Goal: Task Accomplishment & Management: Manage account settings

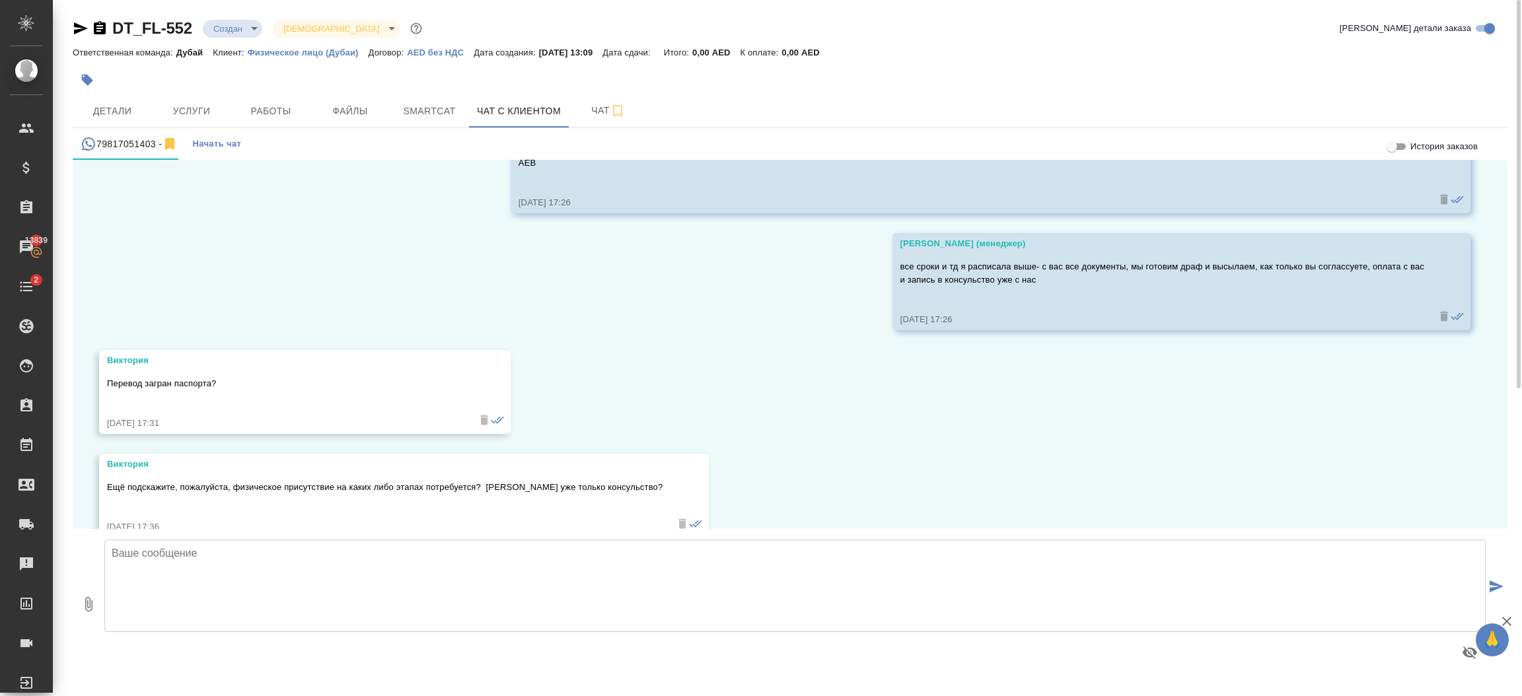
scroll to position [2379, 0]
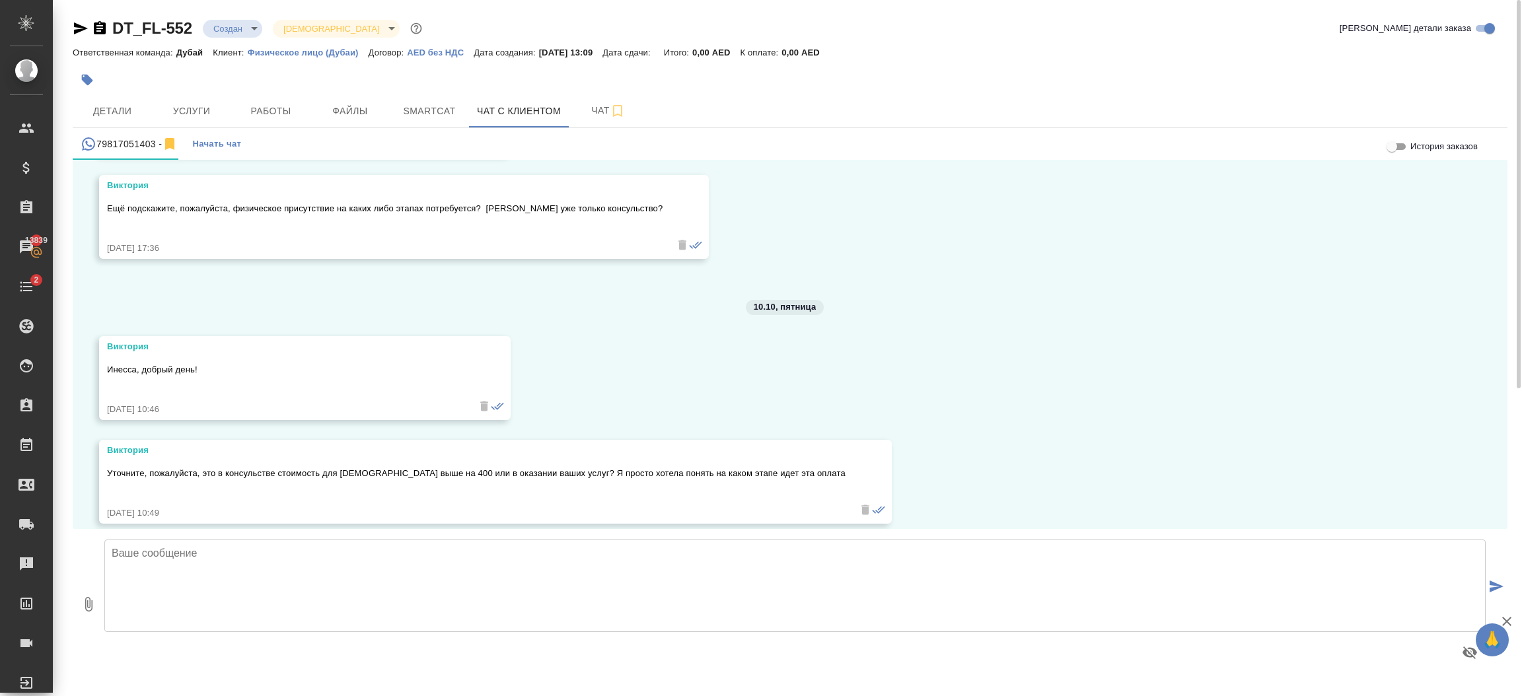
click at [279, 548] on textarea at bounding box center [795, 586] width 1382 height 93
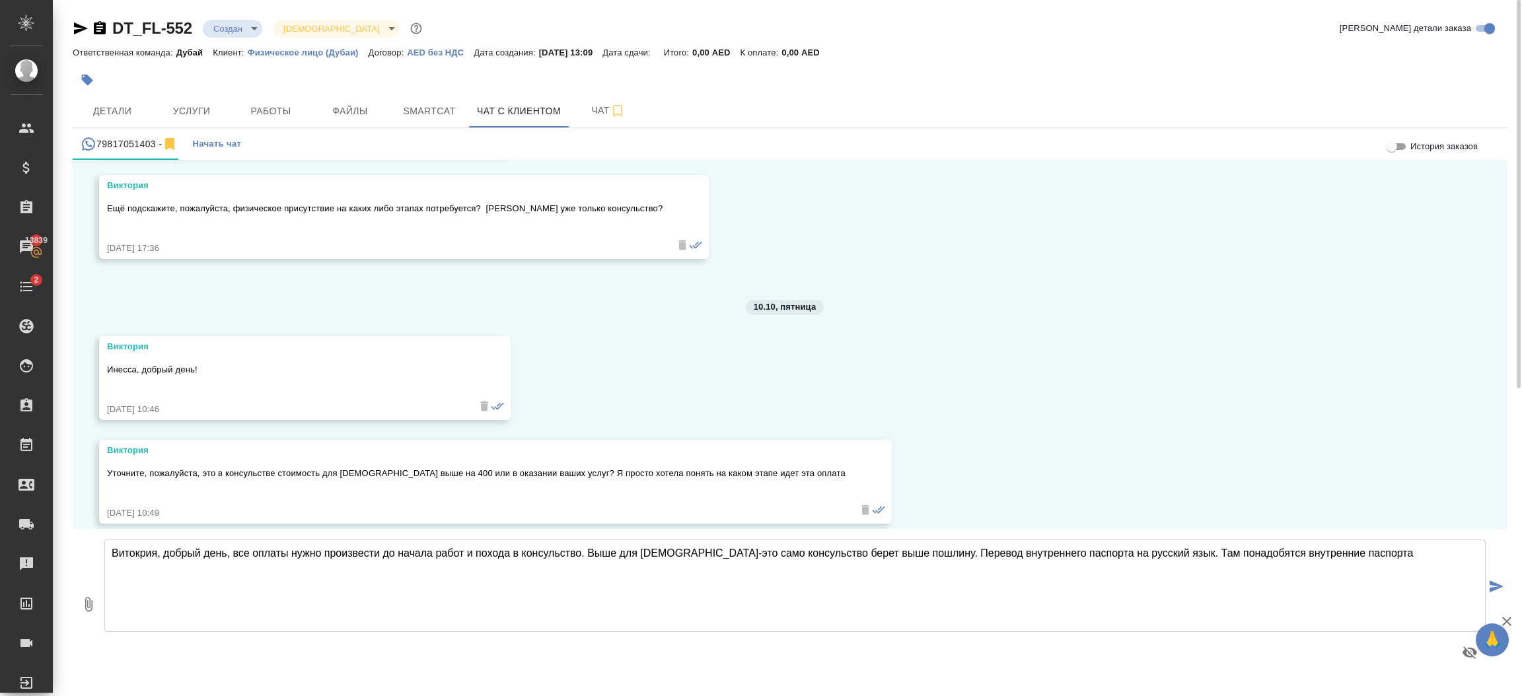
type textarea "Витокрия, добрый день, все оплаты нужно произвести до начала работ и похода в к…"
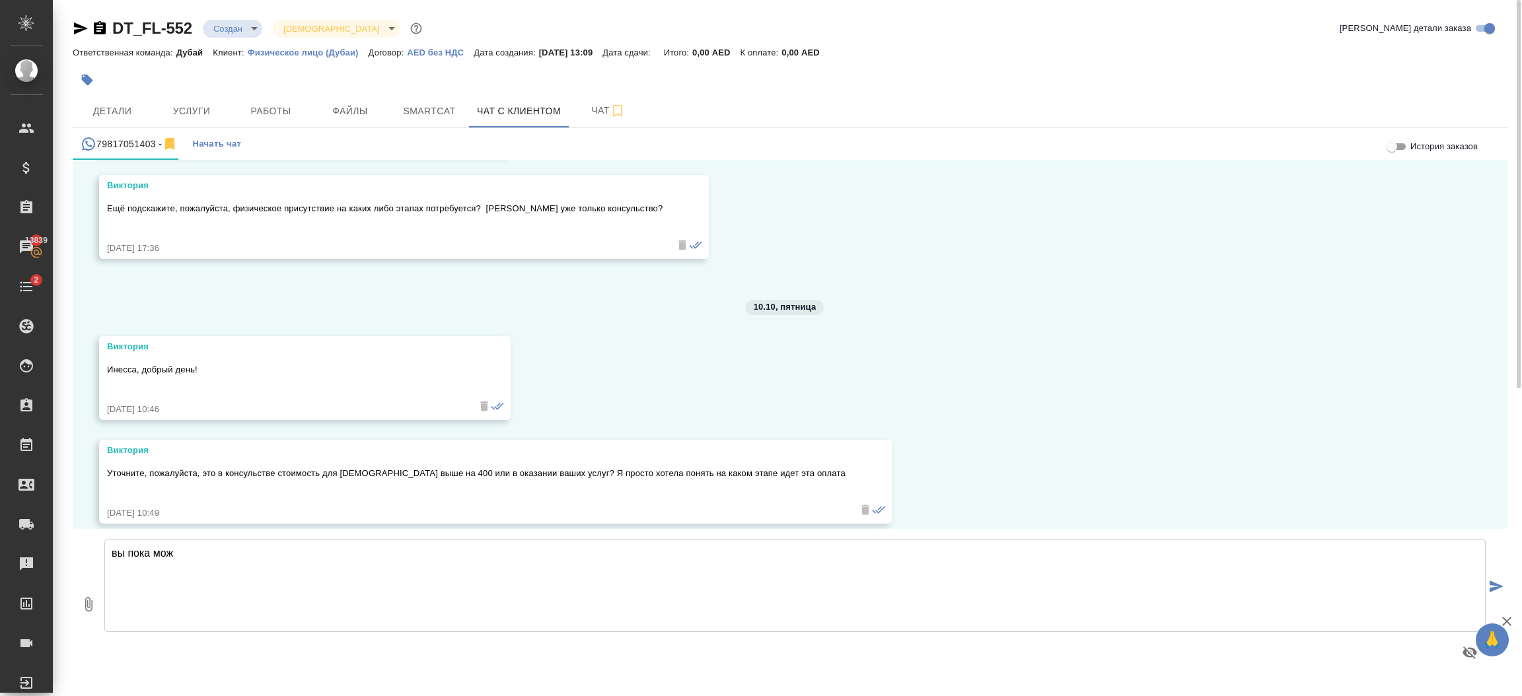
scroll to position [2496, 0]
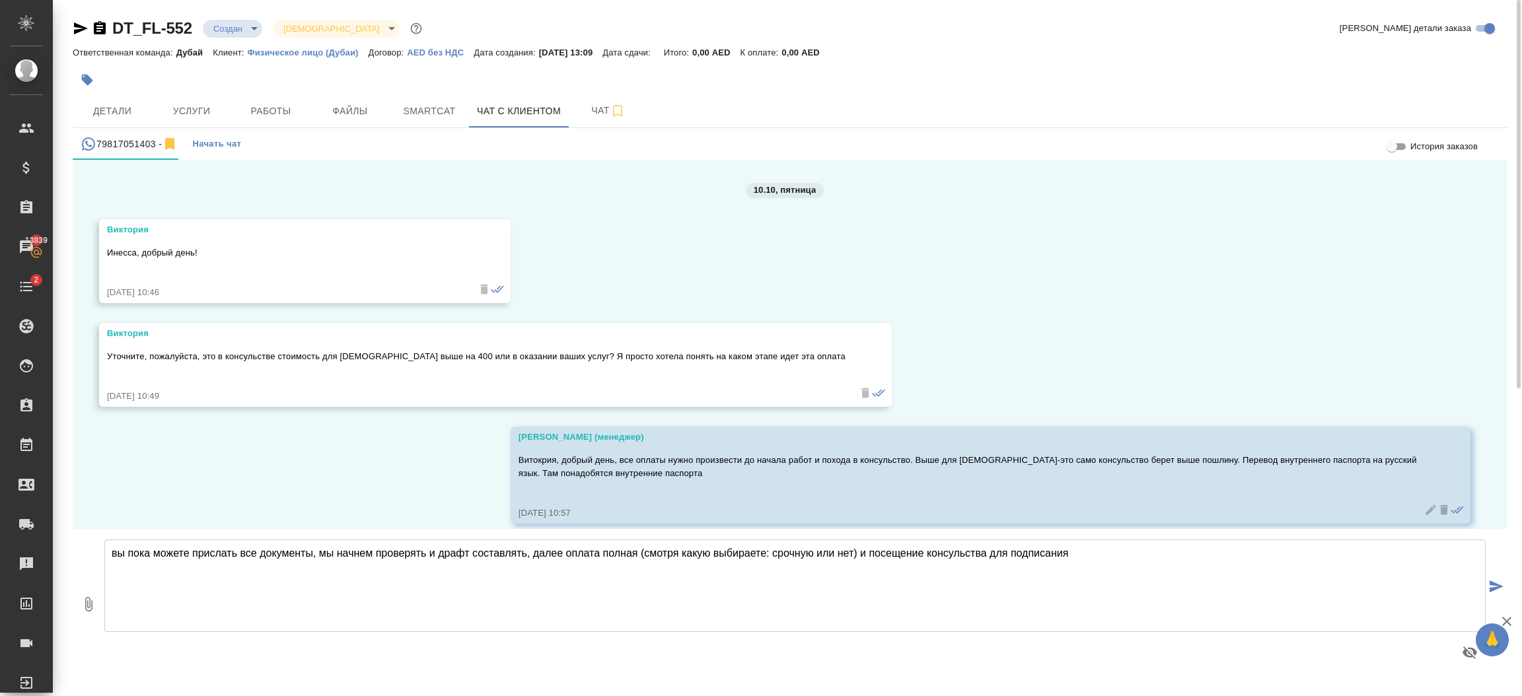
type textarea "вы пока можете прислать все документы, мы начнем проверять и драфт составлять, …"
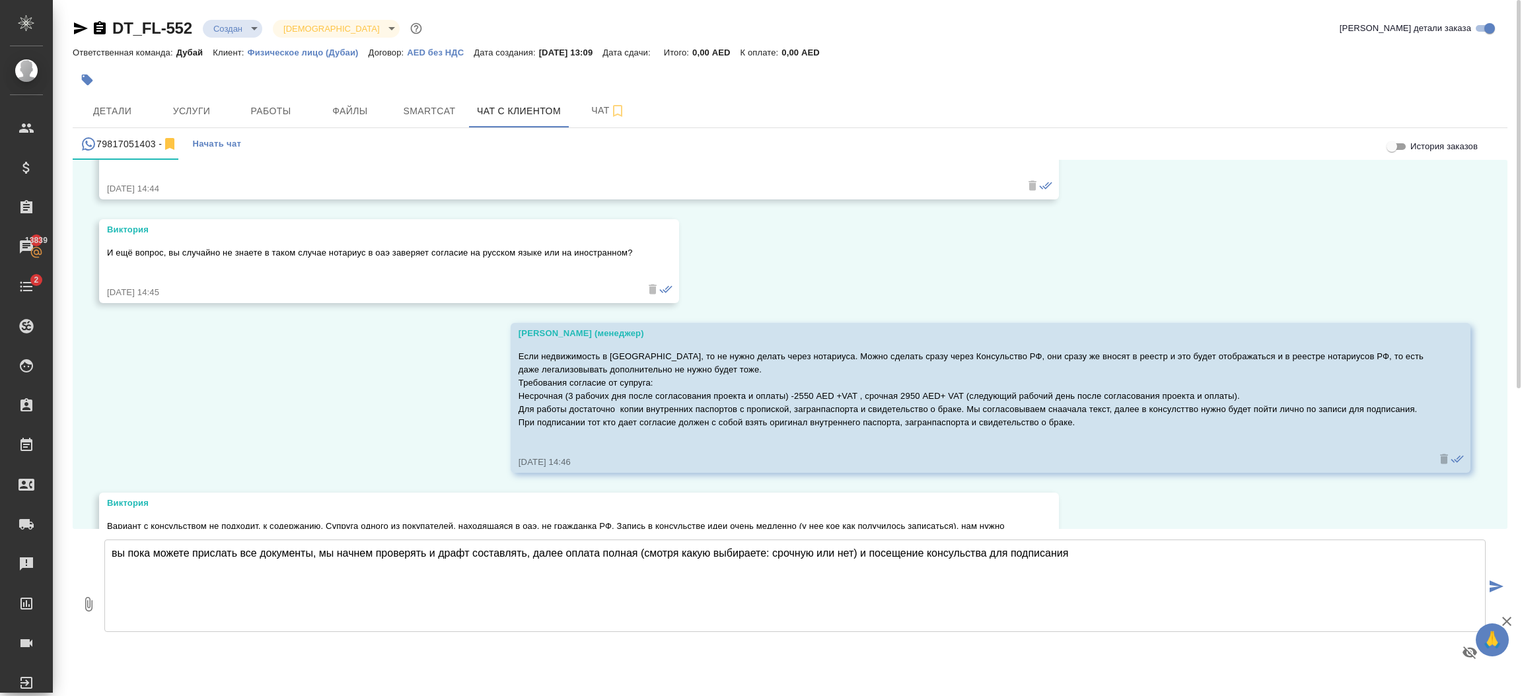
scroll to position [461, 0]
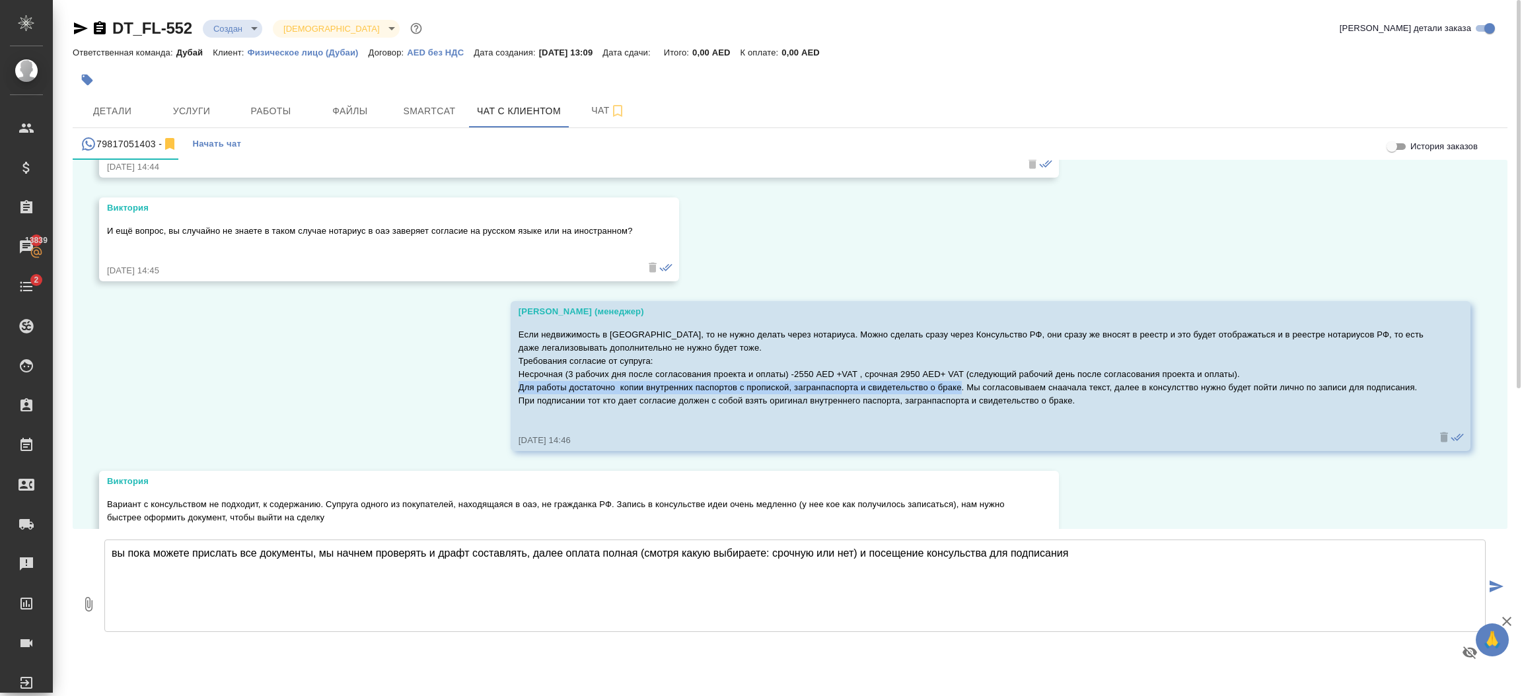
drag, startPoint x: 957, startPoint y: 384, endPoint x: 491, endPoint y: 386, distance: 466.5
click at [491, 386] on div "09.10, четверг Шорова Инесса (менеджер) Виктория, добрый день, меня зовут Инесс…" at bounding box center [790, 344] width 1435 height 369
copy p "Для работы достаточно копии внутренних паспортов с пропиской, загранпаспорта и …"
click at [287, 573] on textarea "вы пока можете прислать все документы, мы начнем проверять и драфт составлять, …" at bounding box center [795, 586] width 1382 height 93
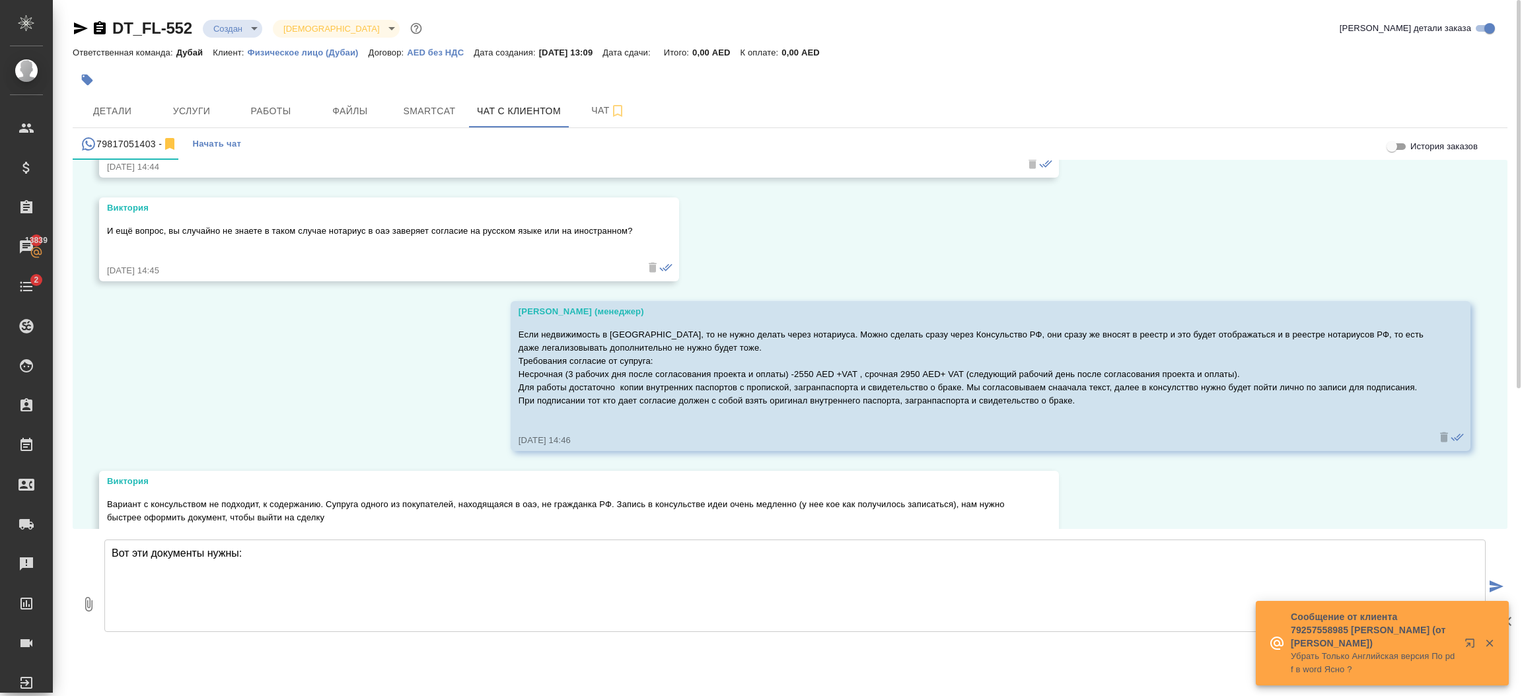
paste textarea "Для работы достаточно копии внутренних паспортов с пропиской, загранпаспорта и …"
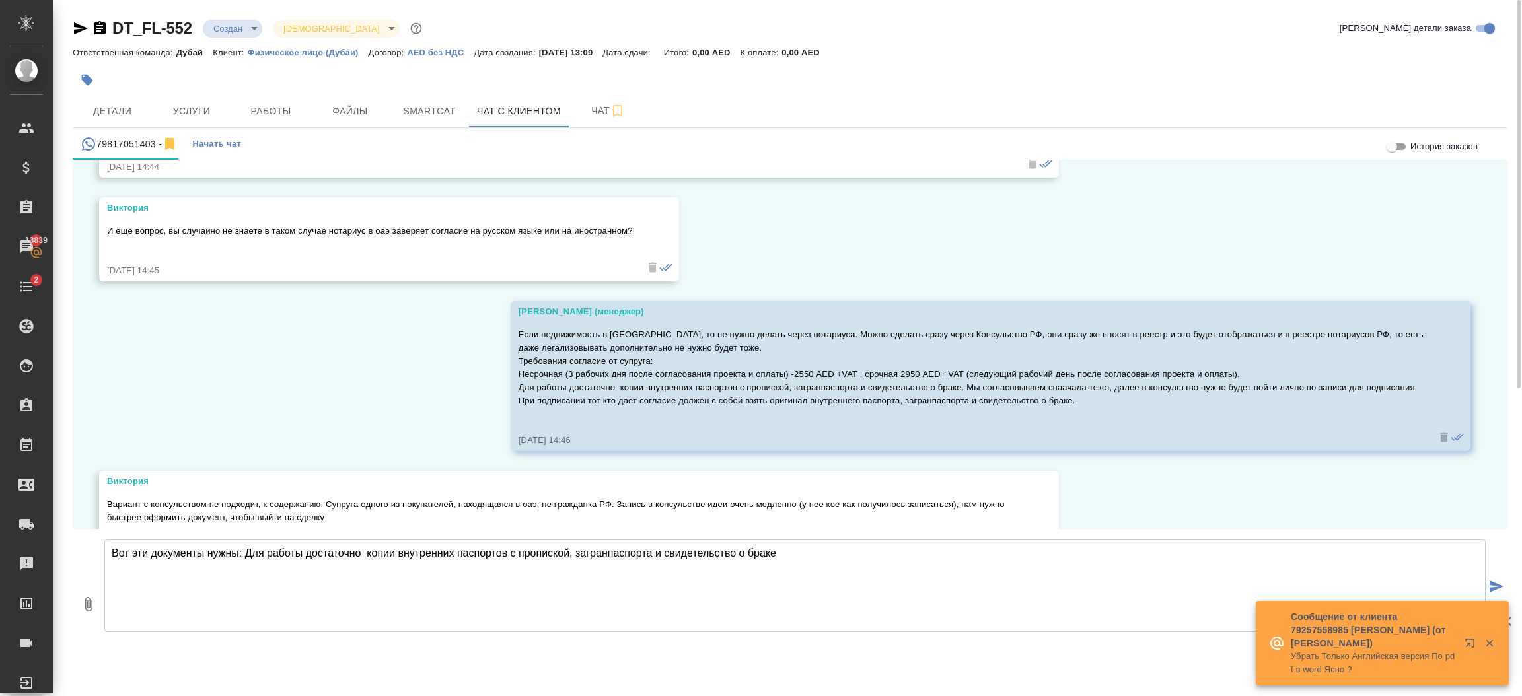
type textarea "Вот эти документы нужны: Для работы достаточно копии внутренних паспортов с про…"
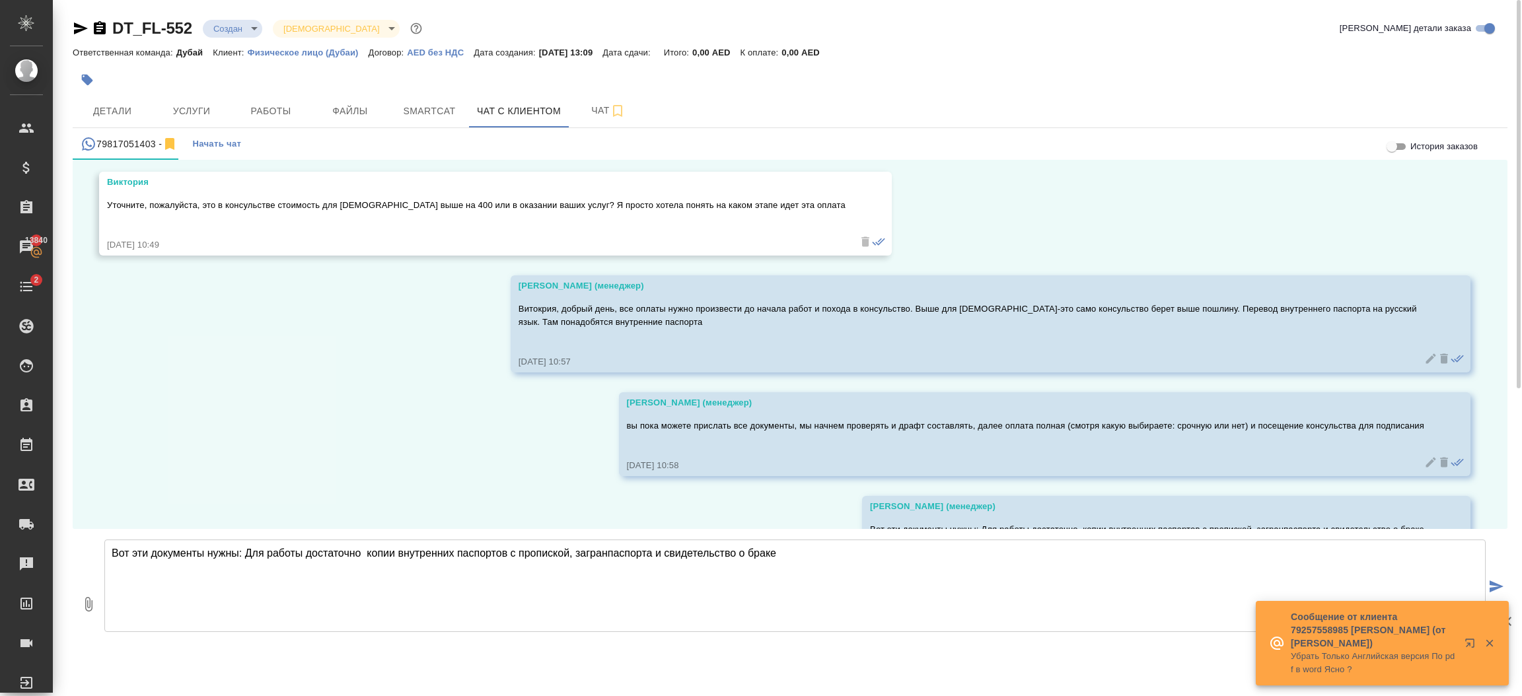
scroll to position [2704, 0]
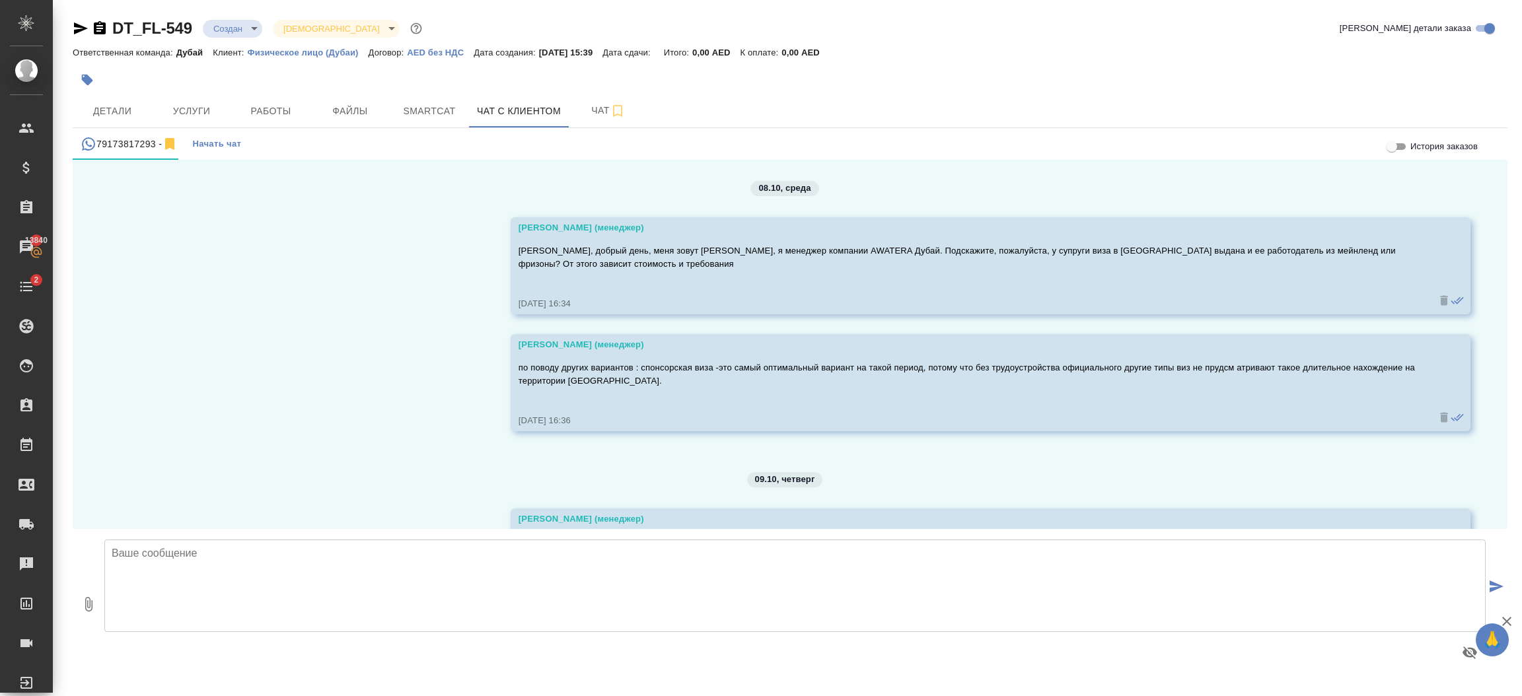
scroll to position [429, 0]
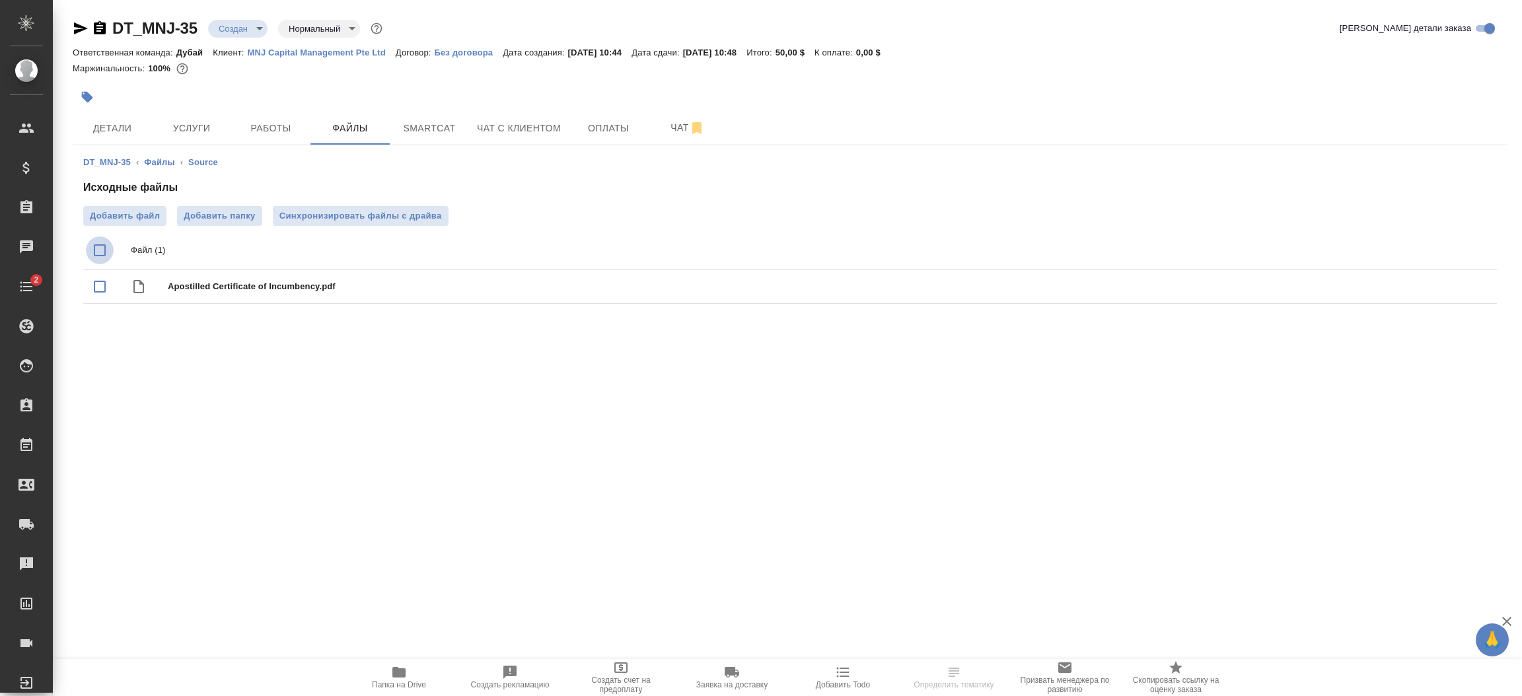
click at [101, 252] on input "checkbox" at bounding box center [100, 251] width 28 height 28
checkbox input "true"
click at [1476, 253] on icon "delete" at bounding box center [1471, 251] width 16 height 16
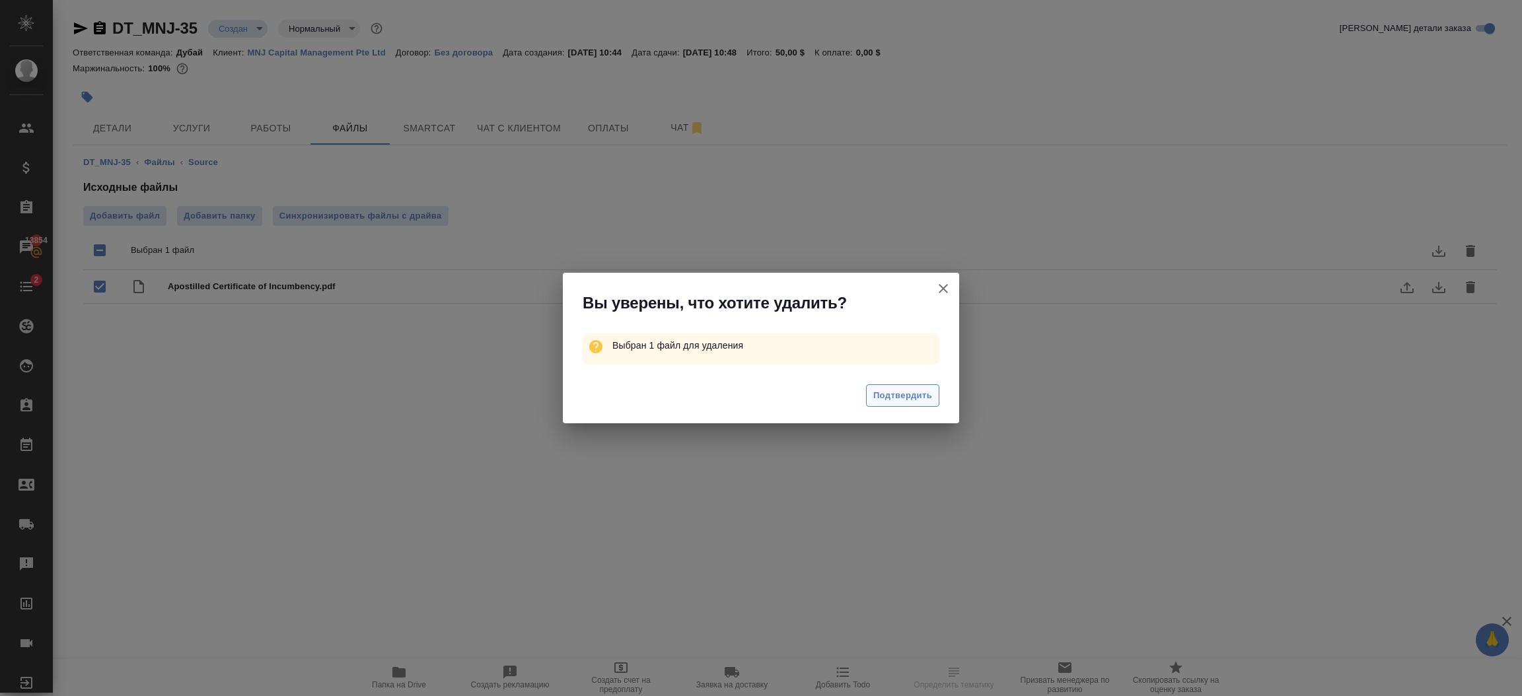
click at [907, 402] on span "Подтвердить" at bounding box center [903, 396] width 59 height 15
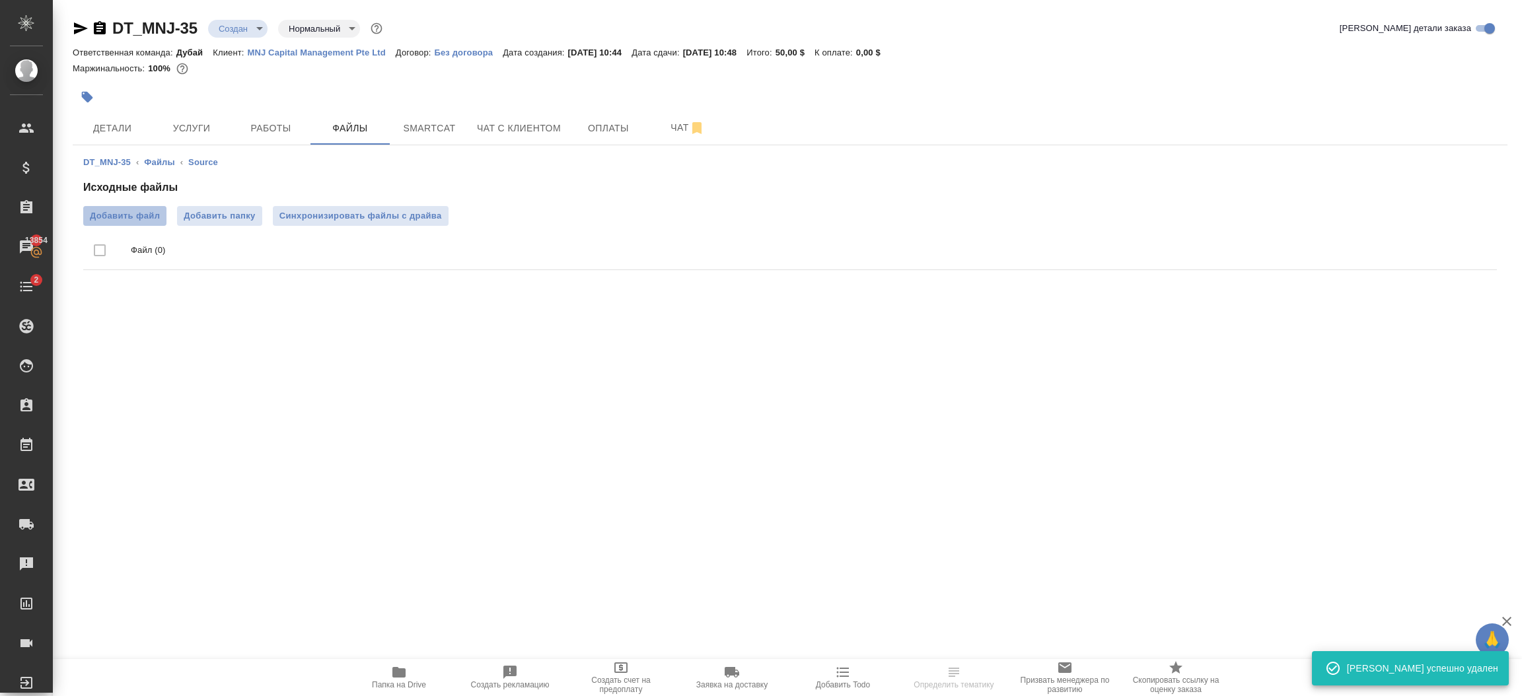
click at [131, 218] on span "Добавить файл" at bounding box center [125, 215] width 70 height 13
click at [0, 0] on input "Добавить файл" at bounding box center [0, 0] width 0 height 0
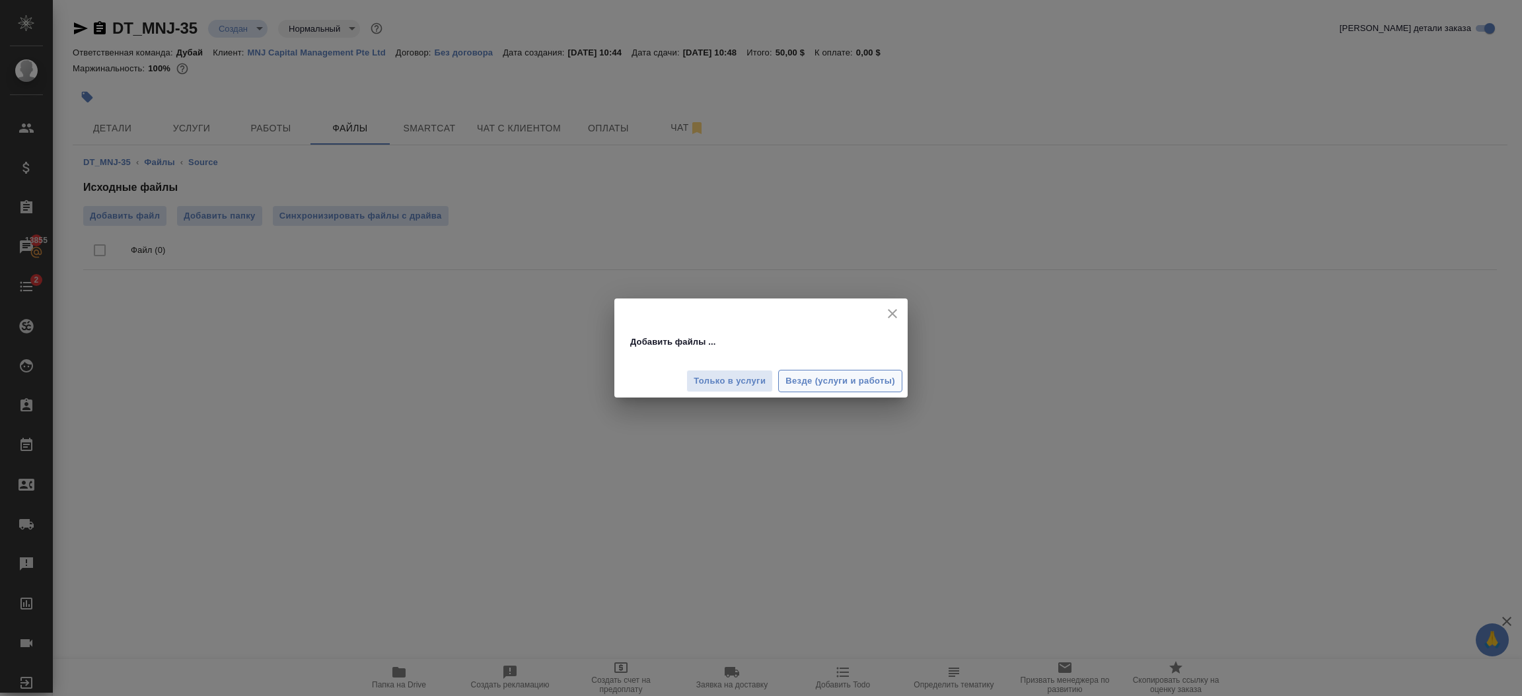
click at [802, 388] on span "Везде (услуги и работы)" at bounding box center [841, 381] width 110 height 15
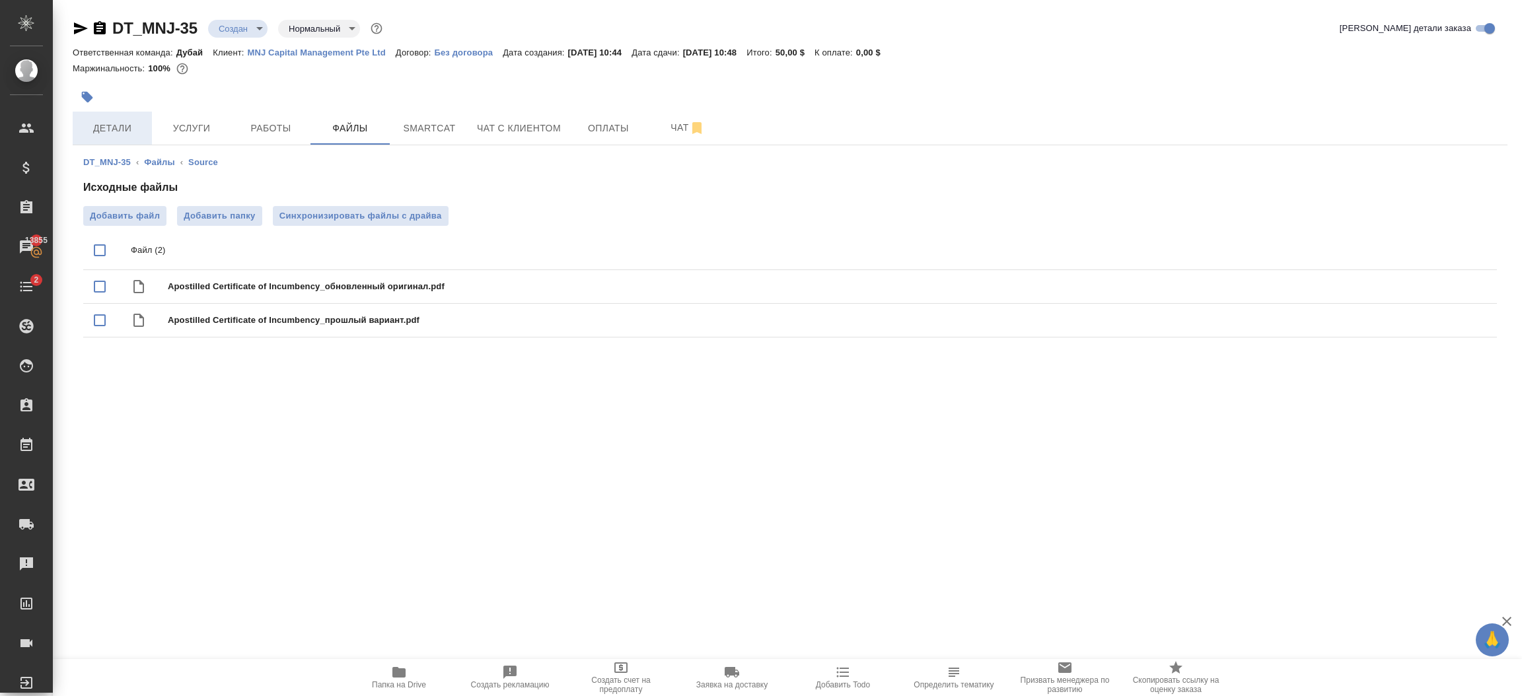
click at [118, 130] on span "Детали" at bounding box center [112, 128] width 63 height 17
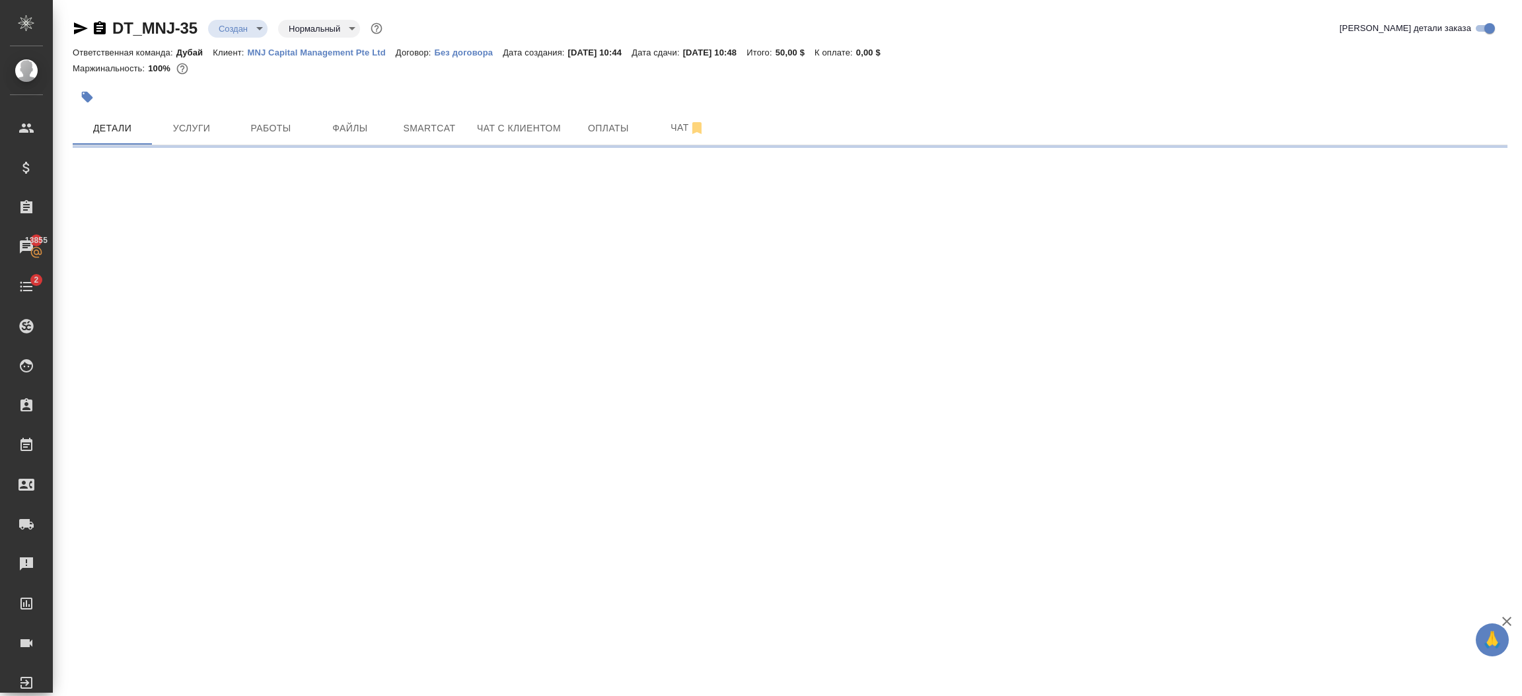
select select "RU"
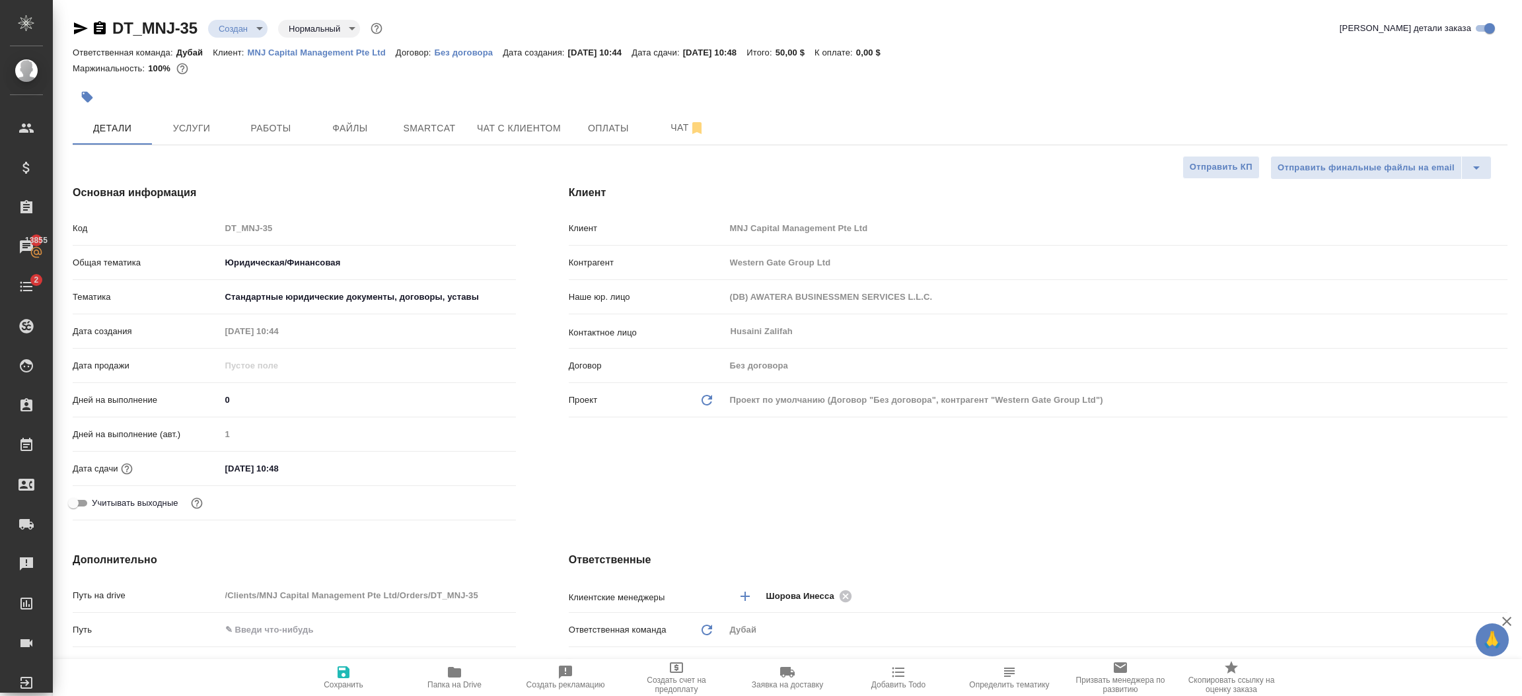
type textarea "x"
click at [550, 494] on div "Клиент Клиент MNJ Capital Management Pte Ltd Контрагент Western Gate Group Ltd …" at bounding box center [1038, 356] width 992 height 394
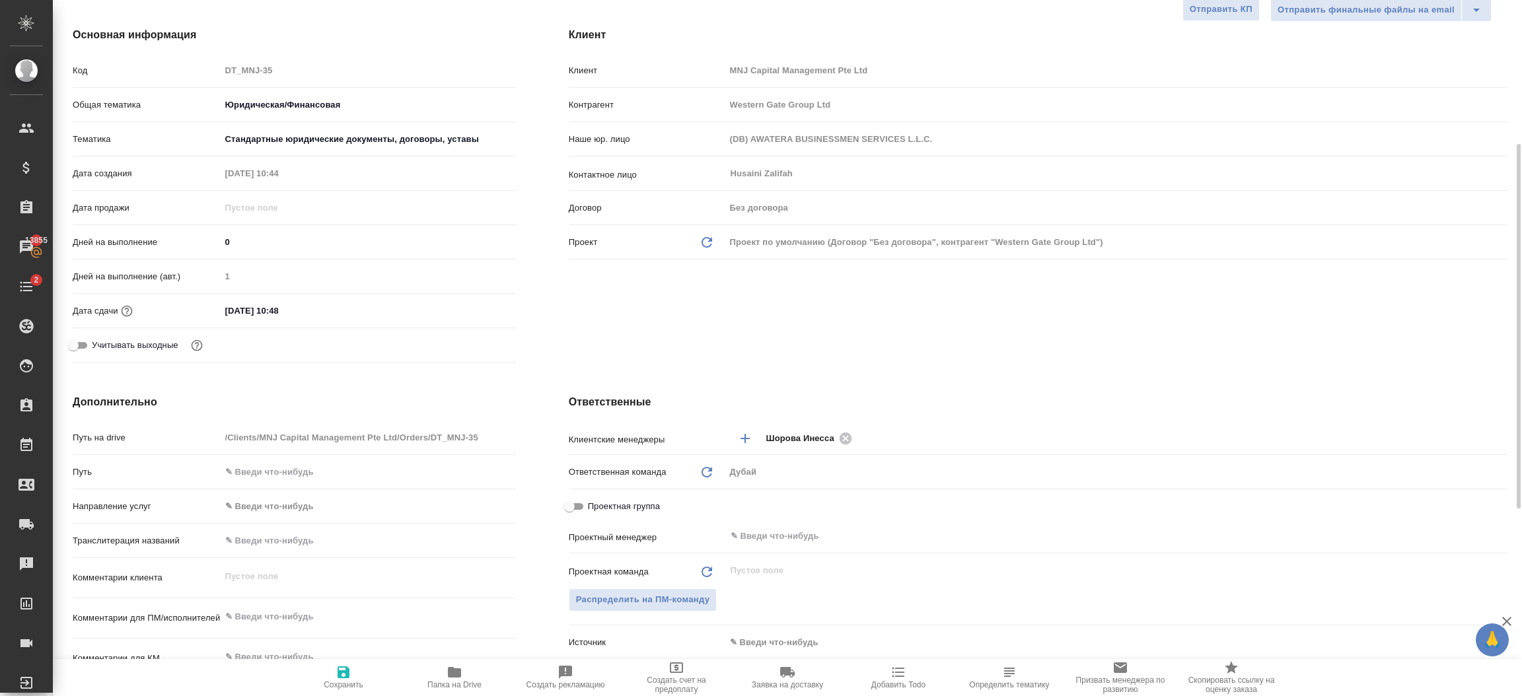
scroll to position [198, 0]
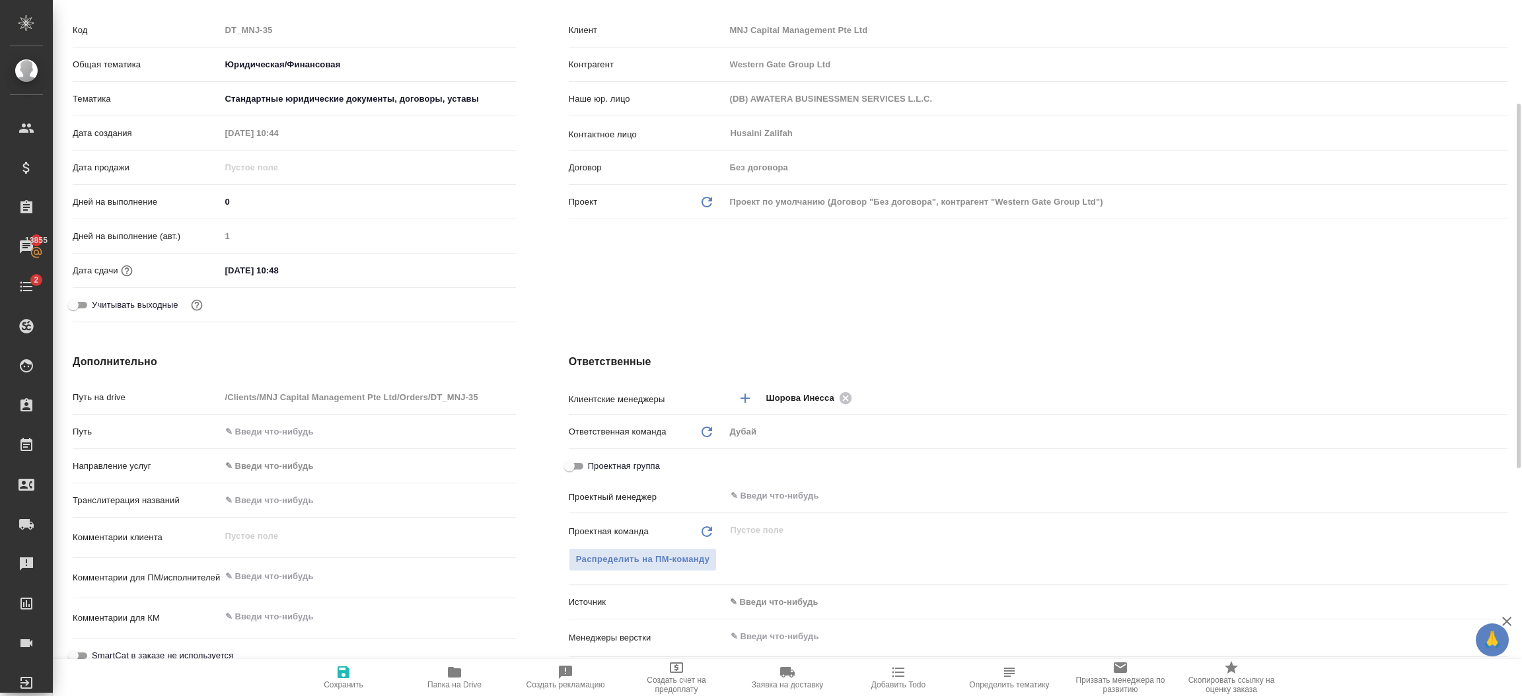
type textarea "x"
click at [278, 581] on textarea at bounding box center [368, 577] width 295 height 22
type textarea "x"
type textarea "к"
type textarea "x"
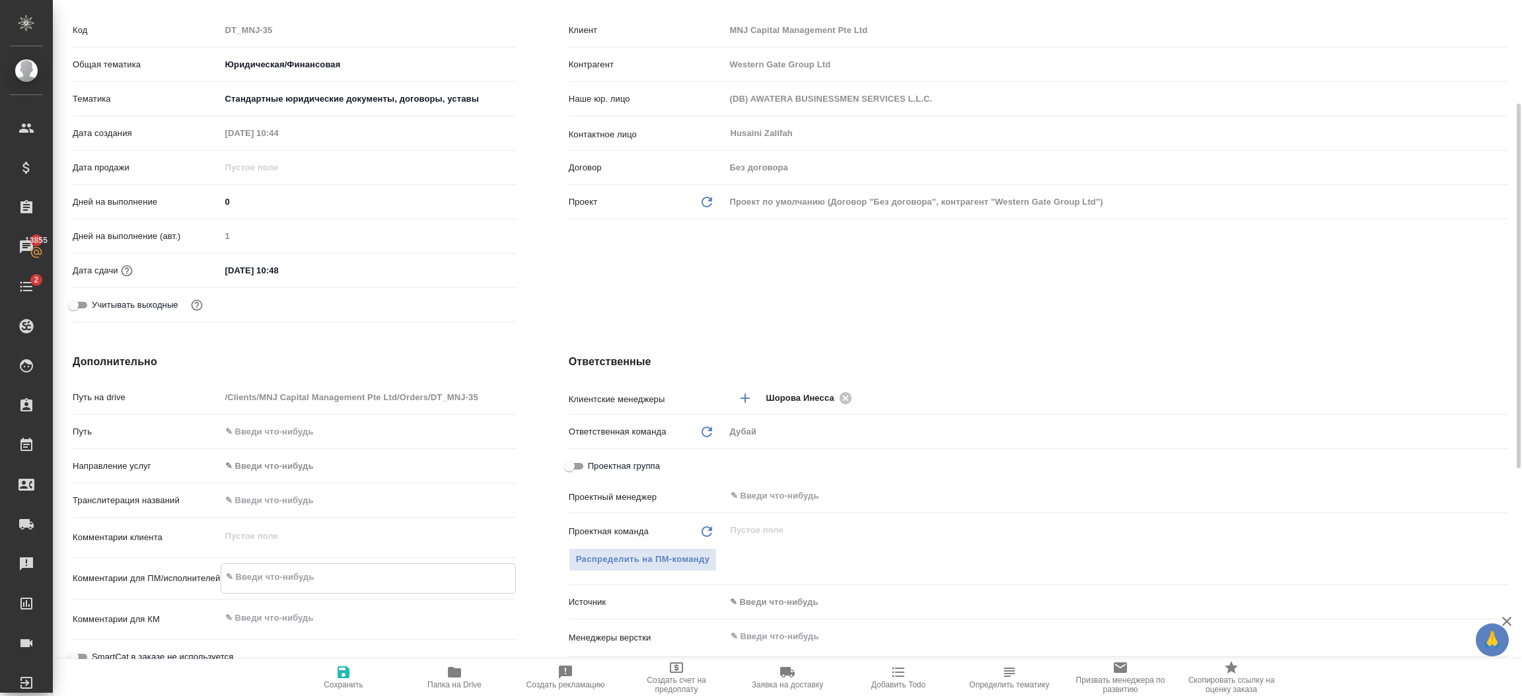
type textarea "x"
type textarea "кл"
type textarea "x"
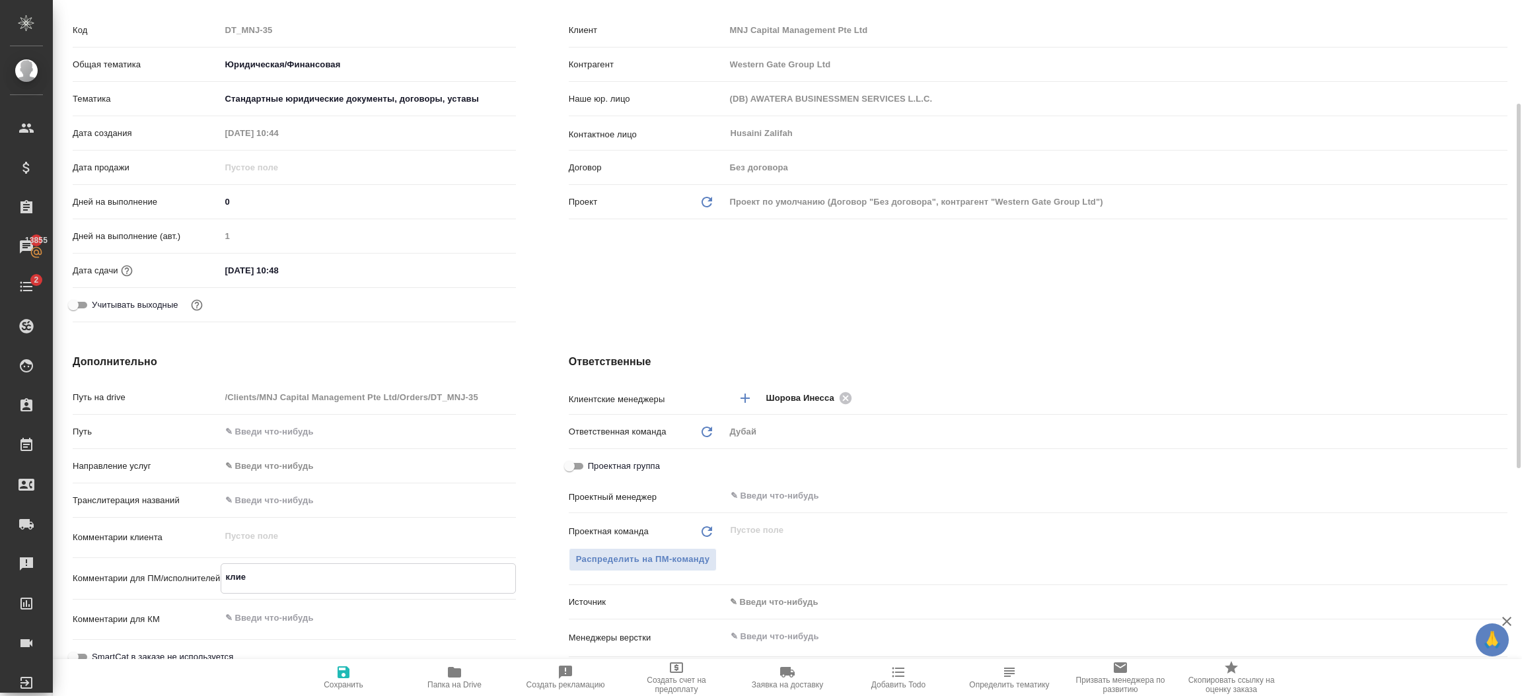
type textarea "клиен"
type textarea "x"
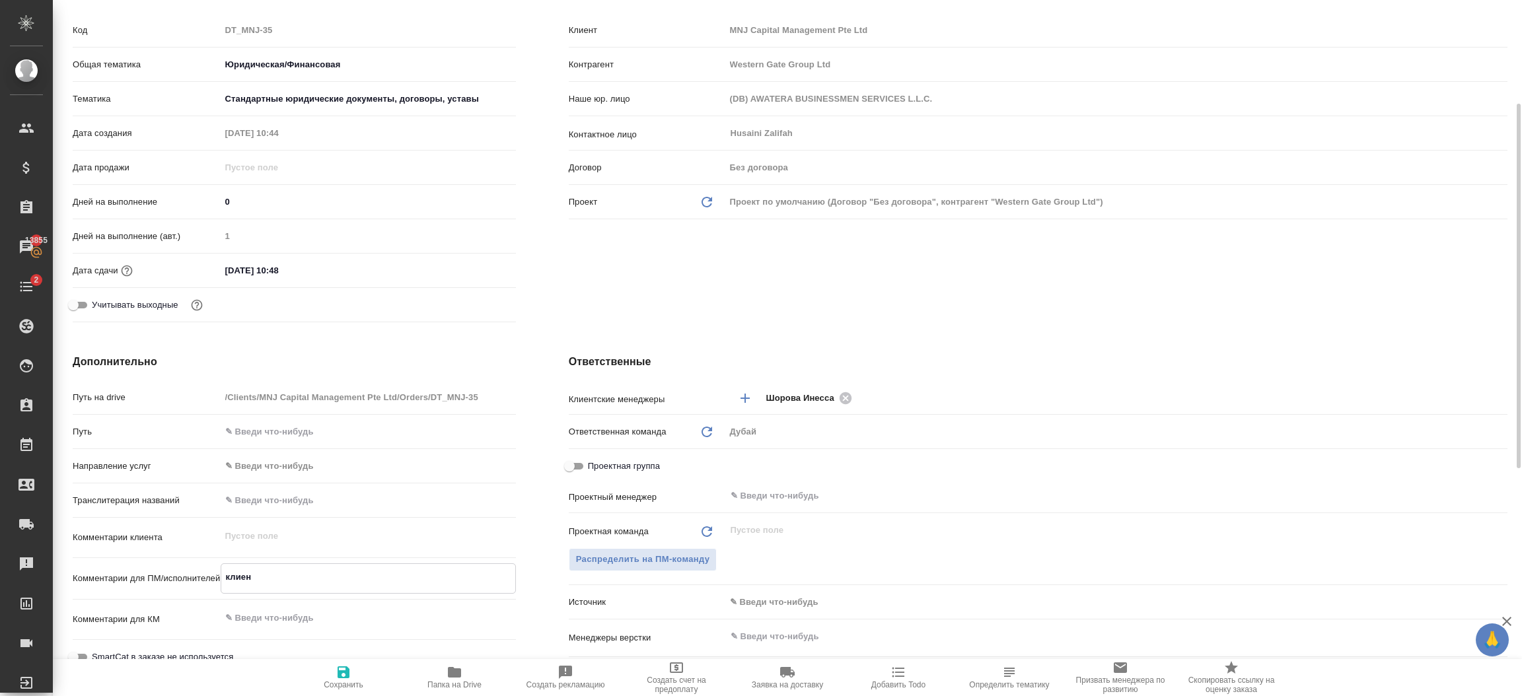
type textarea "клиент"
type textarea "x"
type textarea "клиент"
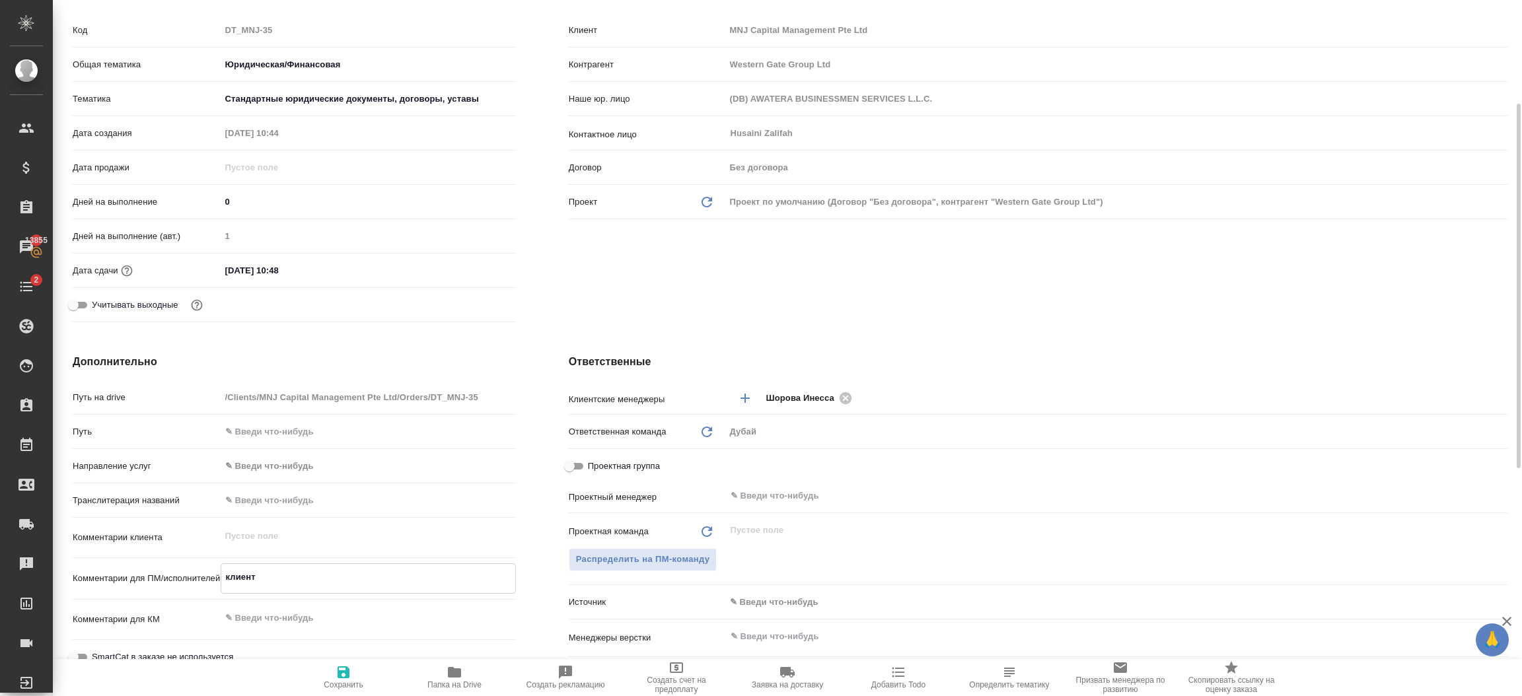
type textarea "x"
type textarea "клиент п"
type textarea "x"
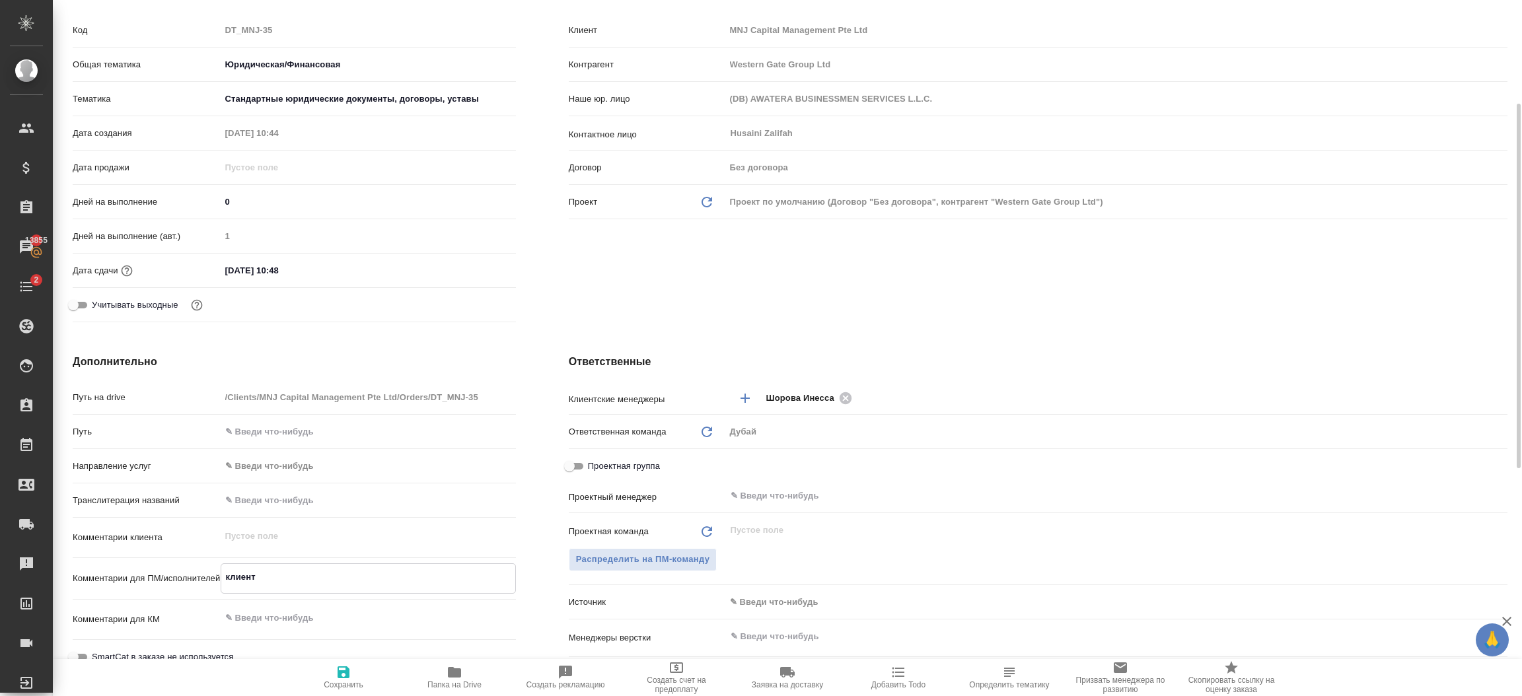
type textarea "x"
type textarea "клиент про"
type textarea "x"
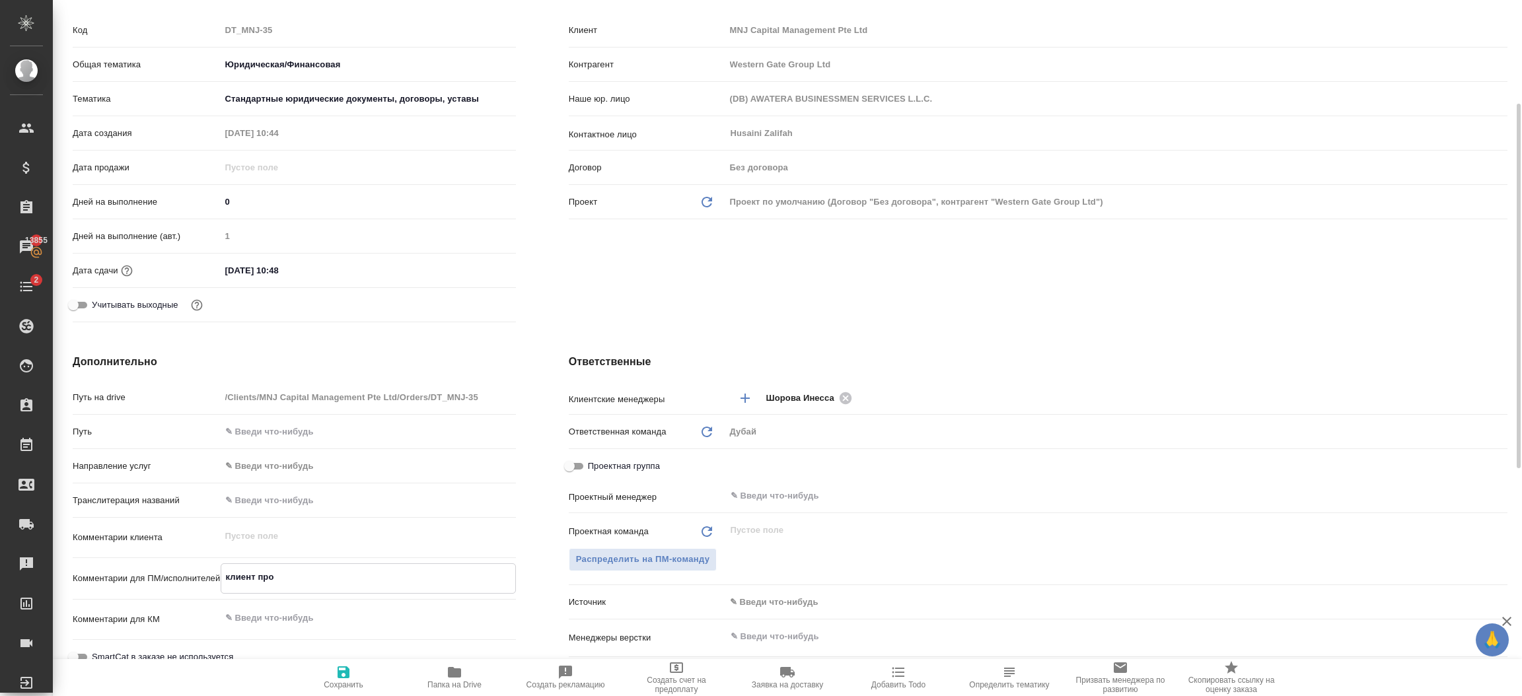
type textarea "клиент пр"
type textarea "x"
type textarea "клиент прис"
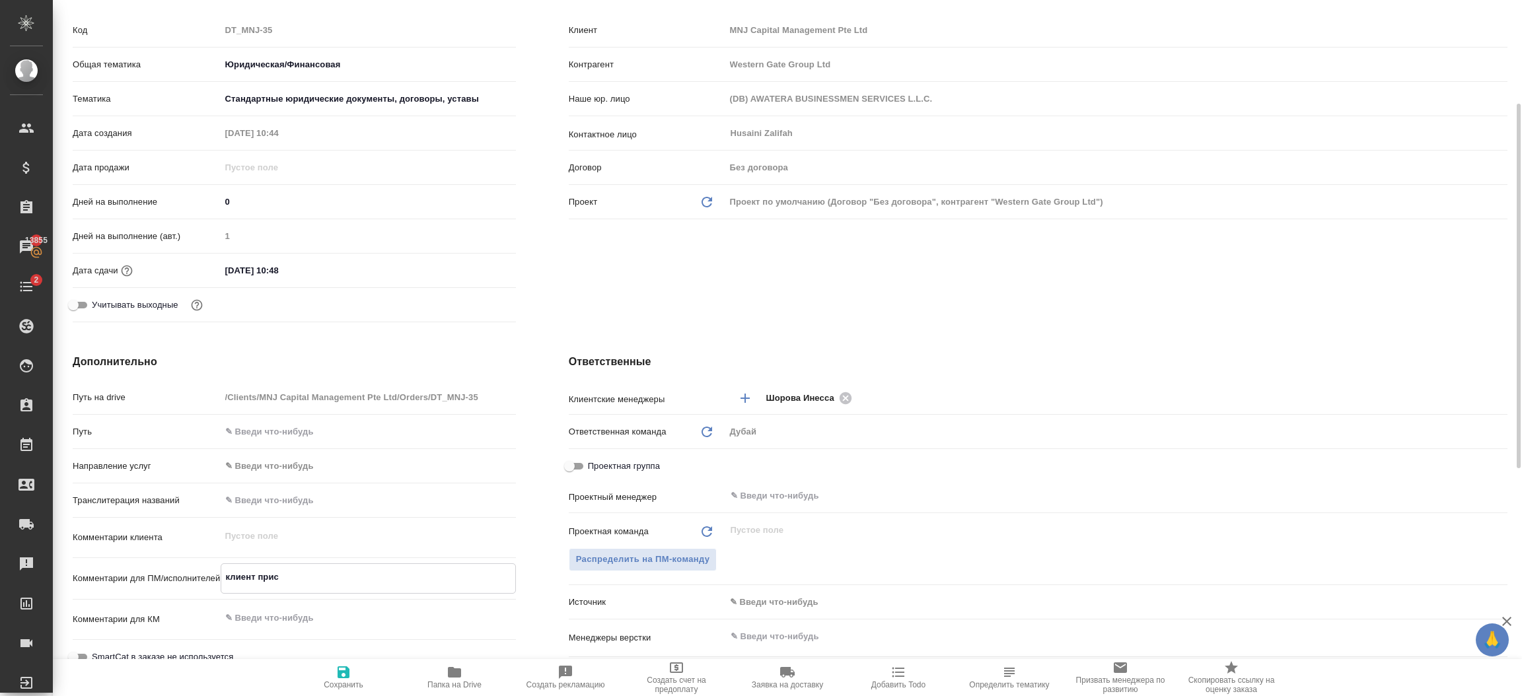
type textarea "x"
type textarea "клиент присл"
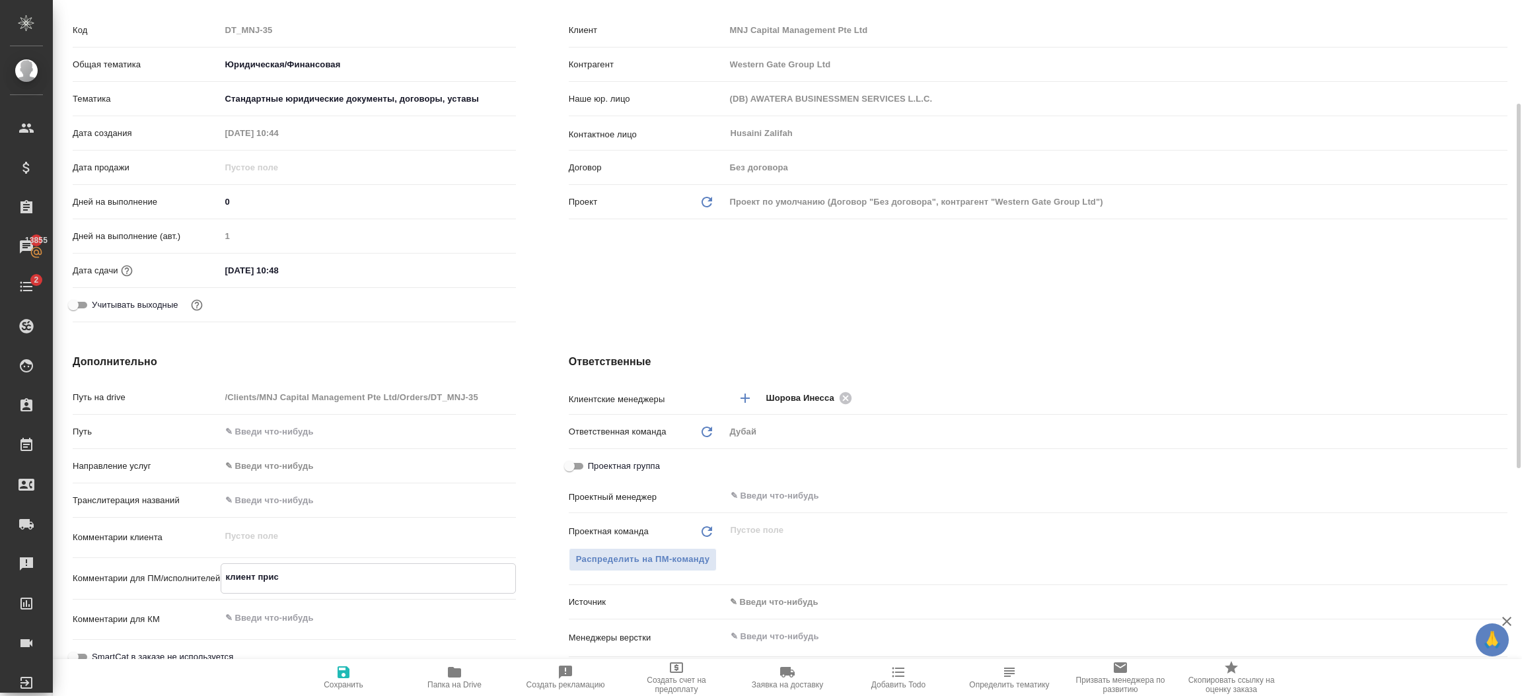
type textarea "x"
type textarea "клиент присла"
type textarea "x"
type textarea "клиент прислал"
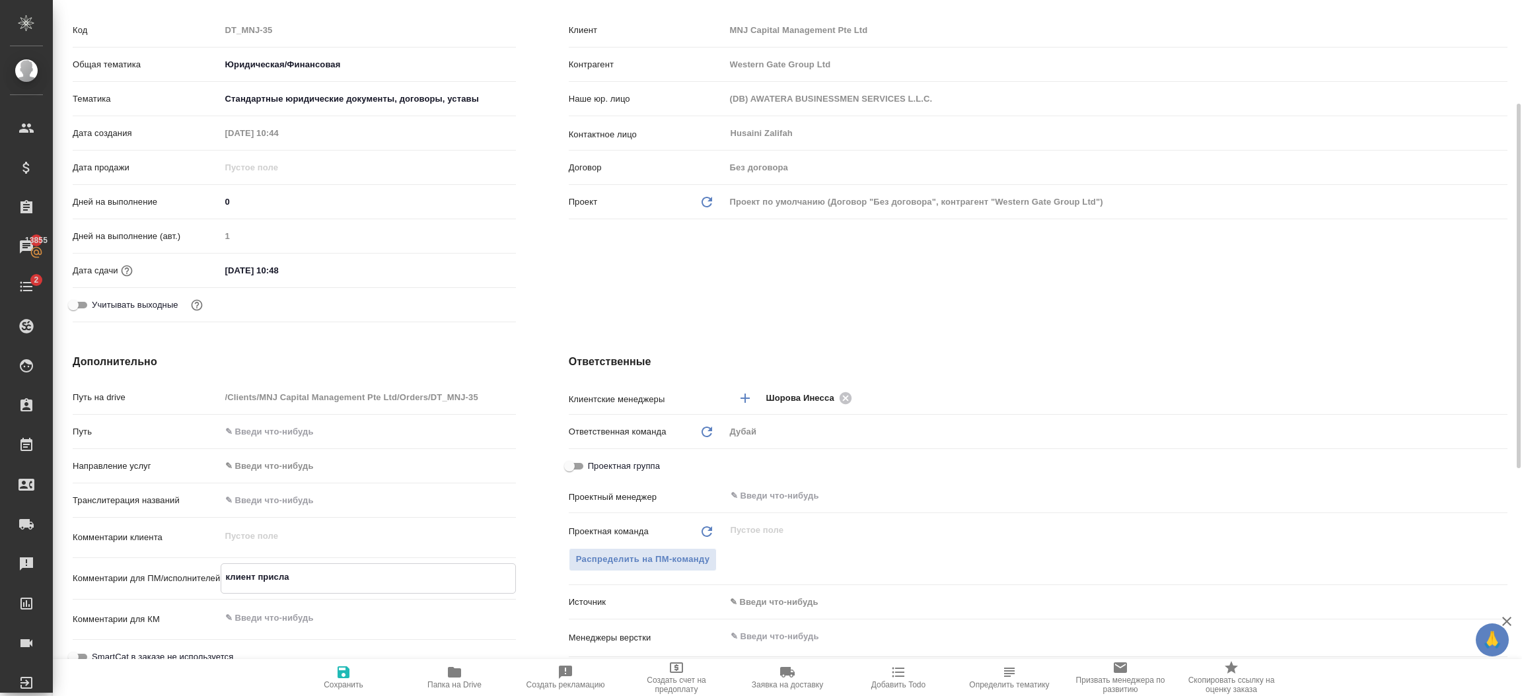
type textarea "x"
type textarea "клиент прислал"
type textarea "x"
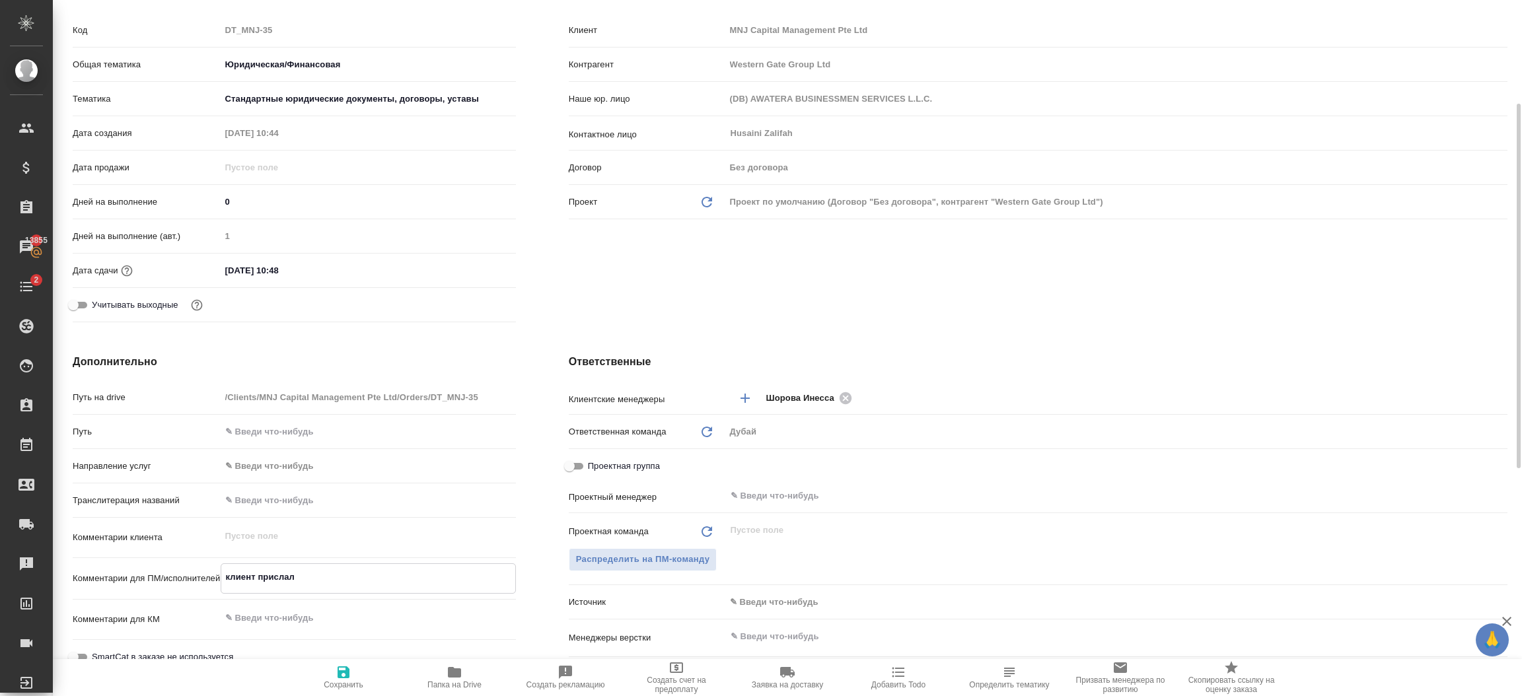
type textarea "x"
type textarea "клиент прислал о"
type textarea "x"
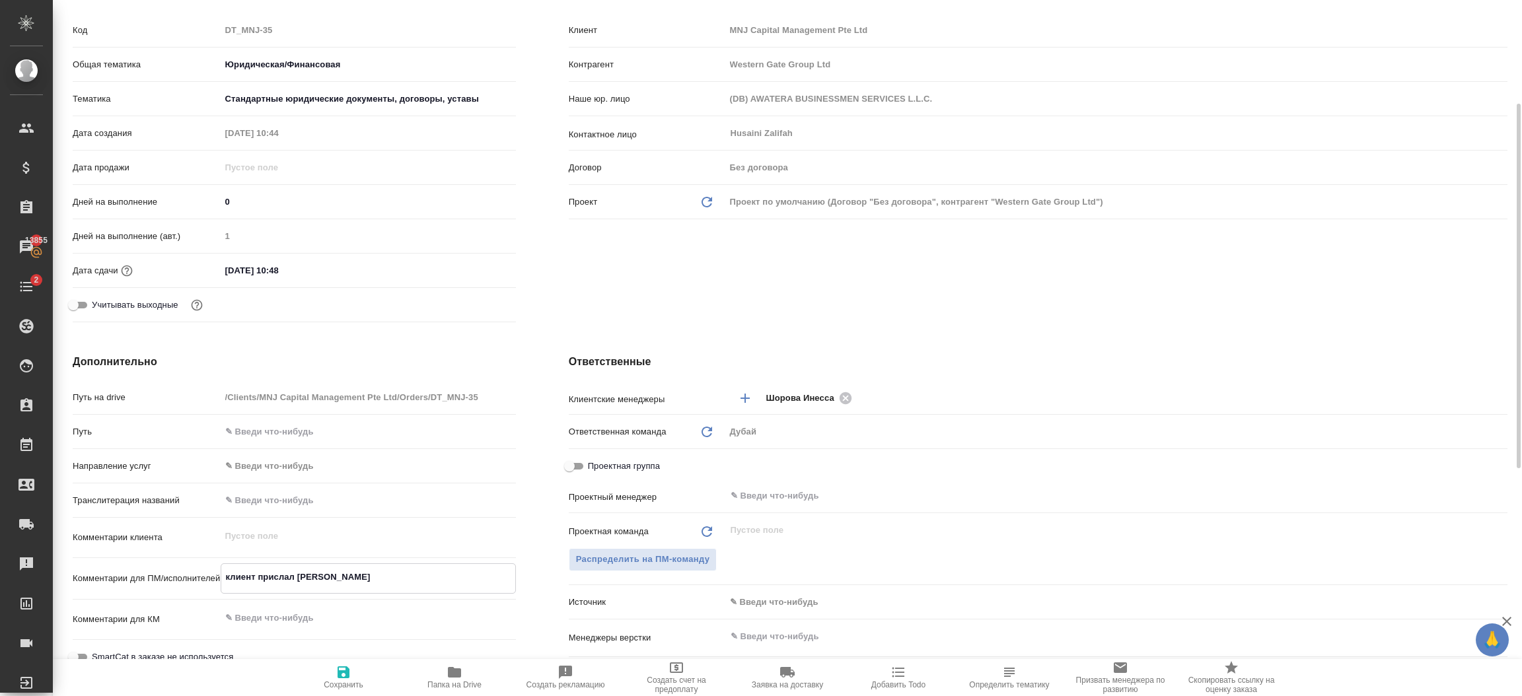
type textarea "клиент прислал об"
type textarea "x"
type textarea "клиент прислал обн"
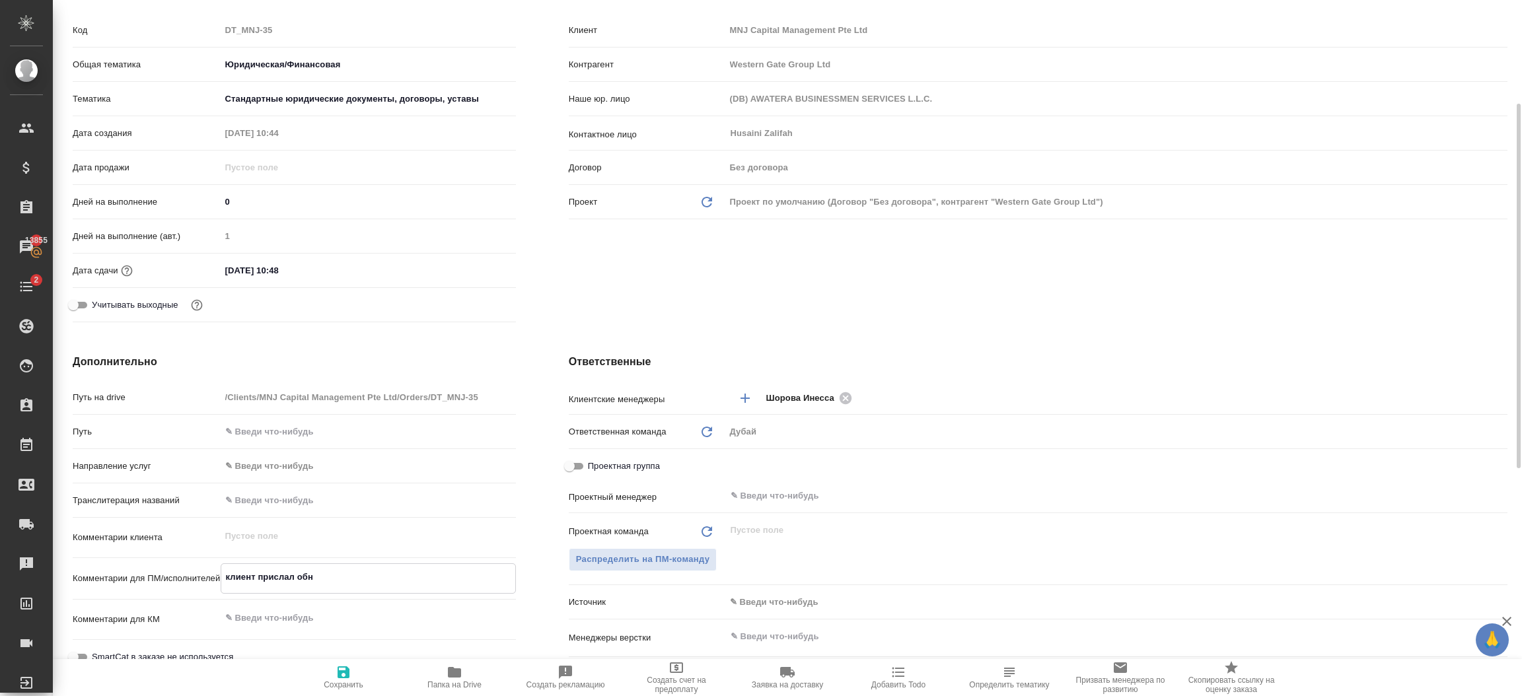
type textarea "x"
type textarea "клиент прислал обно"
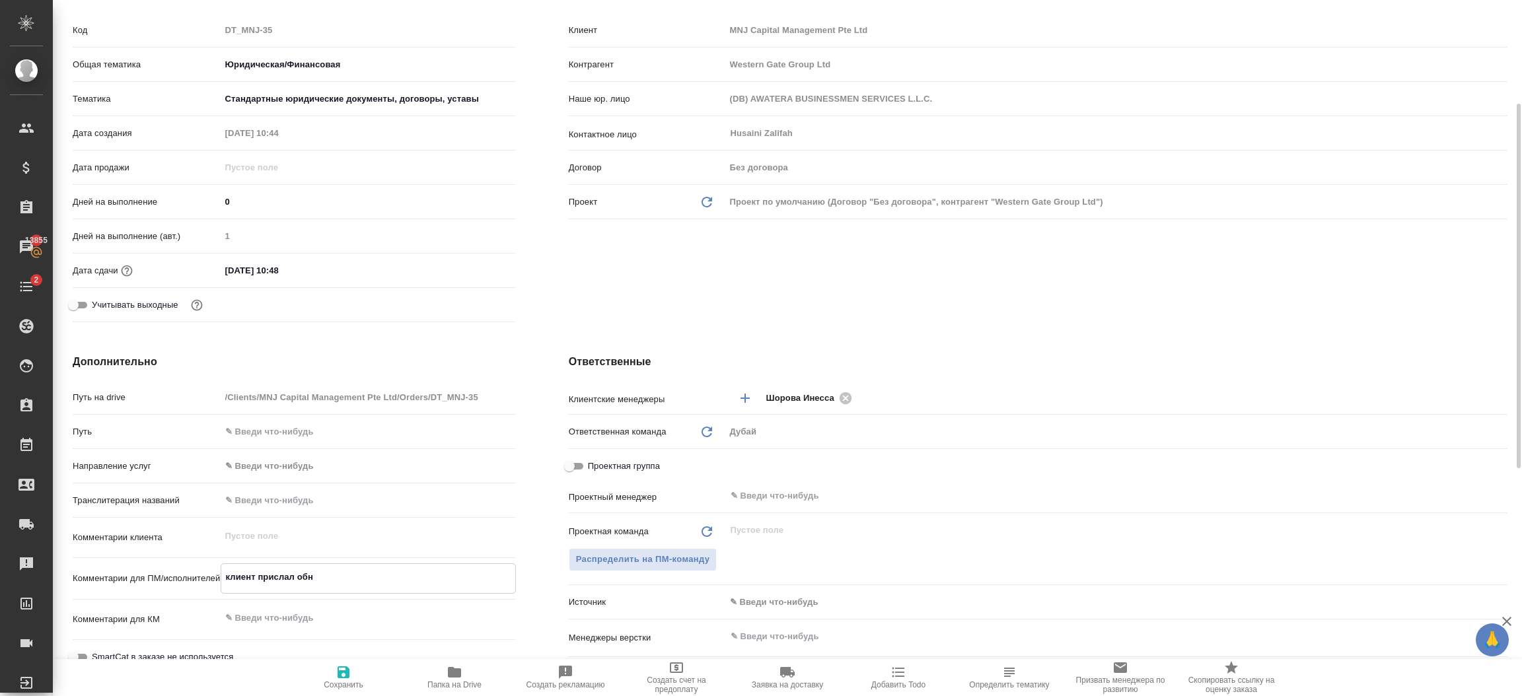
type textarea "x"
type textarea "клиент прислал обнов"
type textarea "x"
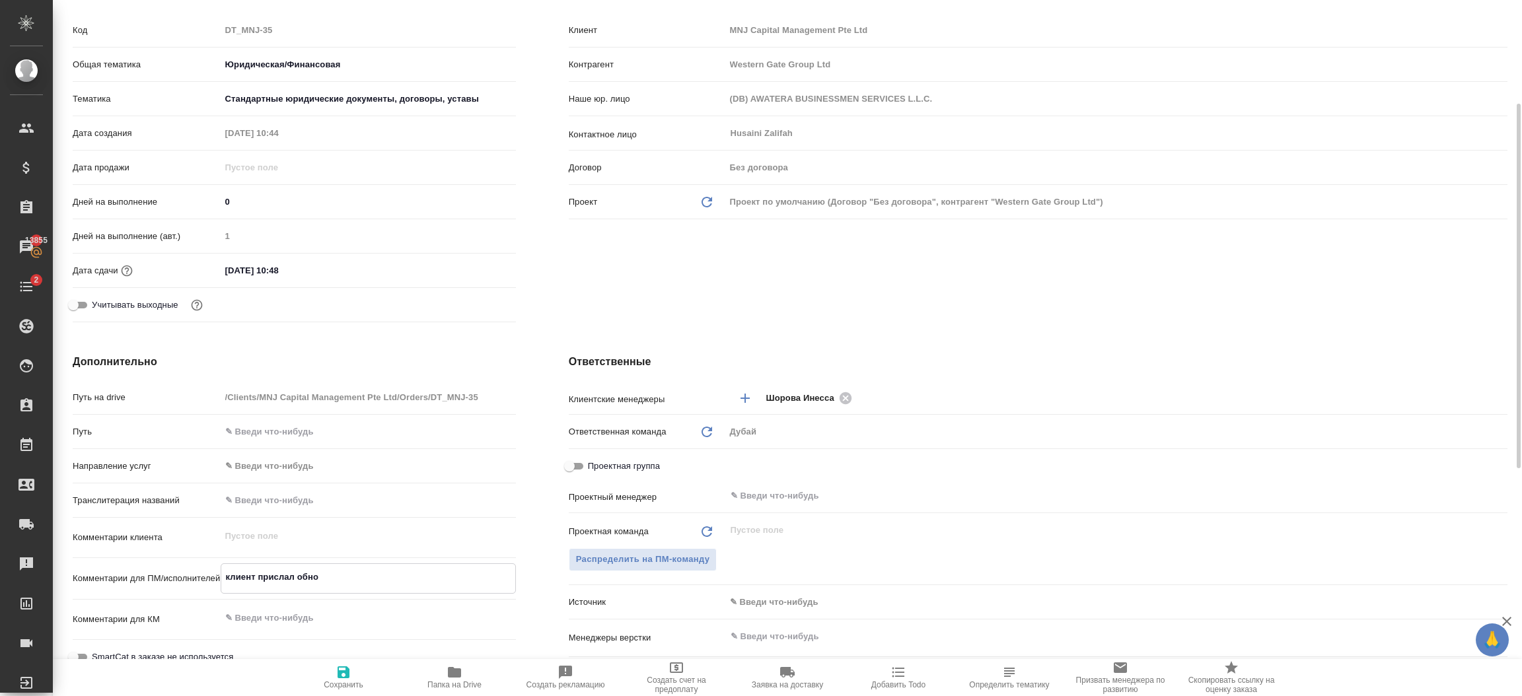
type textarea "x"
type textarea "клиент прислал обновл"
type textarea "x"
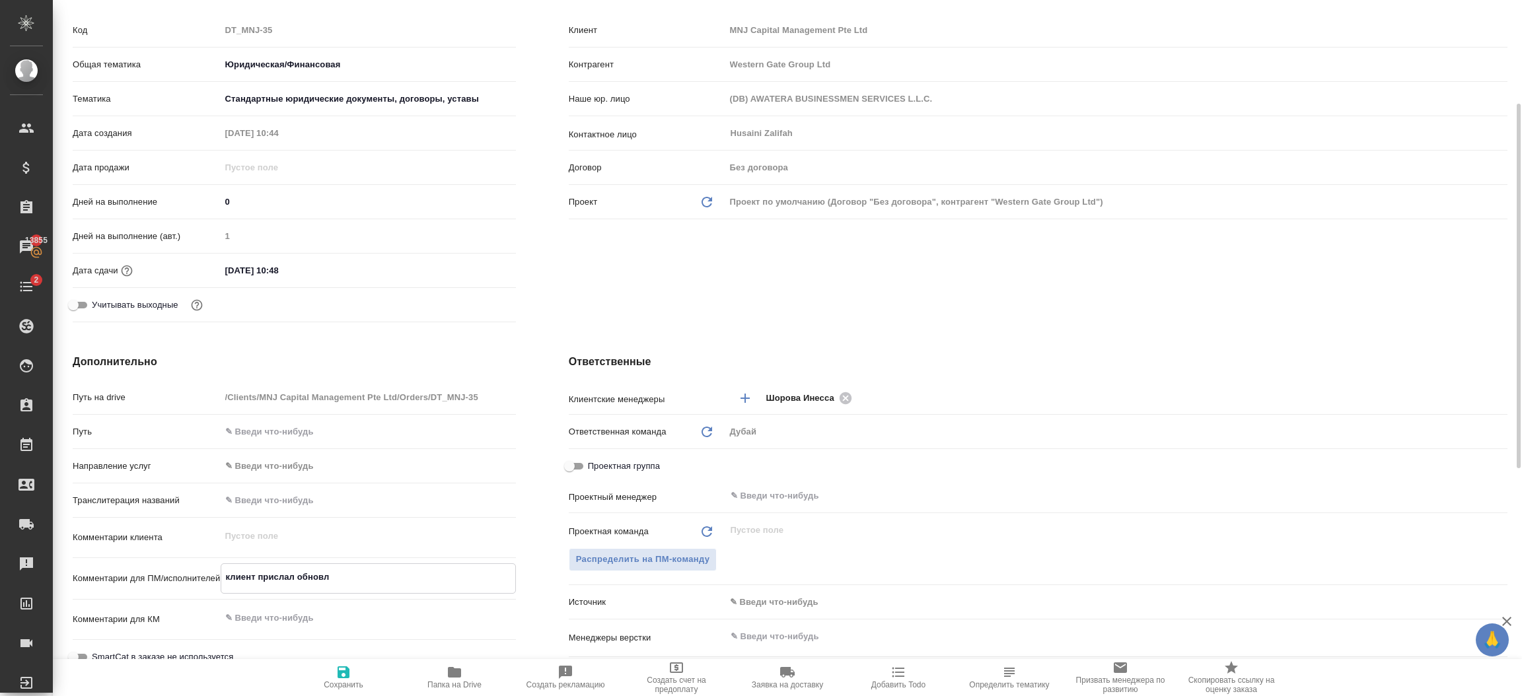
type textarea "x"
type textarea "клиент прислал обновле"
type textarea "x"
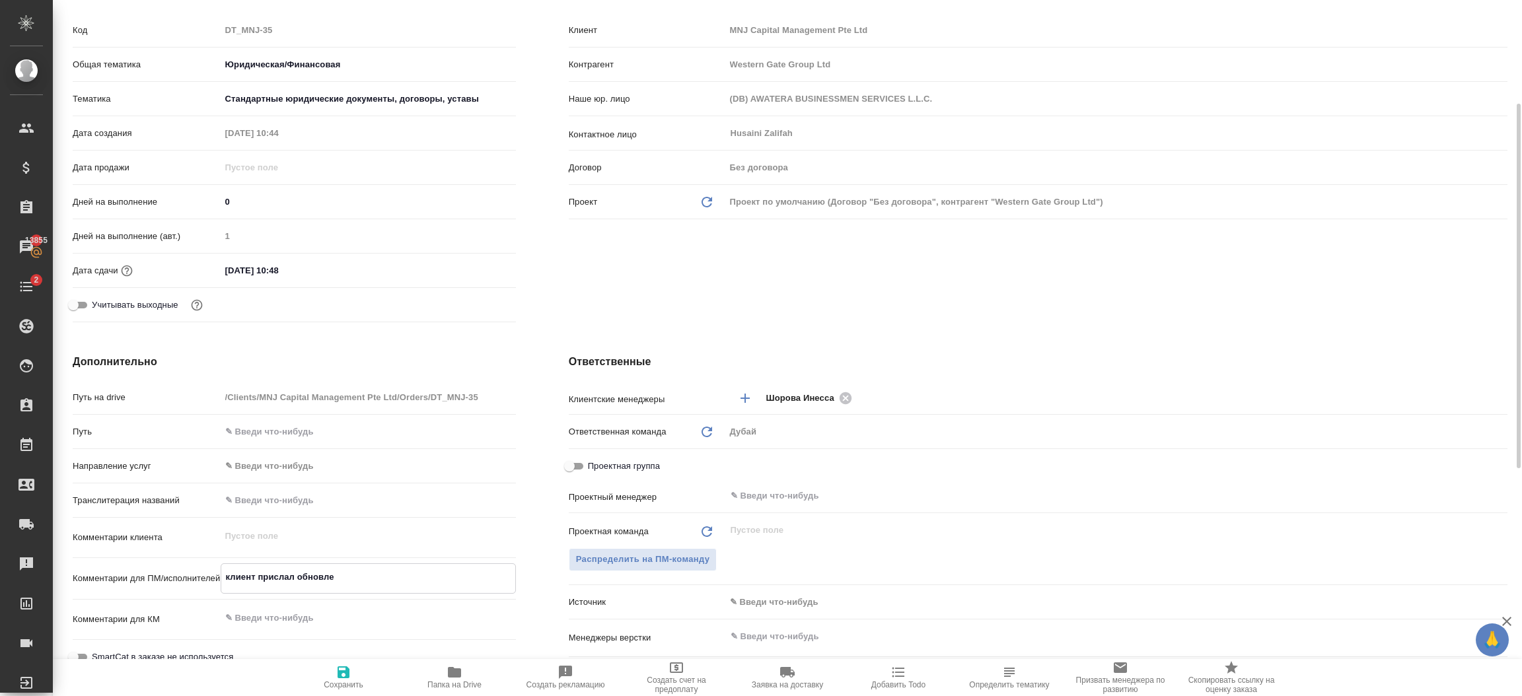
type textarea "клиент прислал обновлен"
type textarea "x"
type textarea "клиент прислал обновленны"
type textarea "x"
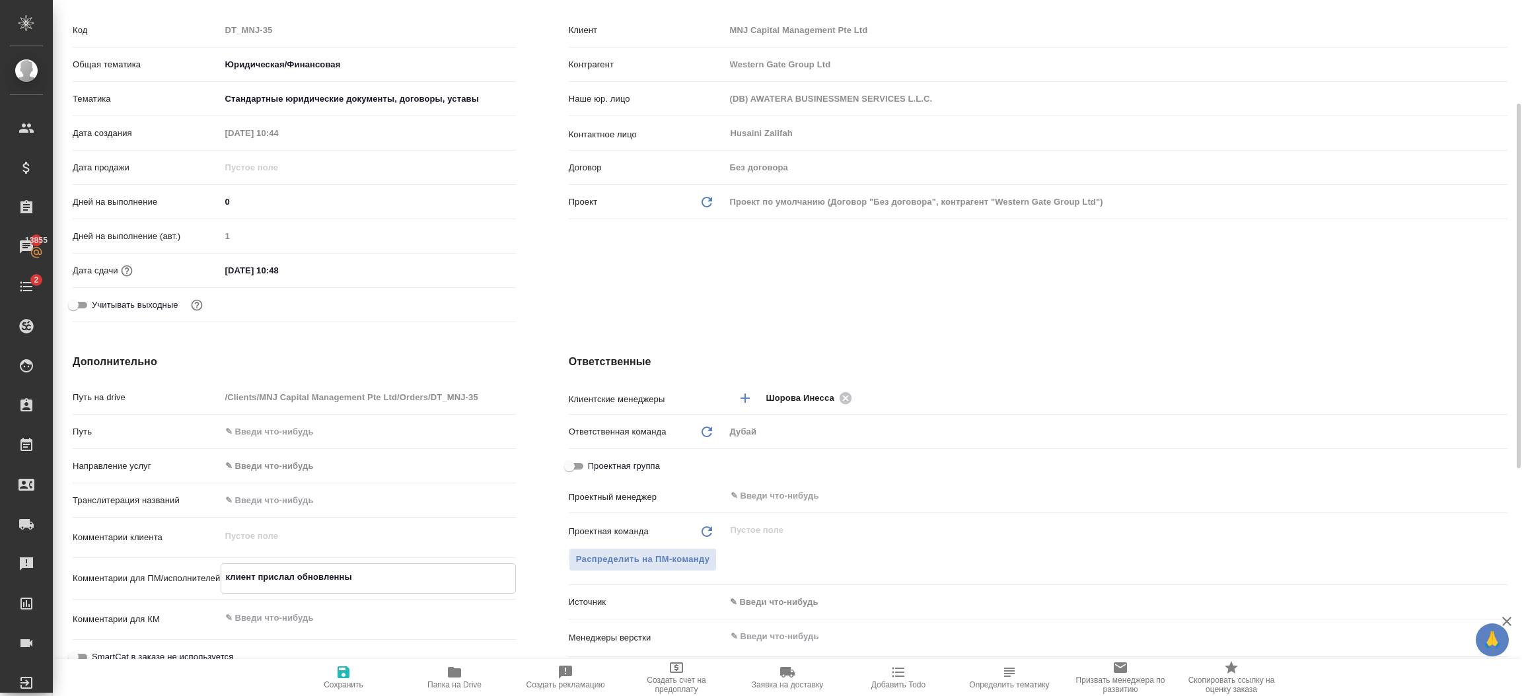
type textarea "клиент прислал обновленный"
type textarea "x"
type textarea "клиент прислал обновленный"
type textarea "x"
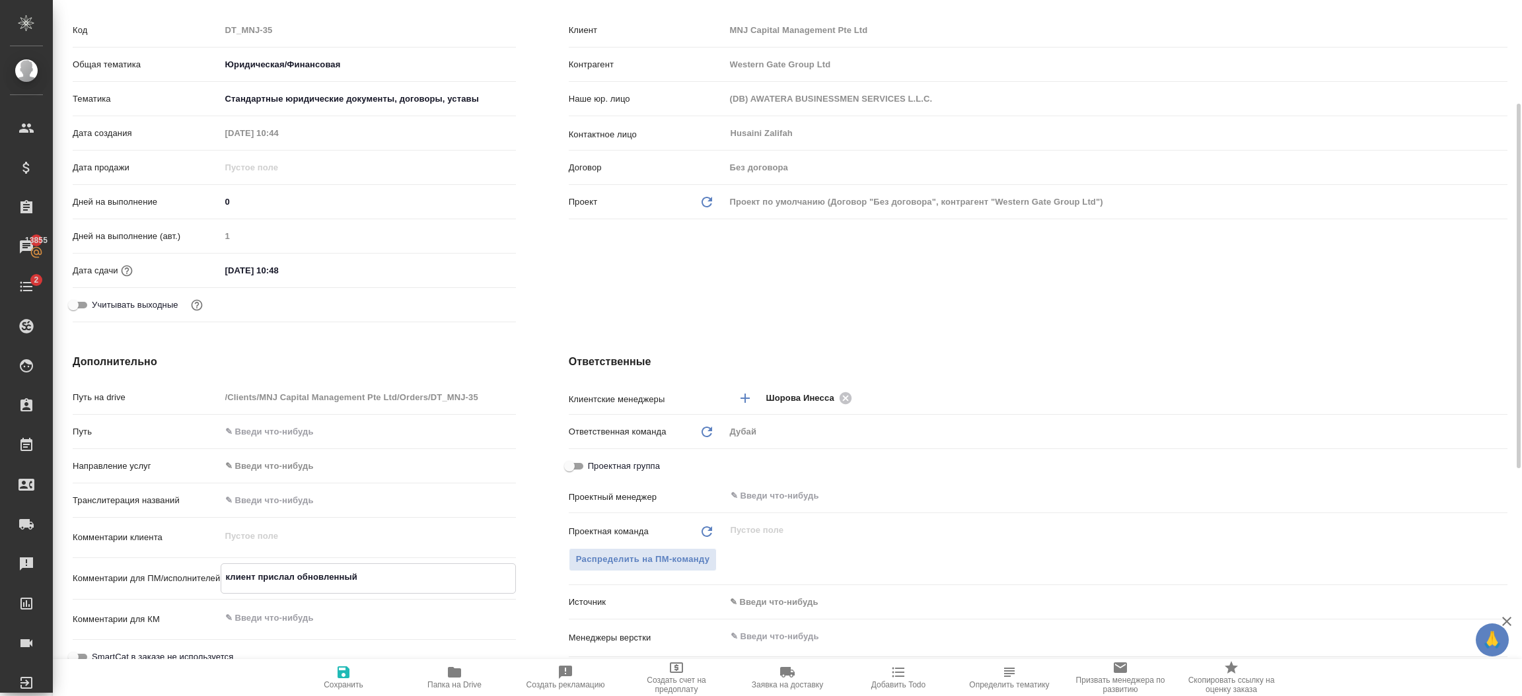
type textarea "x"
type textarea "клиент прислал обновленный в"
type textarea "x"
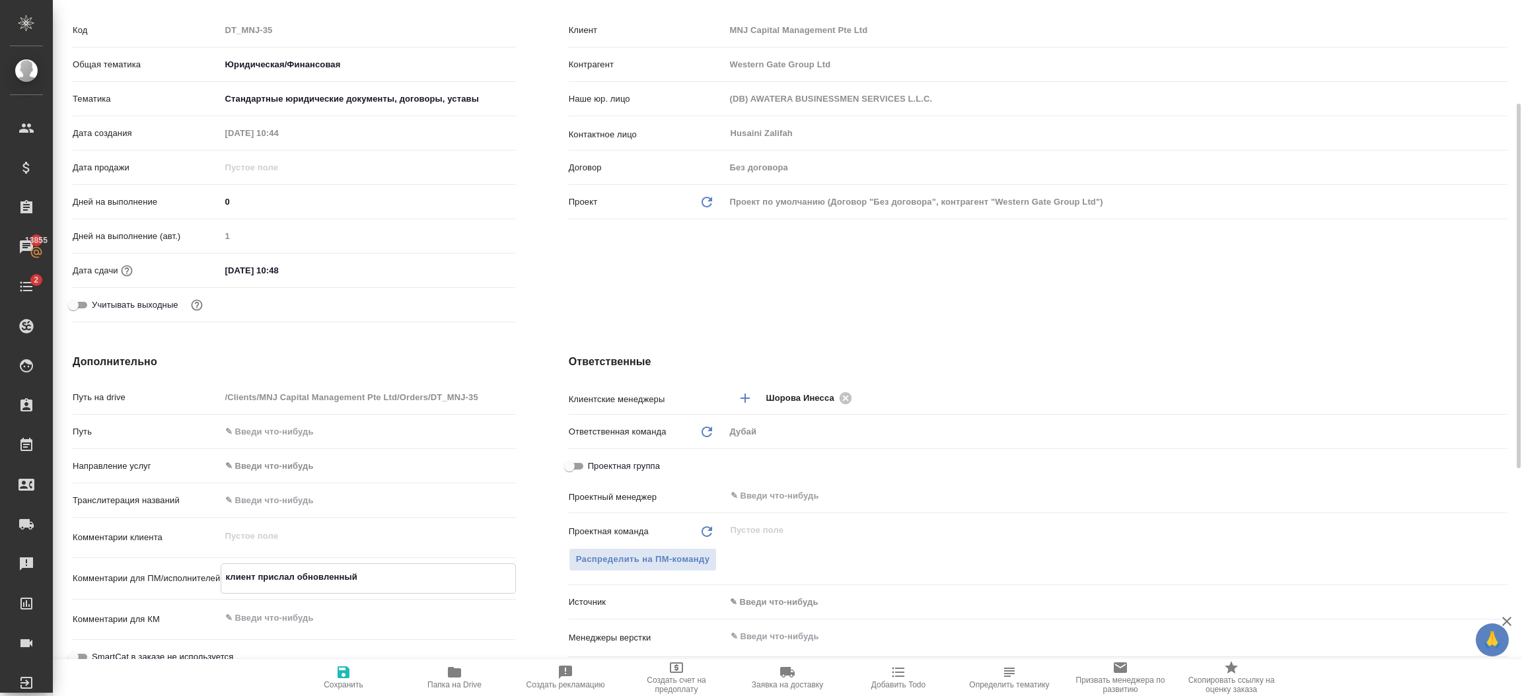
type textarea "x"
type textarea "клиент прислал обновленный вар"
type textarea "x"
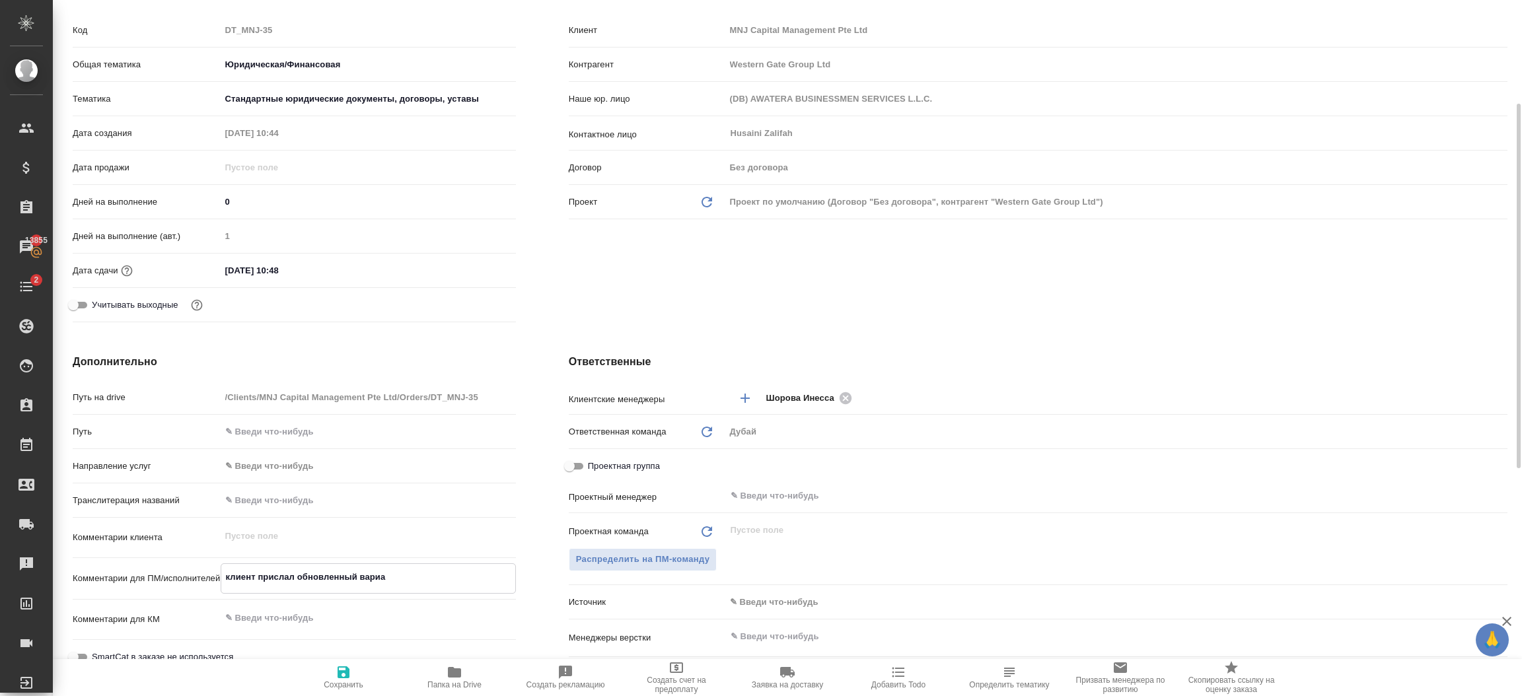
type textarea "клиент прислал обновленный вариан"
type textarea "x"
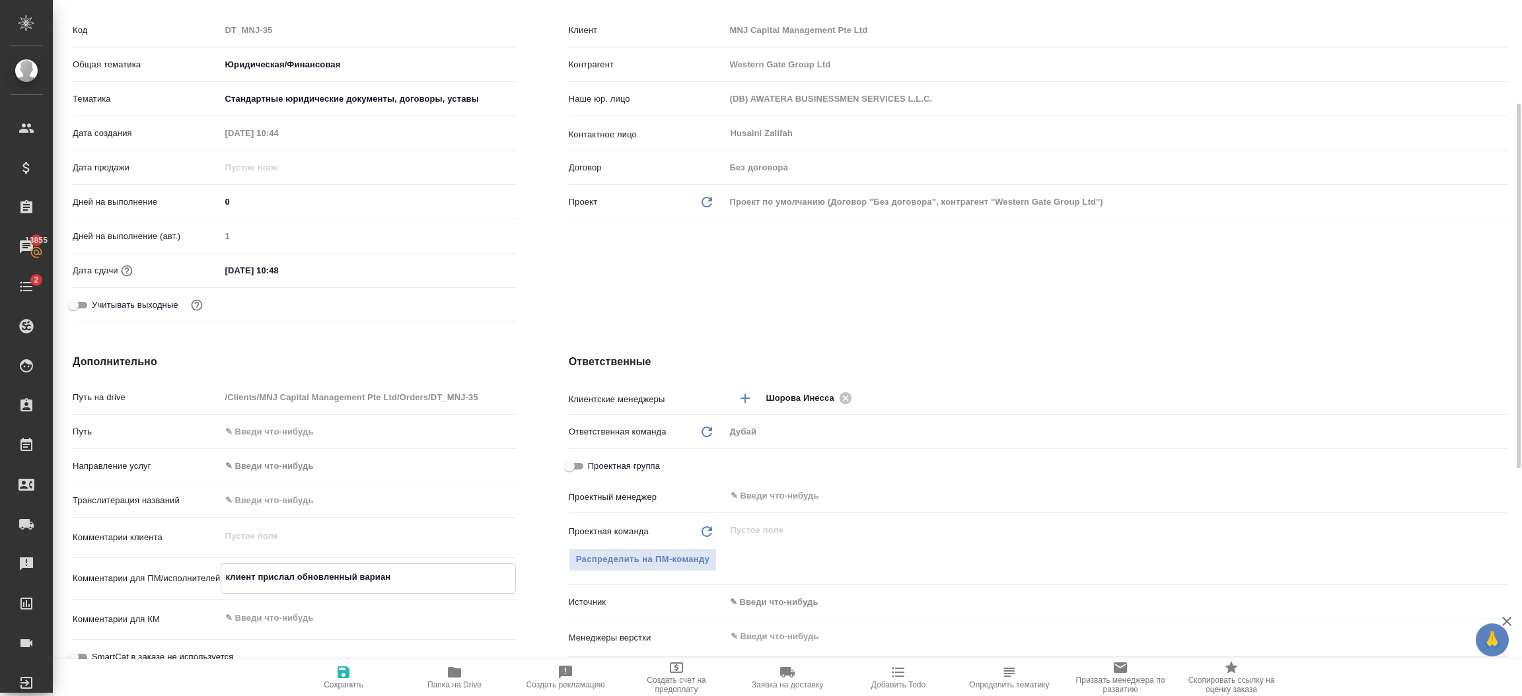
type textarea "клиент прислал обновленный вариант"
type textarea "x"
type textarea "клиент прислал обновленный вариант"
type textarea "x"
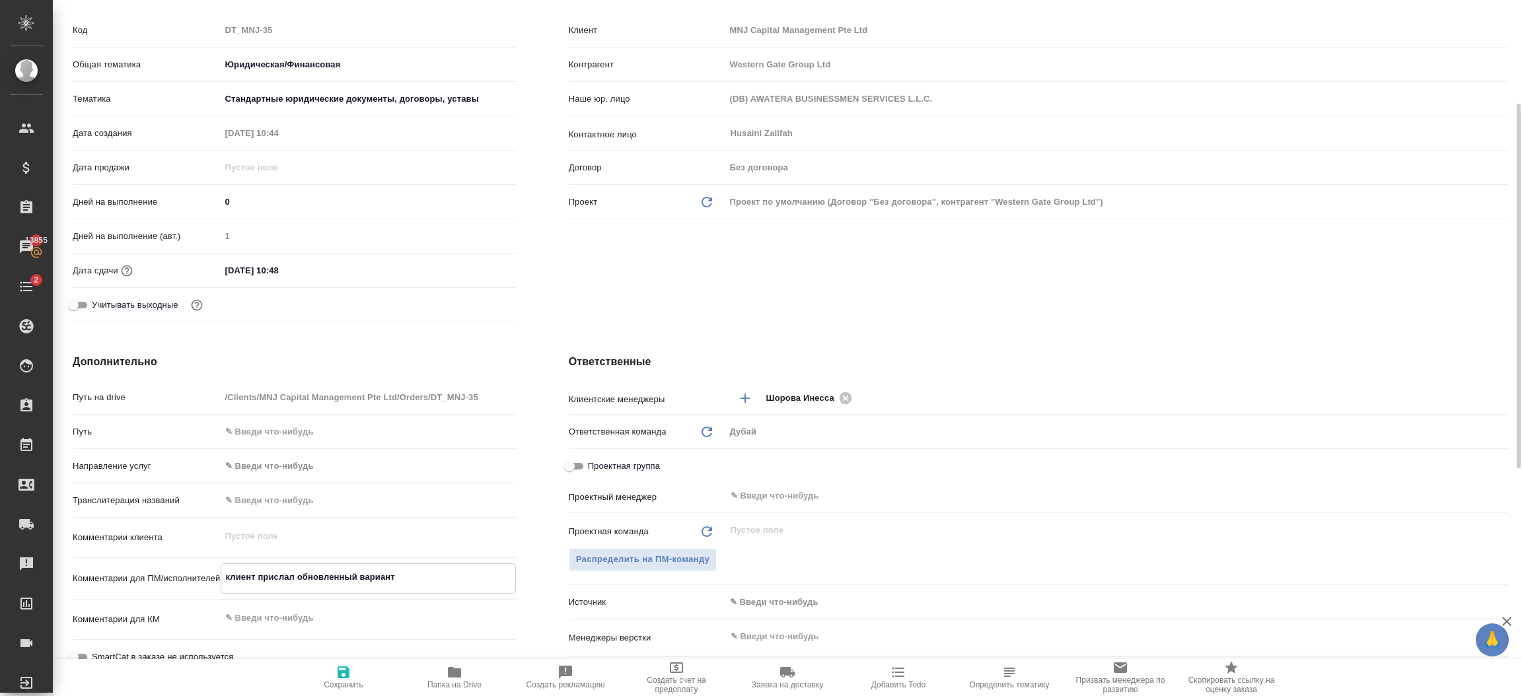
type textarea "x"
type textarea "клиент прислал обновленный вариант д"
type textarea "x"
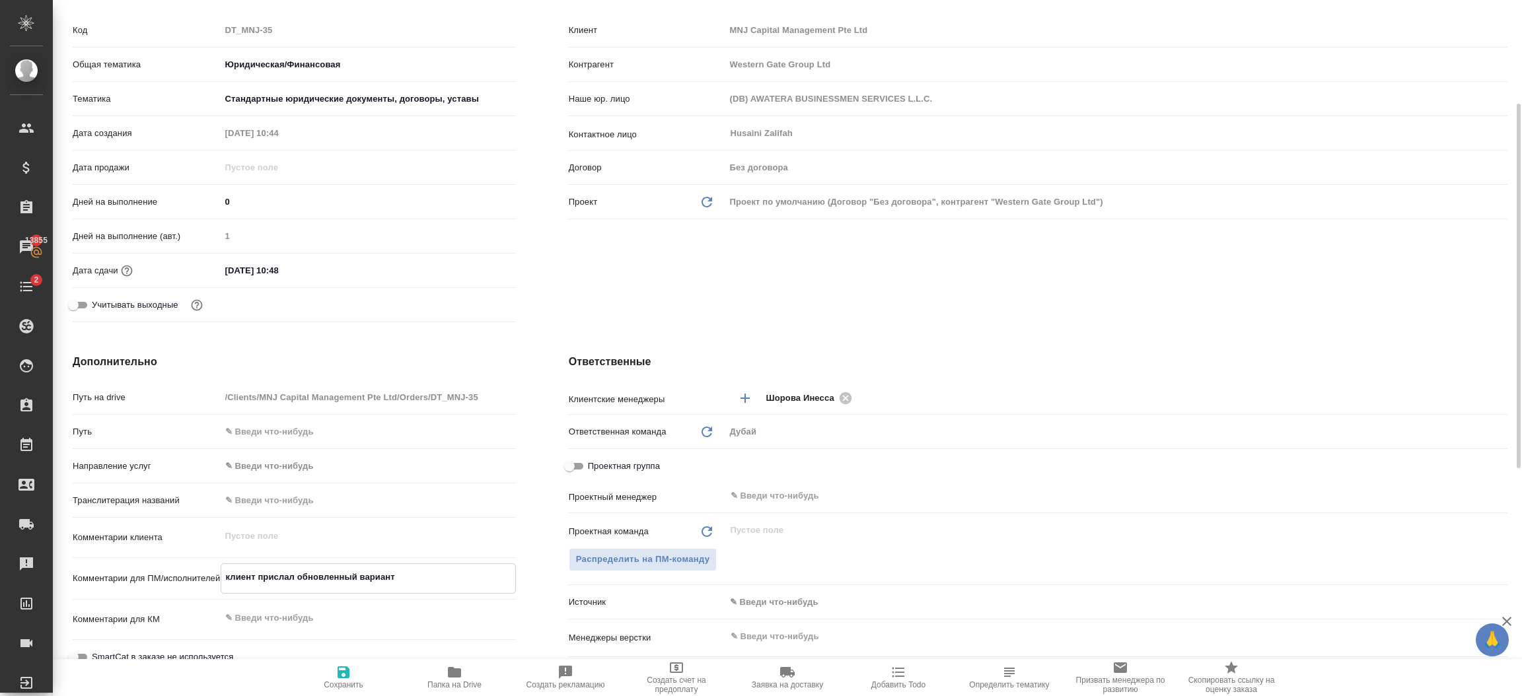
type textarea "x"
type textarea "клиент прислал обновленный вариант до"
type textarea "x"
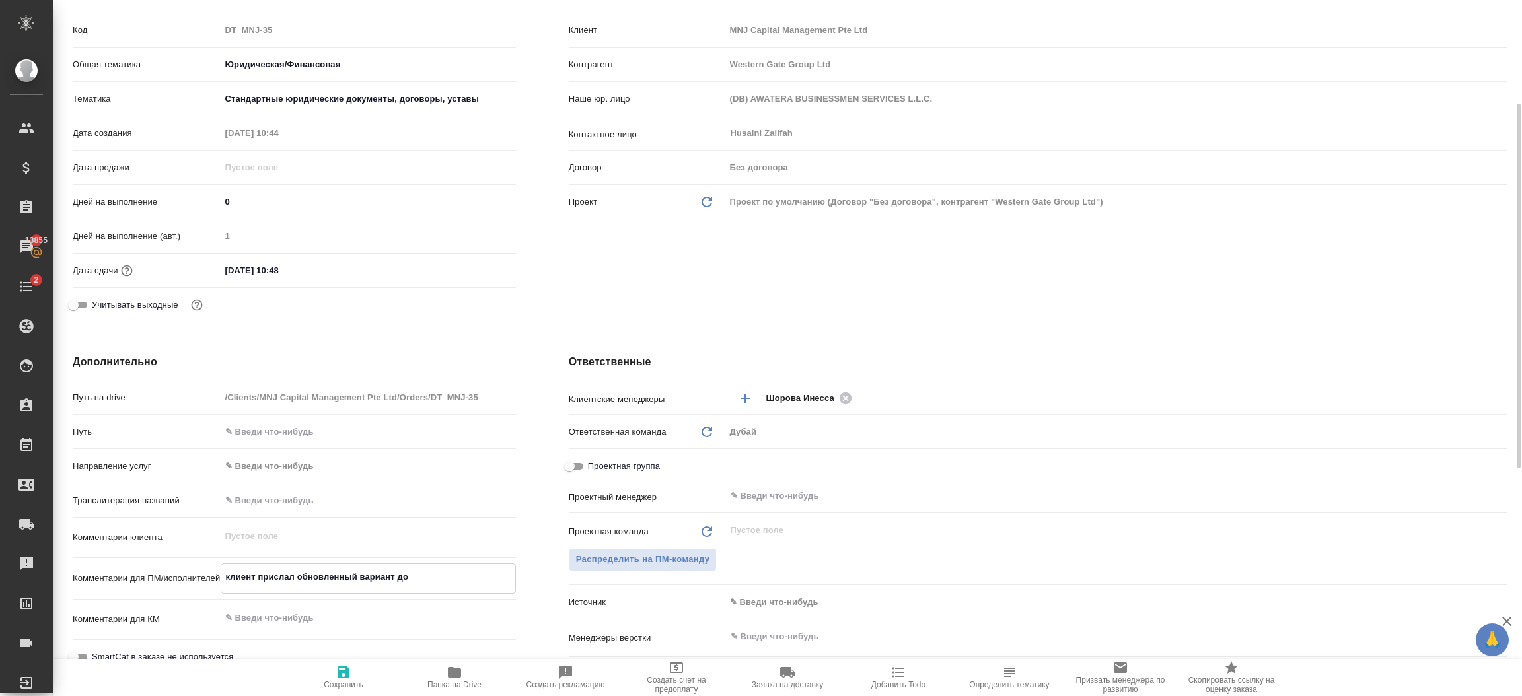
type textarea "клиент прислал обновленный вариант док"
type textarea "x"
type textarea "клиент прислал обновленный вариант доку"
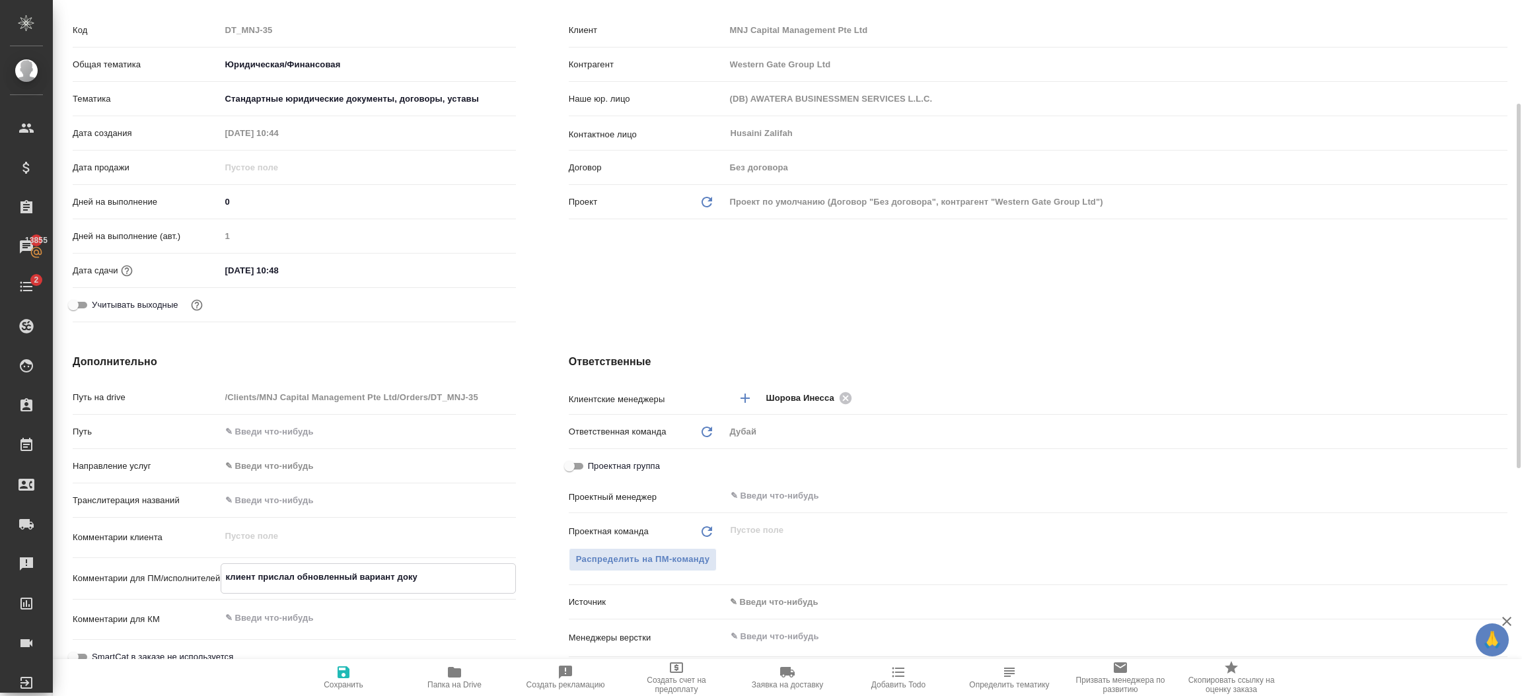
type textarea "x"
type textarea "клиент прислал обновленный вариант докум"
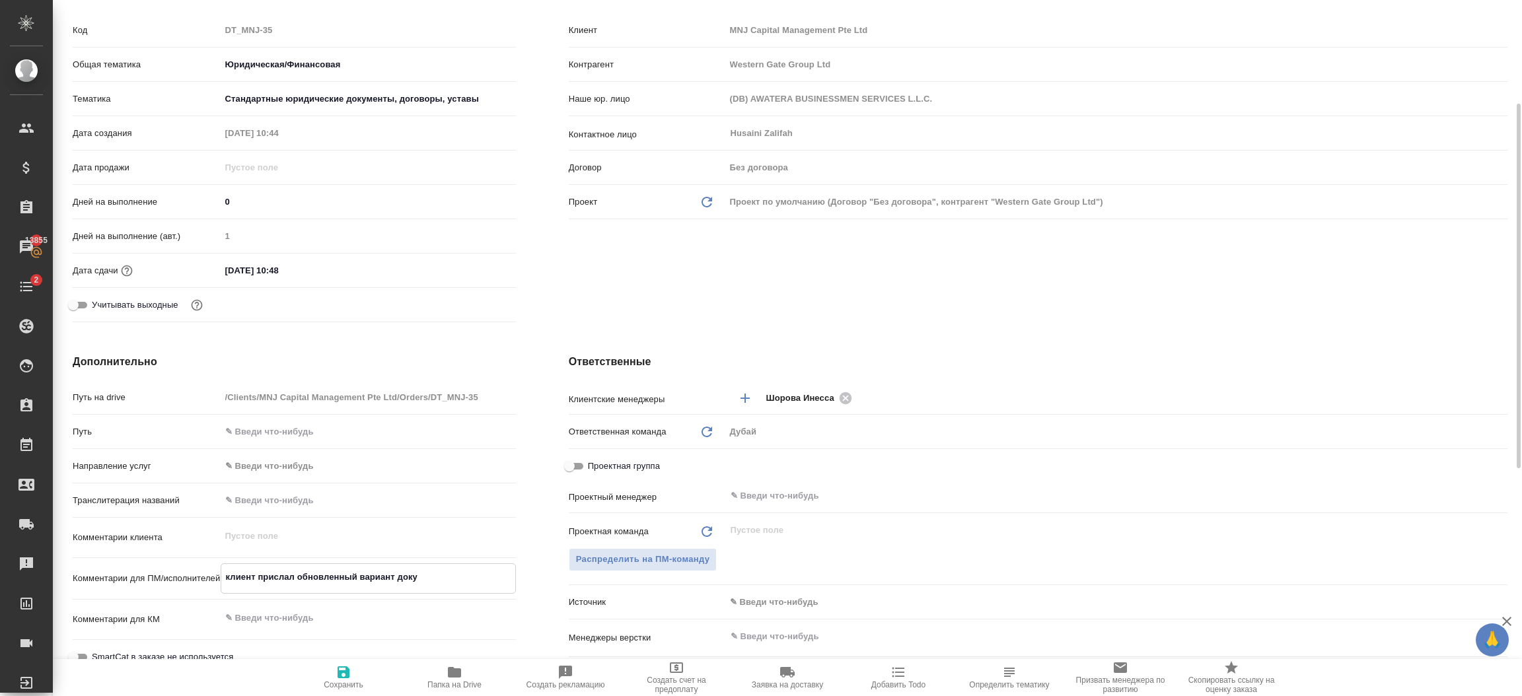
type textarea "x"
type textarea "клиент прислал обновленный вариант докумен"
type textarea "x"
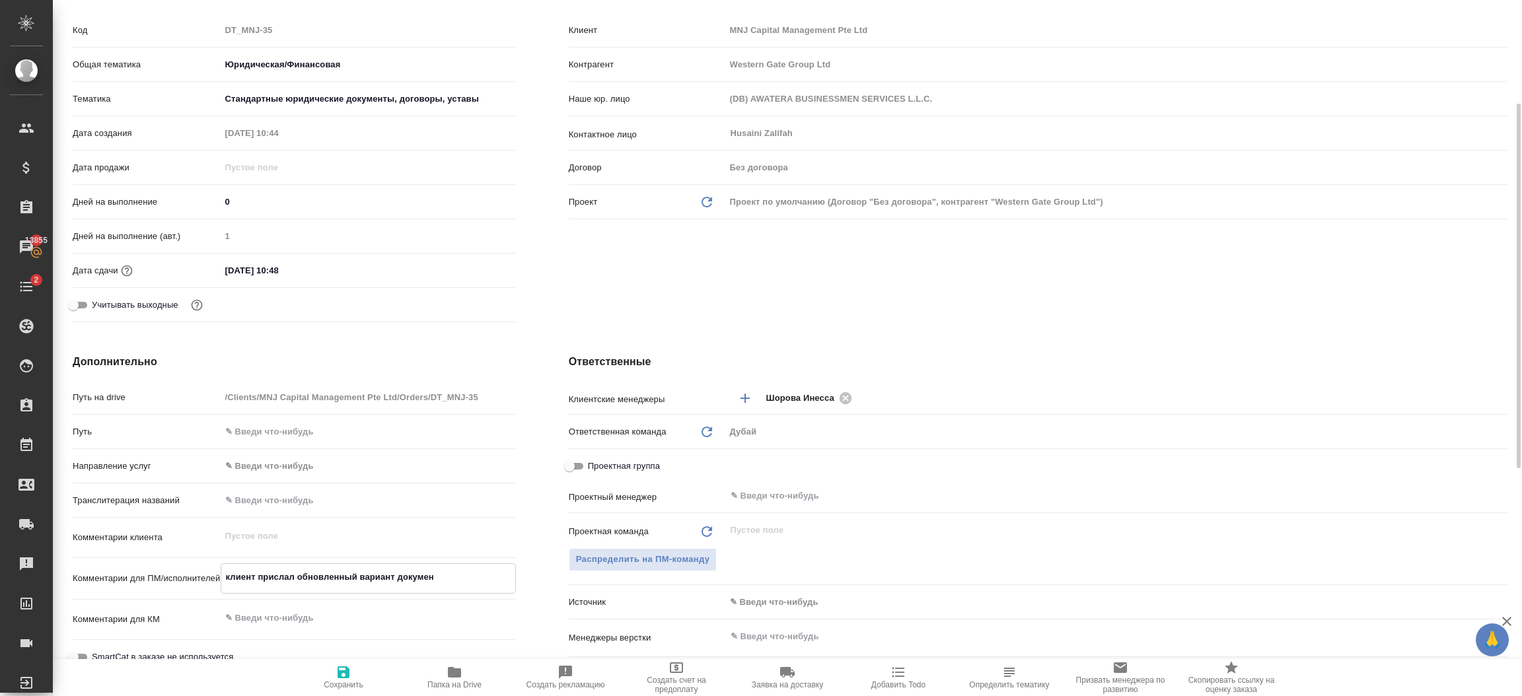
type textarea "x"
type textarea "клиент прислал обновленный вариант документ"
type textarea "x"
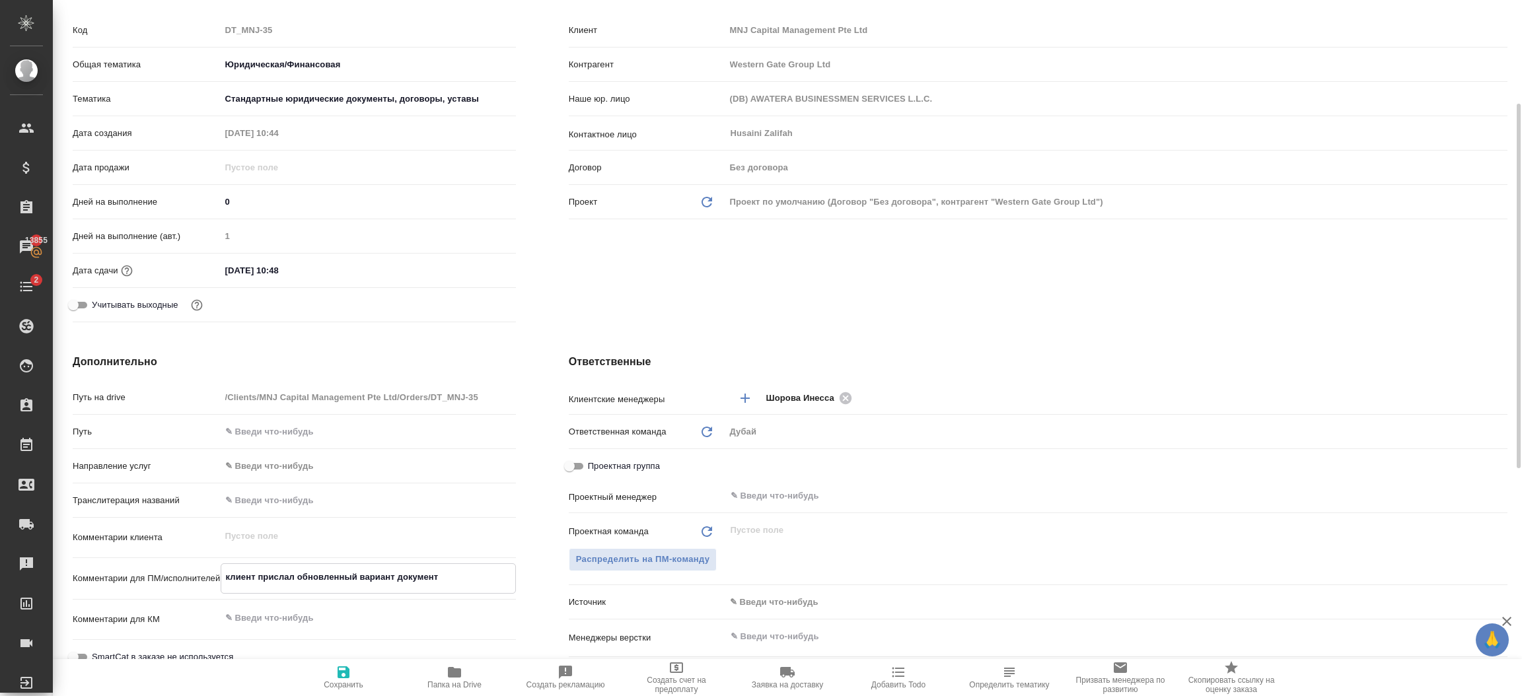
type textarea "x"
type textarea "клиент прислал обновленный вариант документа"
type textarea "x"
type textarea "клиент прислал обновленный вариант документа-"
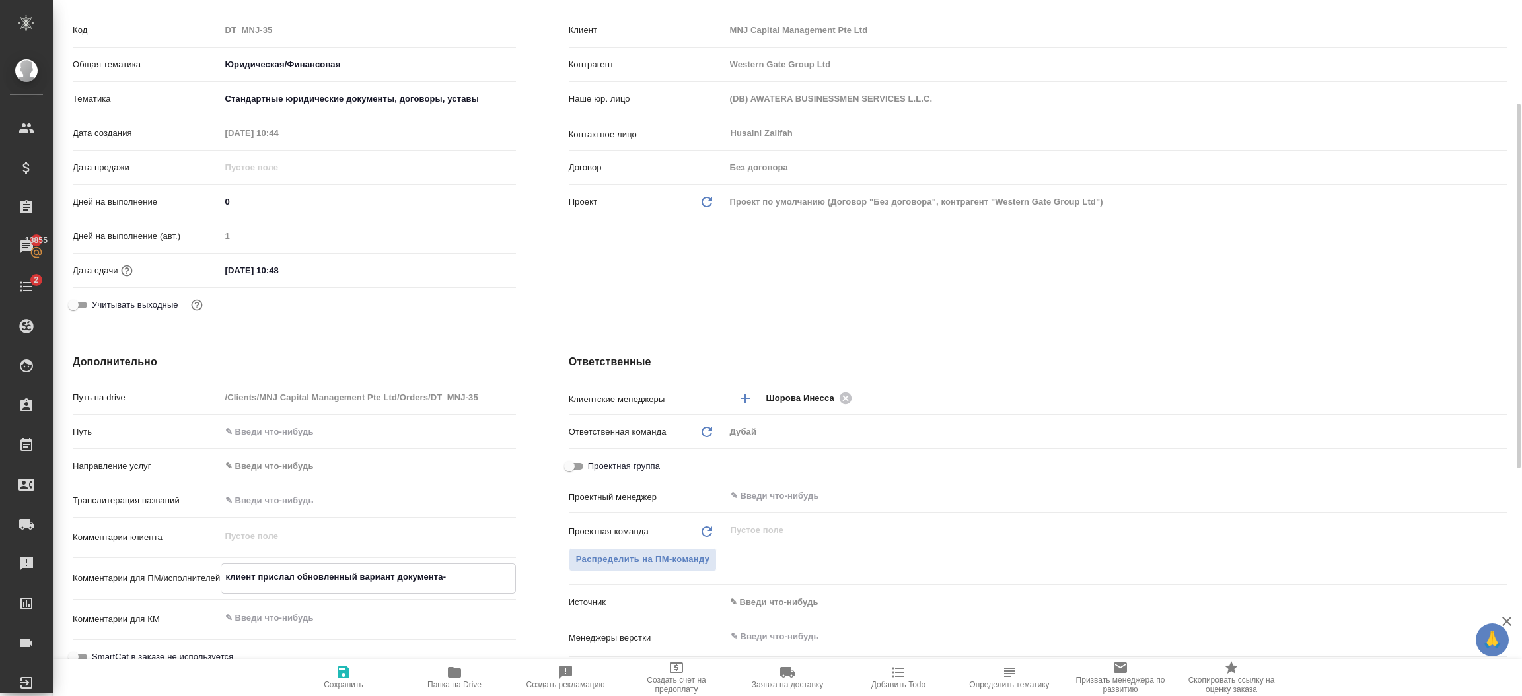
type textarea "x"
type textarea "клиент прислал обновленный вариант документа-"
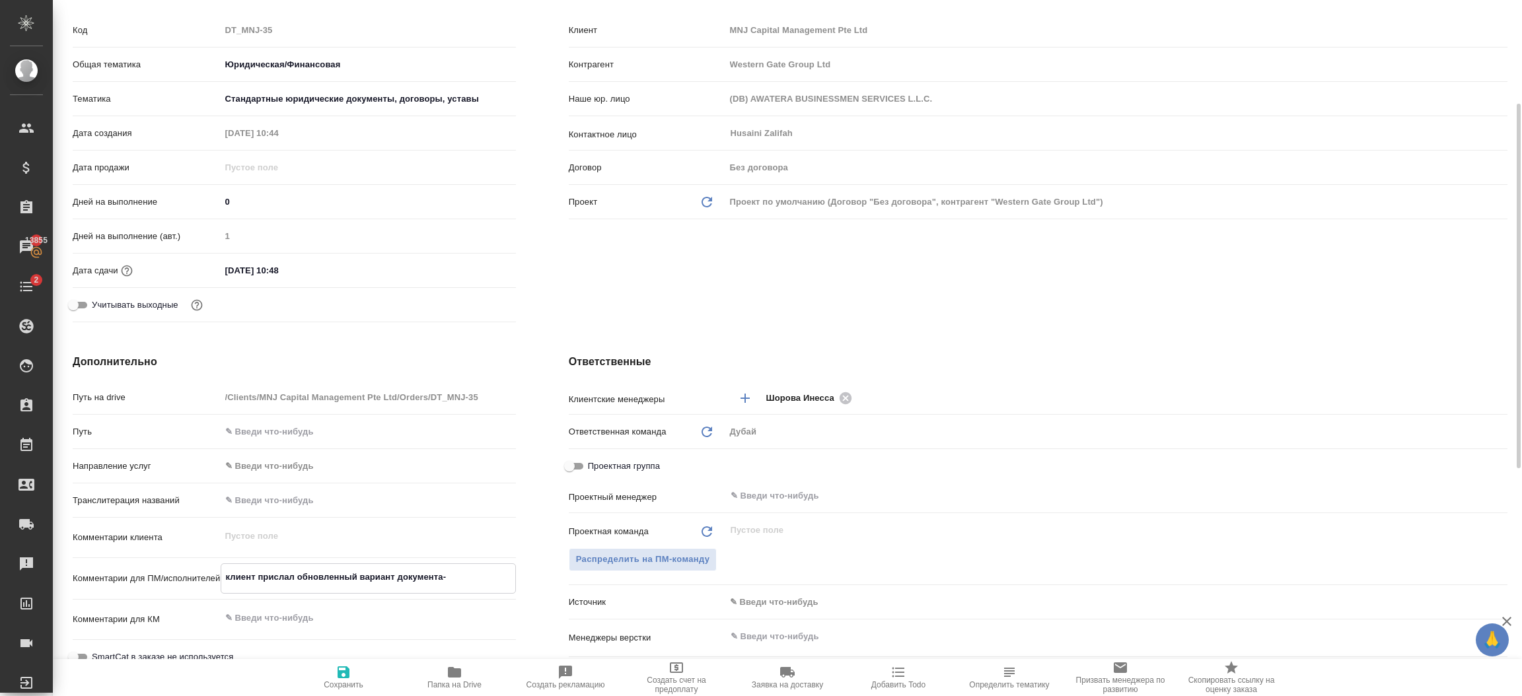
type textarea "x"
type textarea "клиент прислал обновленный вариант документа- я"
type textarea "x"
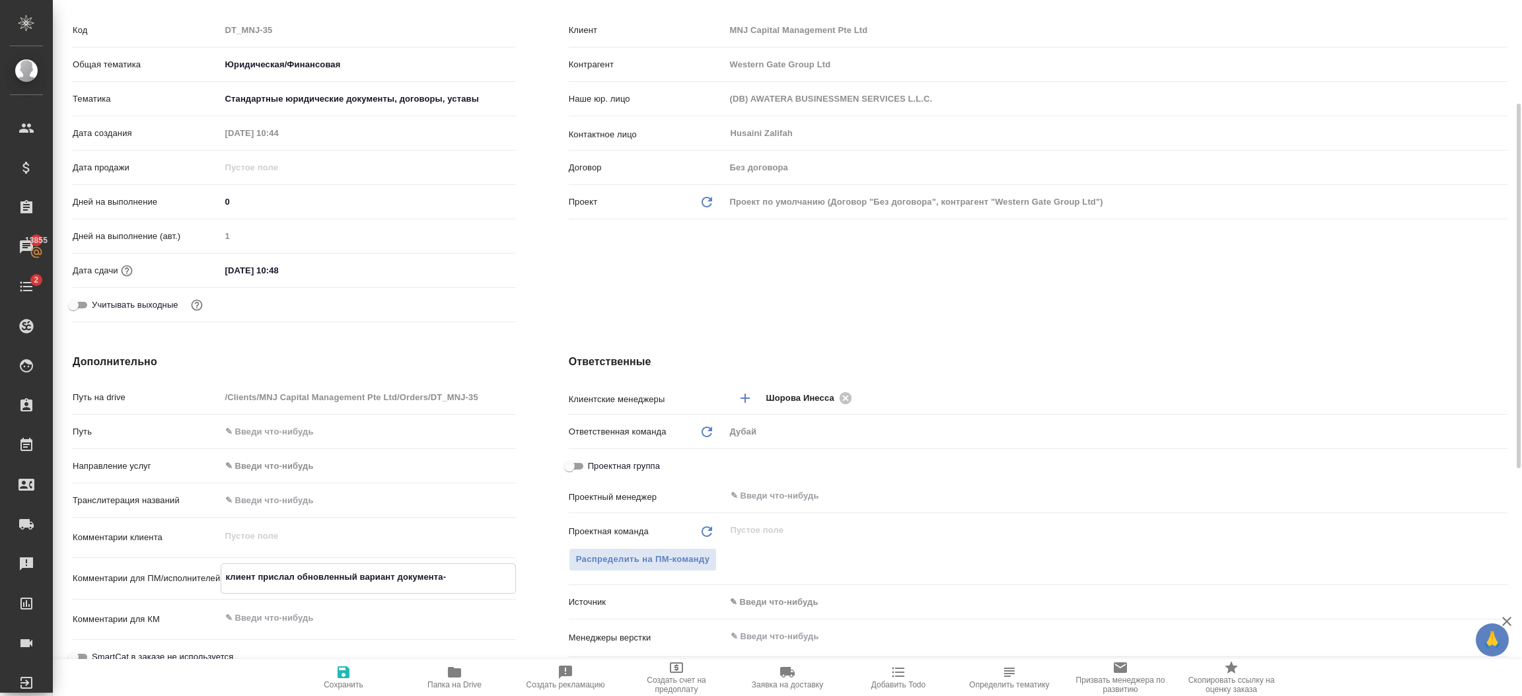
type textarea "x"
type textarea "клиент прислал обновленный вариант документа- я"
type textarea "x"
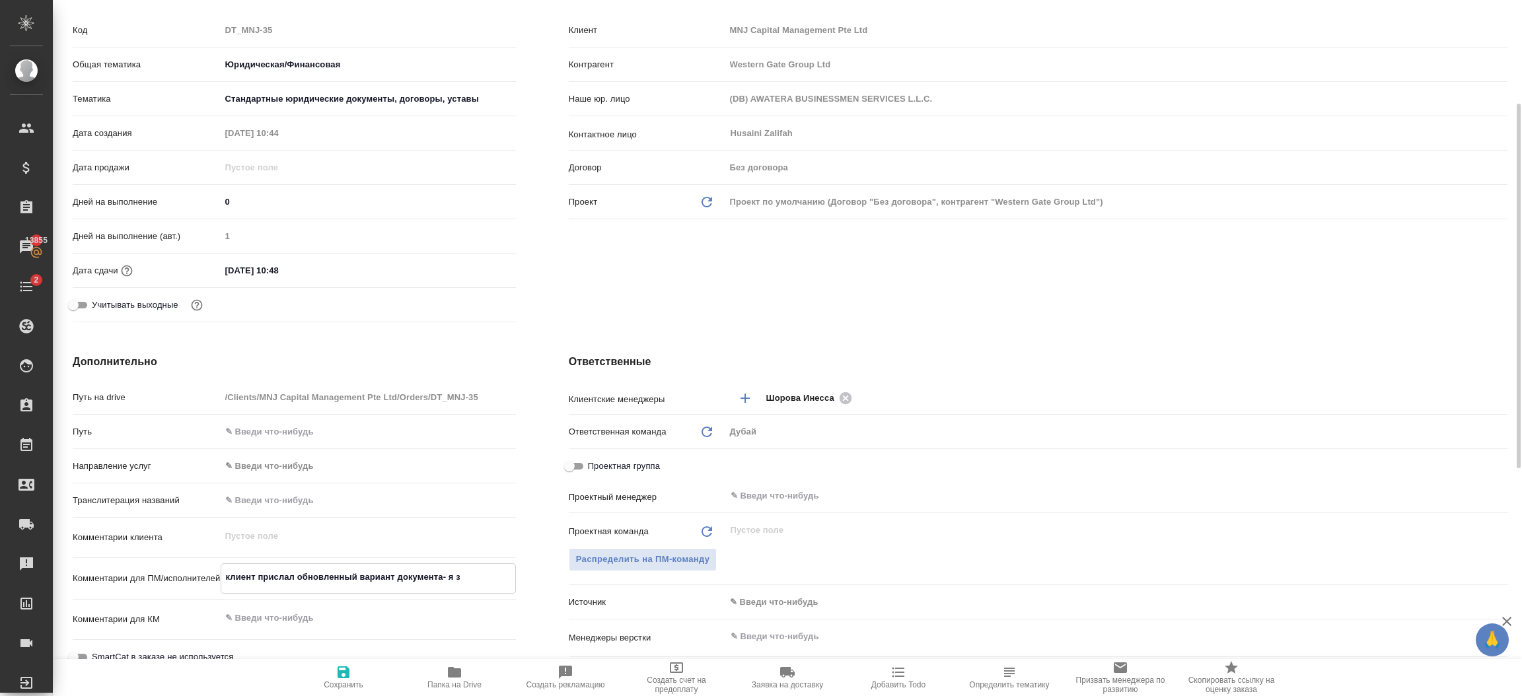
type textarea "клиент прислал обновленный вариант документа- я за"
type textarea "x"
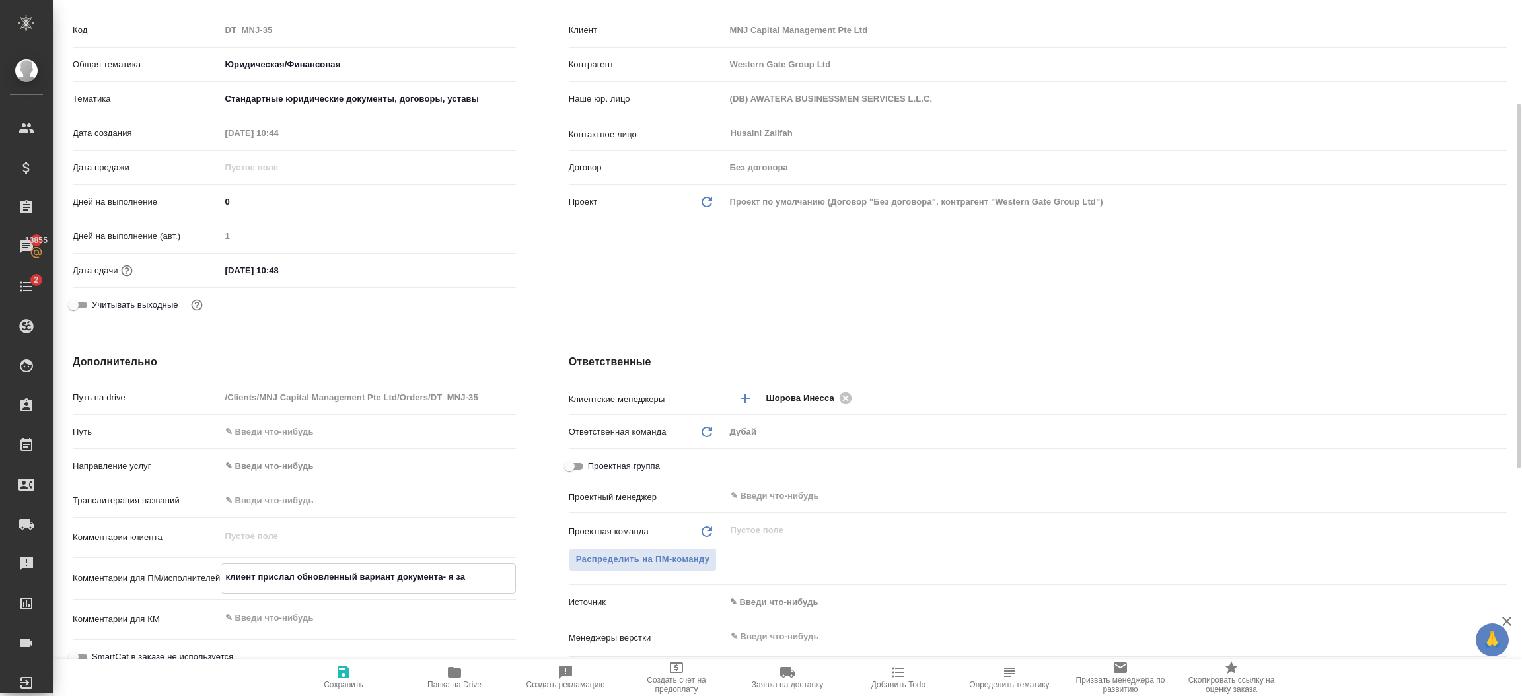
type textarea "клиент прислал обновленный вариант документа- я заг"
type textarea "x"
type textarea "клиент прислал обновленный вариант документа- я загру"
type textarea "x"
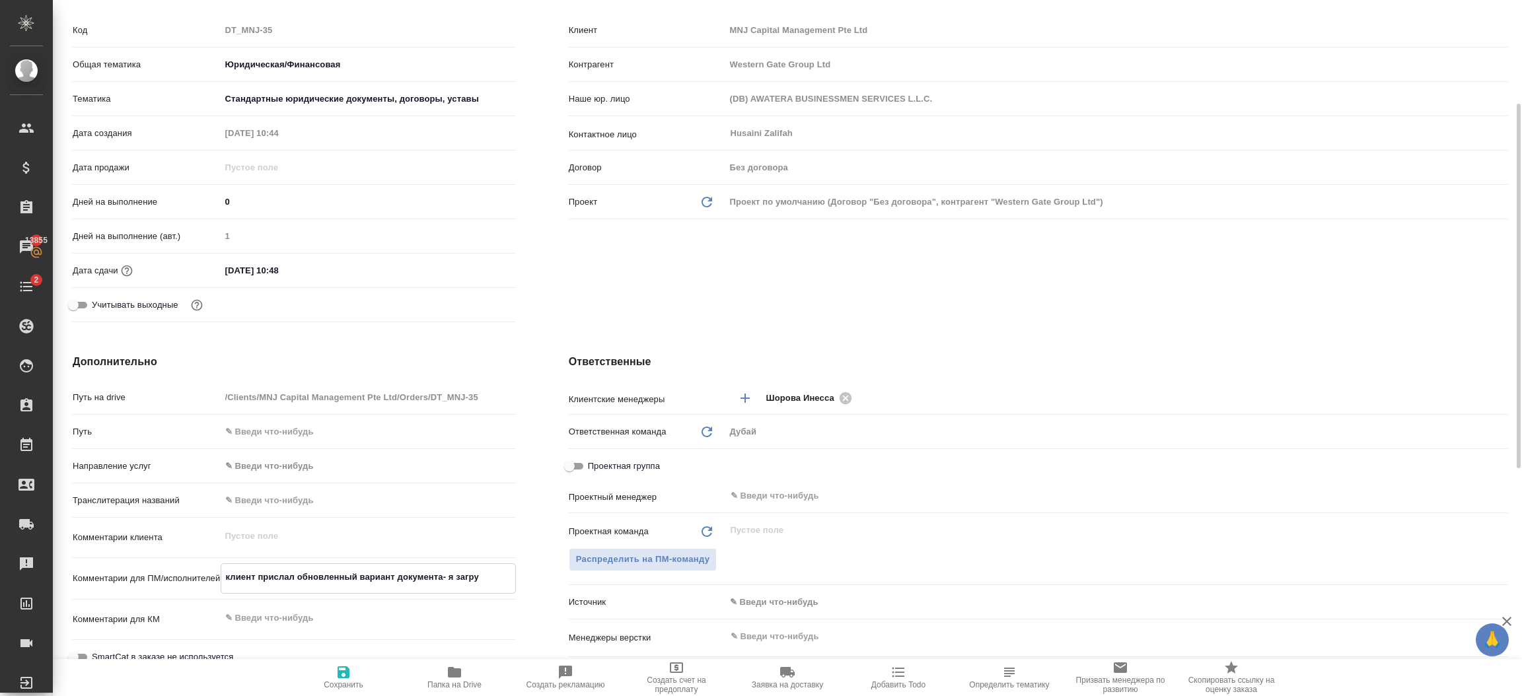
type textarea "x"
type textarea "клиент прислал обновленный вариант документа- я загруз"
type textarea "x"
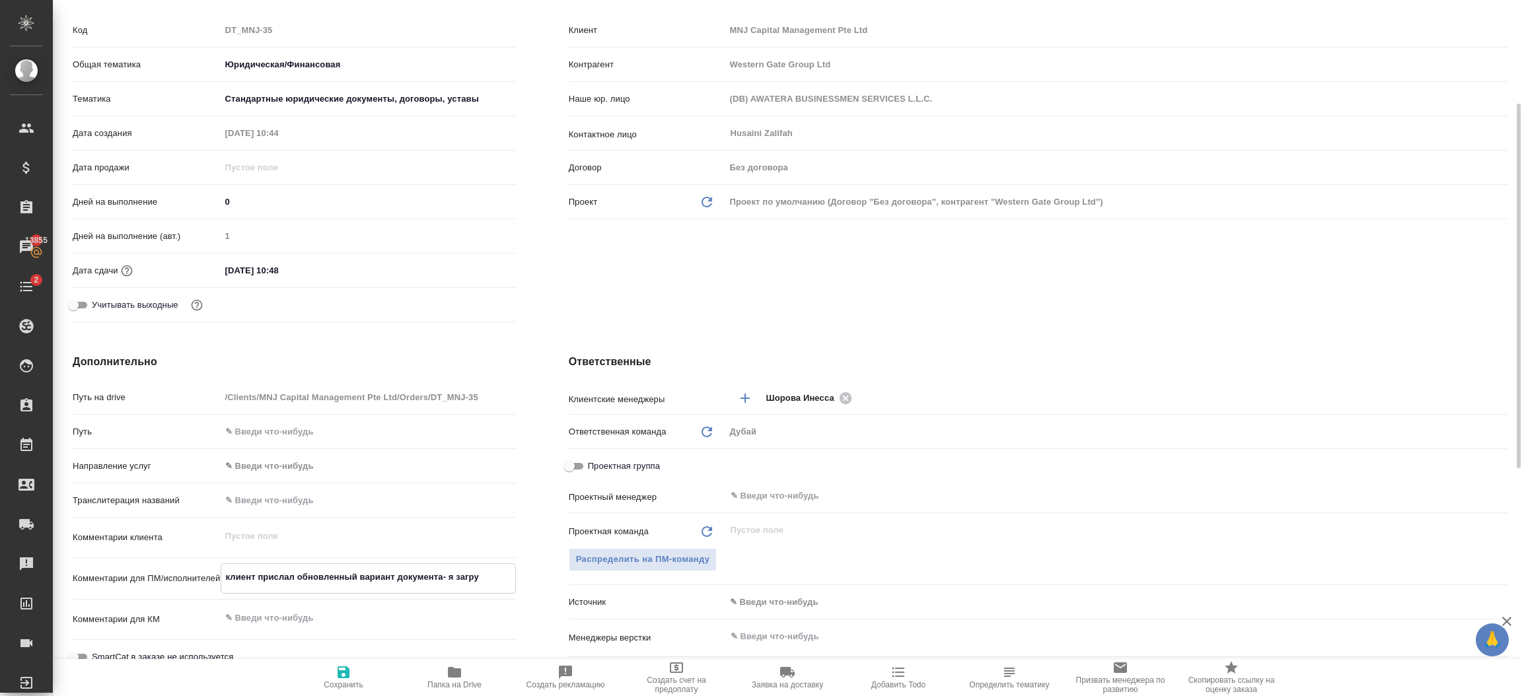
type textarea "x"
type textarea "клиент прислал обновленный вариант документа- я загрузи"
type textarea "x"
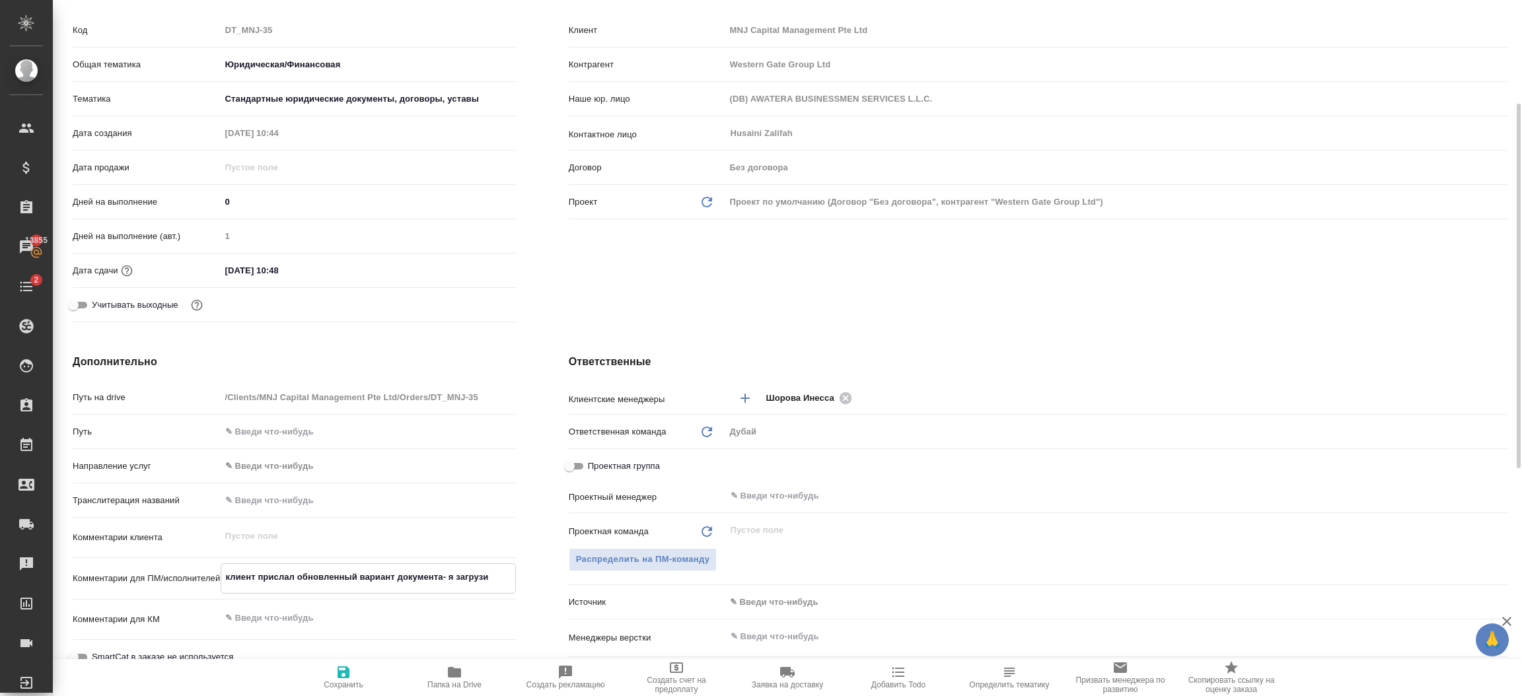
type textarea "x"
type textarea "клиент прислал обновленный вариант документа- я загрузил"
type textarea "x"
type textarea "клиент прислал обновленный вариант документа- я загрузила"
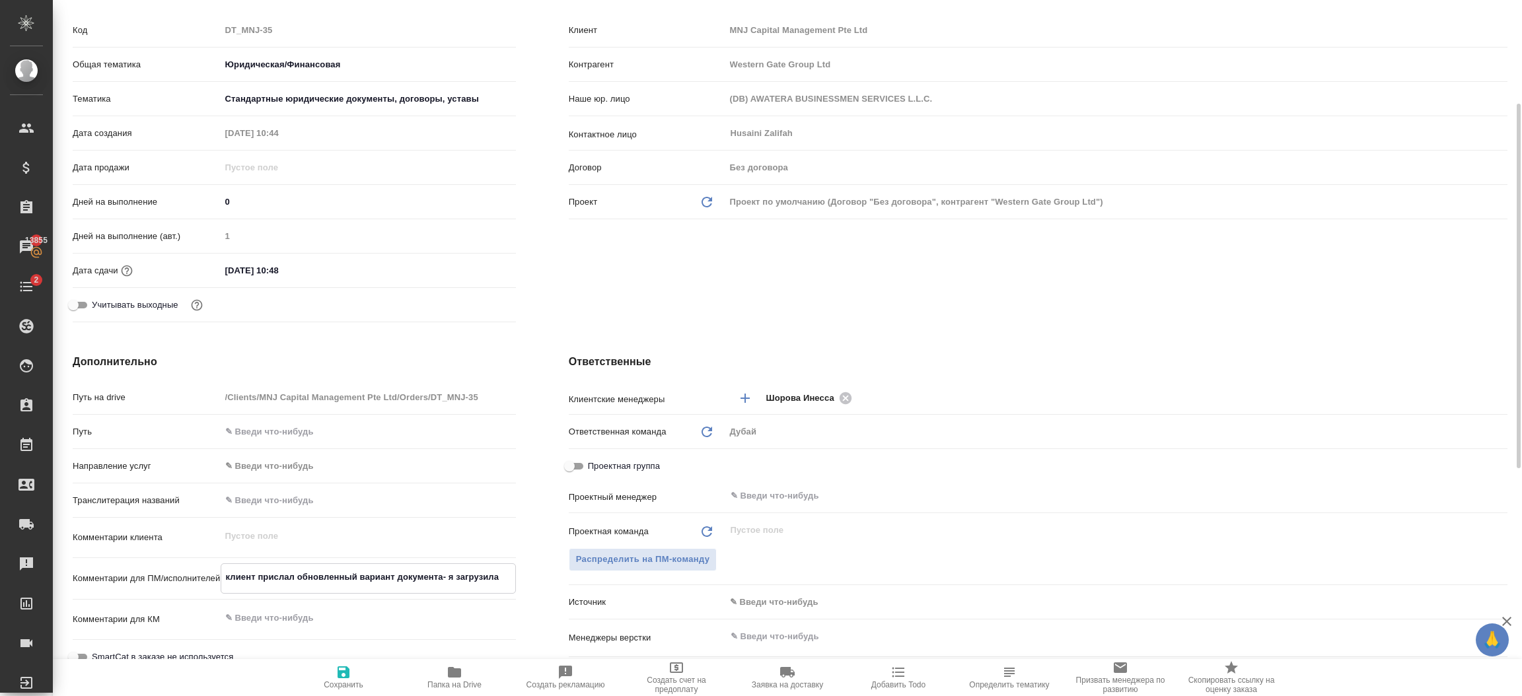
type textarea "x"
type textarea "клиент прислал обновленный вариант документа- я загрузила"
type textarea "x"
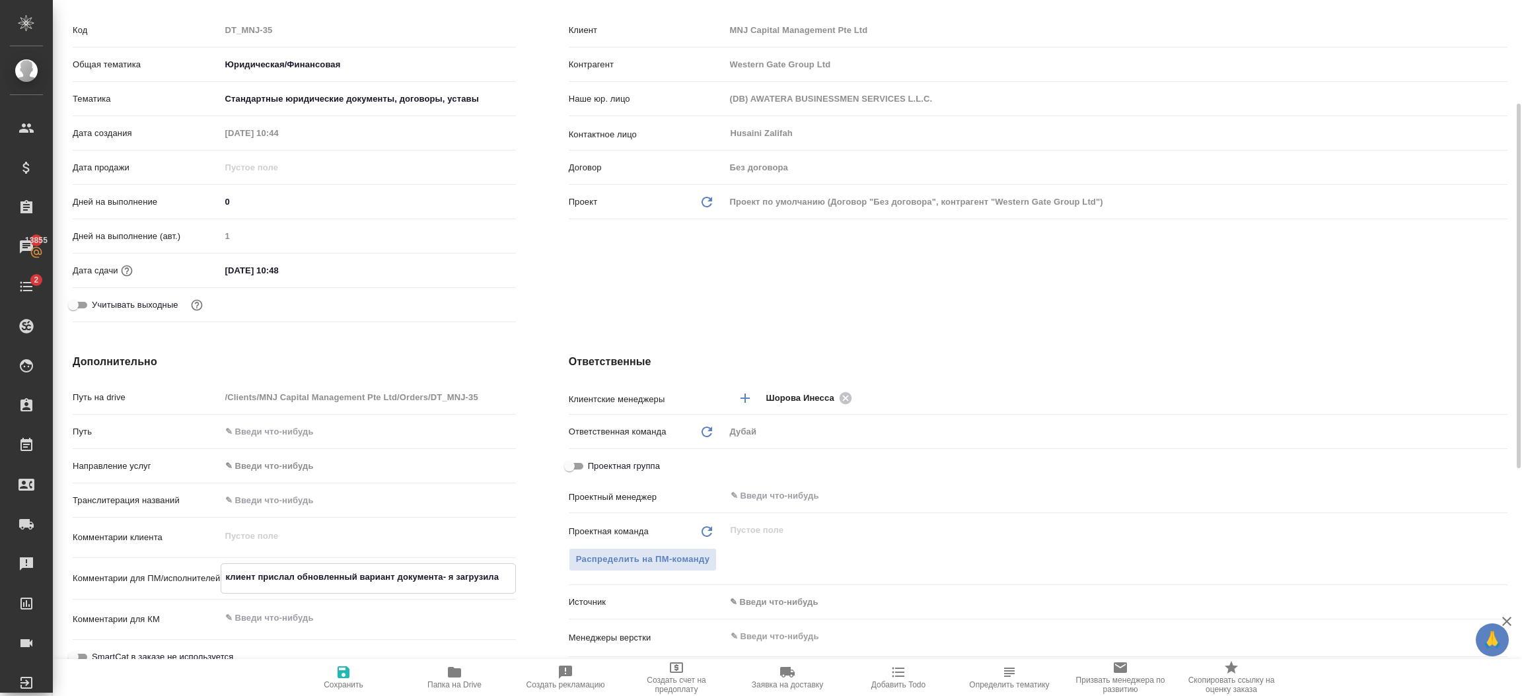
type textarea "x"
type textarea "клиент прислал обновленный вариант документа- я загрузила пр"
type textarea "x"
type textarea "клиент прислал обновленный вариант документа- я загрузила про"
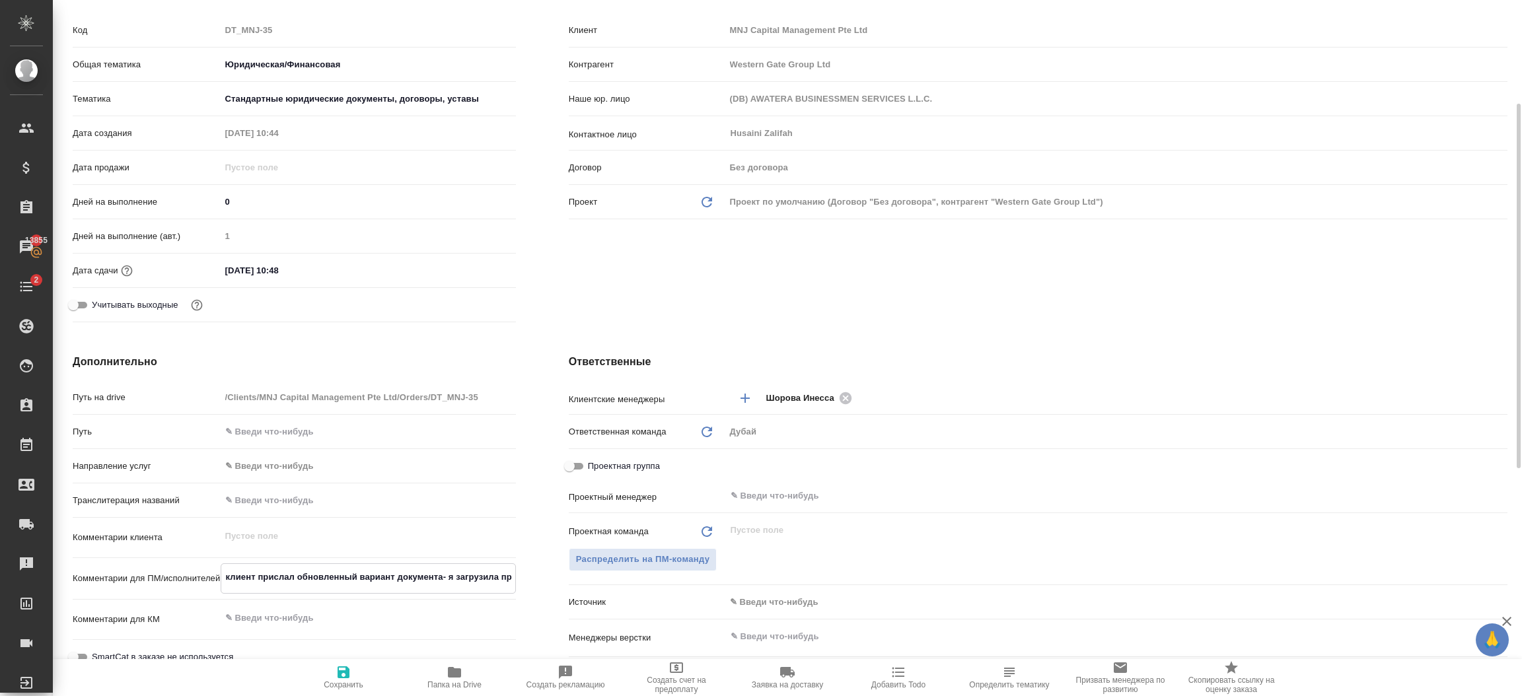
type textarea "x"
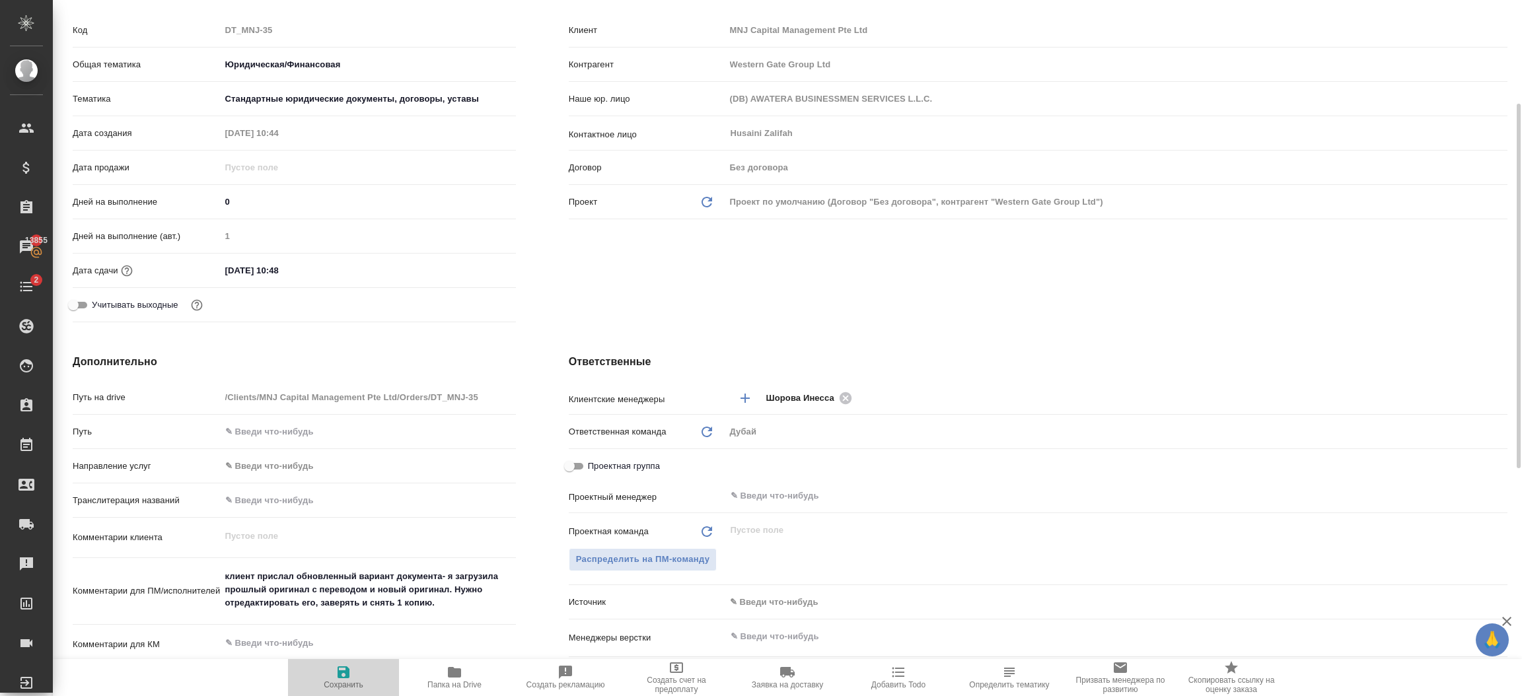
click at [327, 676] on span "Сохранить" at bounding box center [343, 677] width 95 height 25
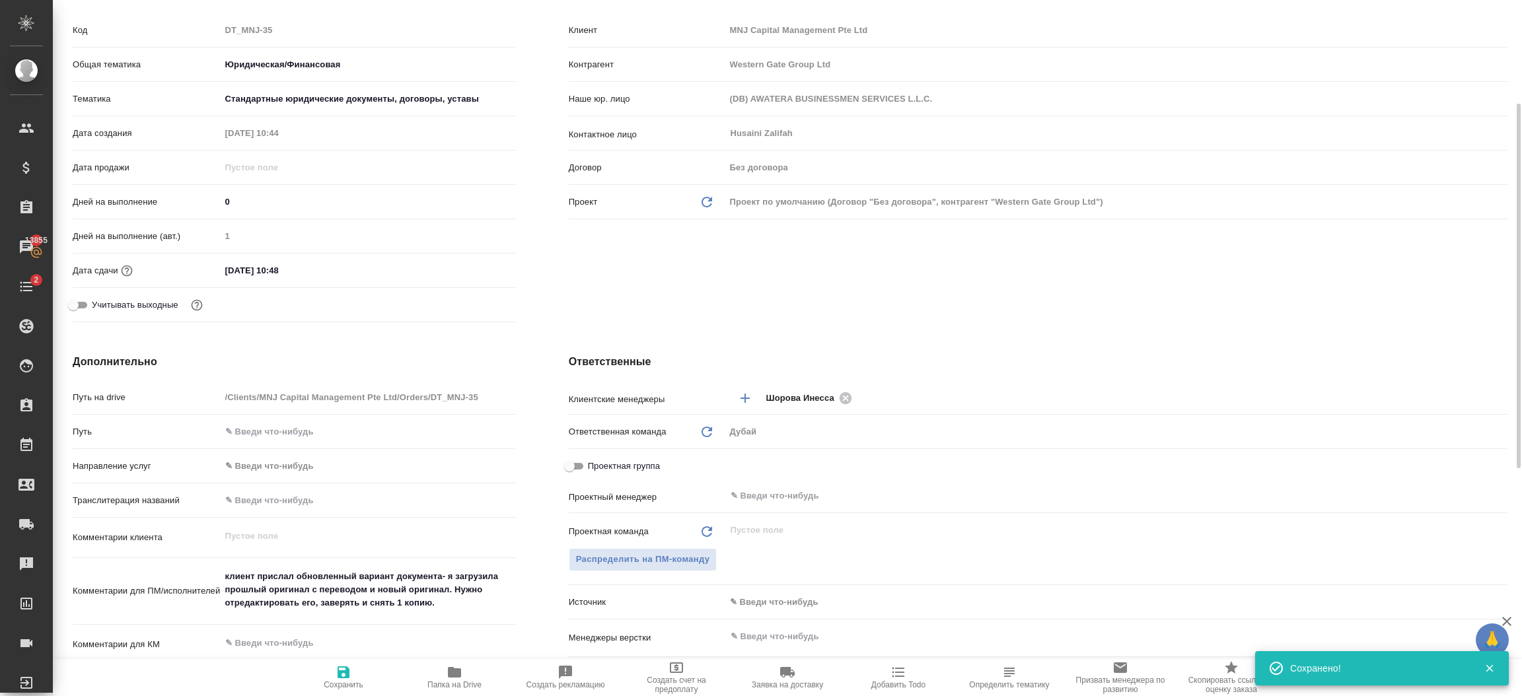
click at [800, 494] on input "text" at bounding box center [1094, 496] width 730 height 16
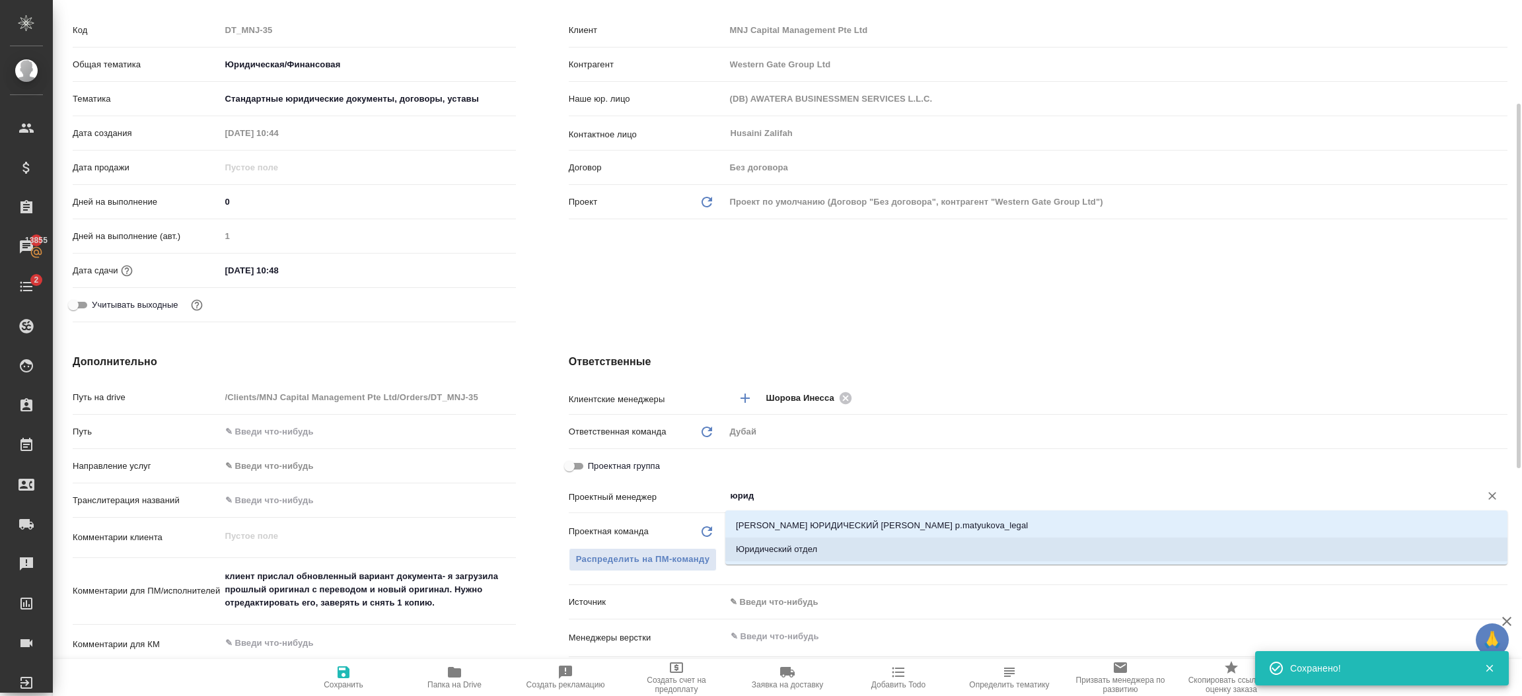
click at [796, 549] on li "Юридический отдел" at bounding box center [1117, 550] width 782 height 24
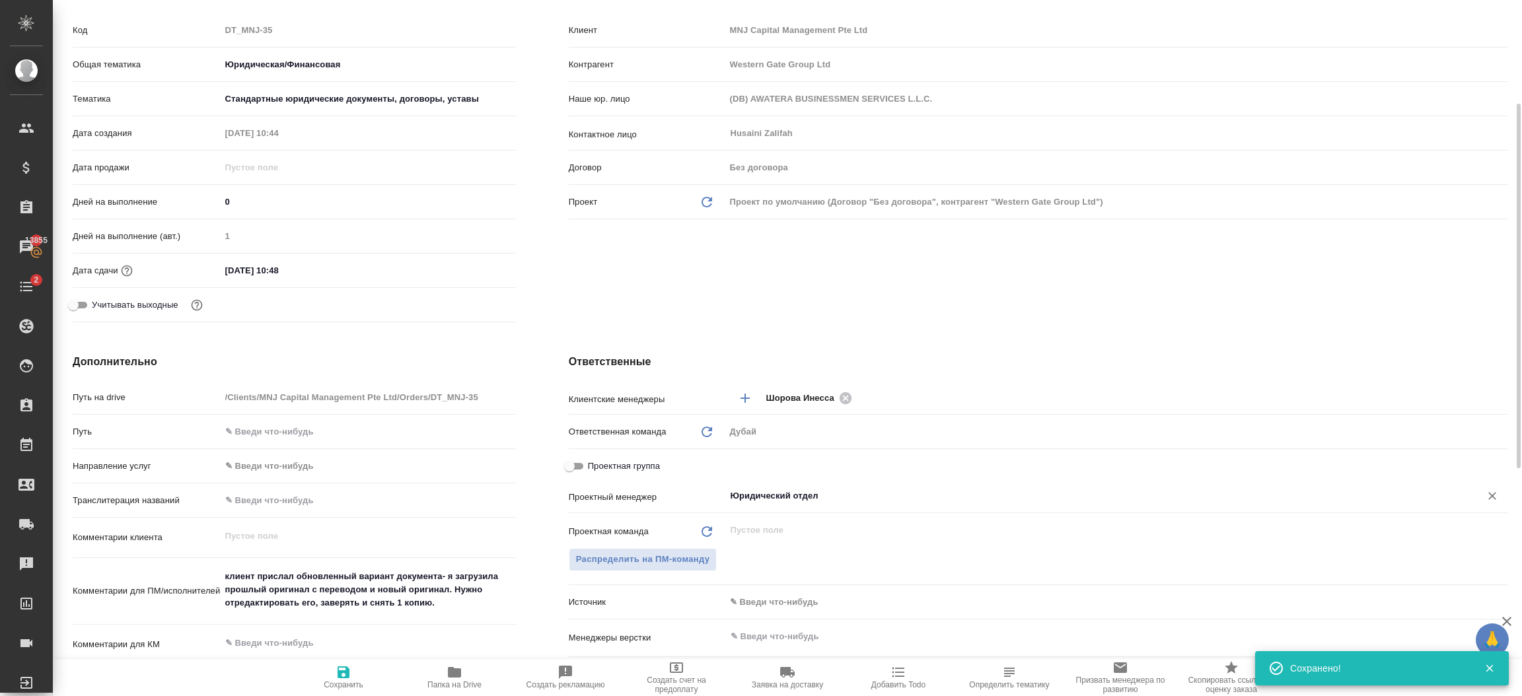
click at [344, 682] on span "Сохранить" at bounding box center [344, 685] width 40 height 9
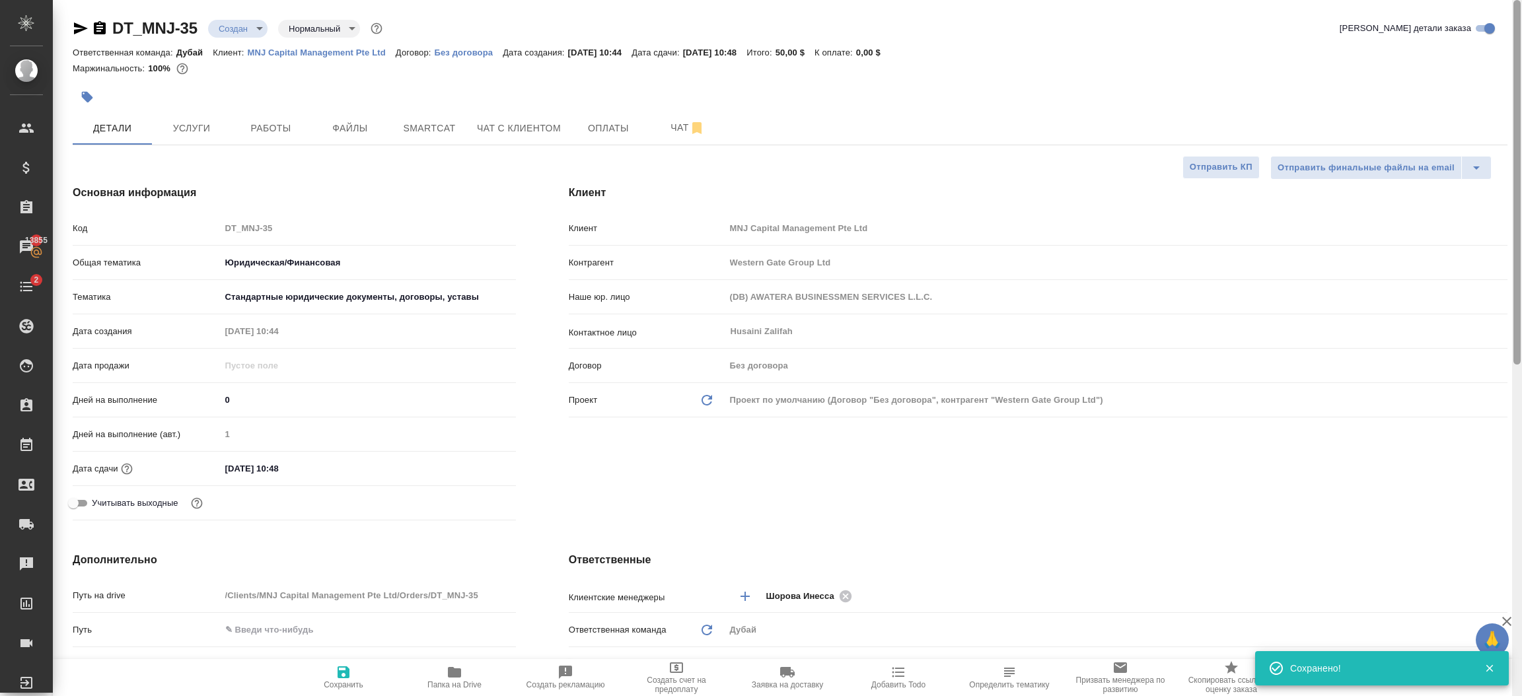
click at [1521, 79] on div at bounding box center [1517, 348] width 10 height 697
click at [252, 10] on div "DT_MNJ-35 Создан new Нормальный normal Кратко детали заказа Ответственная коман…" at bounding box center [790, 665] width 1450 height 1331
click at [252, 18] on div "DT_MNJ-35 Создан new Нормальный normal" at bounding box center [229, 28] width 313 height 21
click at [252, 31] on body "🙏 .cls-1 fill:#fff; AWATERA Шорова Инесса i.shorova_kiev Клиенты Спецификации З…" at bounding box center [761, 348] width 1522 height 696
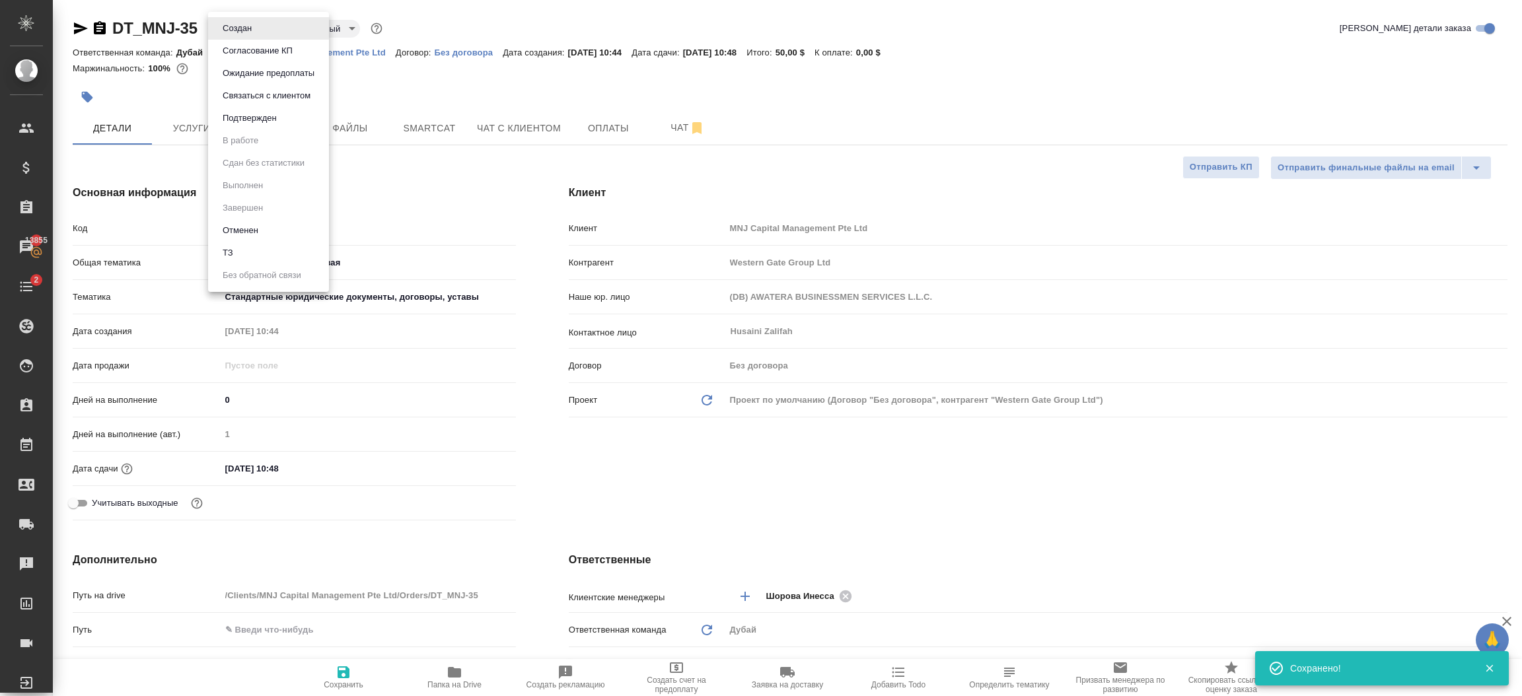
click at [264, 120] on button "Подтвержден" at bounding box center [250, 118] width 62 height 15
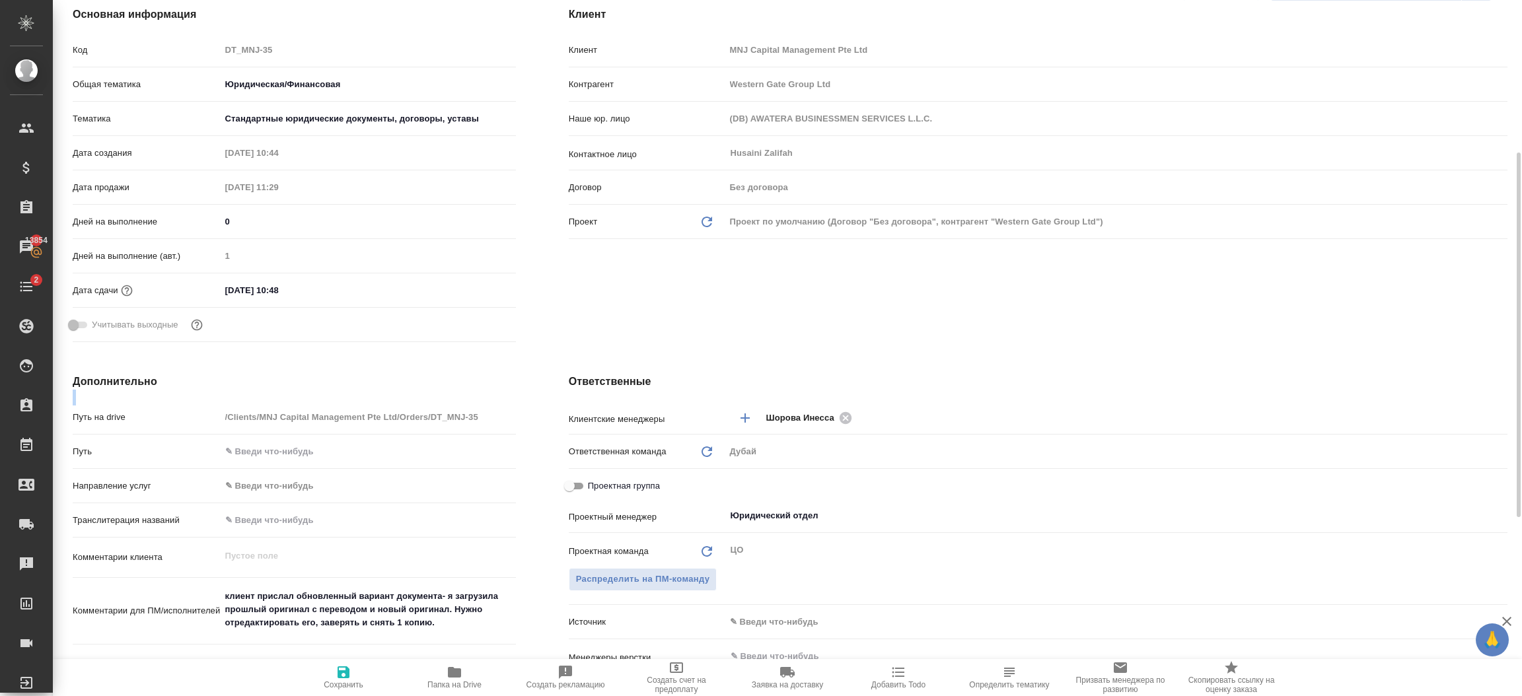
scroll to position [217, 0]
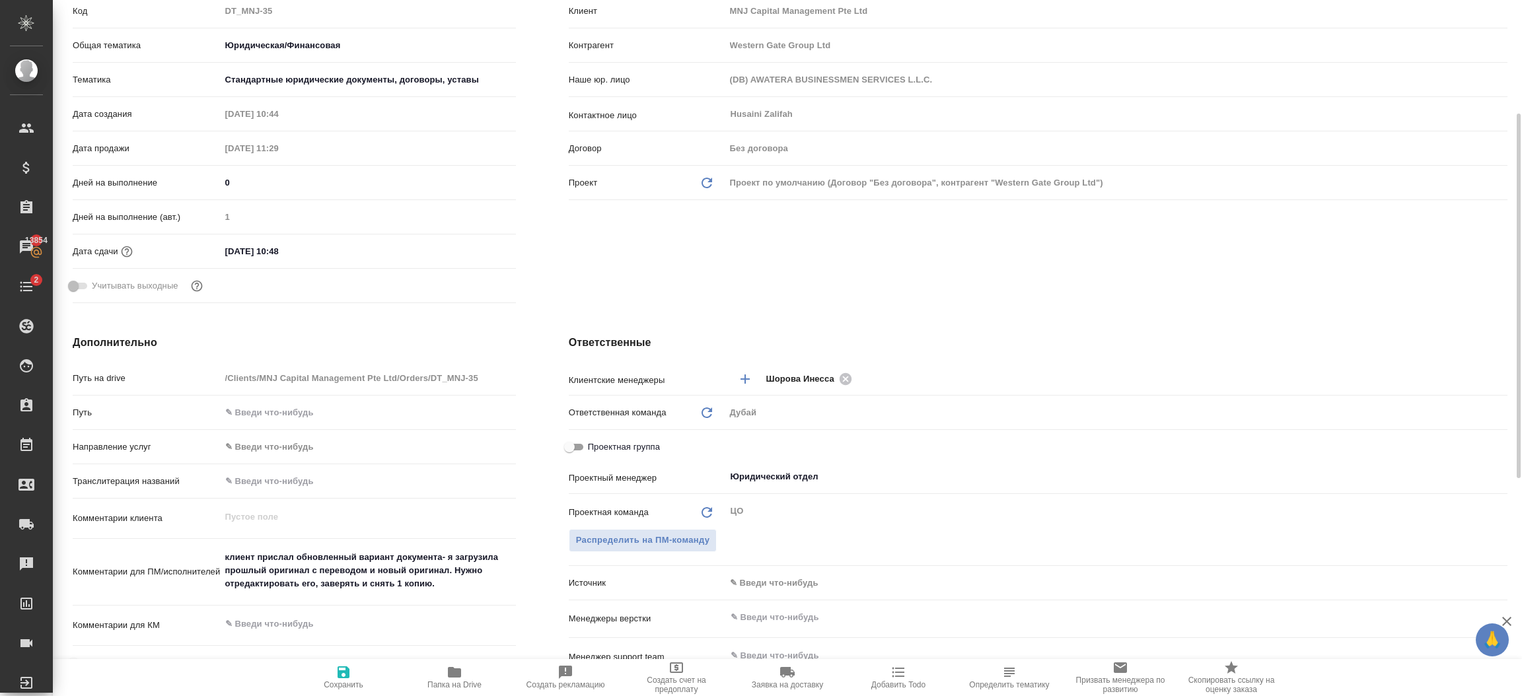
click at [391, 561] on textarea "клиент прислал обновленный вариант документа- я загрузила прошлый оригинал с пе…" at bounding box center [368, 570] width 295 height 49
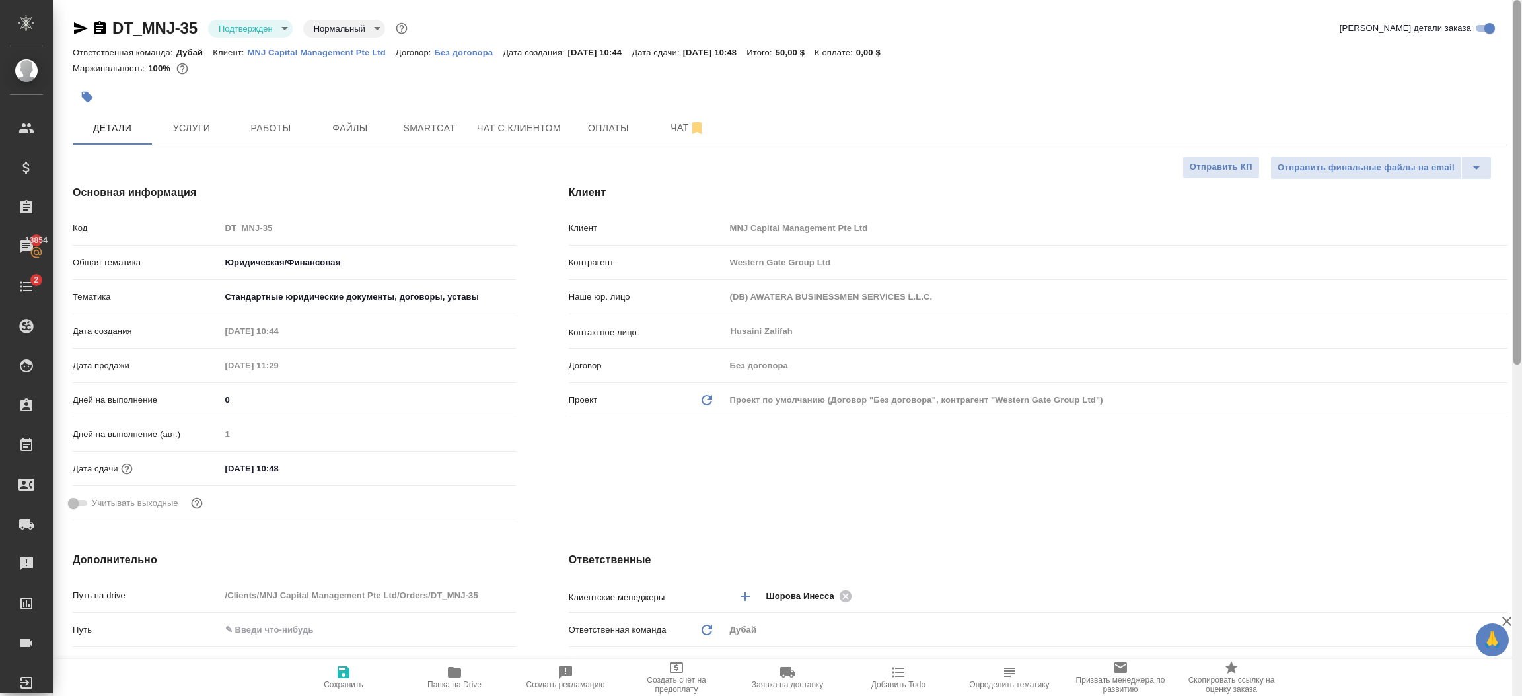
click at [1521, 48] on div at bounding box center [1517, 348] width 10 height 697
click at [346, 137] on button "Файлы" at bounding box center [350, 128] width 79 height 33
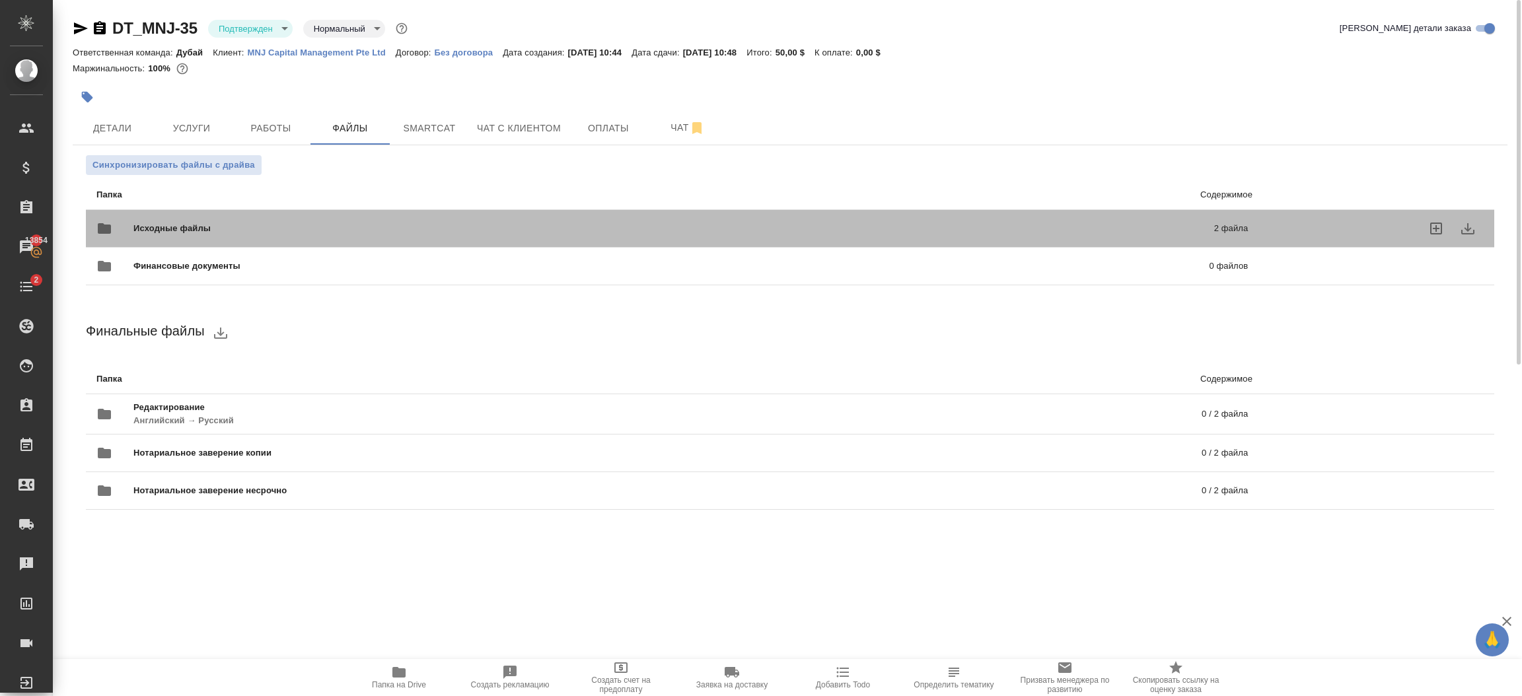
click at [273, 233] on span "Исходные файлы" at bounding box center [422, 228] width 579 height 13
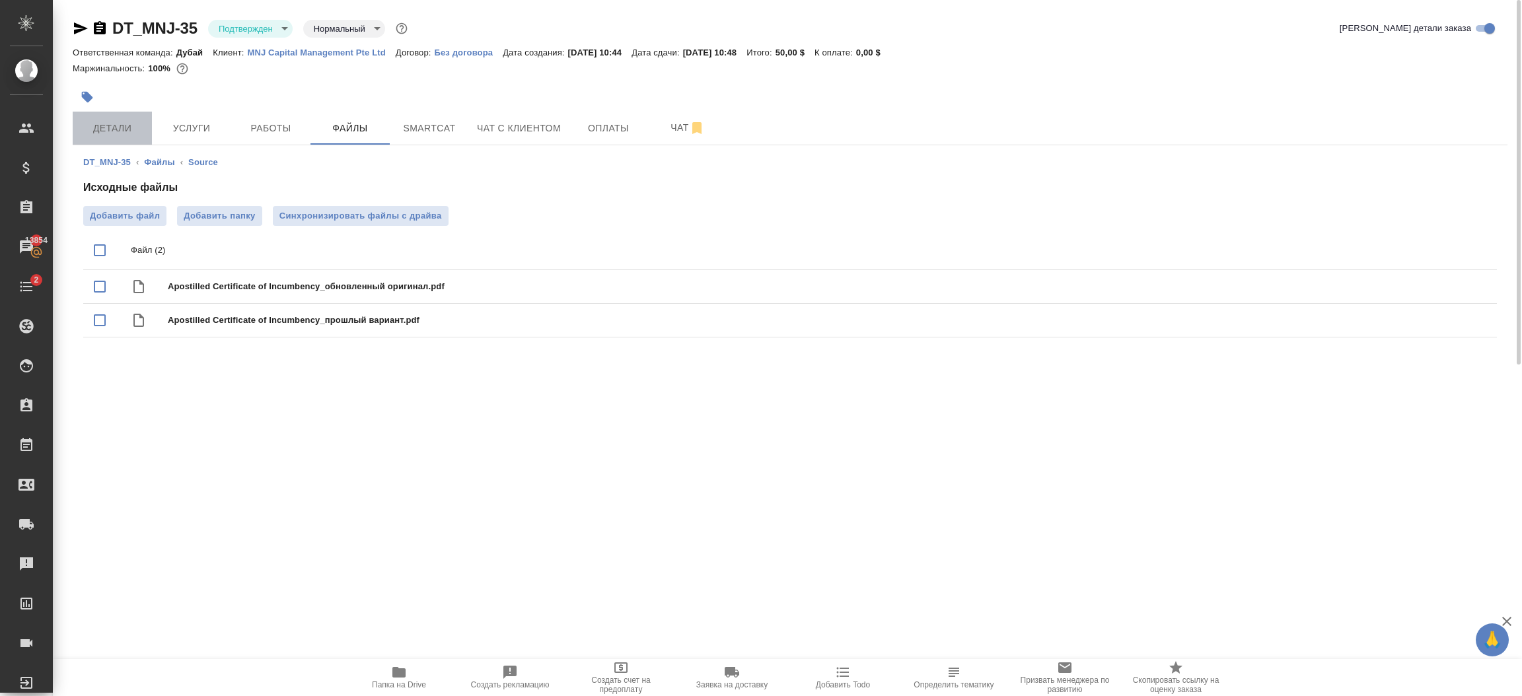
click at [132, 134] on span "Детали" at bounding box center [112, 128] width 63 height 17
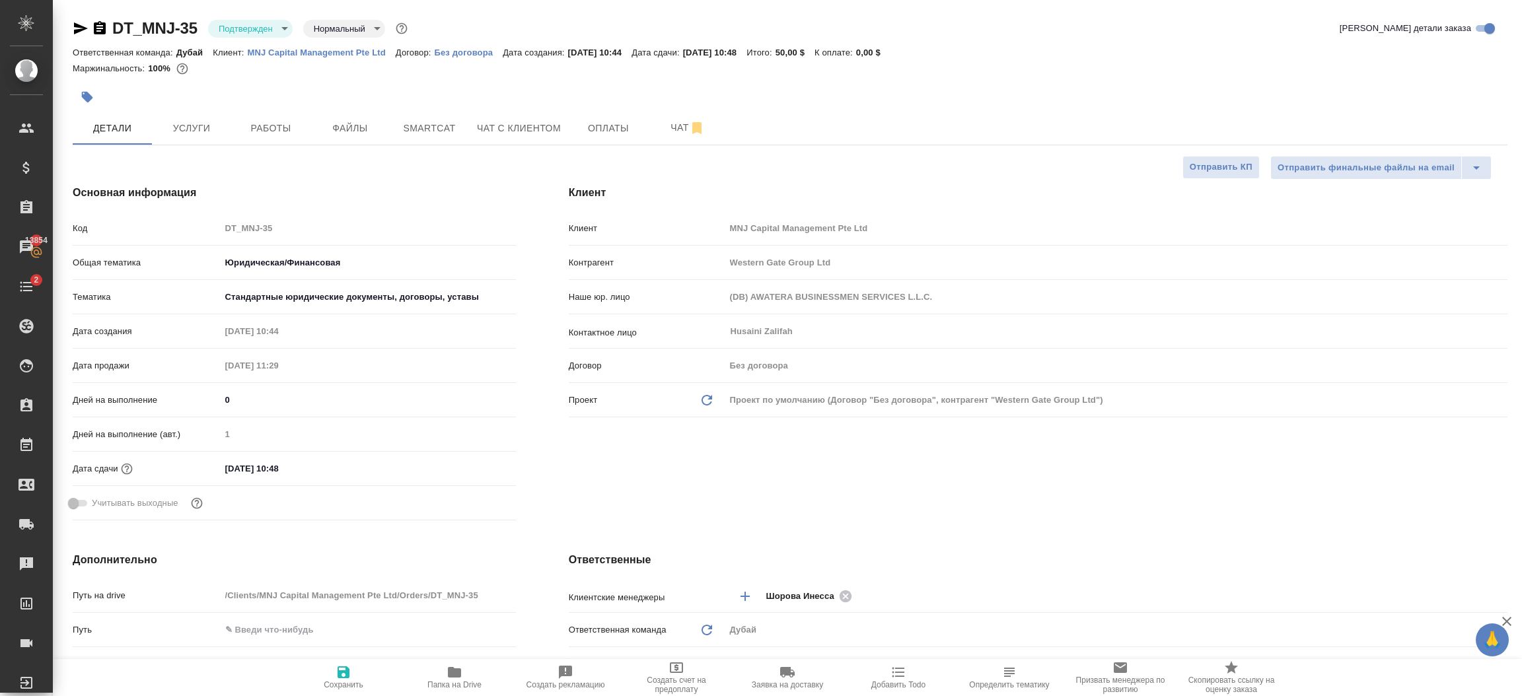
click at [585, 511] on div "Клиент Клиент MNJ Capital Management Pte Ltd Контрагент Western Gate Group Ltd …" at bounding box center [1038, 356] width 992 height 394
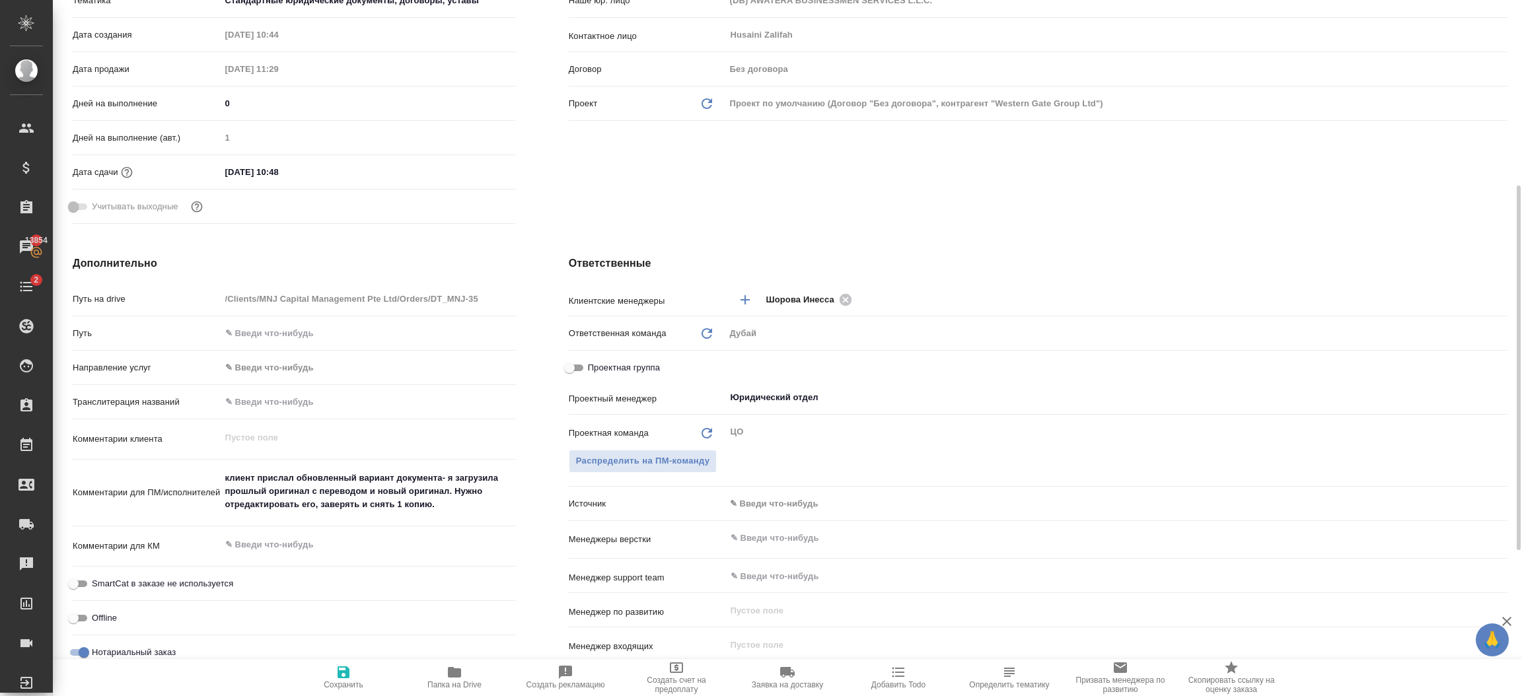
scroll to position [317, 0]
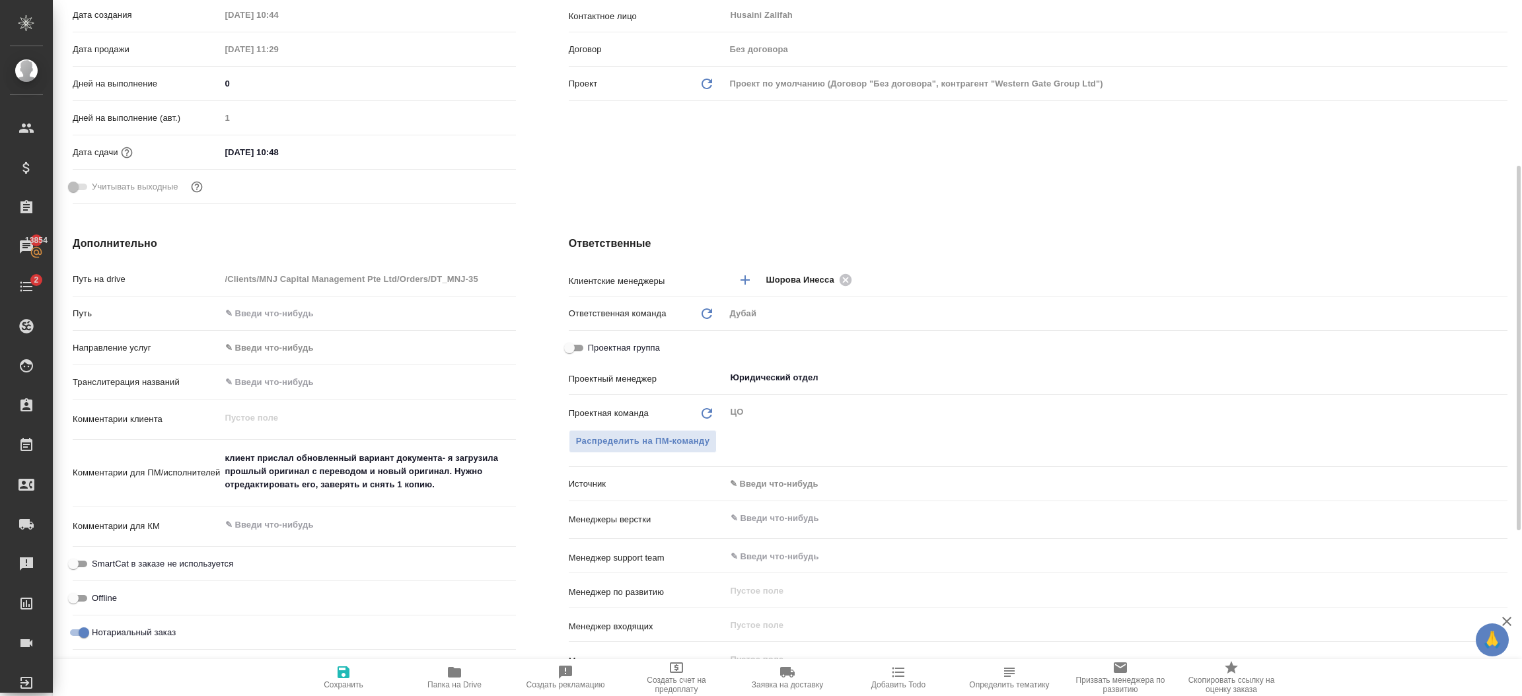
click at [476, 486] on textarea "клиент прислал обновленный вариант документа- я загрузила прошлый оригинал с пе…" at bounding box center [368, 471] width 295 height 49
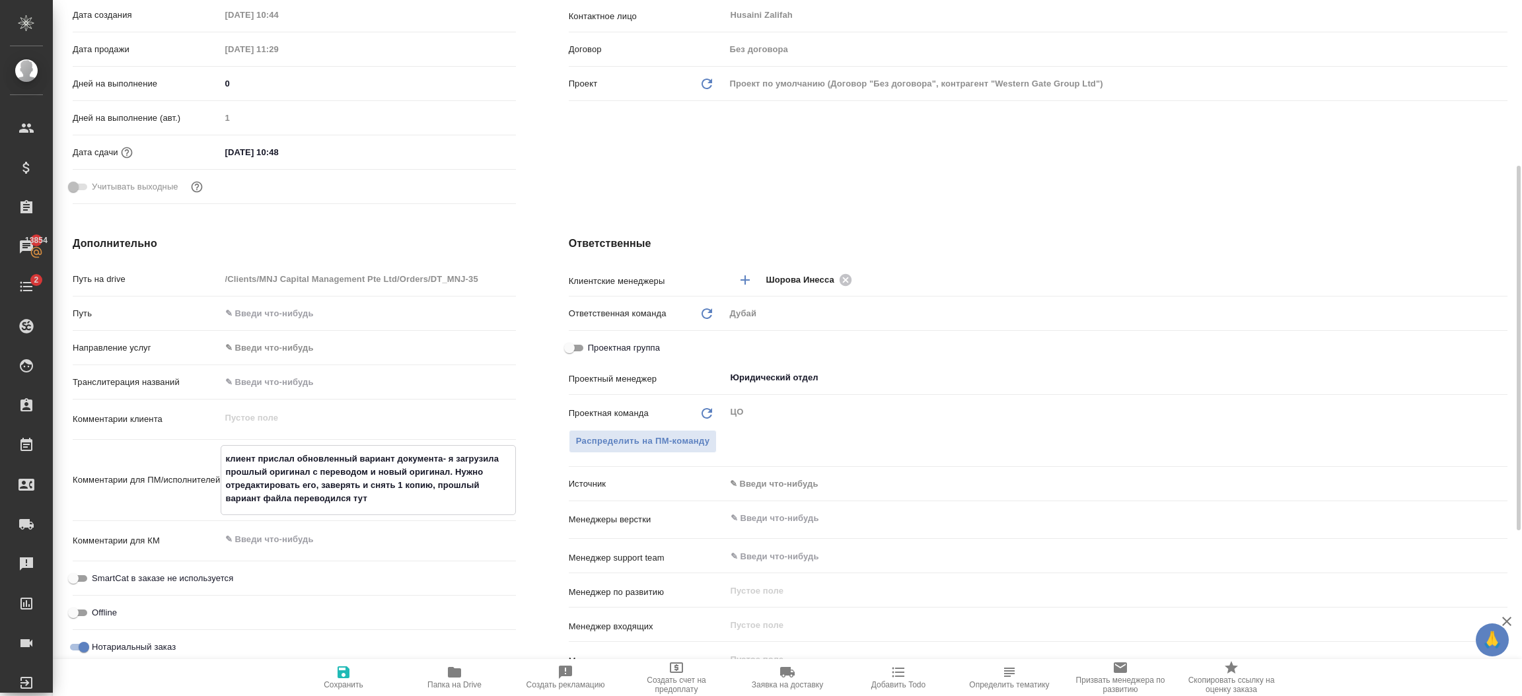
paste textarea "DT_MNJ-28"
click at [348, 657] on div "Нотариальный заказ" at bounding box center [294, 653] width 443 height 34
click at [346, 677] on icon "button" at bounding box center [344, 673] width 12 height 12
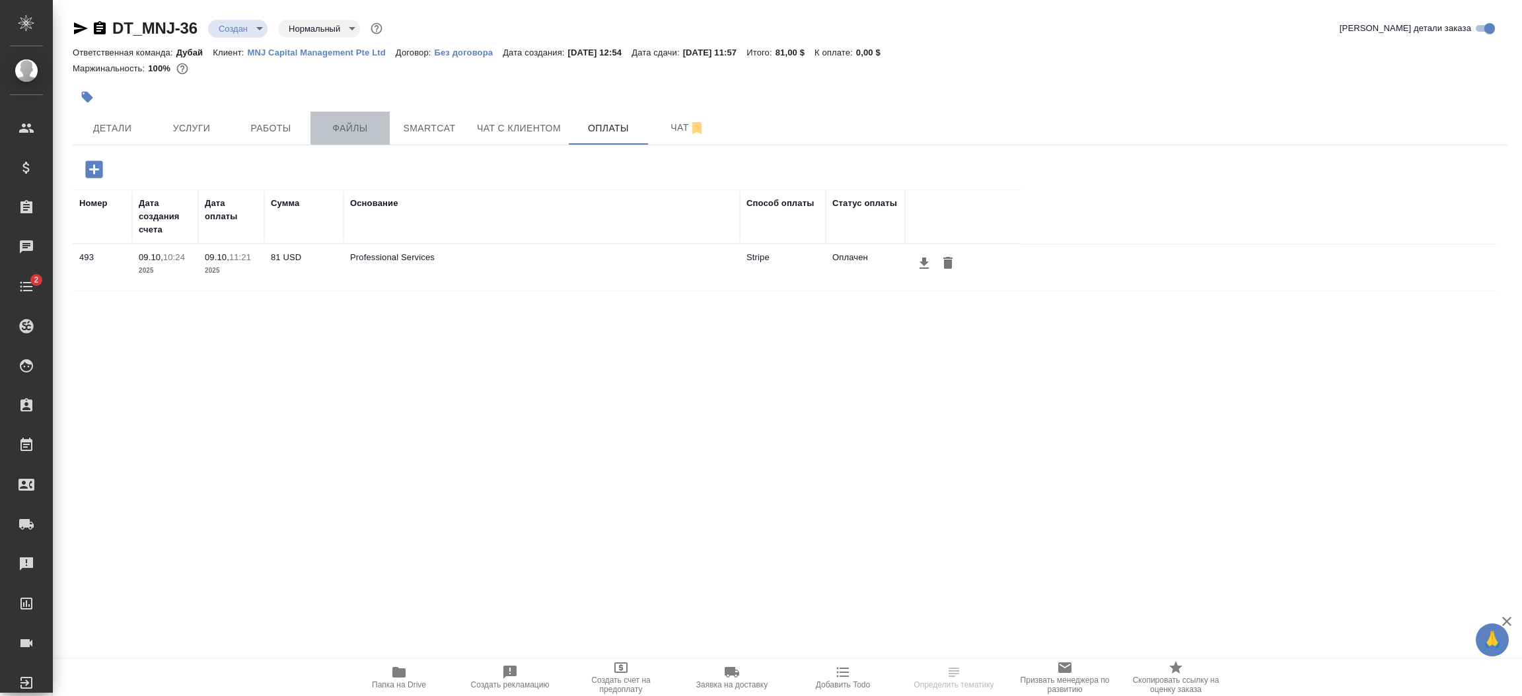
click at [376, 129] on span "Файлы" at bounding box center [349, 128] width 63 height 17
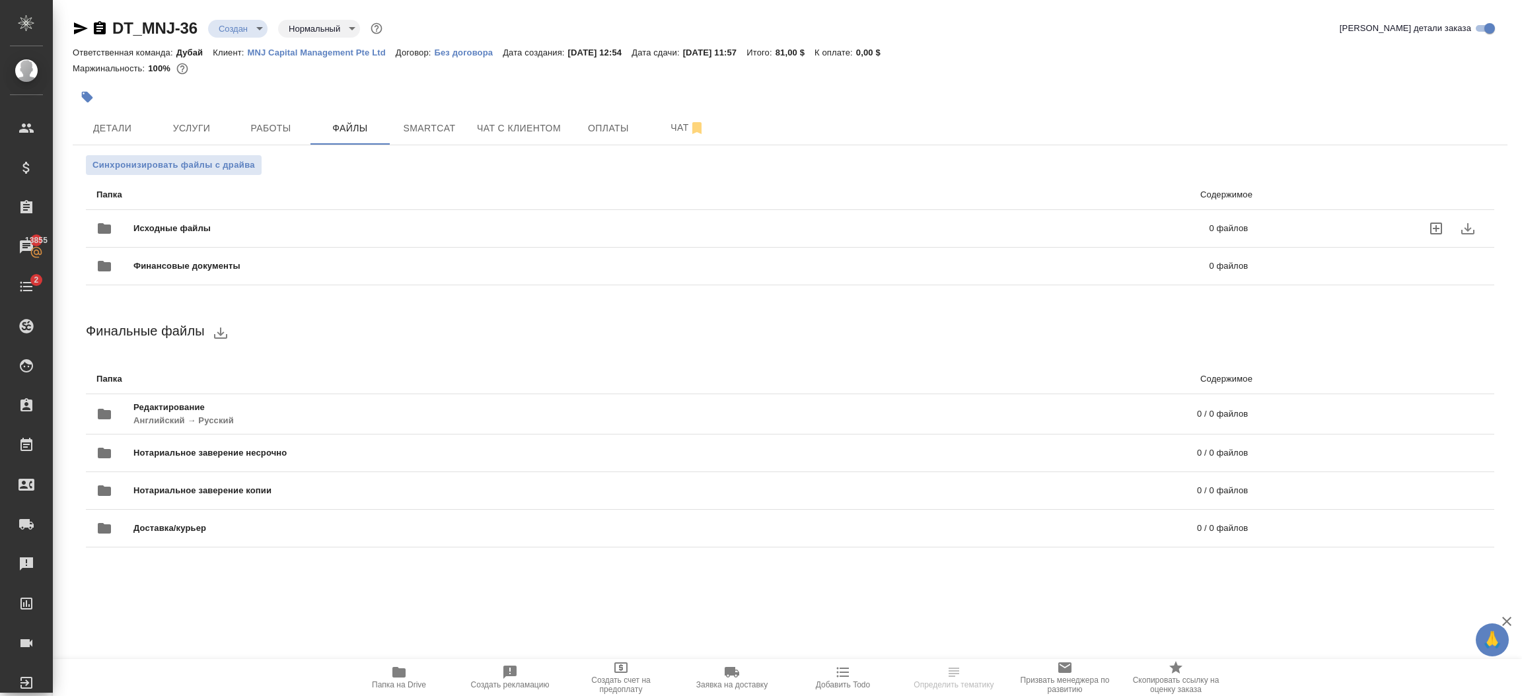
click at [211, 224] on span "Исходные файлы" at bounding box center [421, 228] width 577 height 13
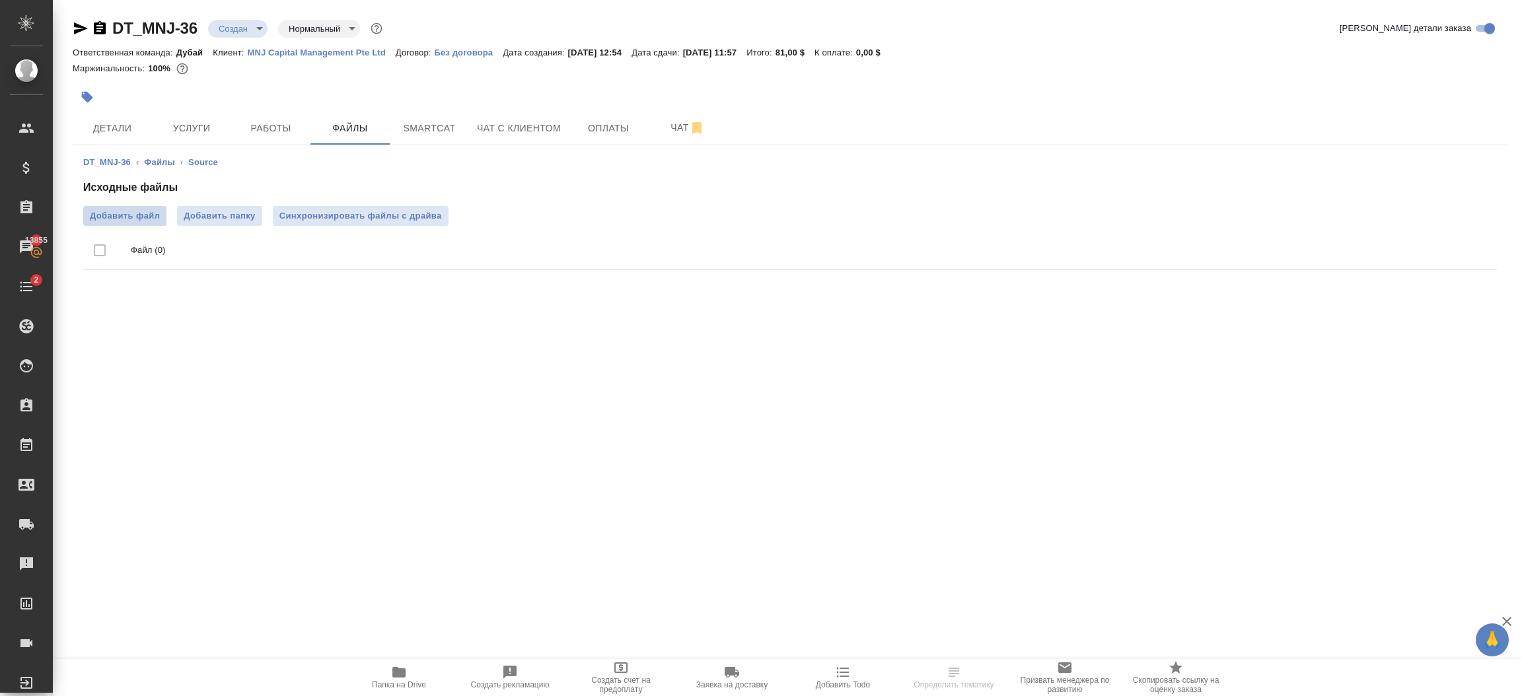
click at [124, 217] on span "Добавить файл" at bounding box center [125, 215] width 70 height 13
click at [0, 0] on input "Добавить файл" at bounding box center [0, 0] width 0 height 0
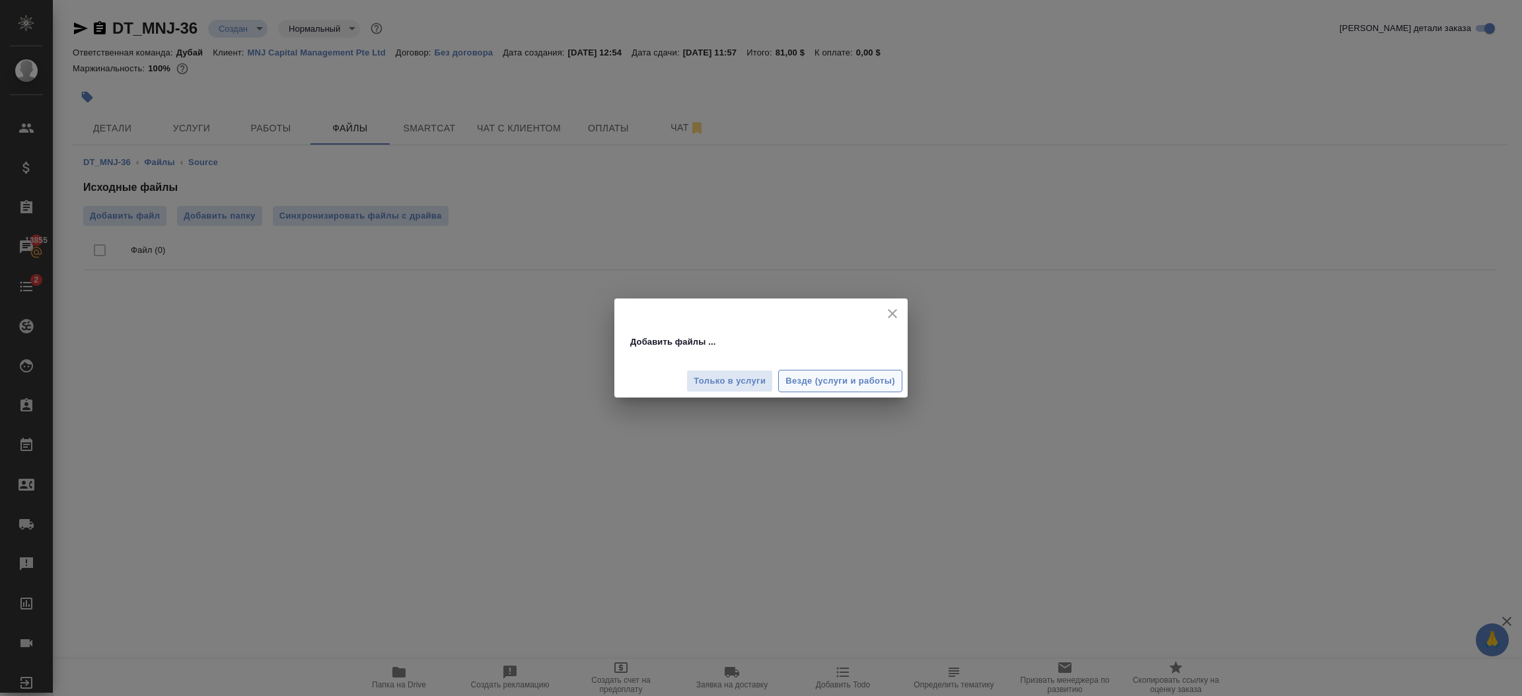
click at [804, 383] on span "Везде (услуги и работы)" at bounding box center [841, 381] width 110 height 15
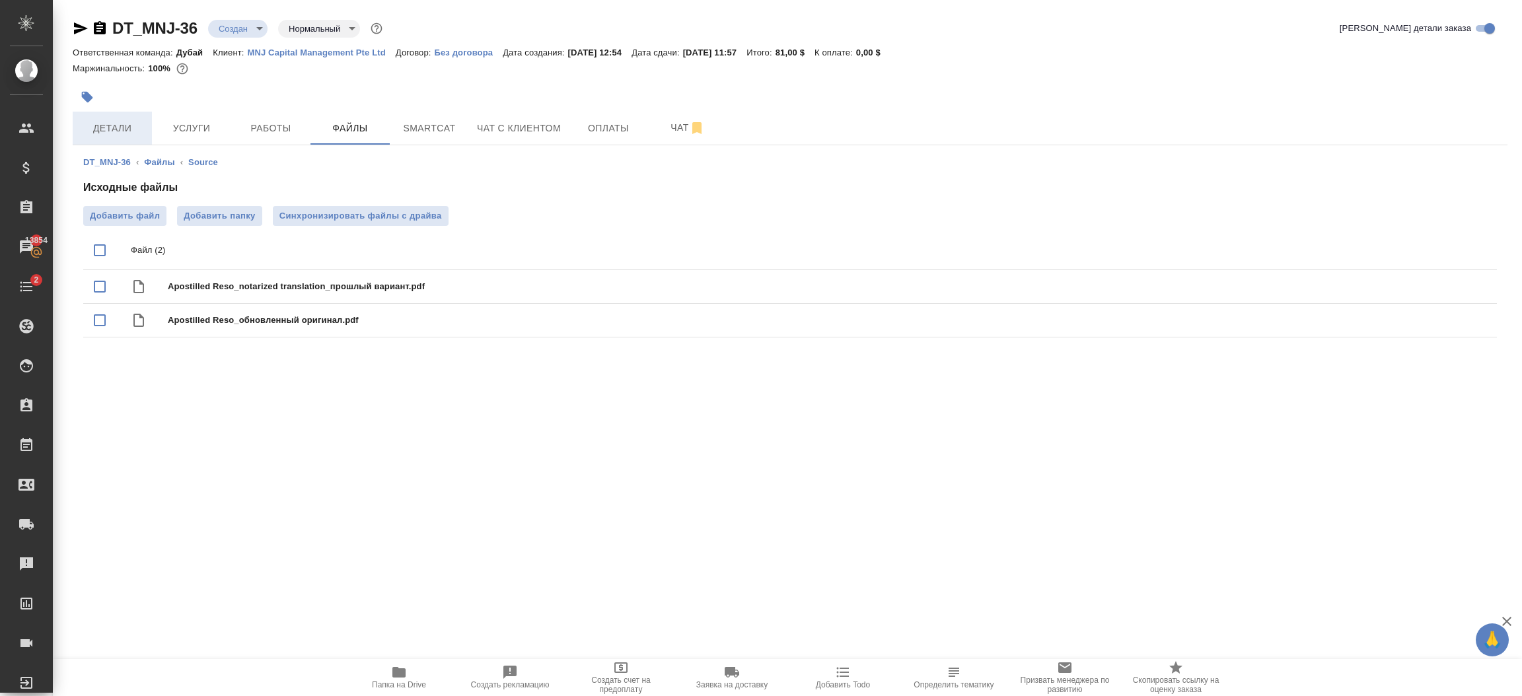
click at [120, 126] on span "Детали" at bounding box center [112, 128] width 63 height 17
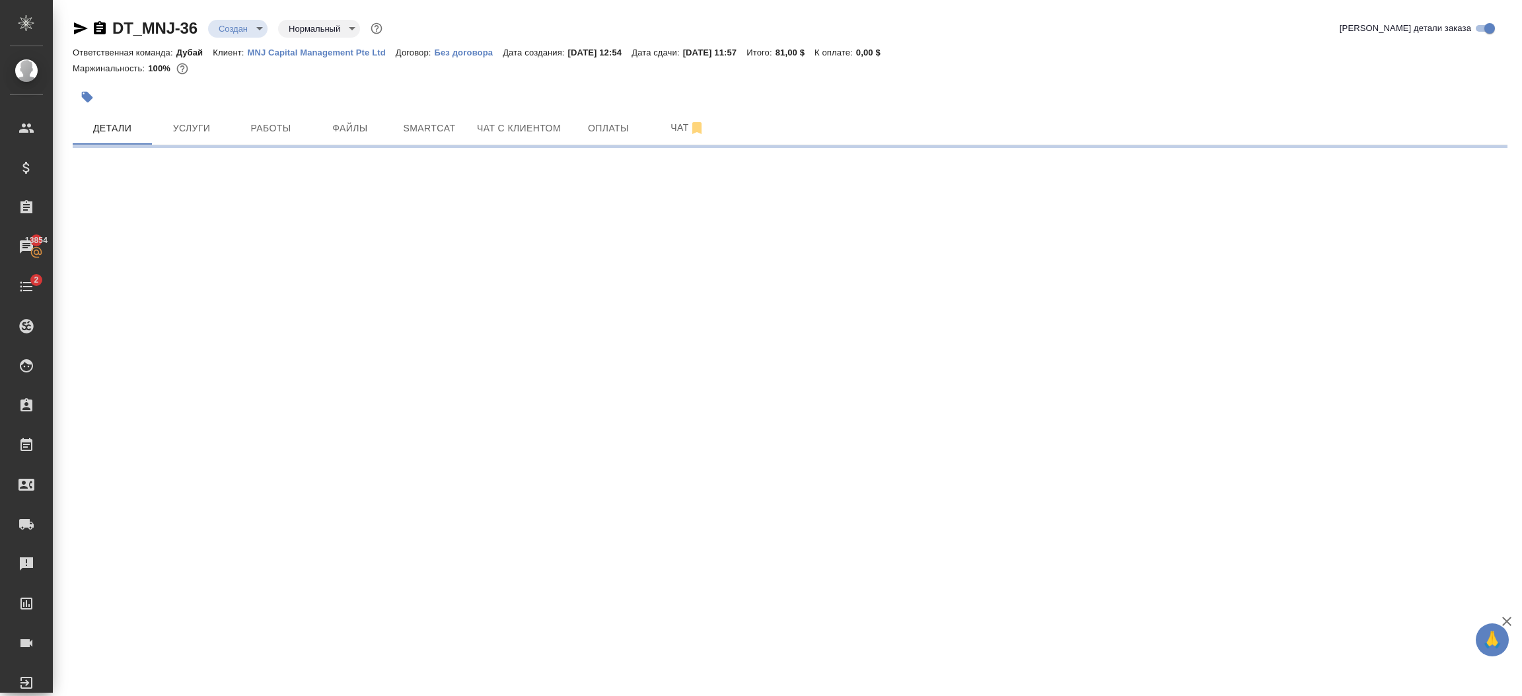
select select "RU"
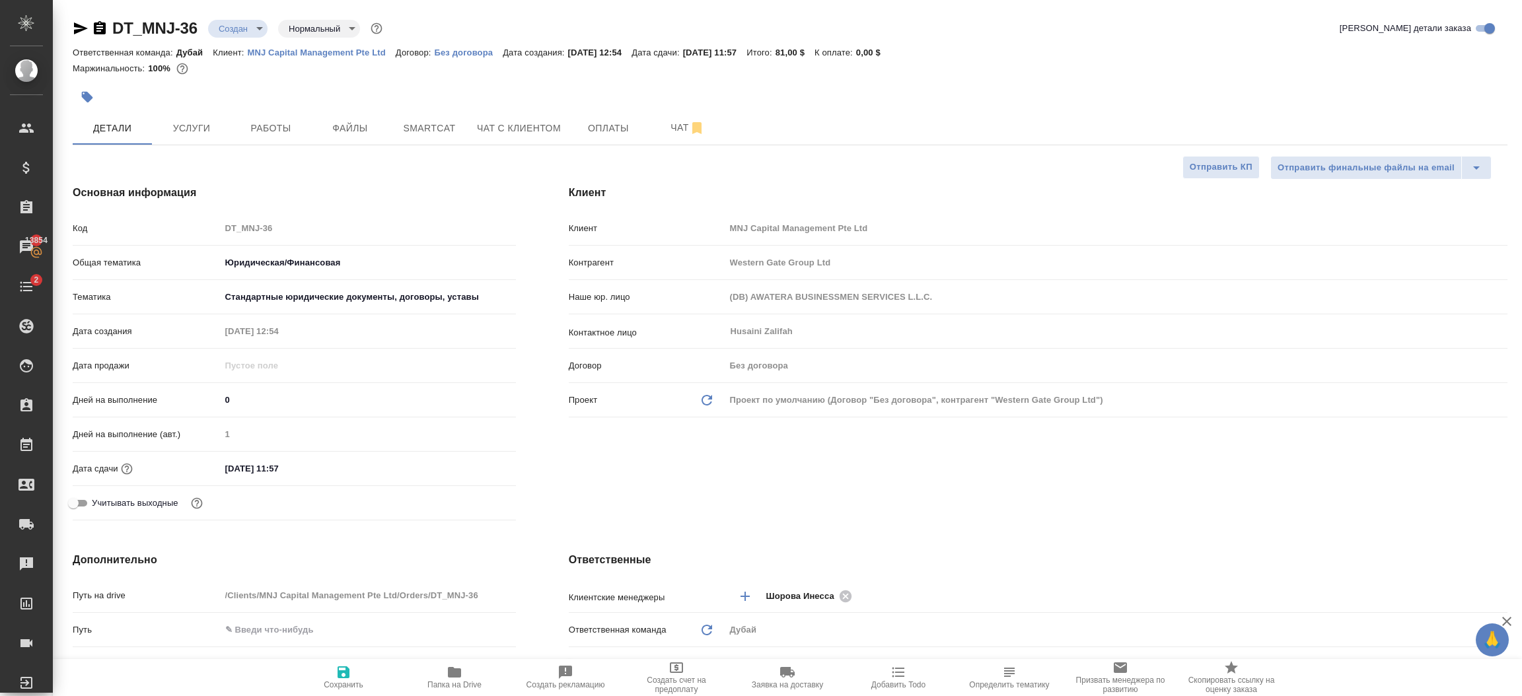
type textarea "x"
click at [638, 472] on div "Клиент Клиент MNJ Capital Management Pte Ltd Контрагент Western Gate Group Ltd …" at bounding box center [1038, 356] width 992 height 394
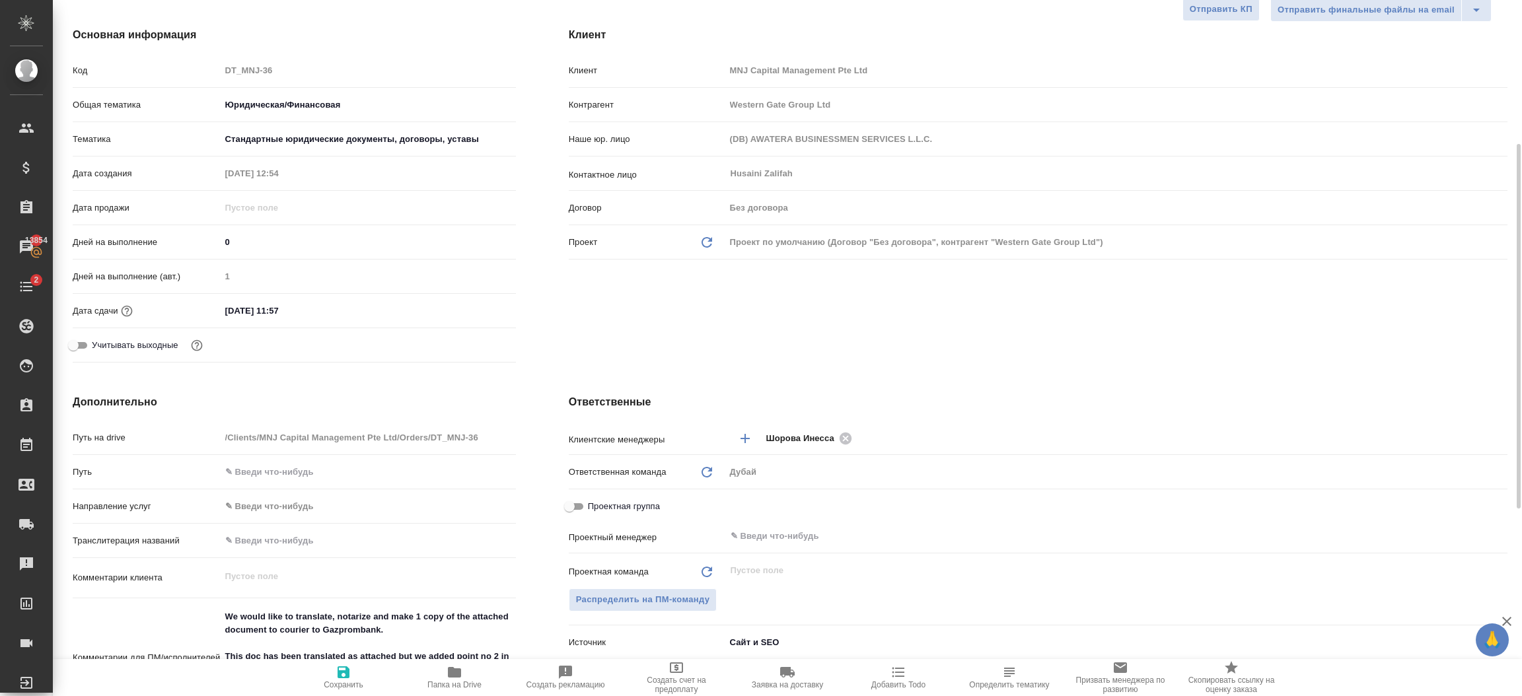
scroll to position [217, 0]
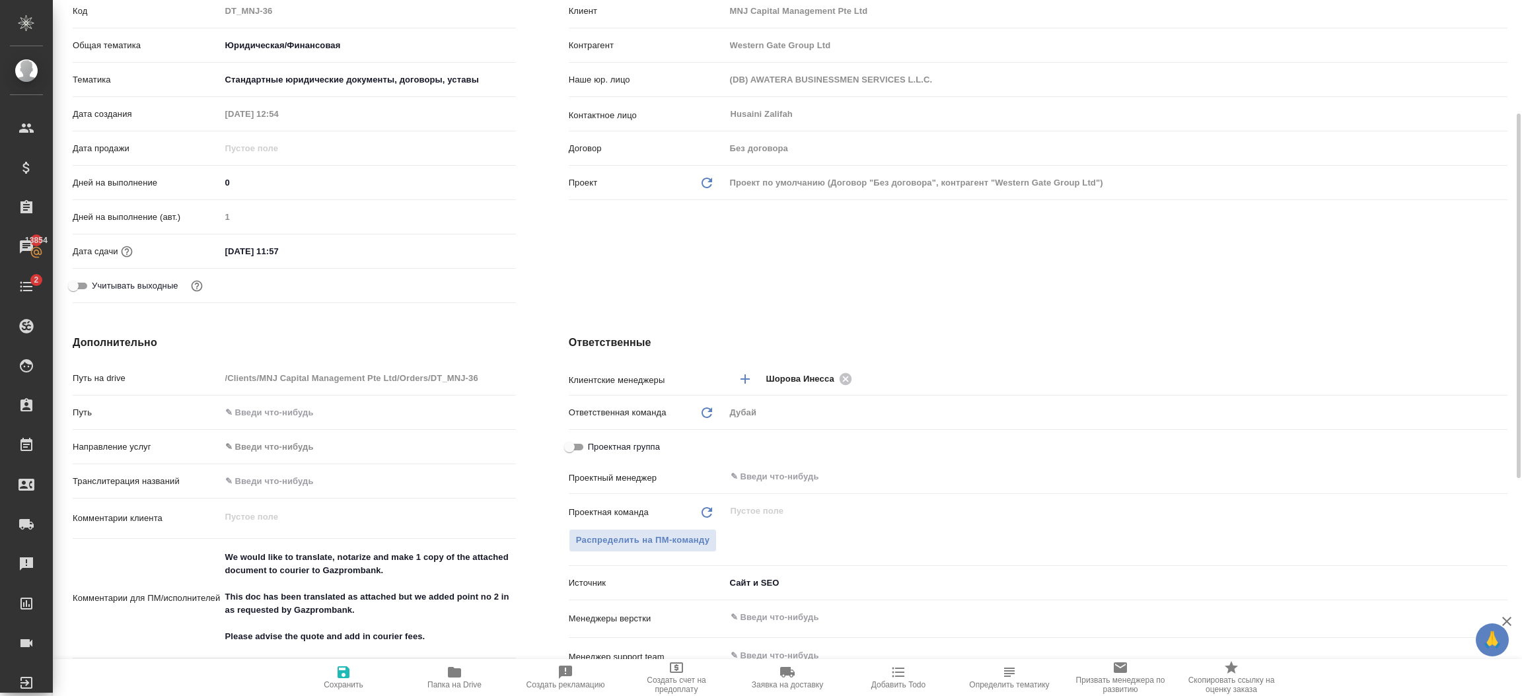
type textarea "x"
click at [455, 616] on textarea "We would like to translate, notarize and make 1 copy of the attached document t…" at bounding box center [368, 598] width 294 height 102
paste textarea "-2550 AED +VAT , срочная 2950 AED+ VAT"
type textarea "x"
type textarea "-2550 AED +VAT , срочная 2950 AED+ VAT"
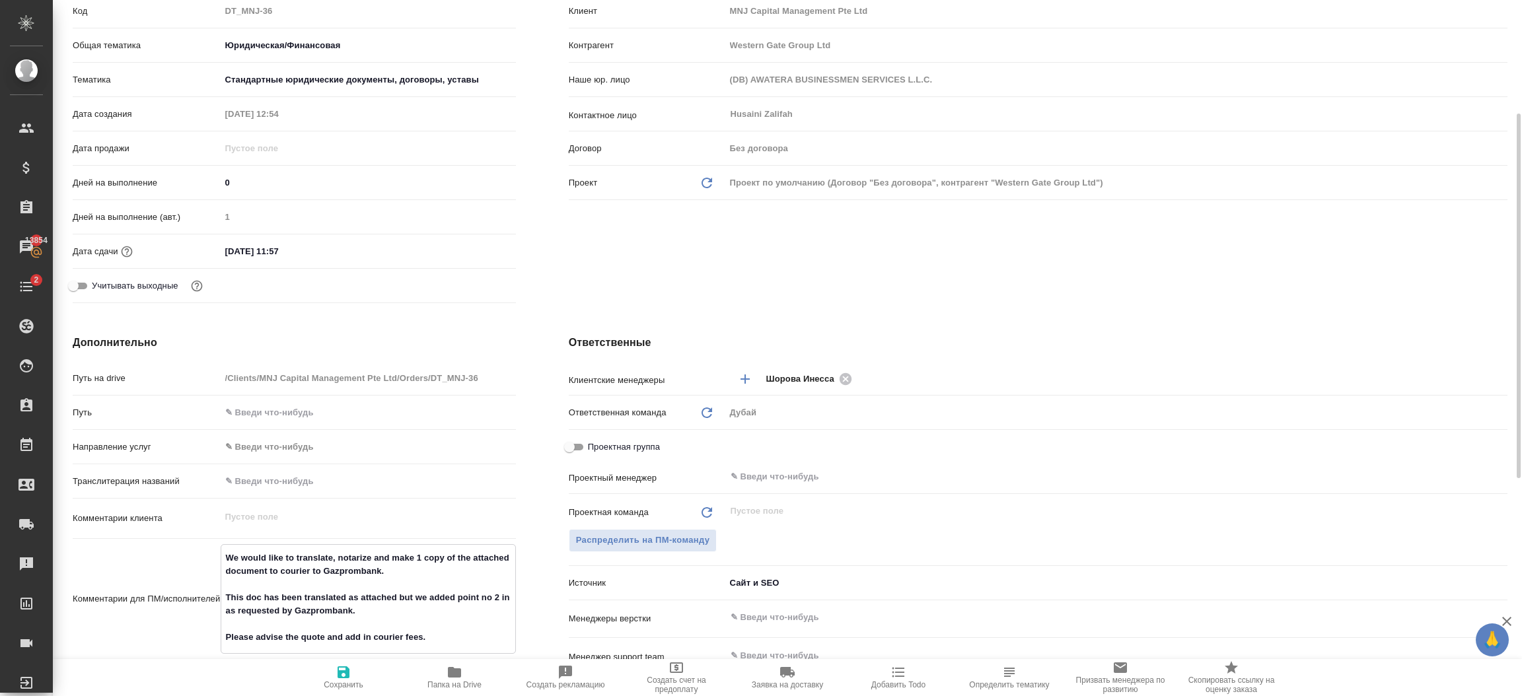
type textarea "x"
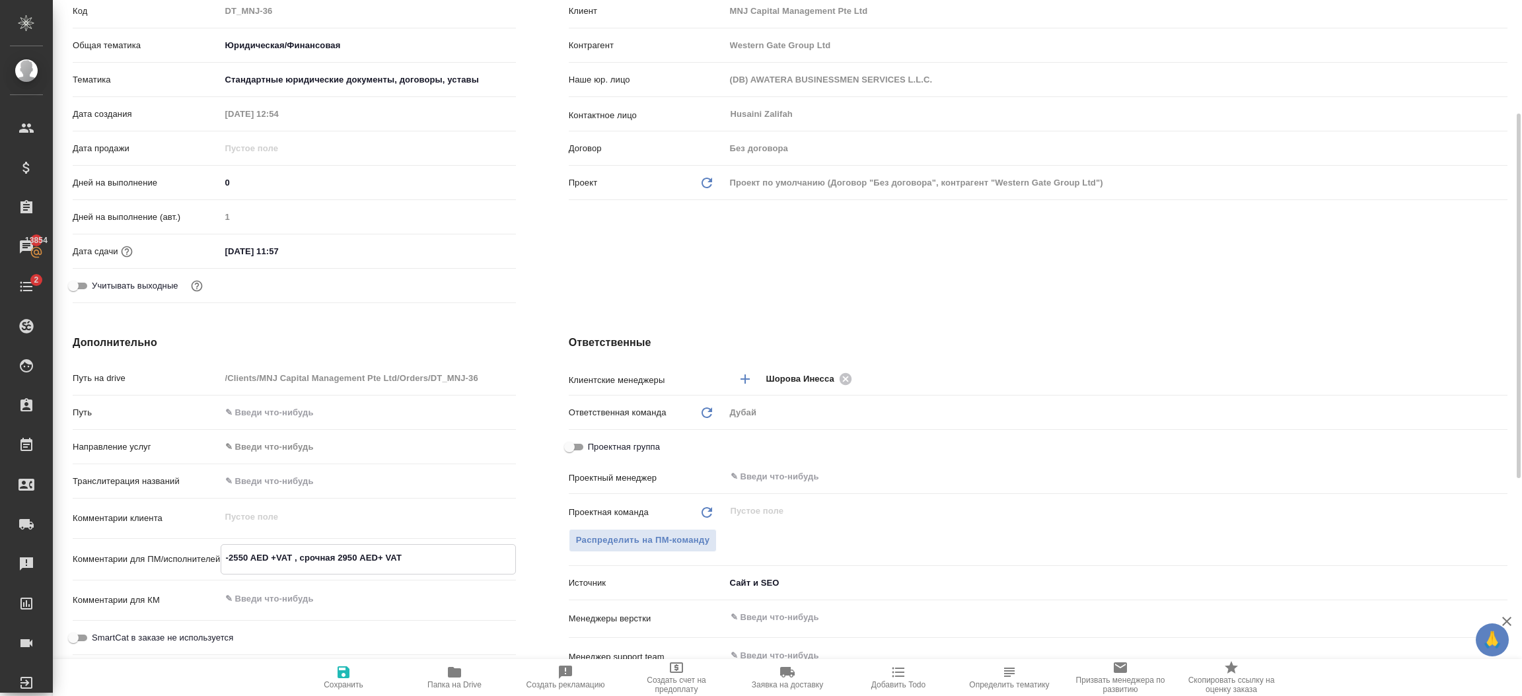
type textarea "-2550 AED +VAT , срочная 2950 AED+ VAT"
type textarea "x"
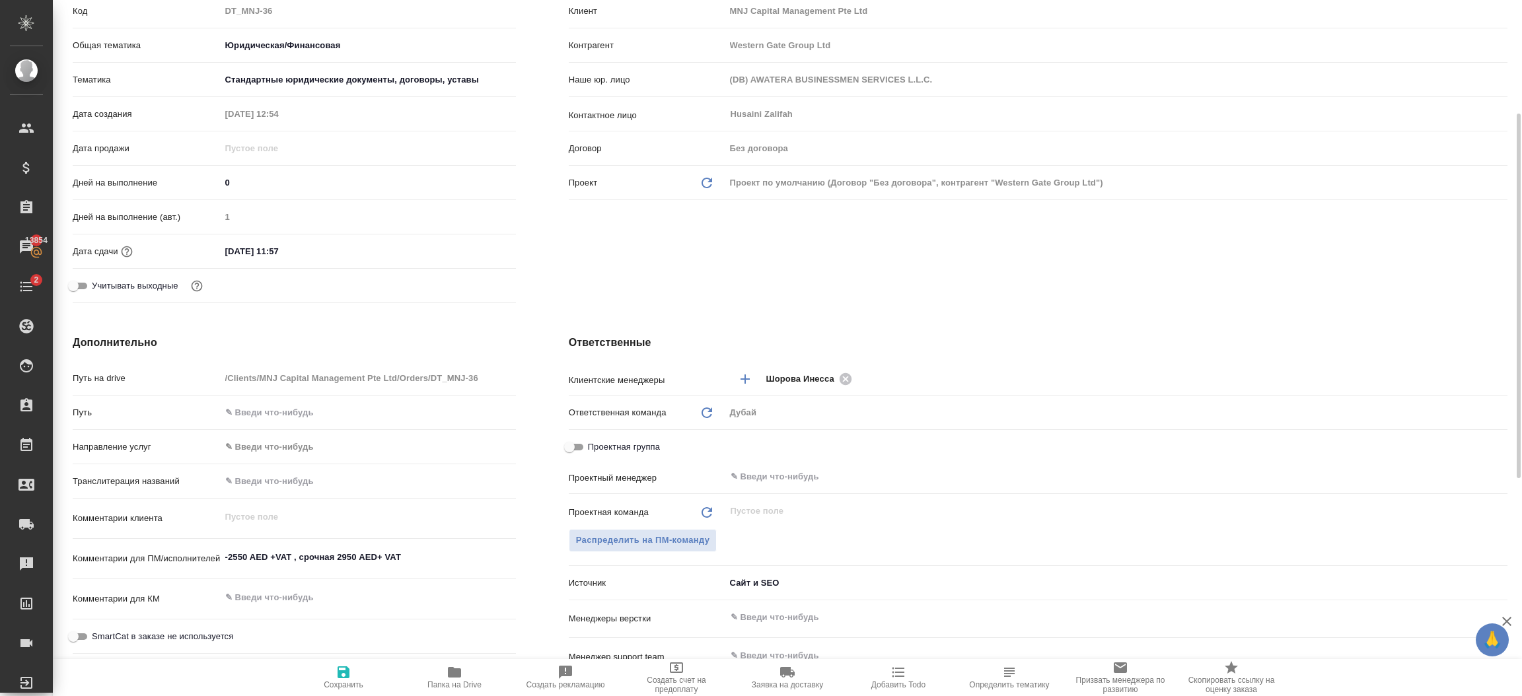
type textarea "x"
paste textarea "клиент прислал обновленный вариант документа- я загрузила прошлый оригинал с пе…"
type textarea "x"
type textarea "клиент прислал обновленный вариант документа- я загрузила прошлый оригинал с пе…"
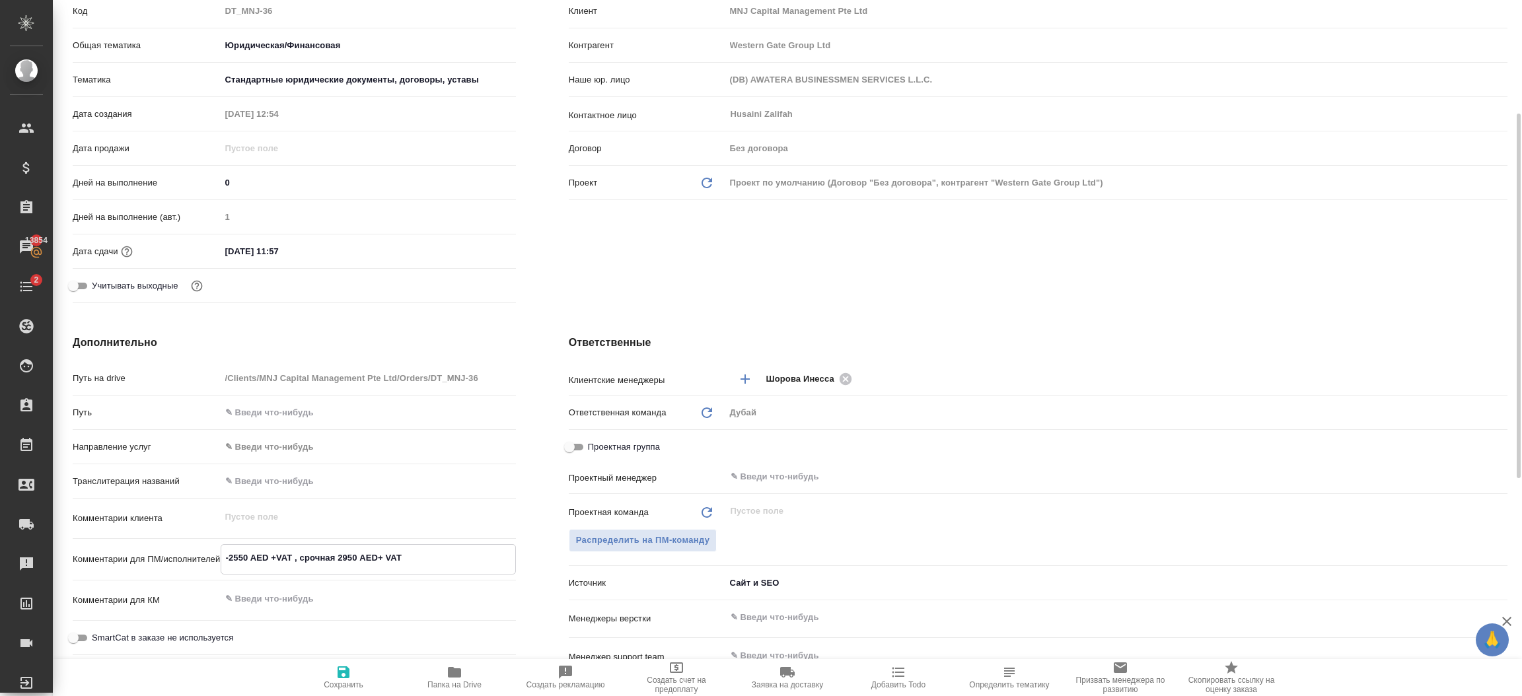
type textarea "x"
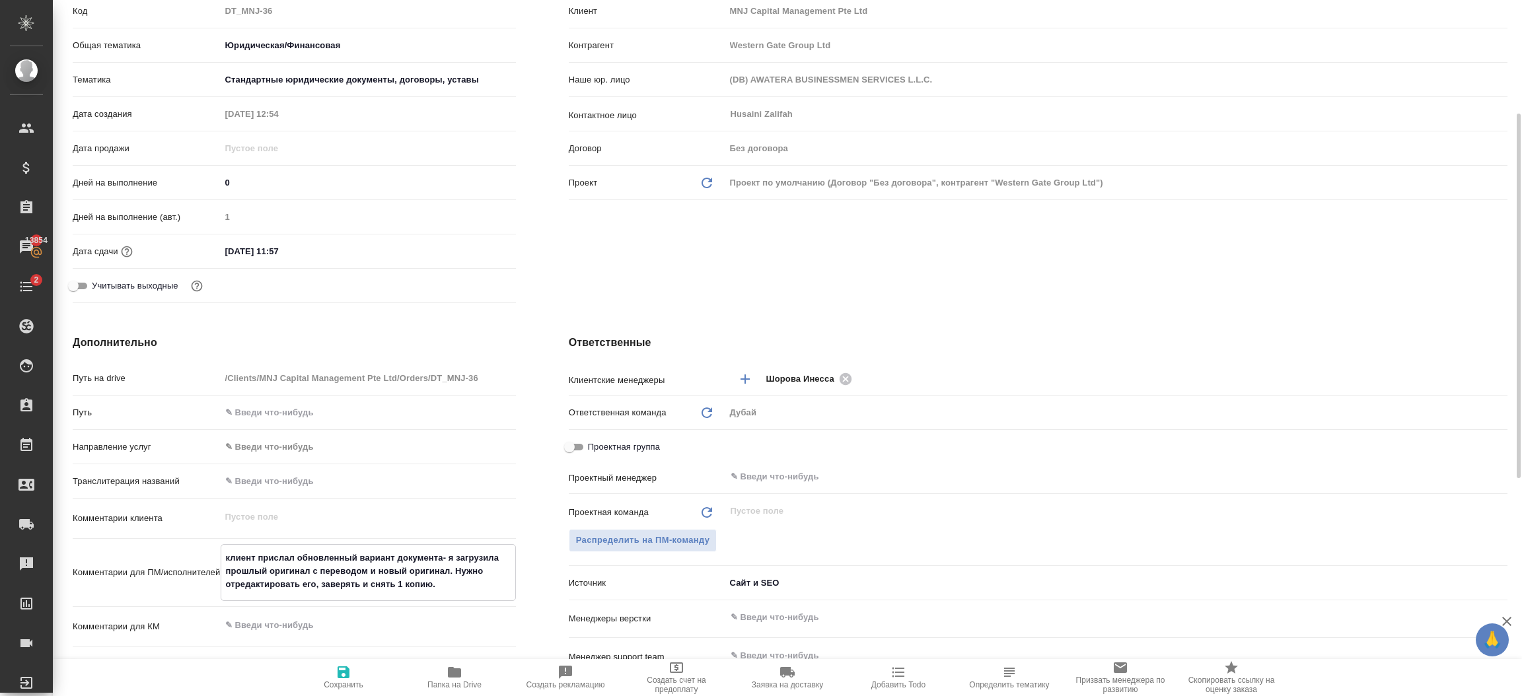
type textarea "клиент прислал обновленный вариант документа- я загрузила прошлый оригинал с пе…"
type textarea "x"
click at [347, 677] on icon "button" at bounding box center [344, 673] width 12 height 12
type textarea "x"
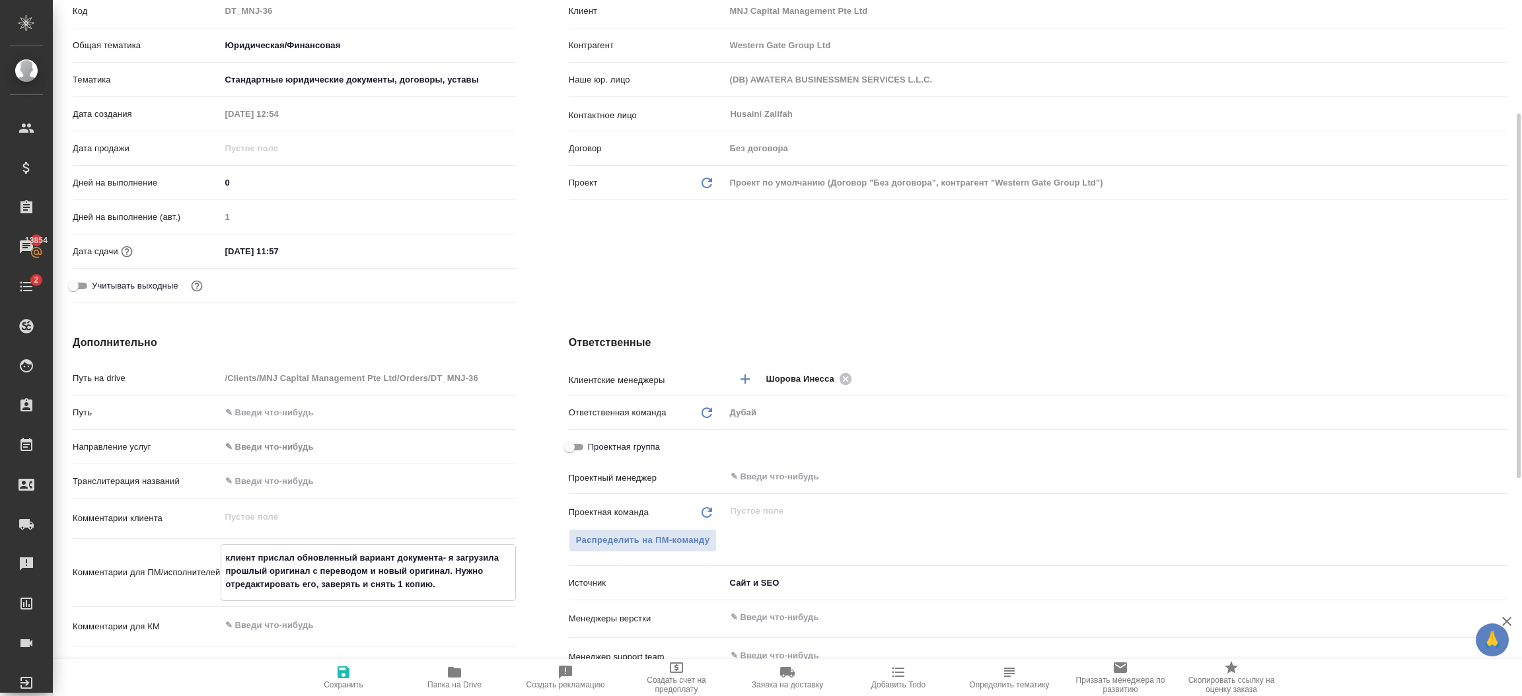
type textarea "x"
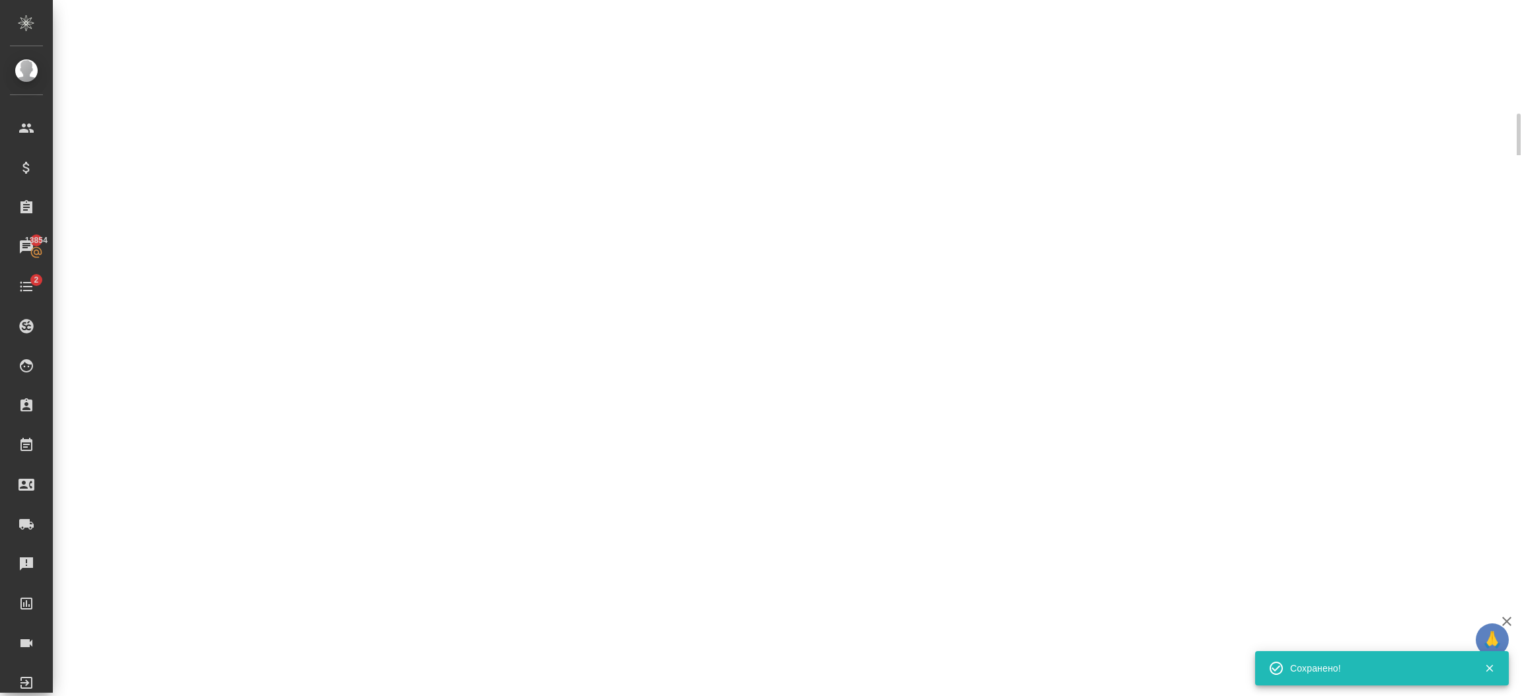
select select "RU"
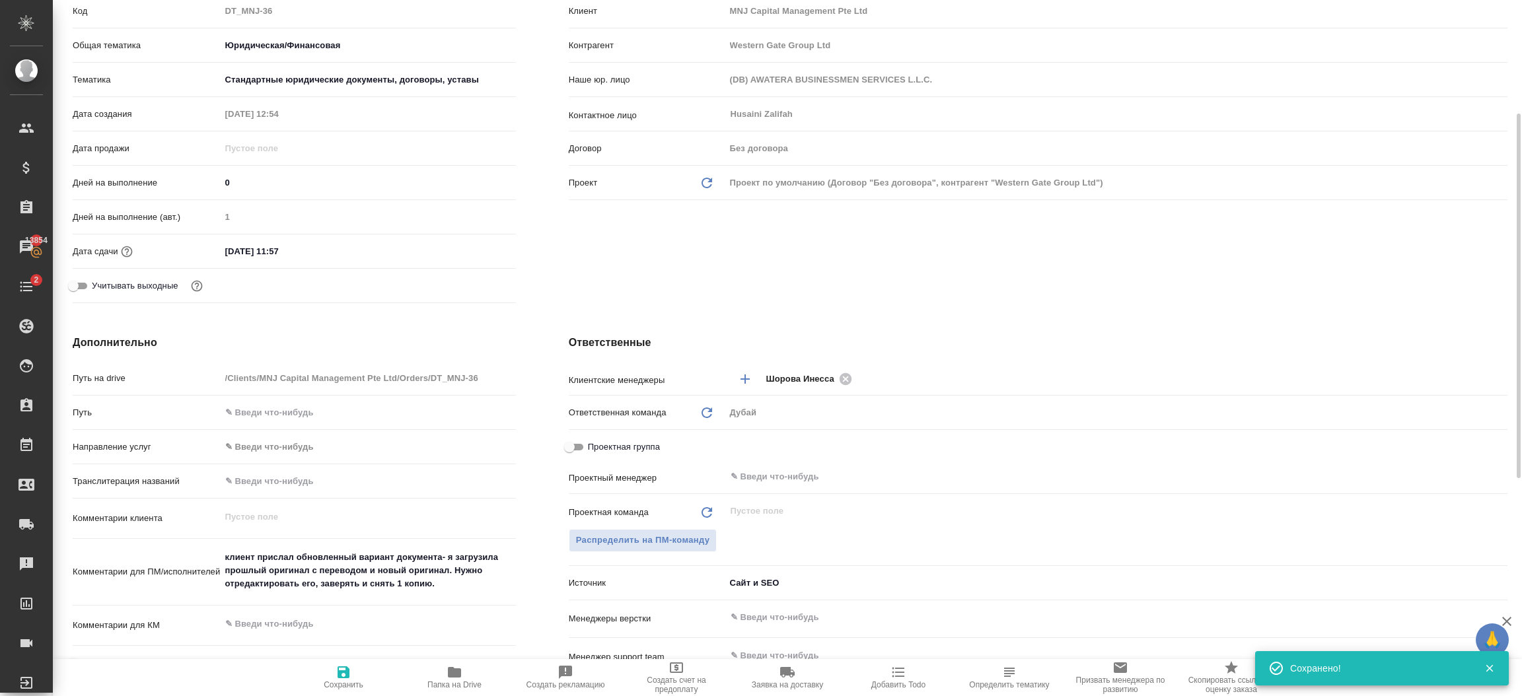
type textarea "x"
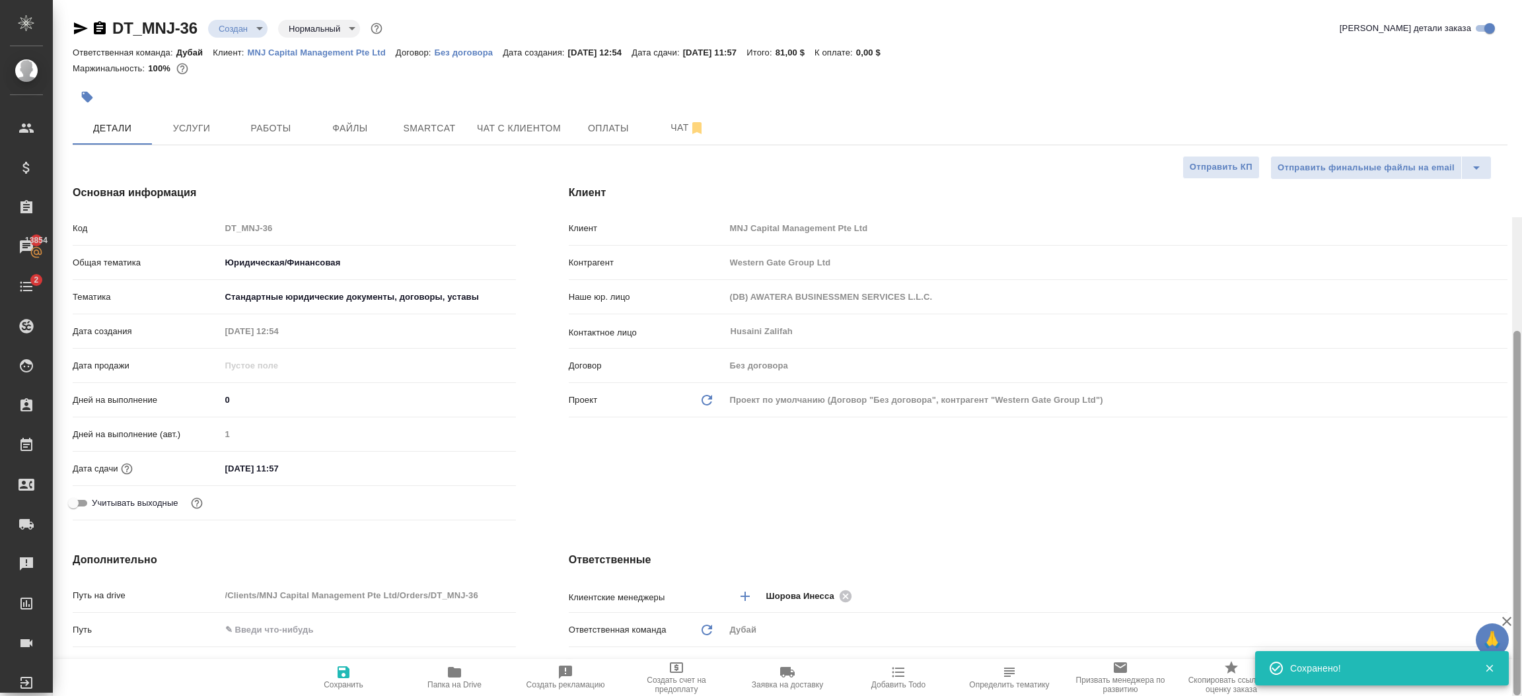
click at [1521, 217] on div at bounding box center [1517, 565] width 10 height 697
click at [887, 523] on div "Клиент Клиент MNJ Capital Management Pte Ltd Контрагент Western Gate Group Ltd …" at bounding box center [1038, 356] width 992 height 394
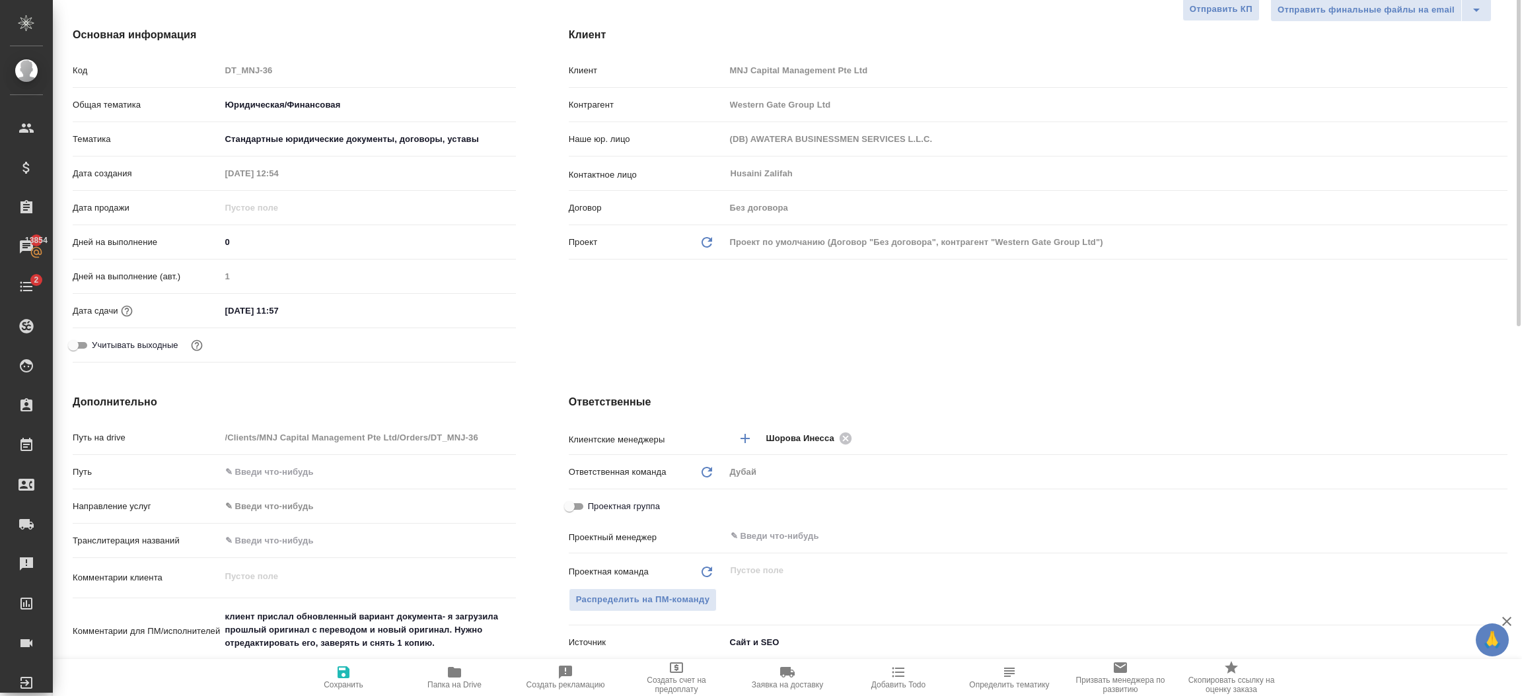
scroll to position [198, 0]
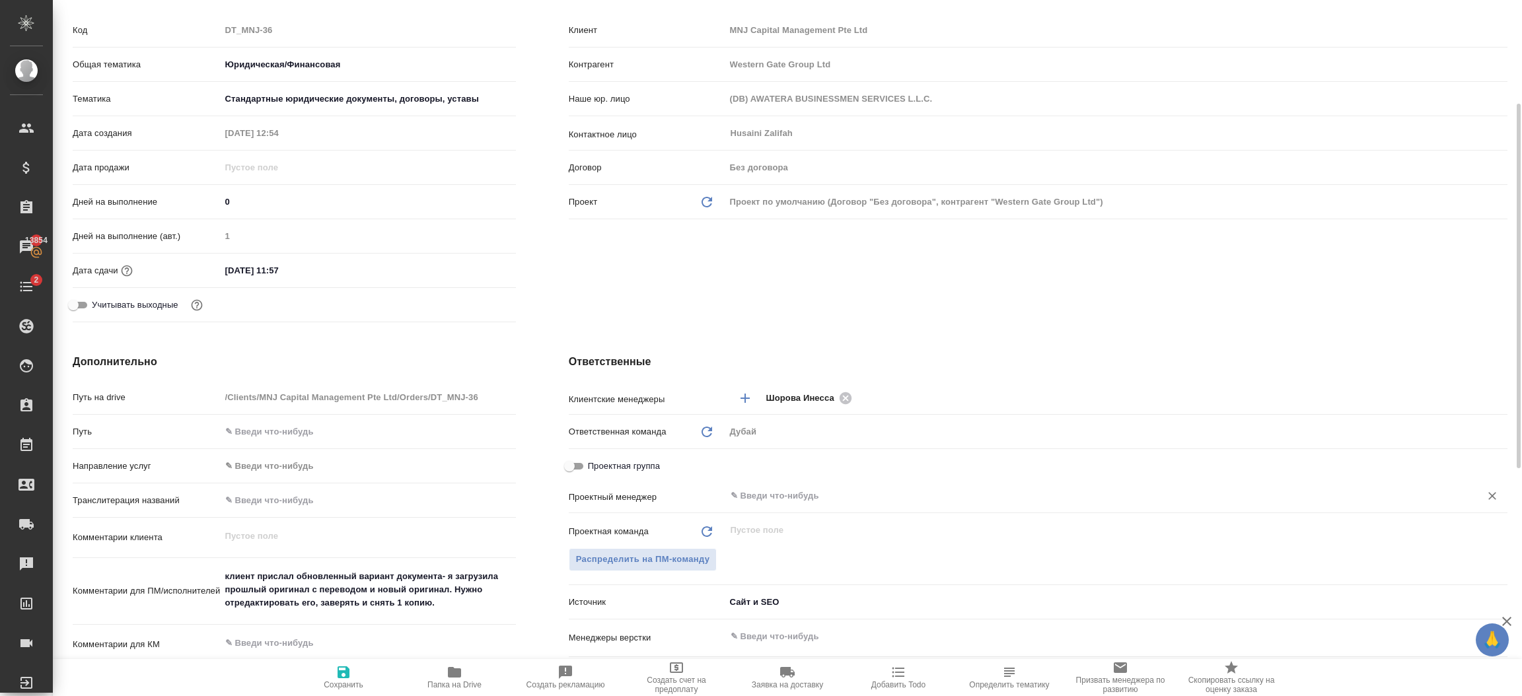
click at [776, 496] on input "text" at bounding box center [1094, 496] width 730 height 16
click at [688, 555] on span "Распределить на ПМ-команду" at bounding box center [643, 559] width 134 height 15
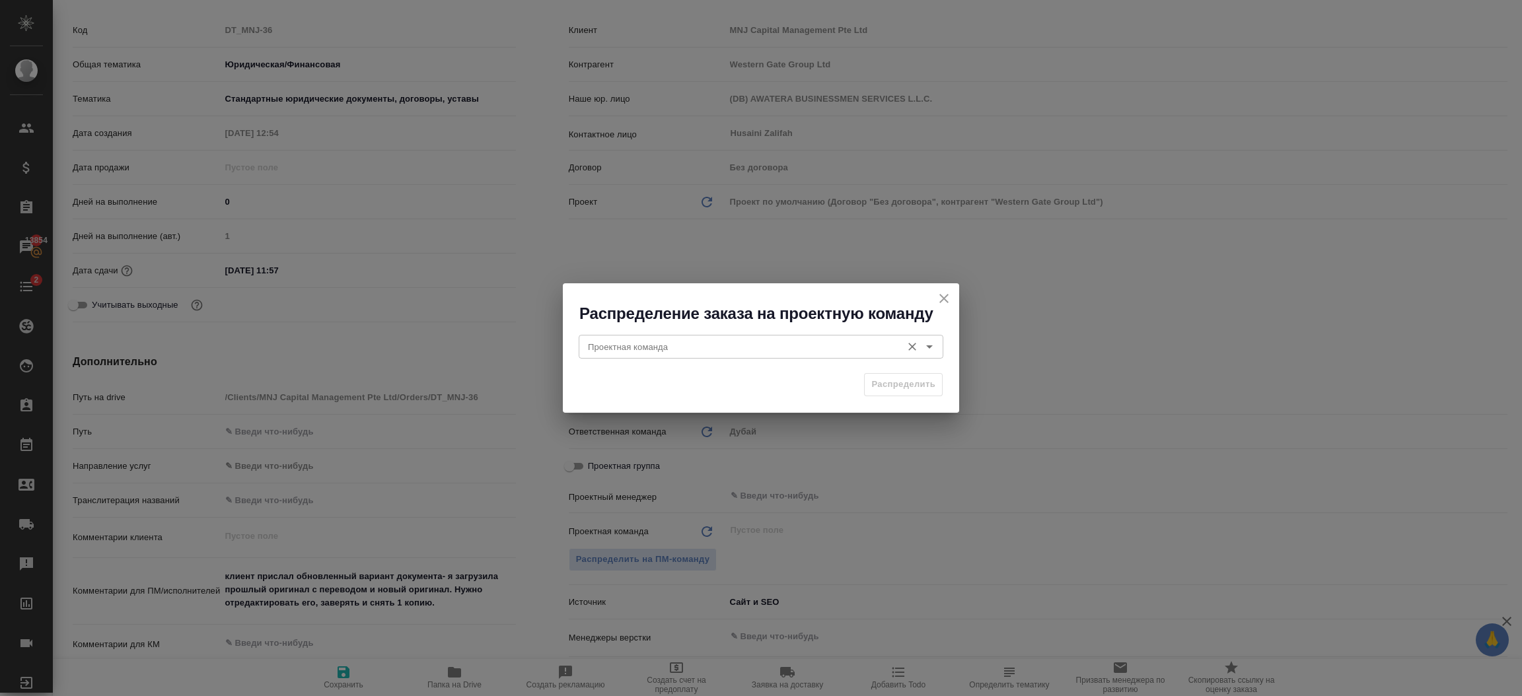
click at [696, 354] on input "Проектная команда" at bounding box center [739, 347] width 313 height 16
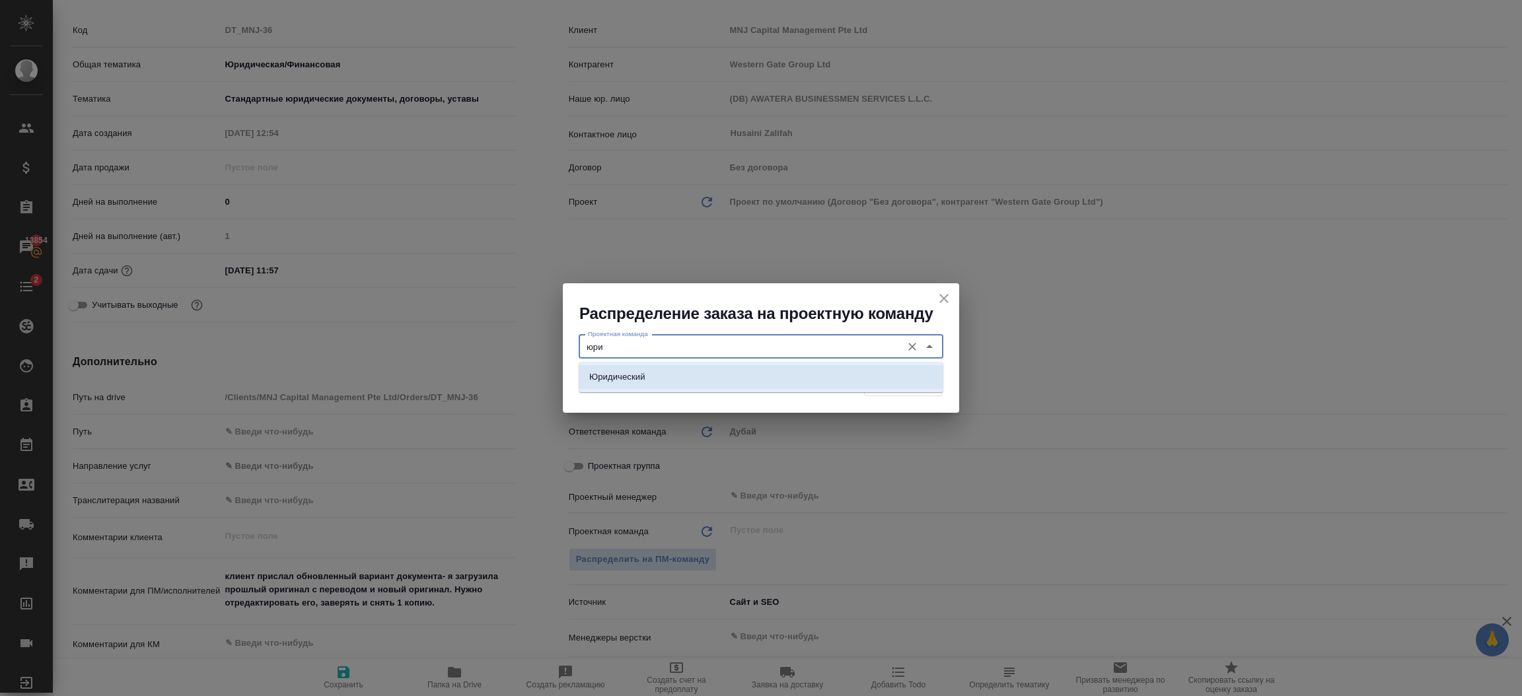
click at [691, 369] on li "Юридический" at bounding box center [761, 377] width 365 height 24
type input "Юридический"
click at [917, 384] on span "Распределить" at bounding box center [904, 384] width 64 height 15
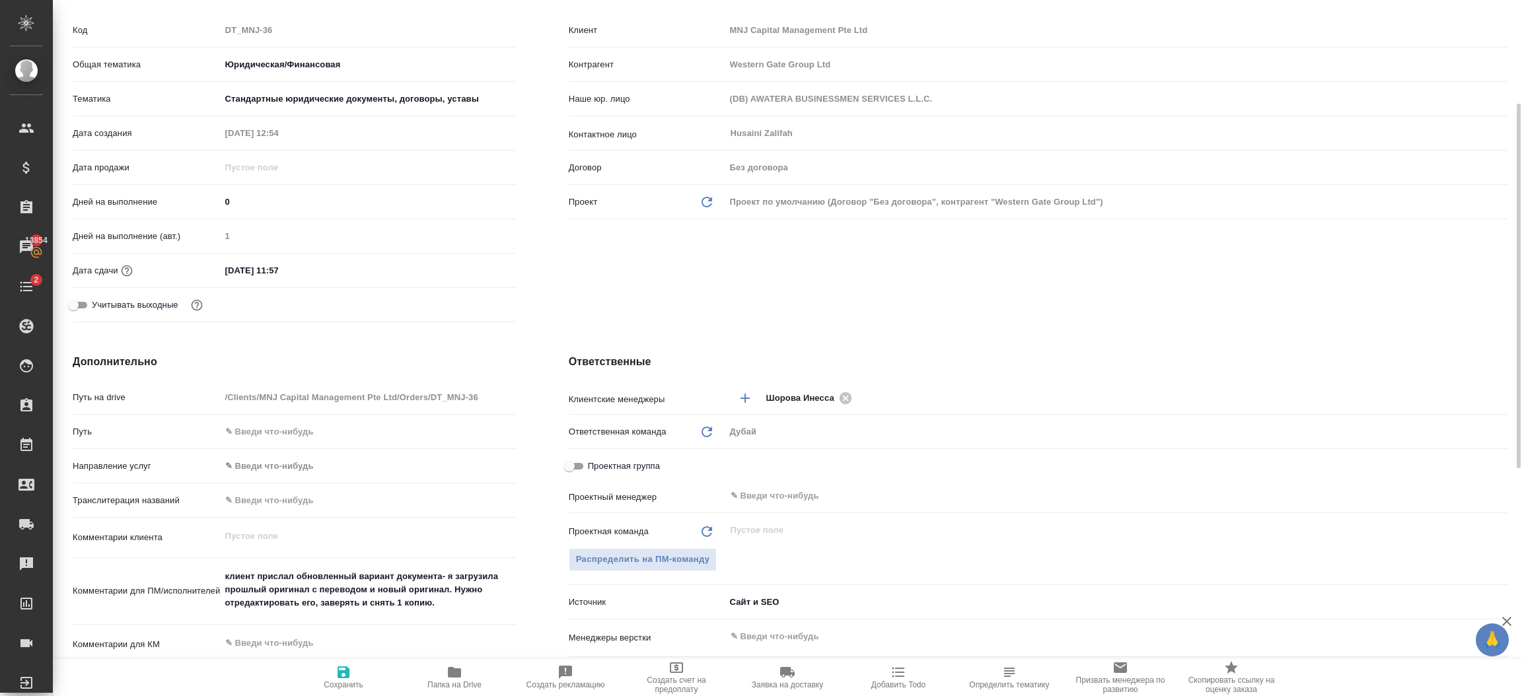
type textarea "x"
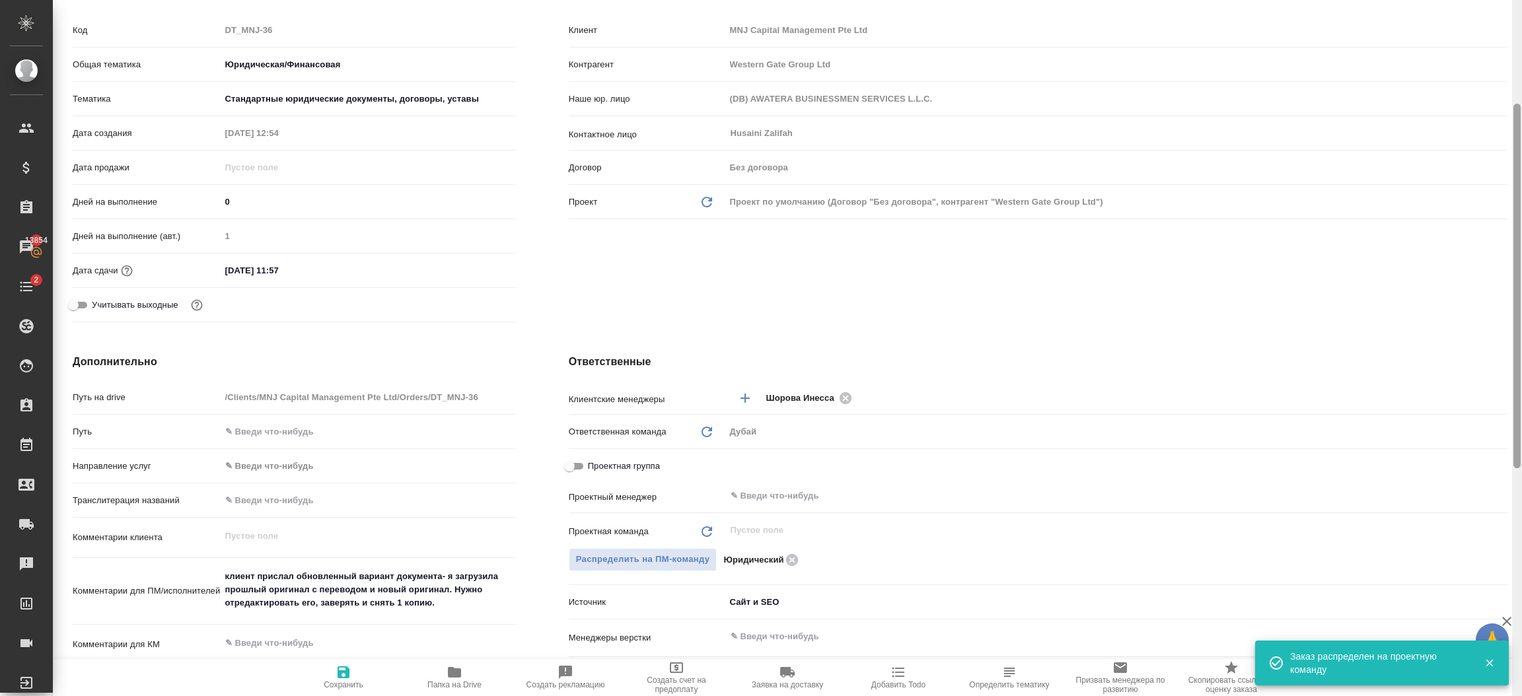
scroll to position [0, 0]
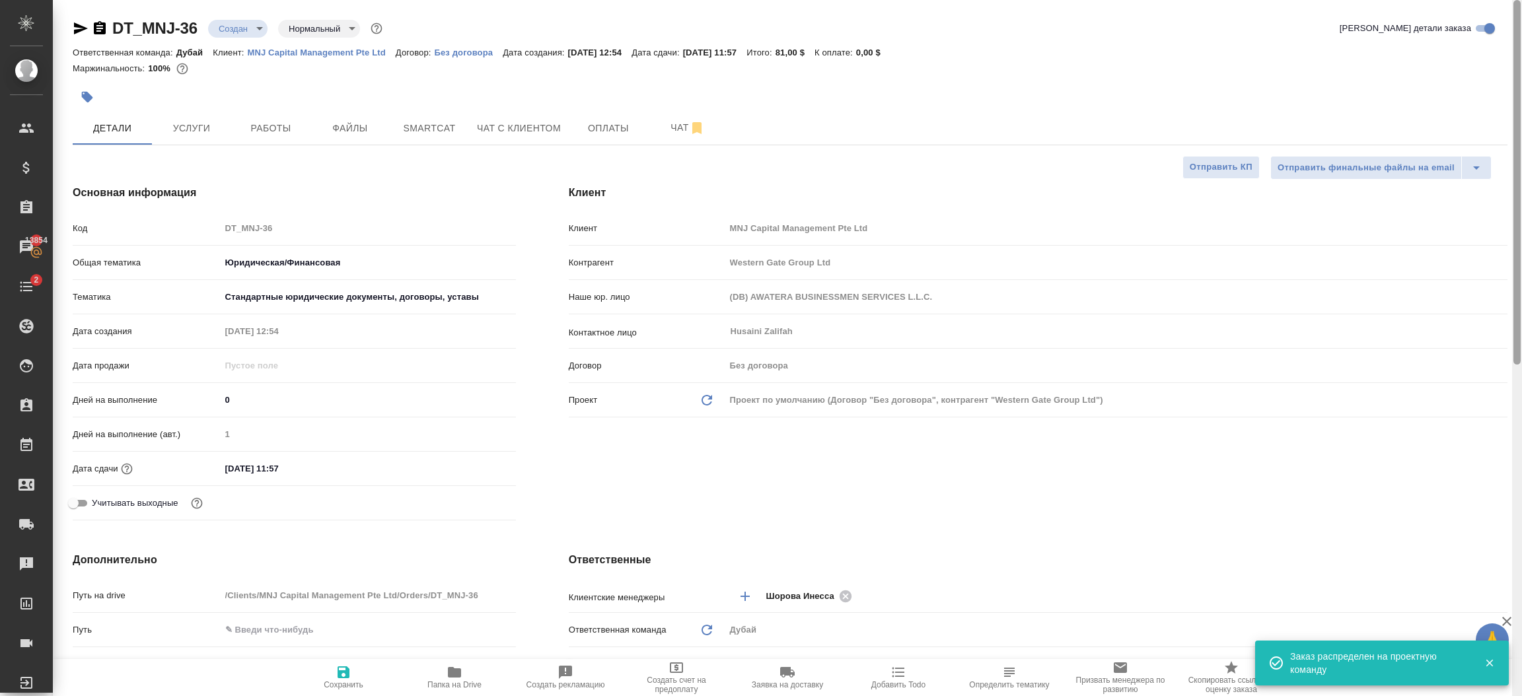
click at [1521, 25] on div at bounding box center [1517, 348] width 10 height 697
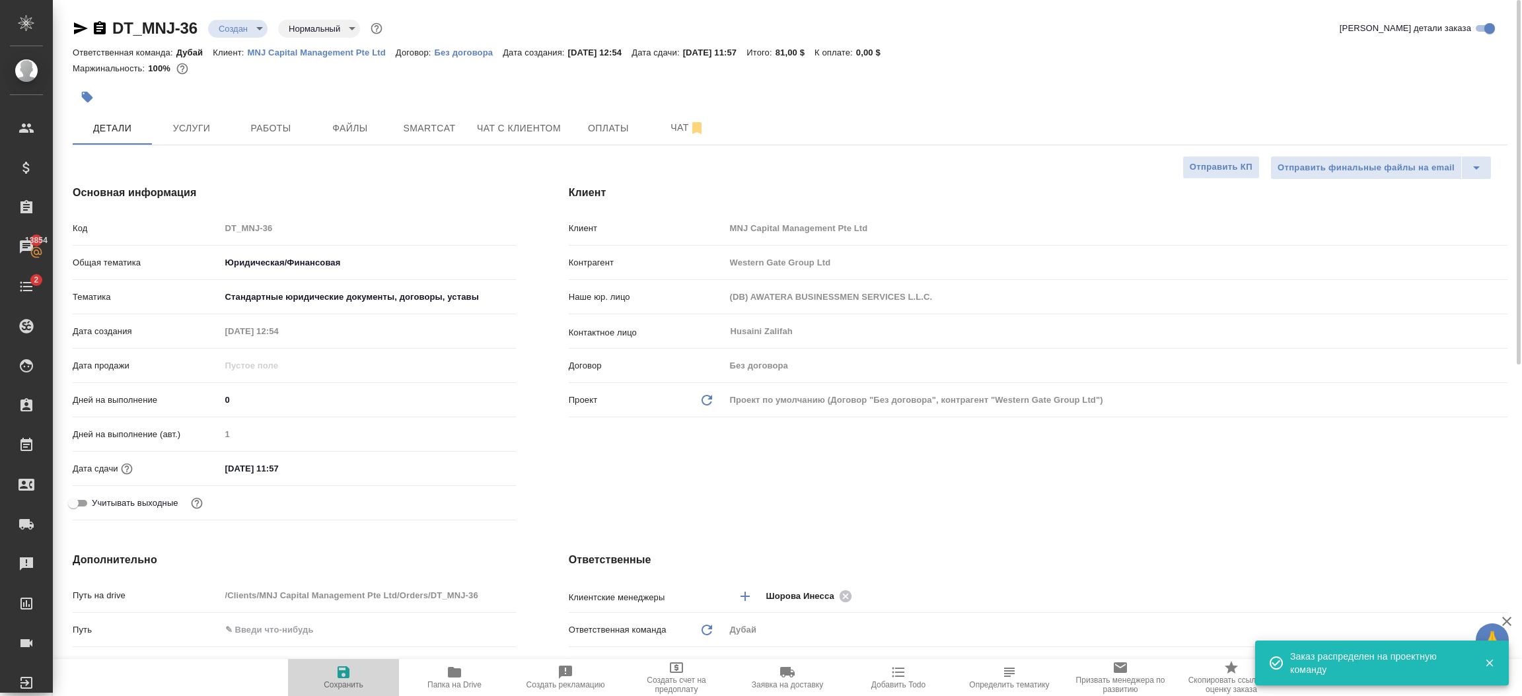
click at [324, 669] on span "Сохранить" at bounding box center [343, 677] width 95 height 25
type textarea "x"
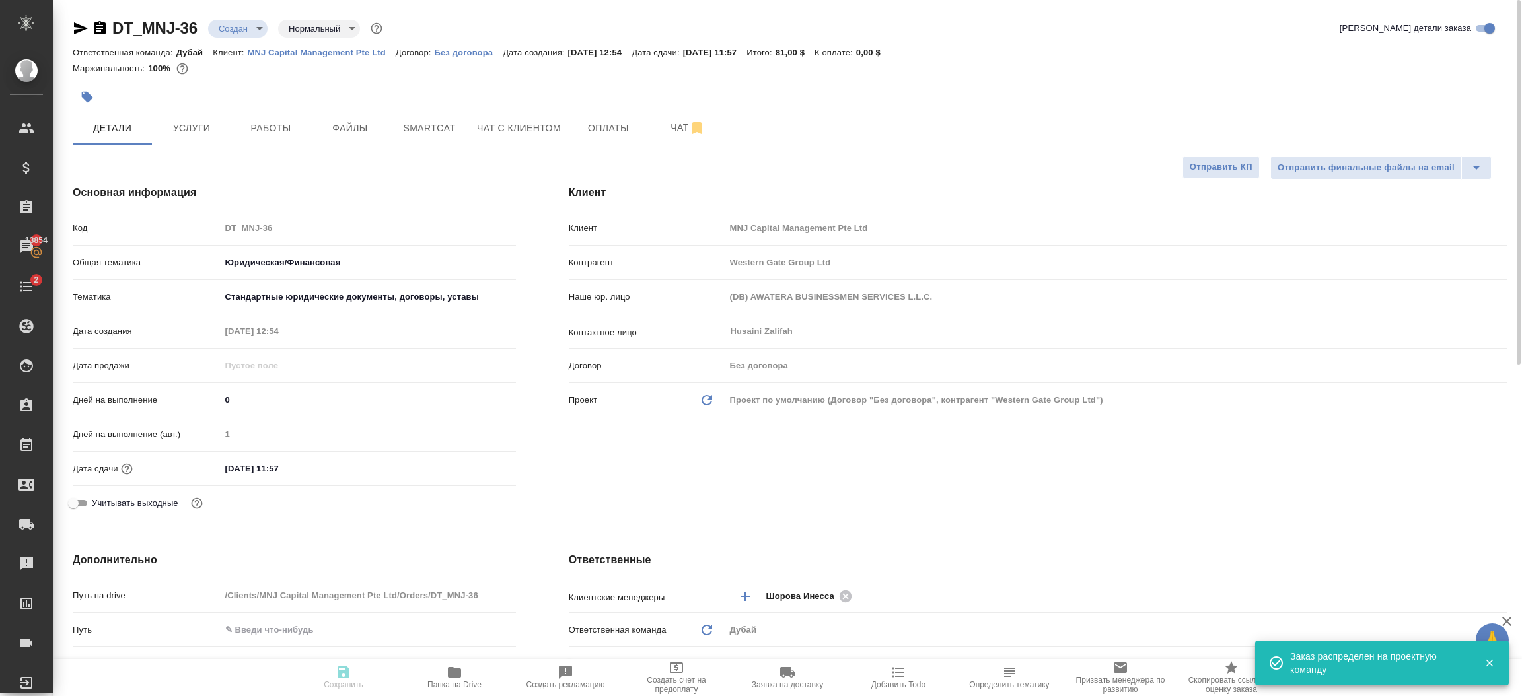
type textarea "x"
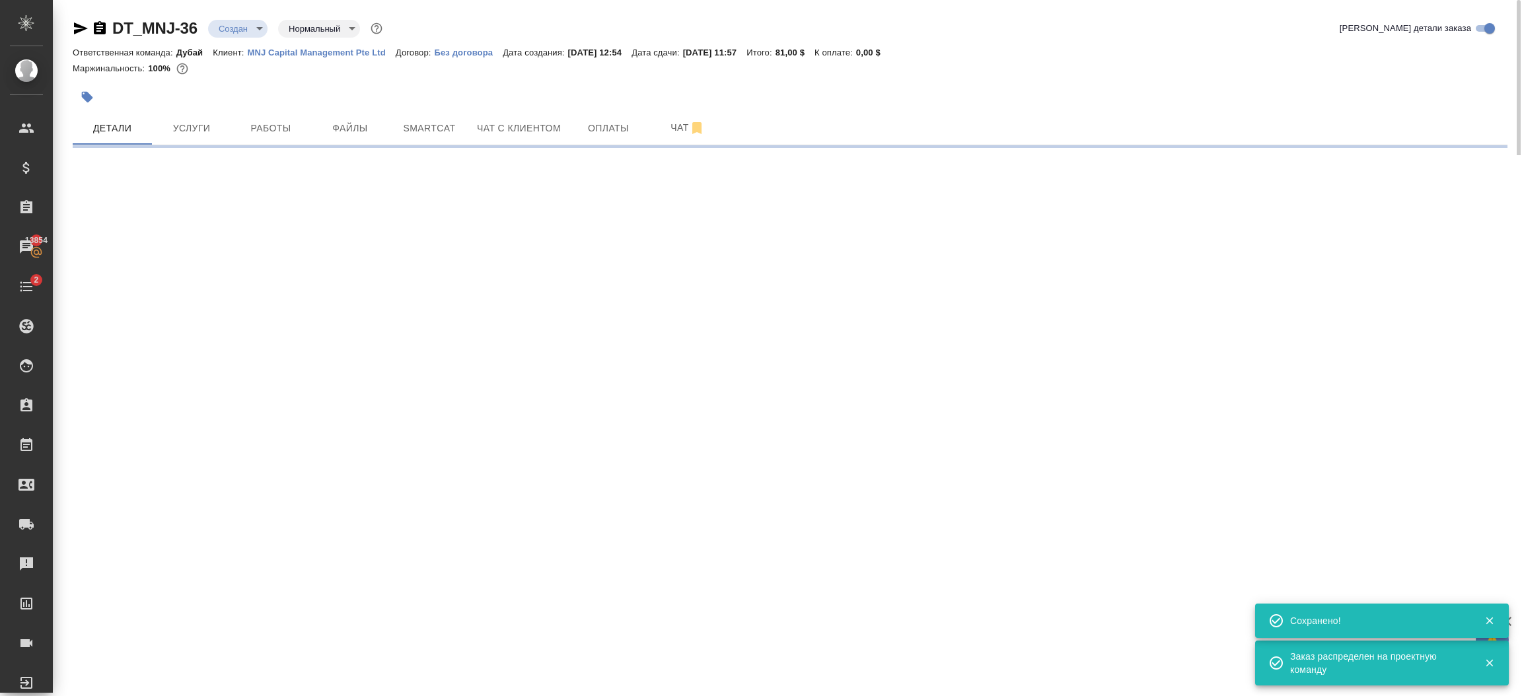
select select "RU"
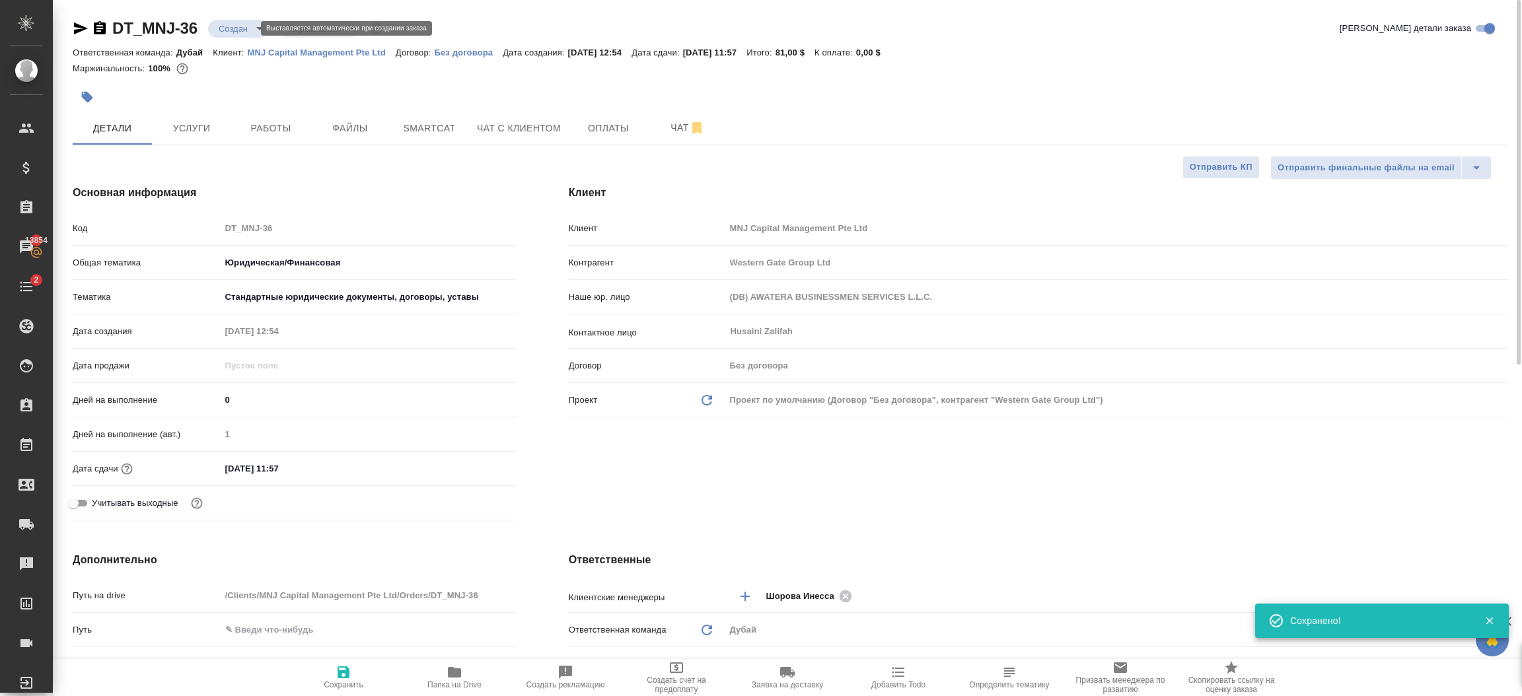
click at [236, 30] on body "🙏 .cls-1 fill:#fff; AWATERA Шорова Инесса i.shorova_kiev Клиенты Спецификации З…" at bounding box center [761, 348] width 1522 height 696
type textarea "x"
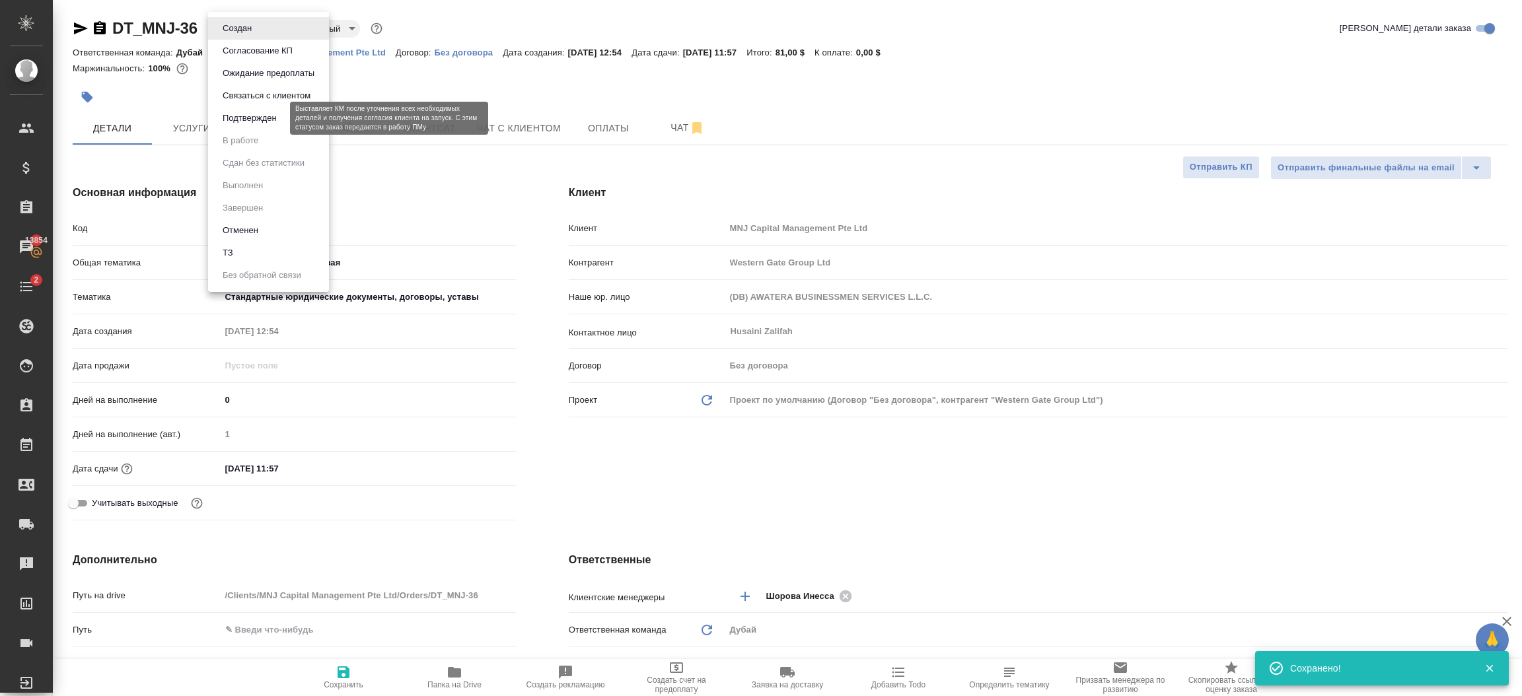
click at [247, 121] on button "Подтвержден" at bounding box center [250, 118] width 62 height 15
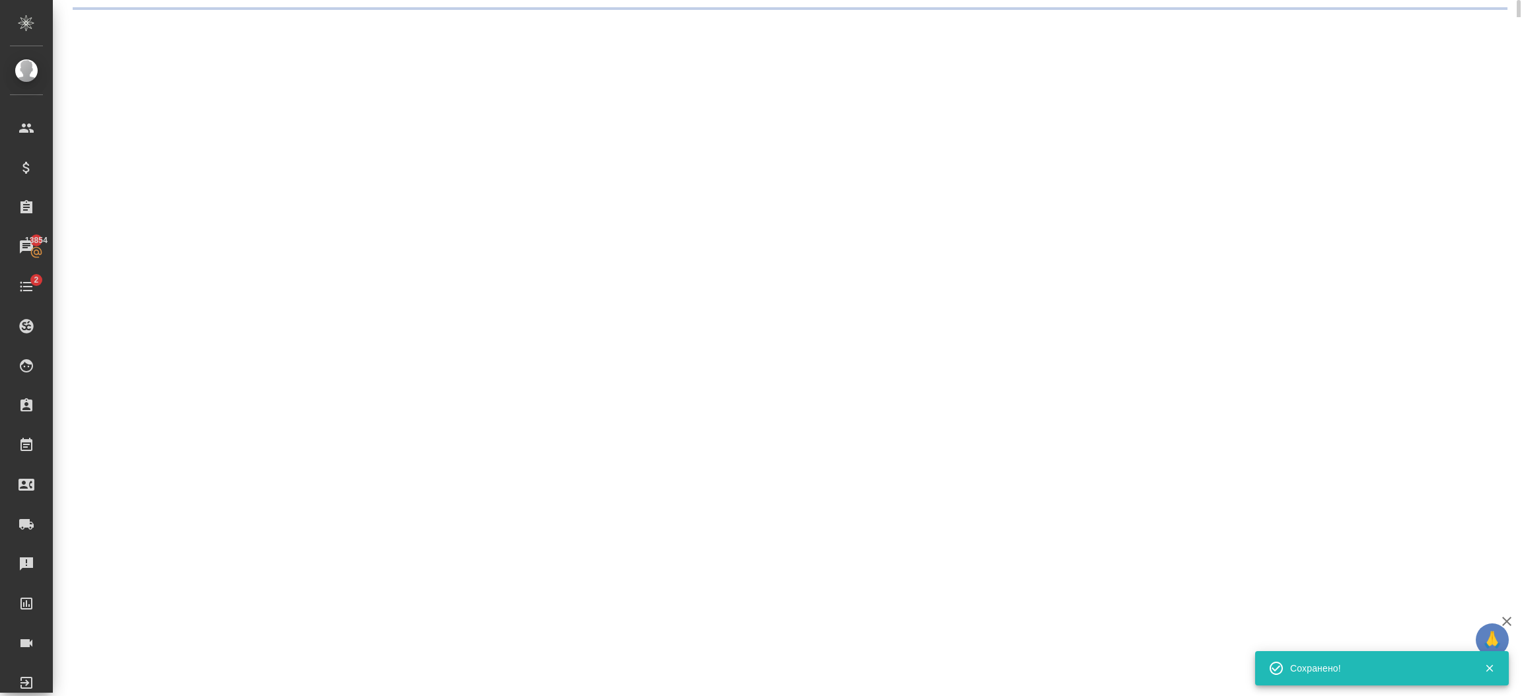
click at [255, 32] on div ".cls-1 fill:#fff; AWATERA Шорова Инесса i.shorova_kiev Клиенты Спецификации Зак…" at bounding box center [761, 348] width 1522 height 696
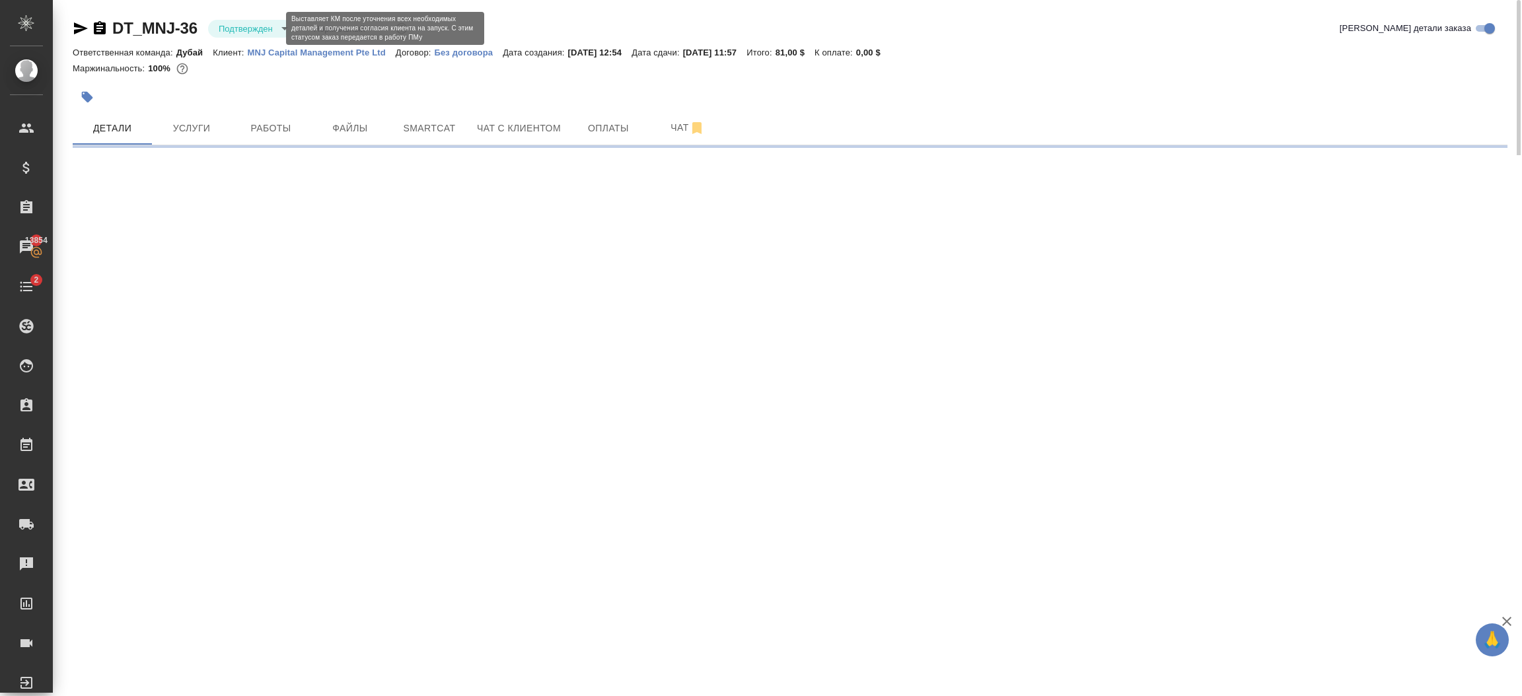
select select "RU"
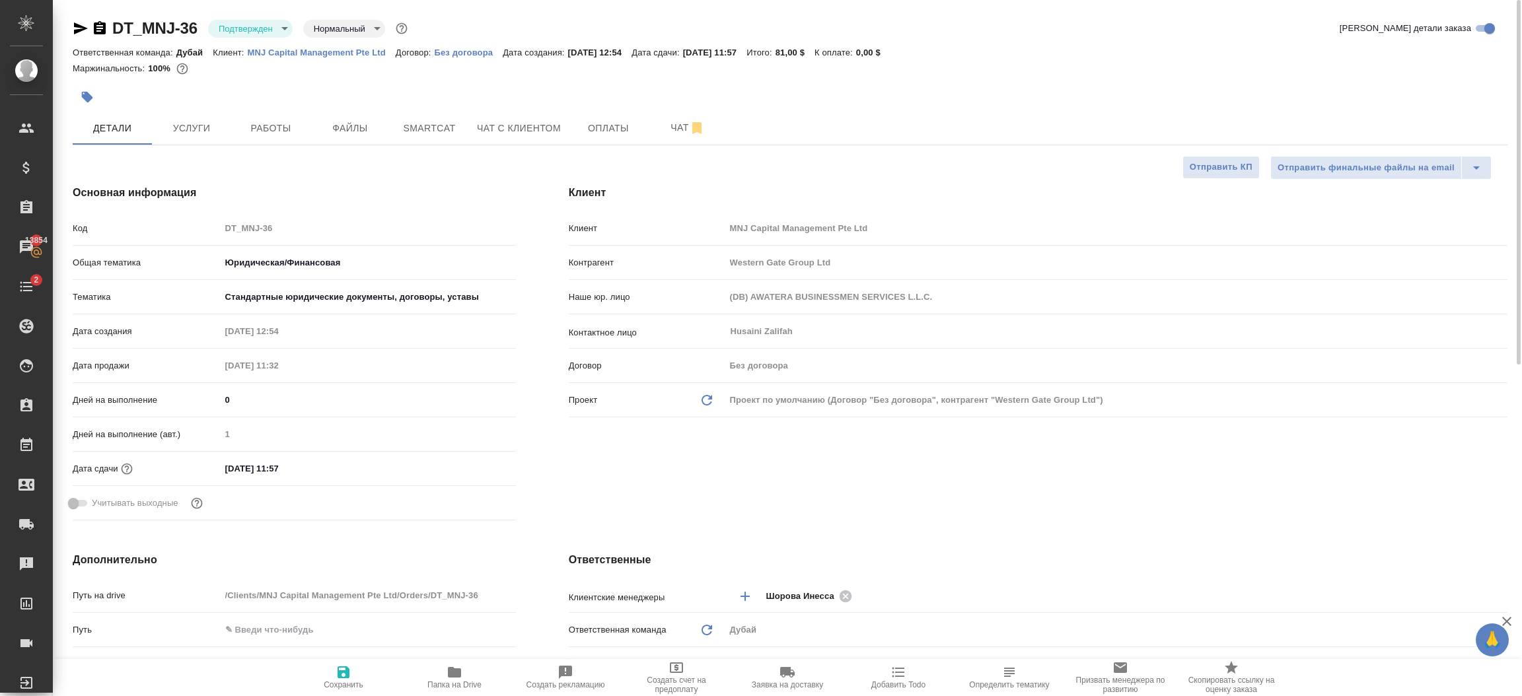
type textarea "x"
click at [318, 51] on p "MNJ Capital Management Pte Ltd" at bounding box center [322, 53] width 148 height 10
type textarea "x"
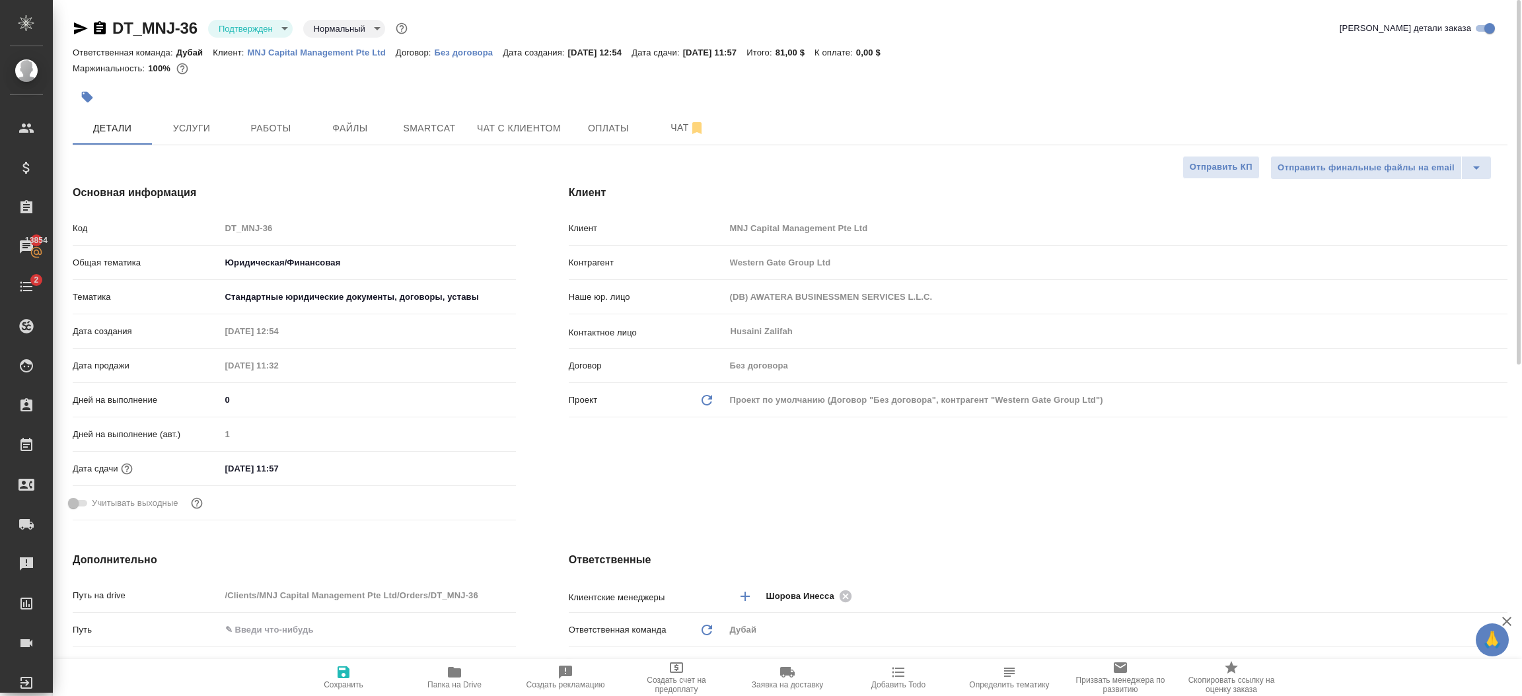
type textarea "x"
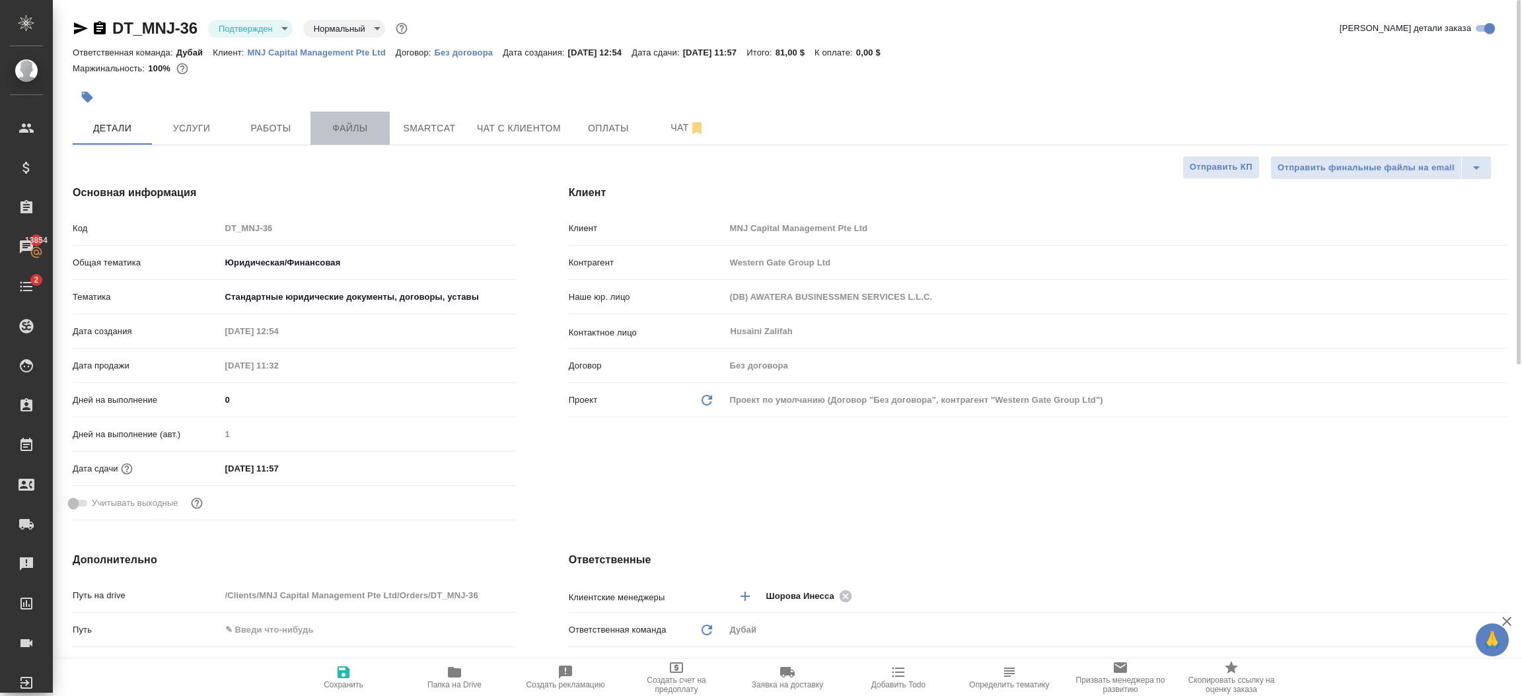
click at [363, 130] on span "Файлы" at bounding box center [349, 128] width 63 height 17
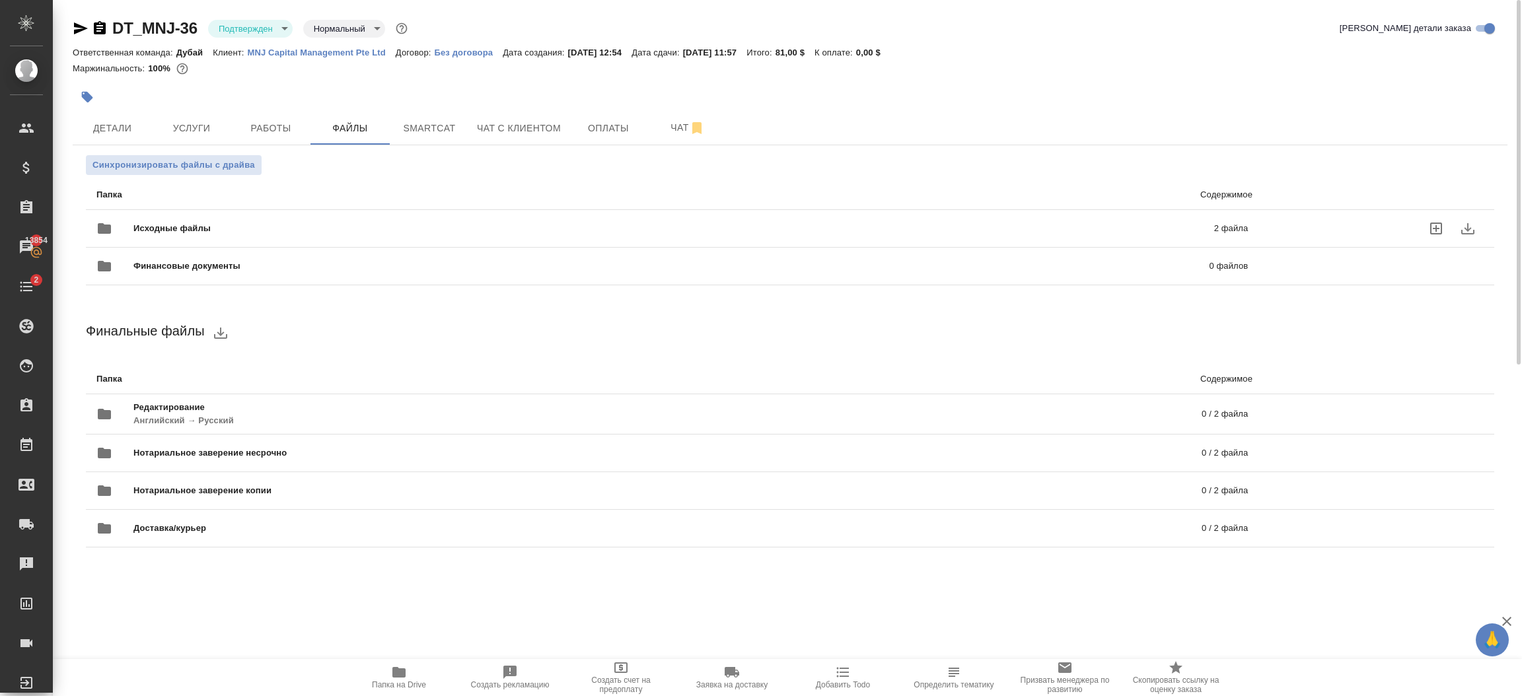
click at [356, 222] on span "Исходные файлы" at bounding box center [422, 228] width 579 height 13
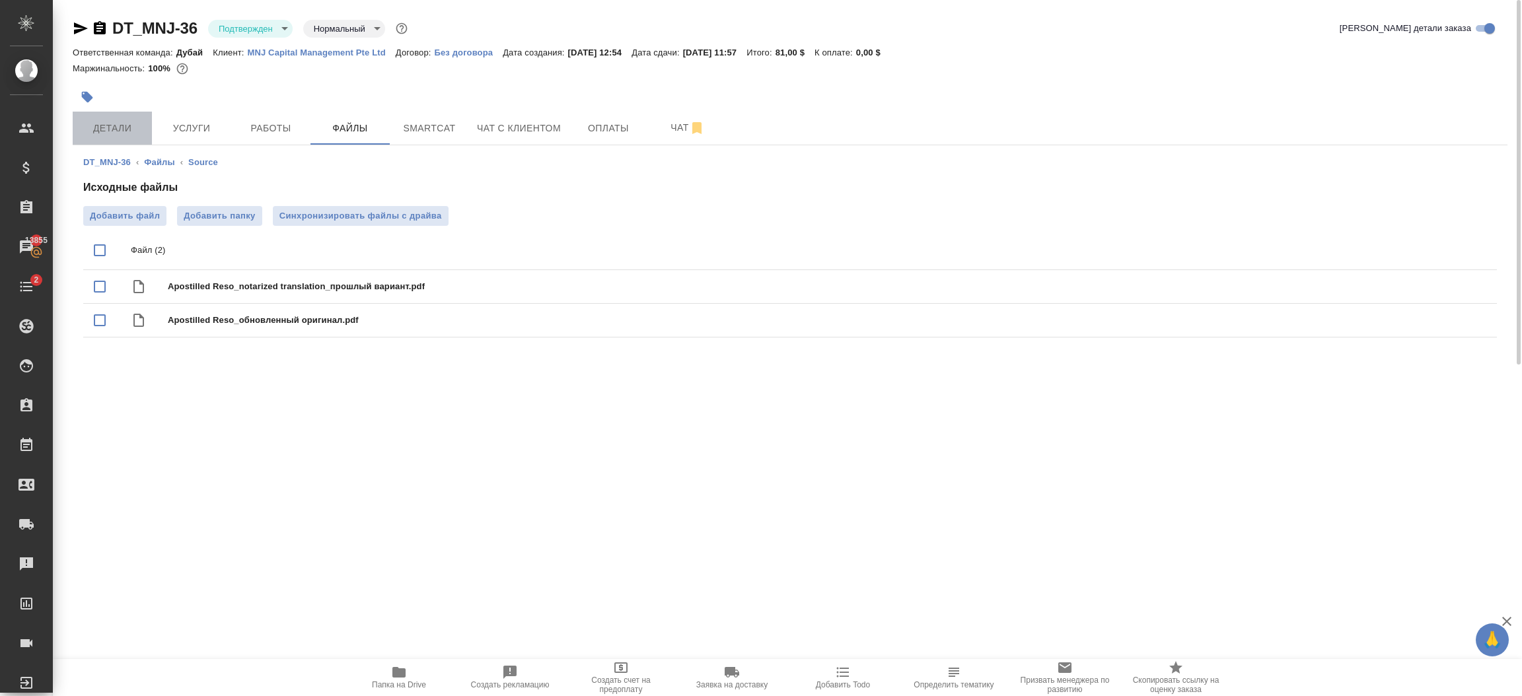
click at [118, 126] on span "Детали" at bounding box center [112, 128] width 63 height 17
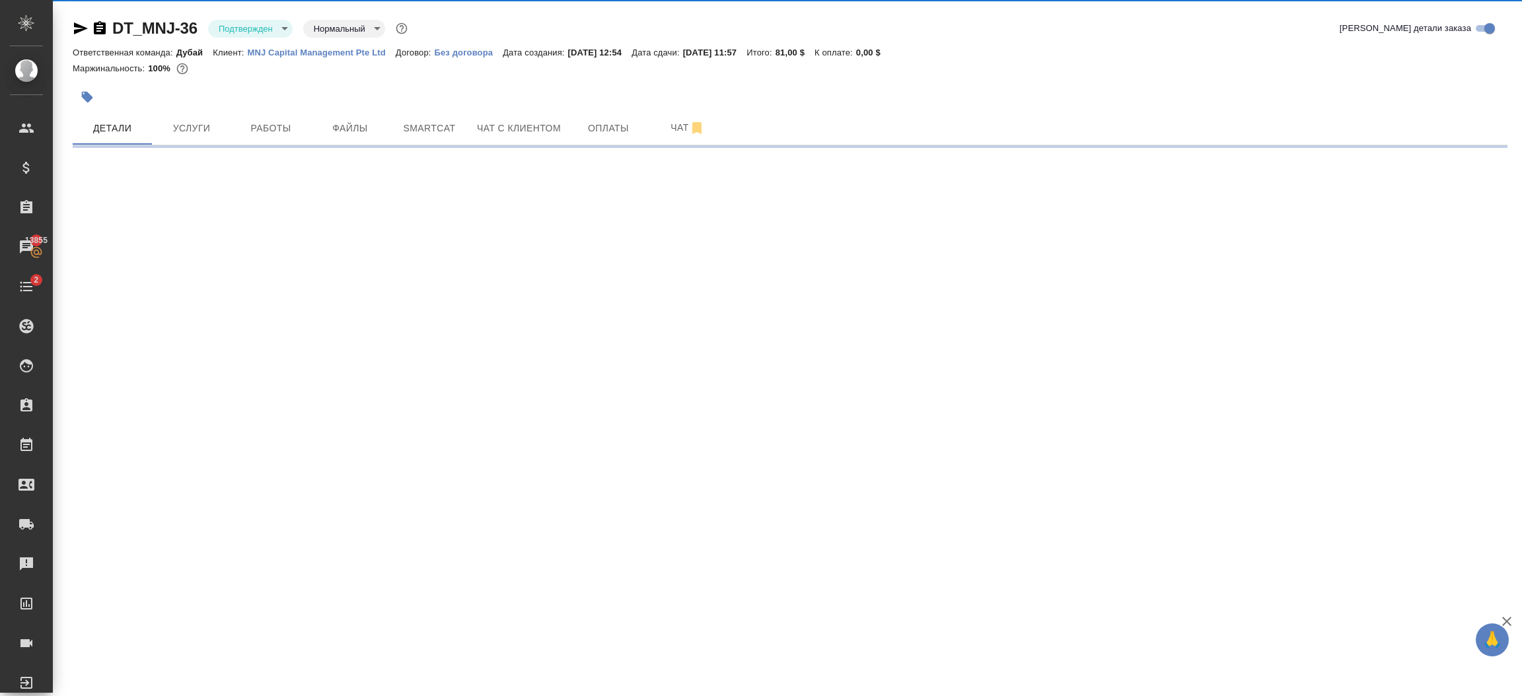
select select "RU"
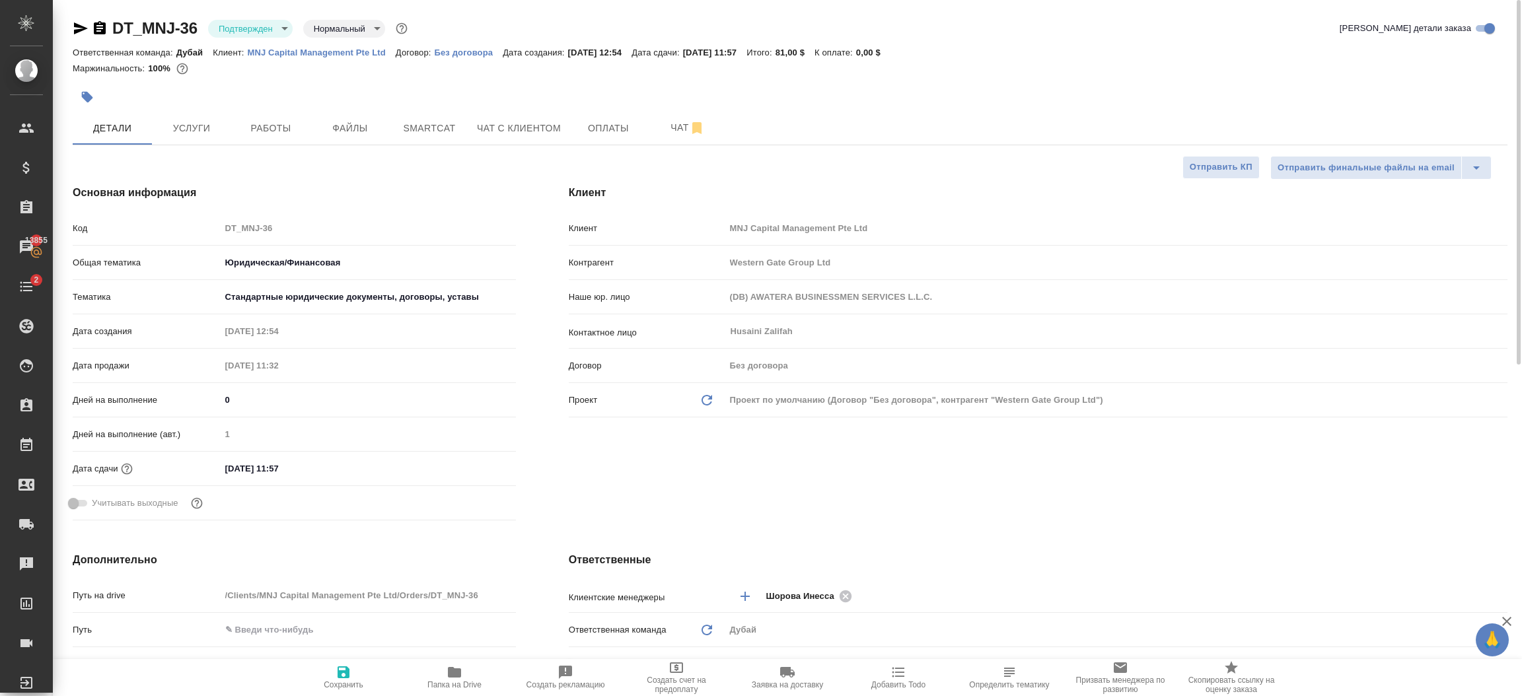
type textarea "x"
click at [663, 505] on div "Клиент Клиент MNJ Capital Management Pte Ltd Контрагент Western Gate Group Ltd …" at bounding box center [1038, 356] width 992 height 394
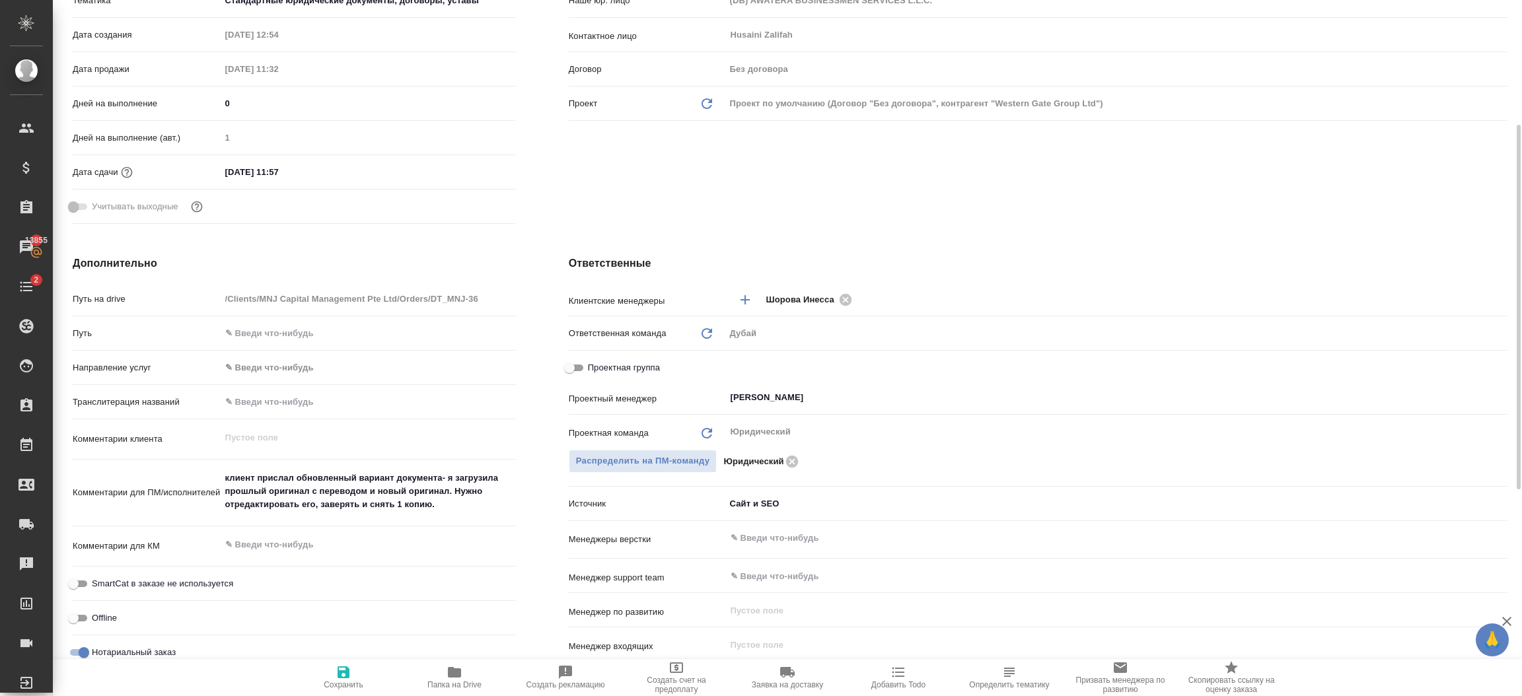
scroll to position [357, 0]
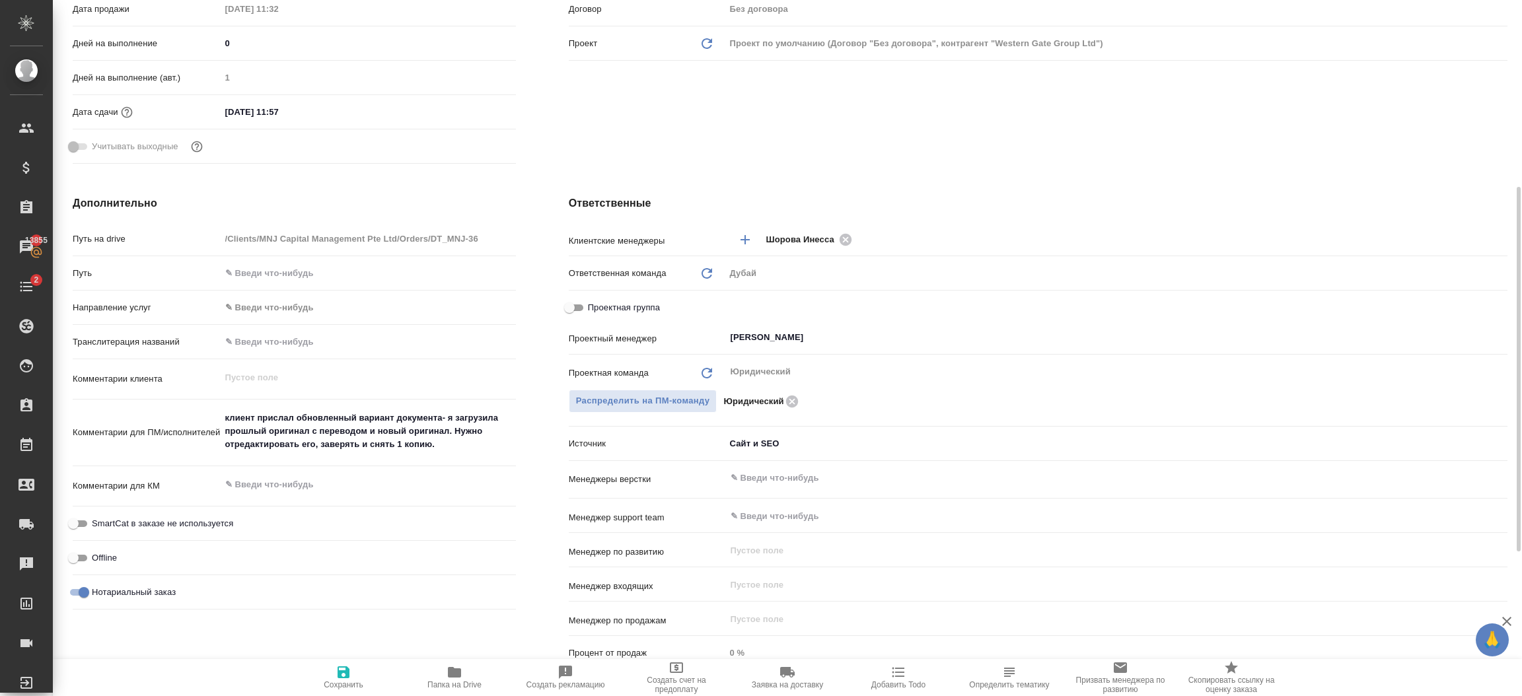
type textarea "x"
click at [480, 447] on textarea "клиент прислал обновленный вариант документа- я загрузила прошлый оригинал с пе…" at bounding box center [368, 432] width 294 height 49
type textarea "клиент прислал обновленный вариант документа- я загрузила прошлый оригинал с пе…"
type textarea "x"
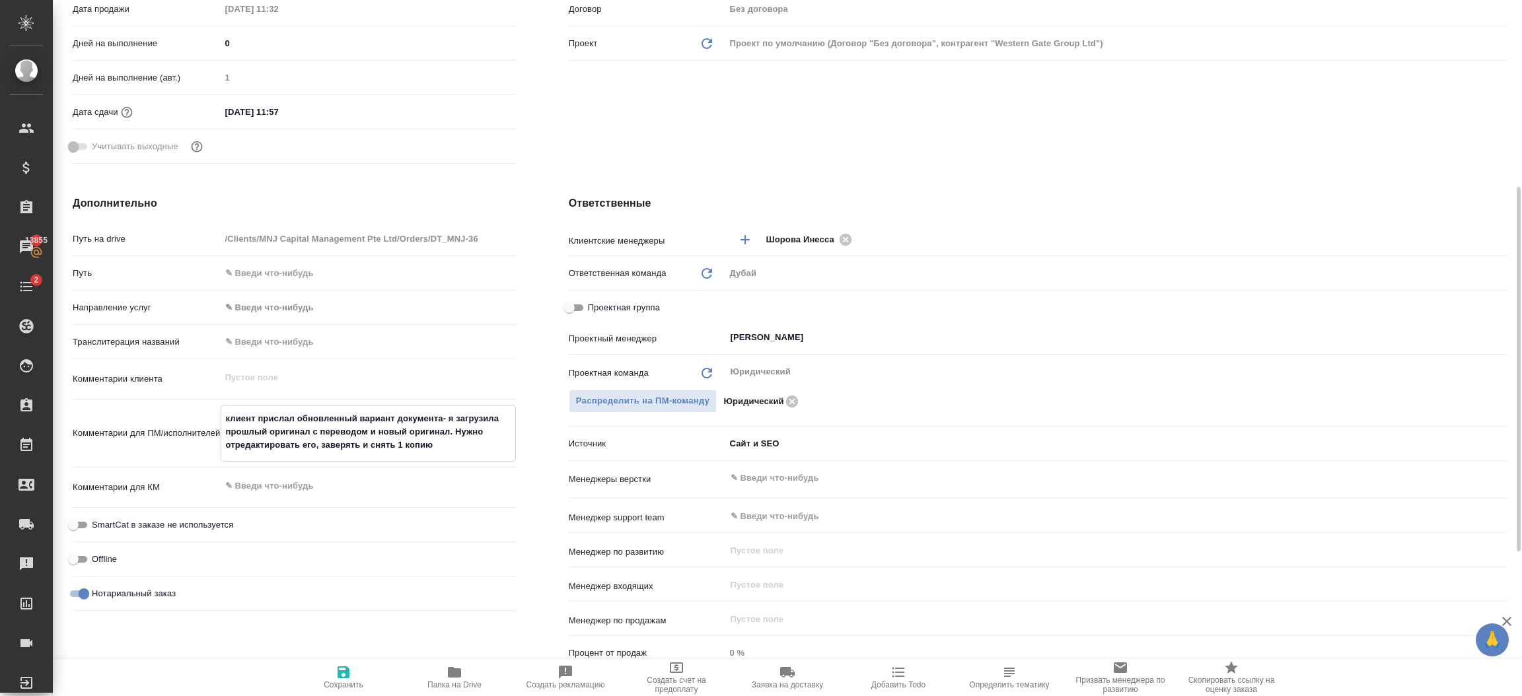
type textarea "x"
type textarea "клиент прислал обновленный вариант документа- я загрузила прошлый оригинал с пе…"
type textarea "x"
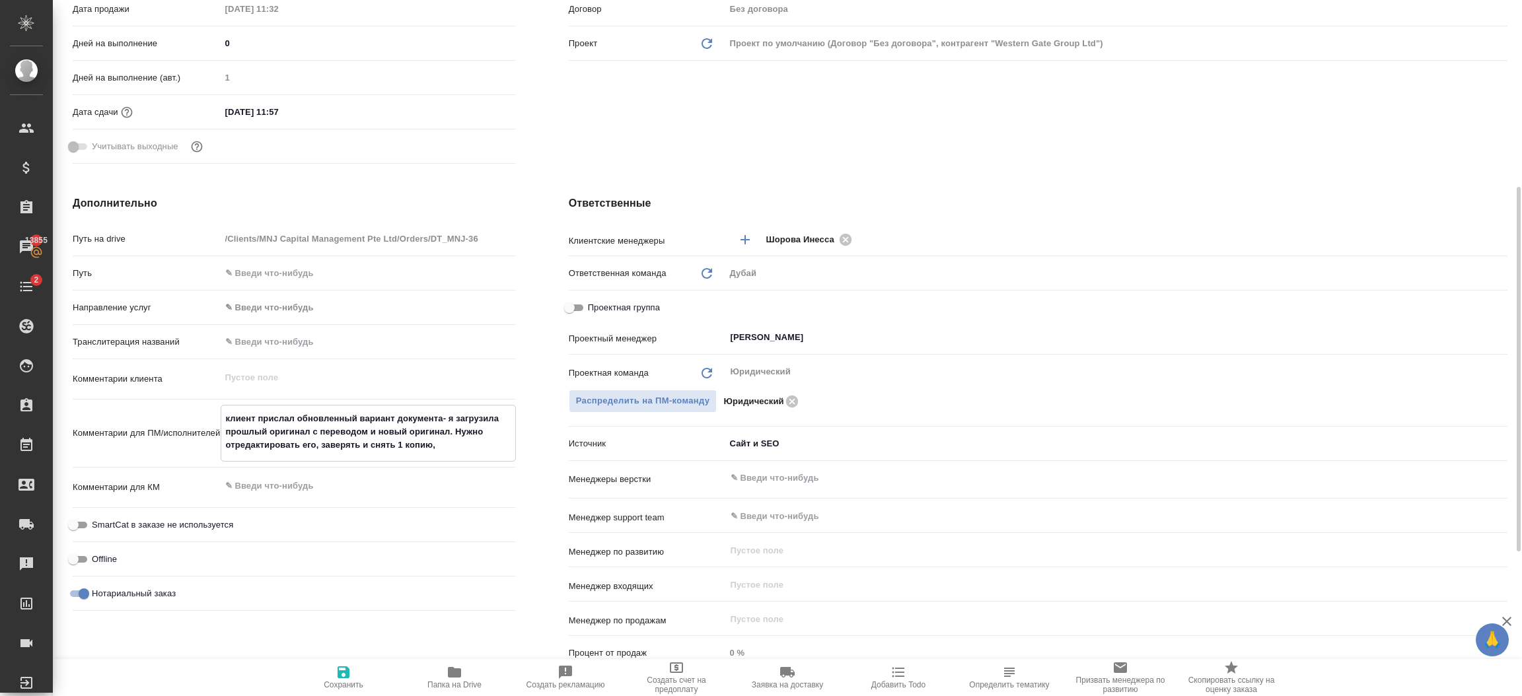
type textarea "клиент прислал обновленный вариант документа- я загрузила прошлый оригинал с пе…"
type textarea "x"
type textarea "клиент прислал обновленный вариант документа- я загрузила прошлый оригинал с пе…"
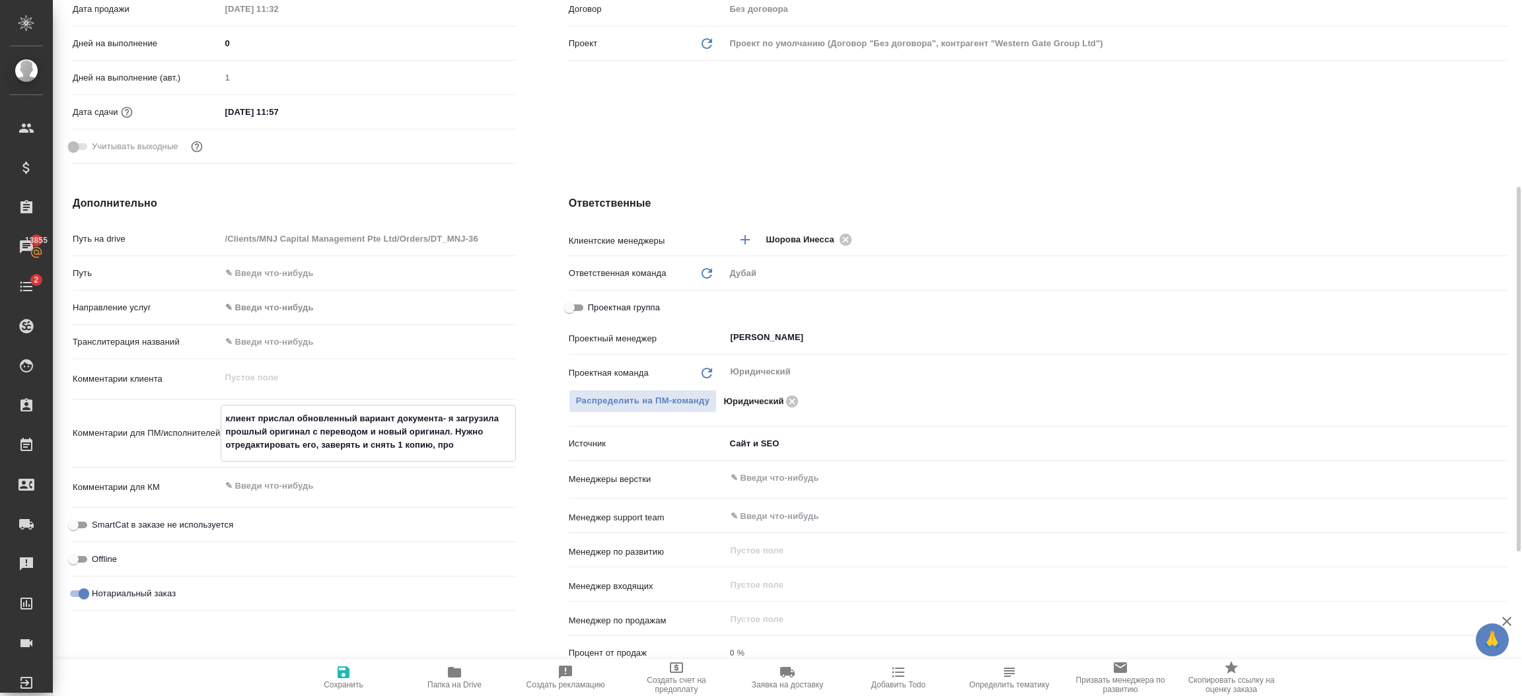
type textarea "x"
type textarea "клиент прислал обновленный вариант документа- я загрузила прошлый оригинал с пе…"
type textarea "x"
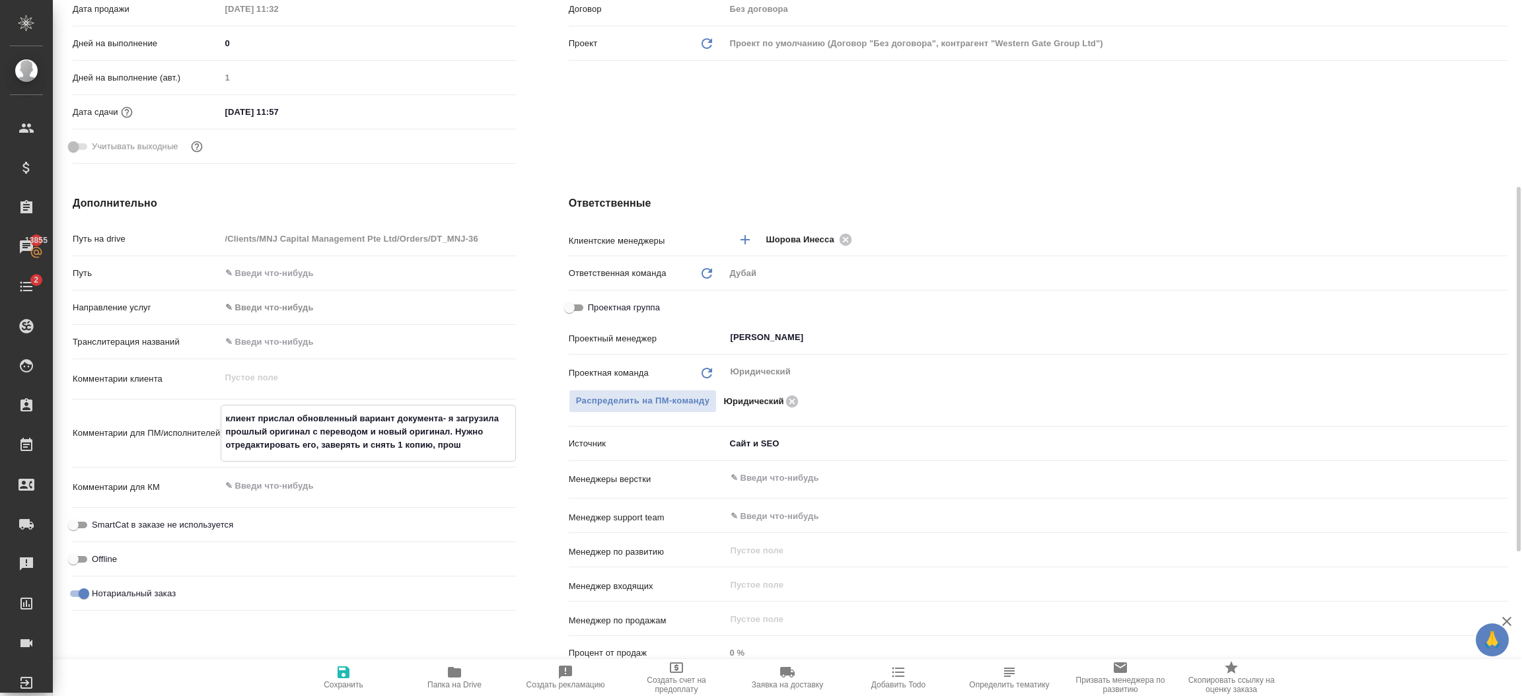
type textarea "x"
type textarea "клиент прислал обновленный вариант документа- я загрузила прошлый оригинал с пе…"
type textarea "x"
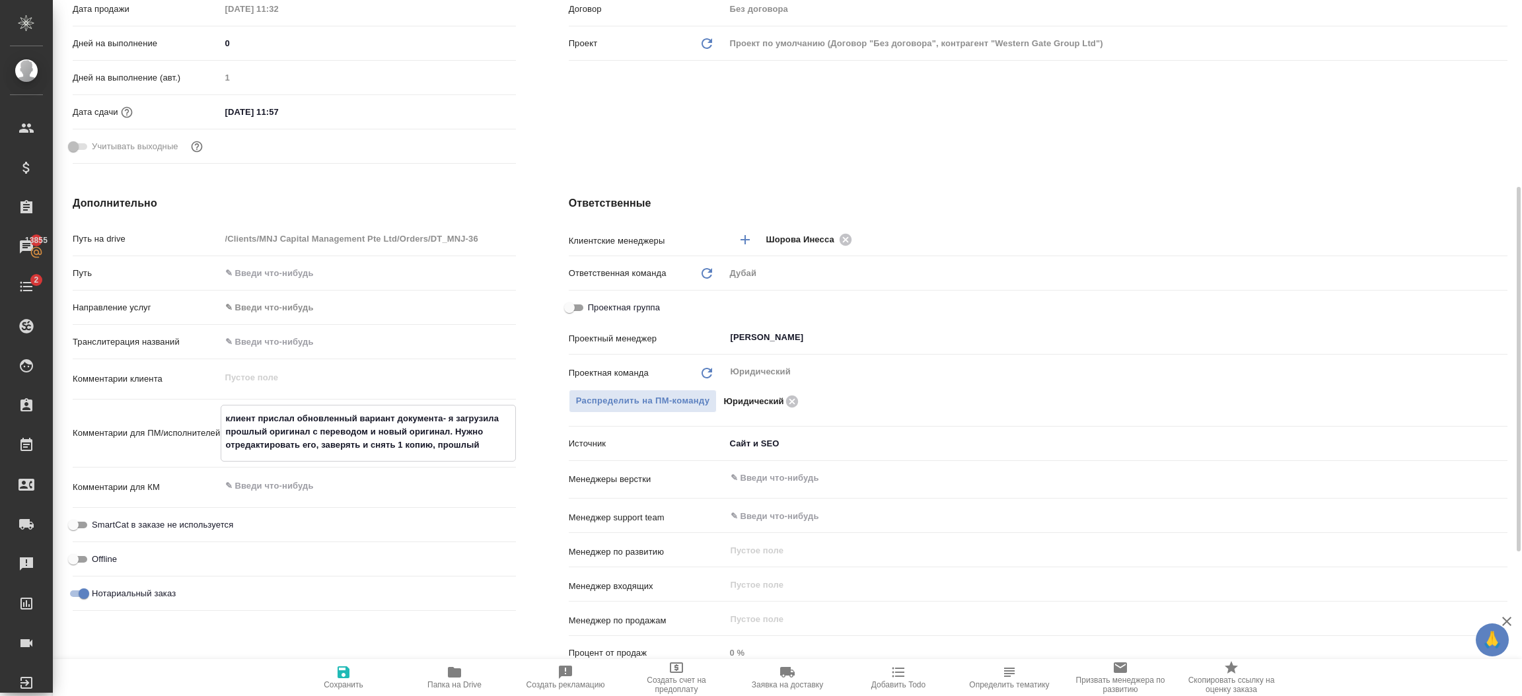
type textarea "x"
type textarea "клиент прислал обновленный вариант документа- я загрузила прошлый оригинал с пе…"
type textarea "x"
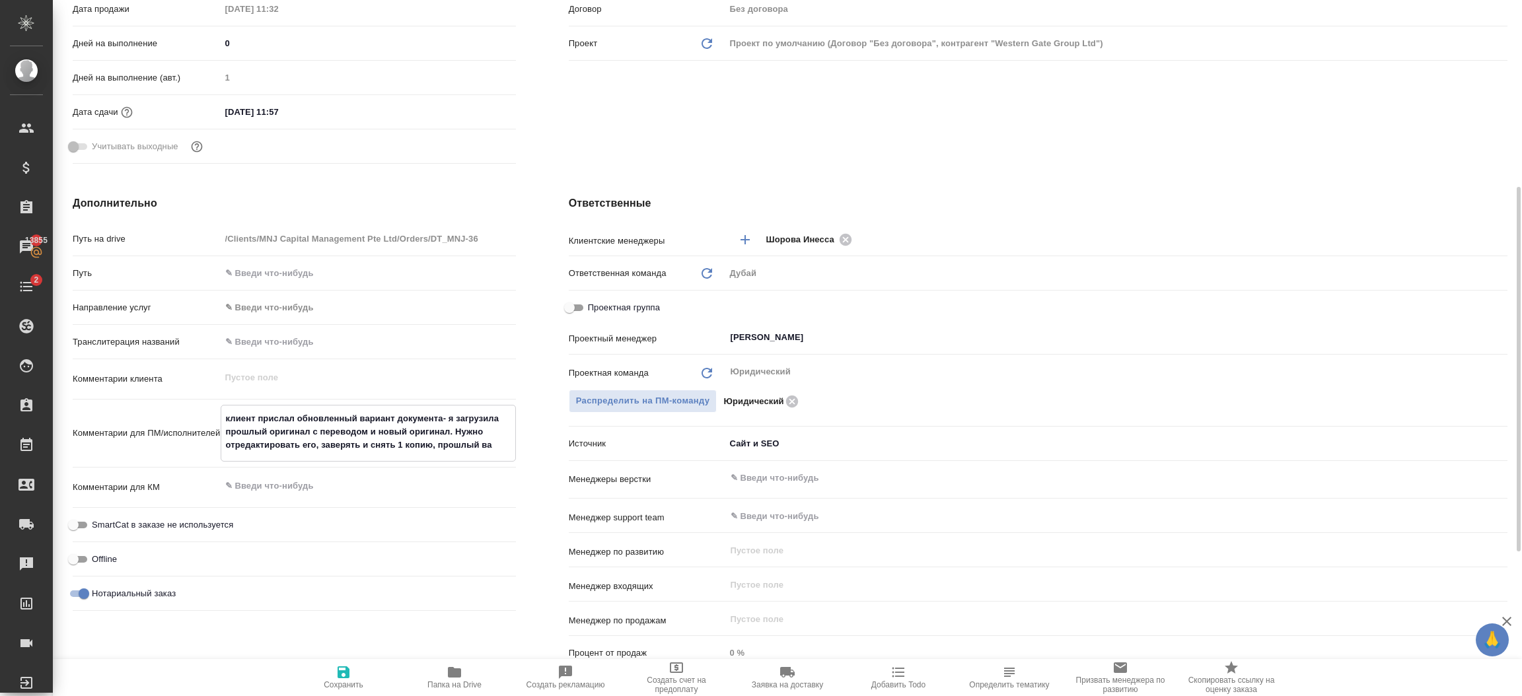
type textarea "клиент прислал обновленный вариант документа- я загрузила прошлый оригинал с пе…"
type textarea "x"
type textarea "клиент прислал обновленный вариант документа- я загрузила прошлый оригинал с пе…"
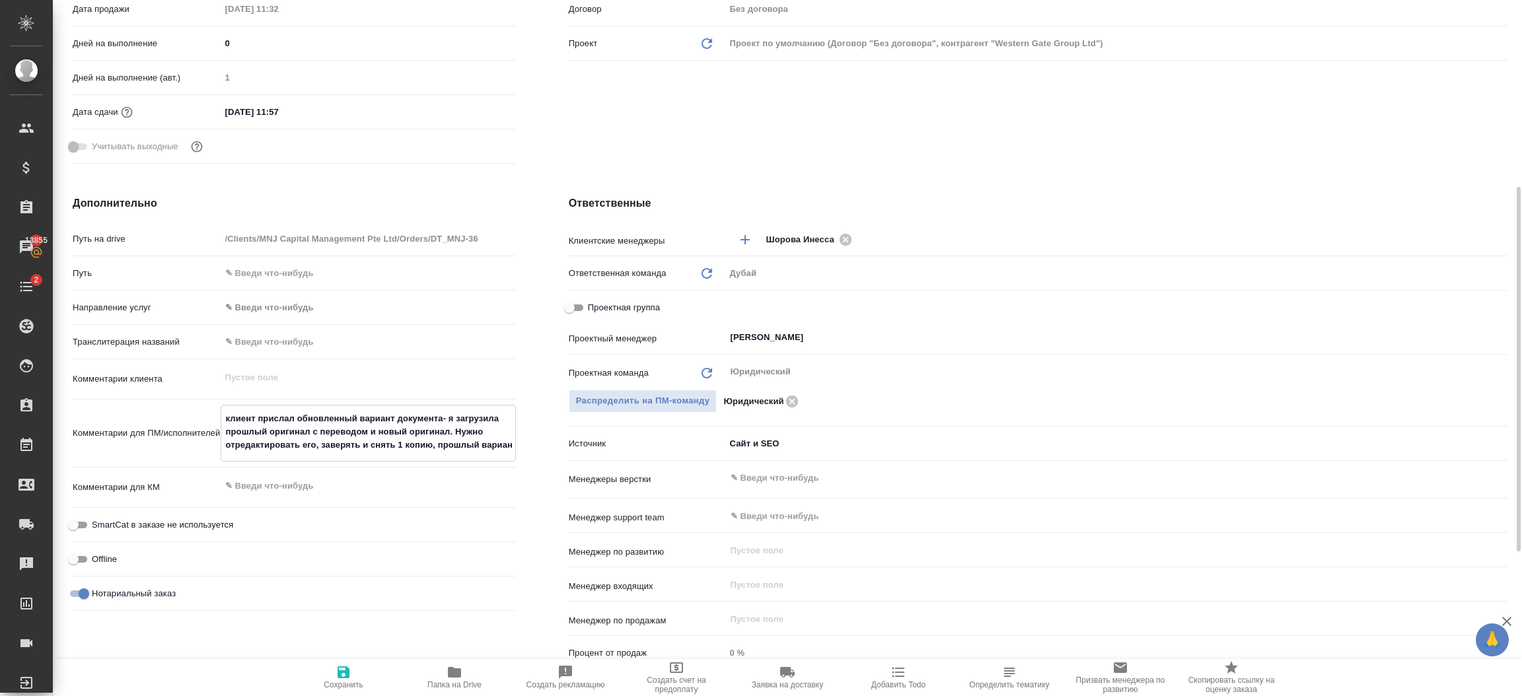
type textarea "x"
type textarea "клиент прислал обновленный вариант документа- я загрузила прошлый оригинал с пе…"
type textarea "x"
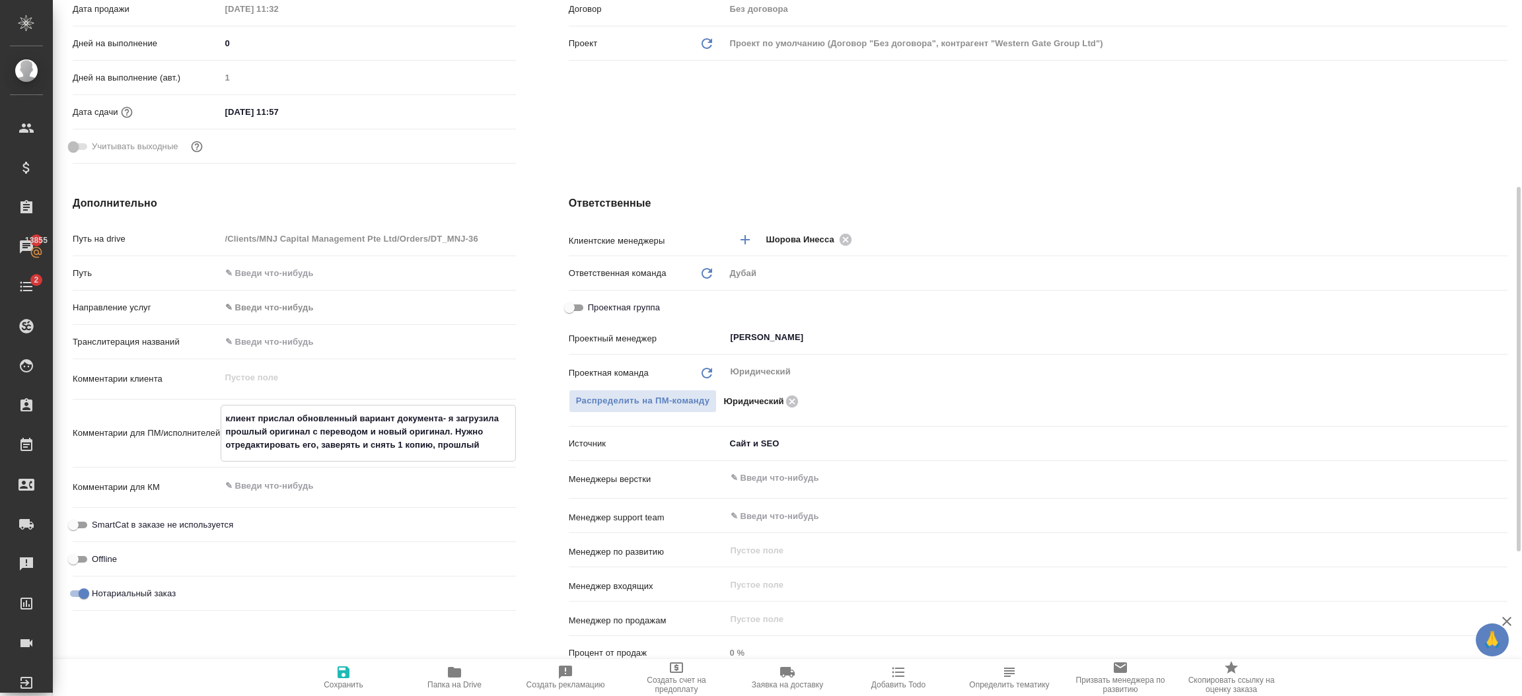
type textarea "x"
type textarea "клиент прислал обновленный вариант документа- я загрузила прошлый оригинал с пе…"
type textarea "x"
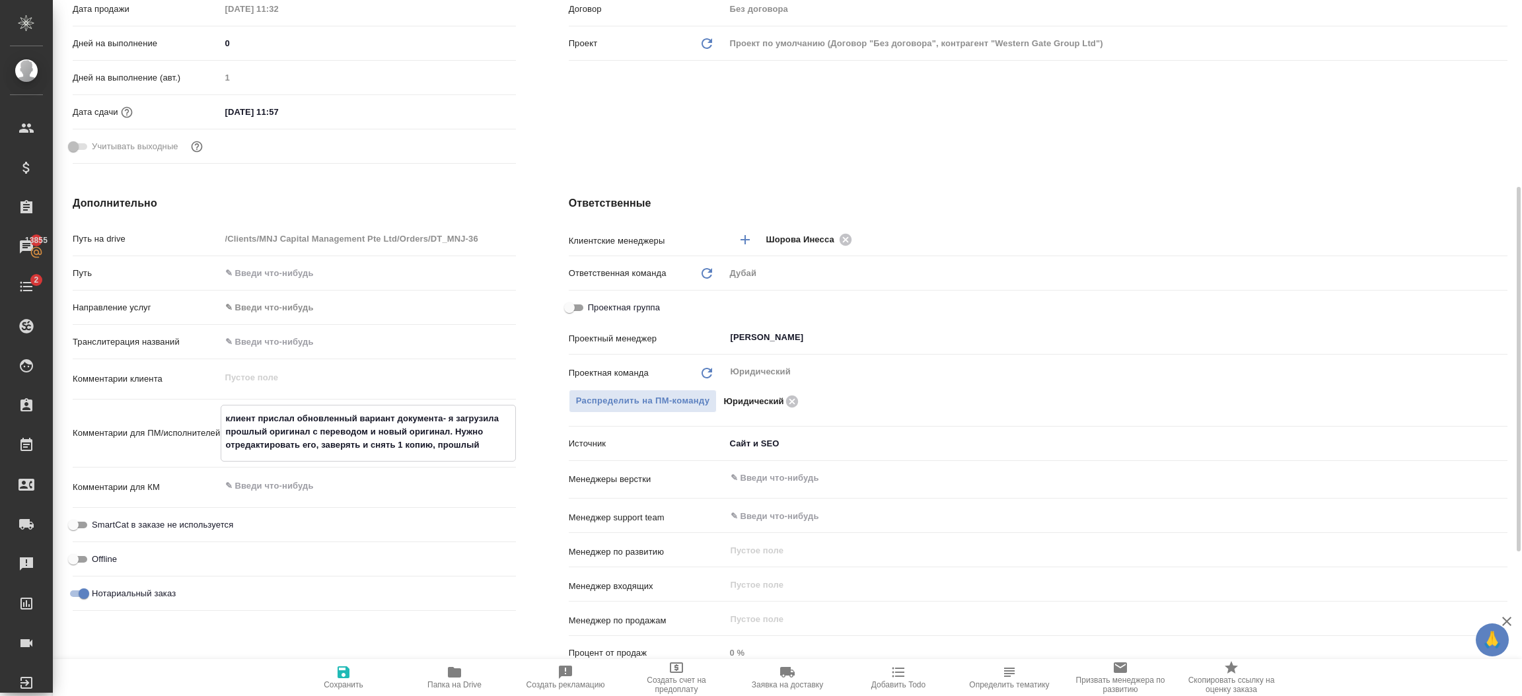
type textarea "x"
type textarea "клиент прислал обновленный вариант документа- я загрузила прошлый оригинал с пе…"
type textarea "x"
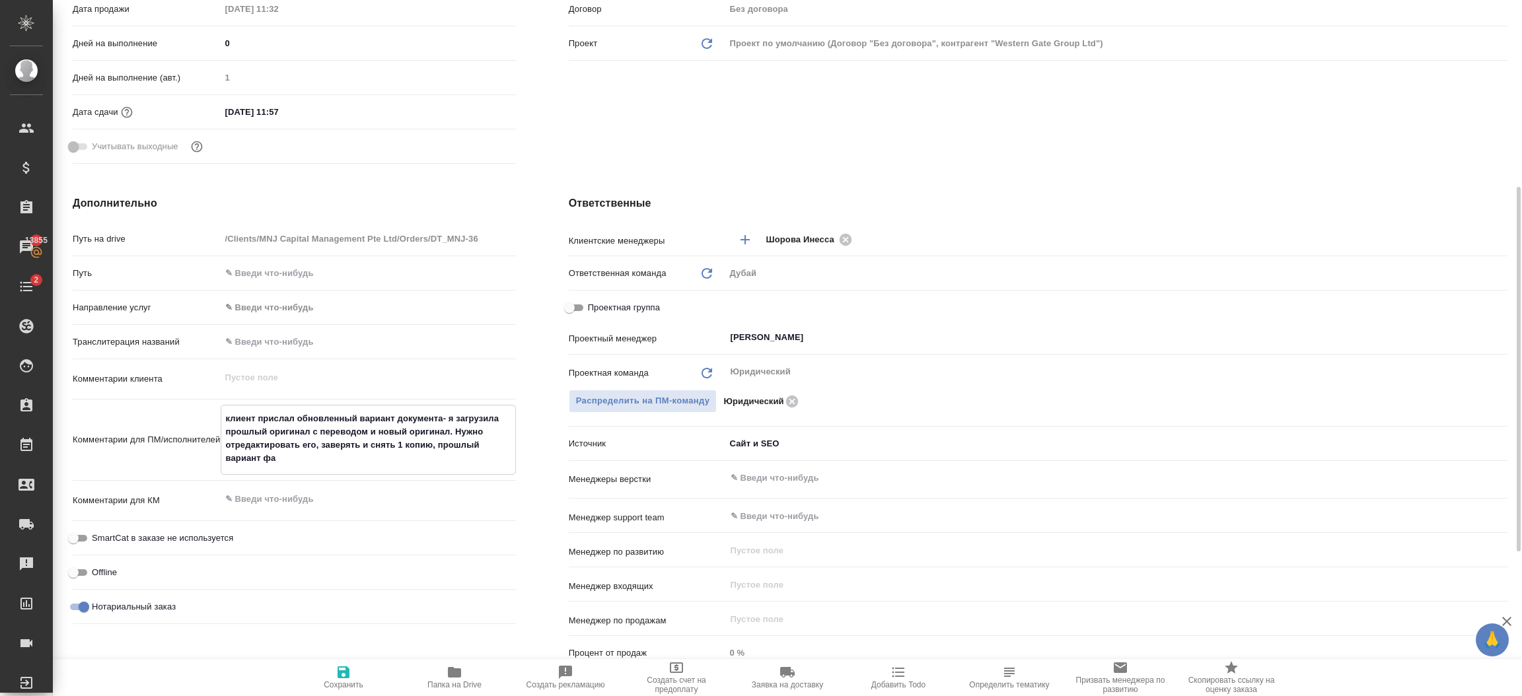
type textarea "x"
type textarea "клиент прислал обновленный вариант документа- я загрузила прошлый оригинал с пе…"
type textarea "x"
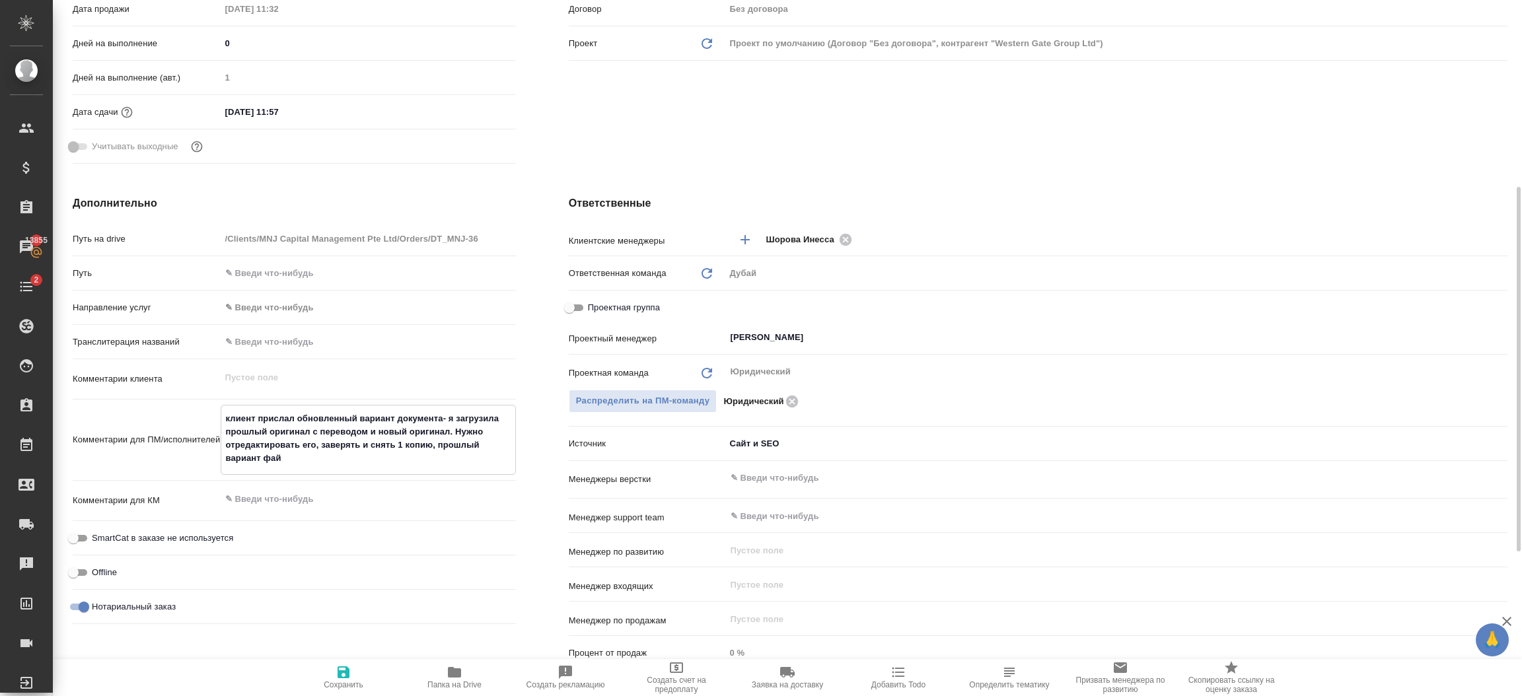
type textarea "клиент прислал обновленный вариант документа- я загрузила прошлый оригинал с пе…"
type textarea "x"
type textarea "клиент прислал обновленный вариант документа- я загрузила прошлый оригинал с пе…"
type textarea "x"
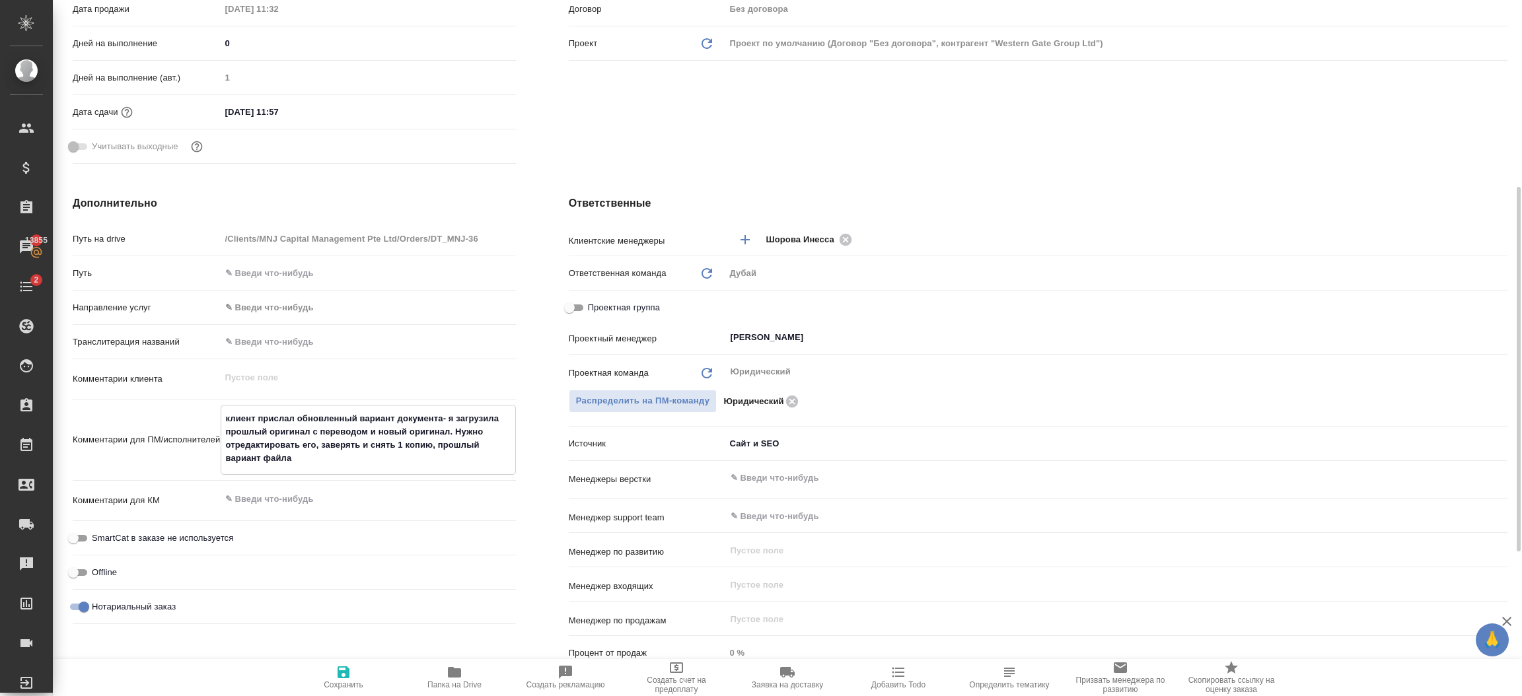
type textarea "x"
type textarea "клиент прислал обновленный вариант документа- я загрузила прошлый оригинал с пе…"
type textarea "x"
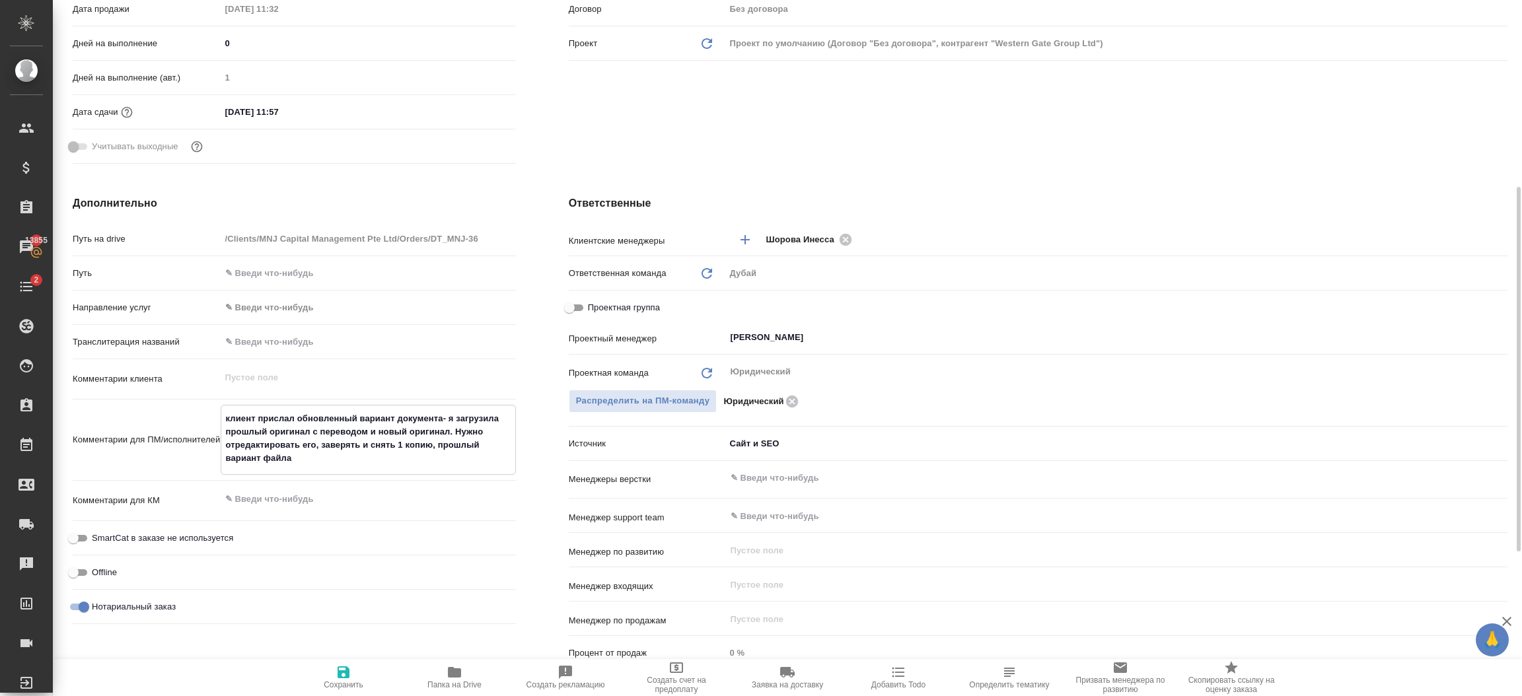
type textarea "x"
type textarea "клиент прислал обновленный вариант документа- я загрузила прошлый оригинал с пе…"
type textarea "x"
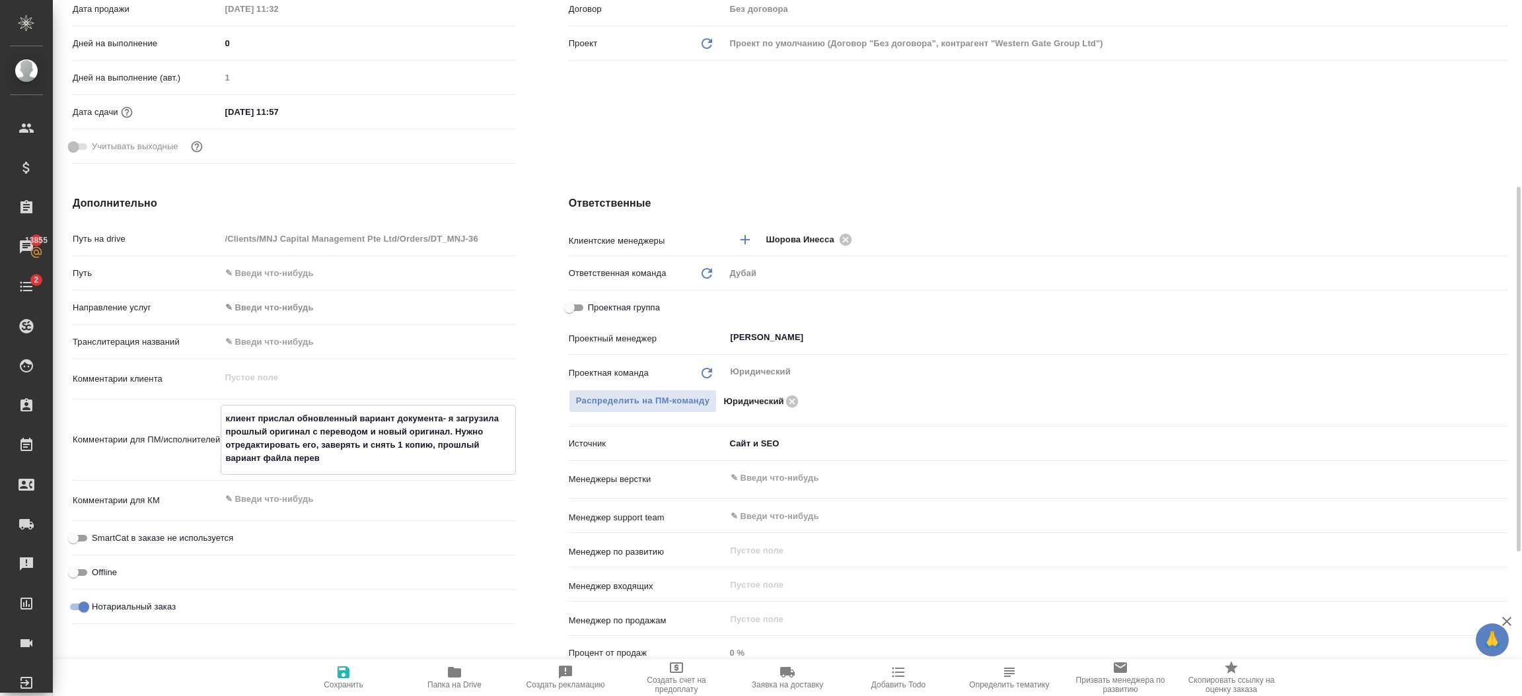
type textarea "клиент прислал обновленный вариант документа- я загрузила прошлый оригинал с пе…"
type textarea "x"
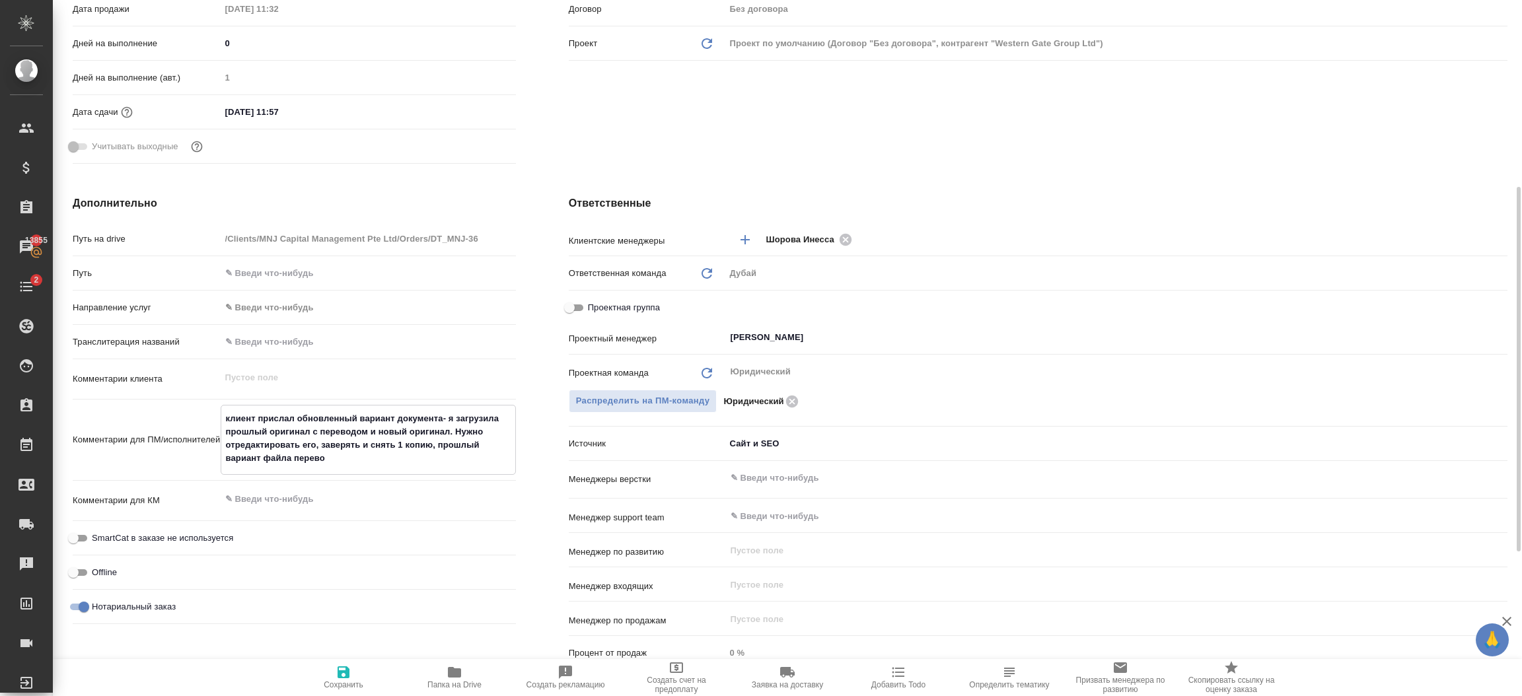
type textarea "клиент прислал обновленный вариант документа- я загрузила прошлый оригинал с пе…"
type textarea "x"
type textarea "клиент прислал обновленный вариант документа- я загрузила прошлый оригинал с пе…"
type textarea "x"
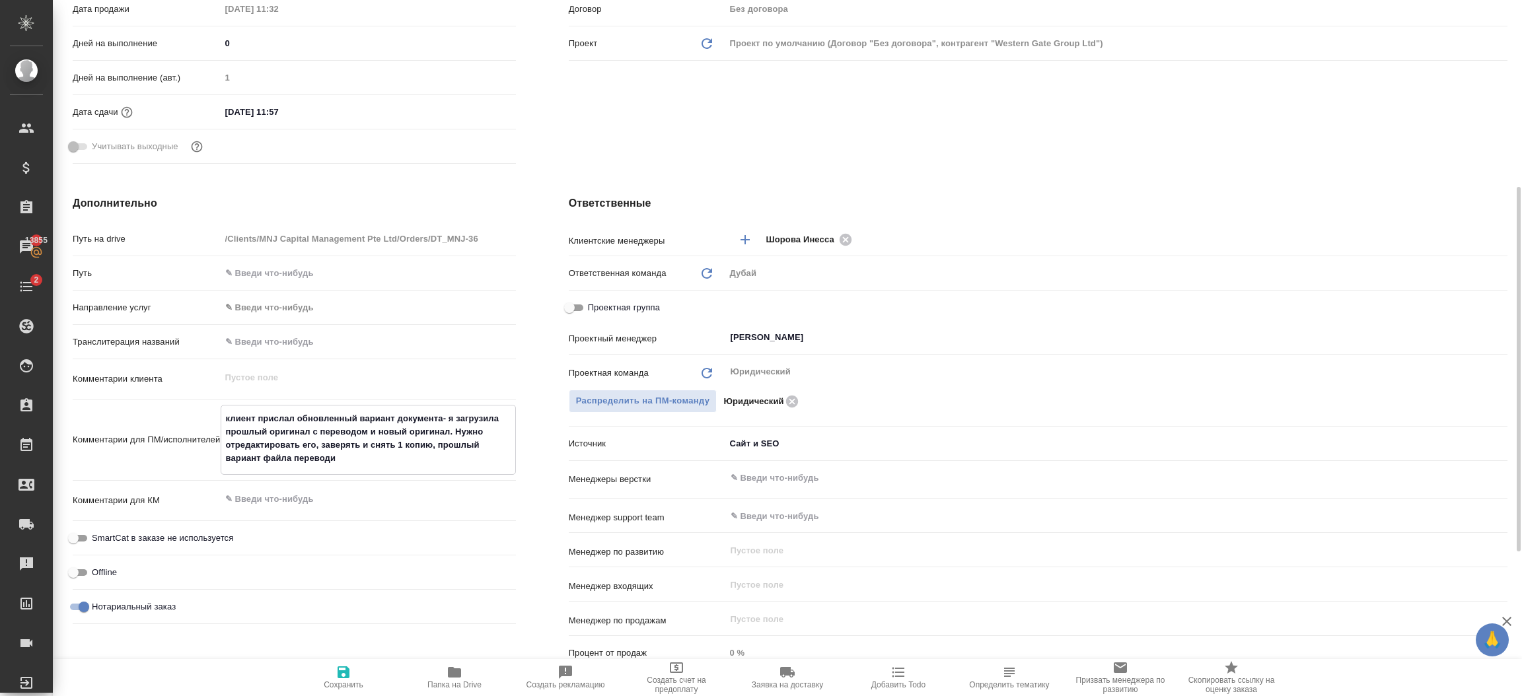
type textarea "x"
type textarea "клиент прислал обновленный вариант документа- я загрузила прошлый оригинал с пе…"
type textarea "x"
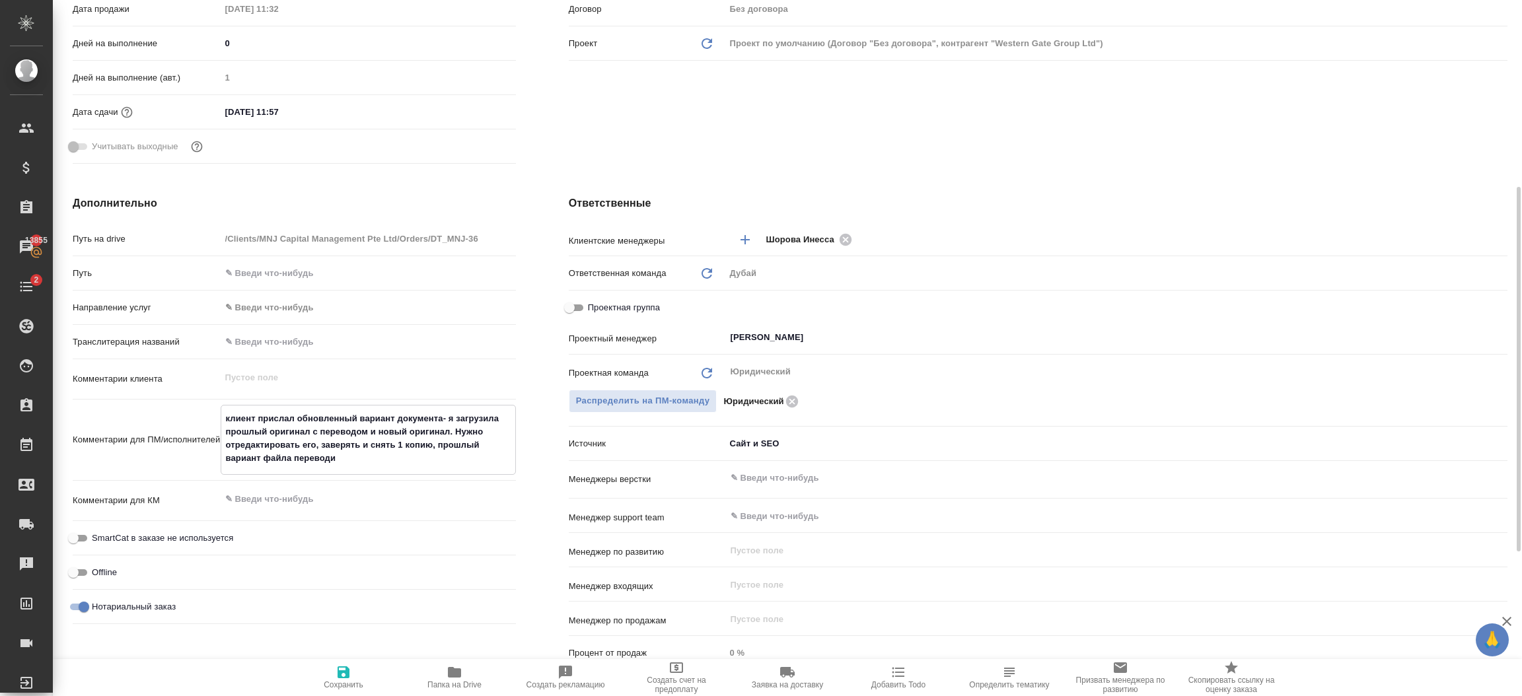
type textarea "x"
type textarea "клиент прислал обновленный вариант документа- я загрузила прошлый оригинал с пе…"
type textarea "x"
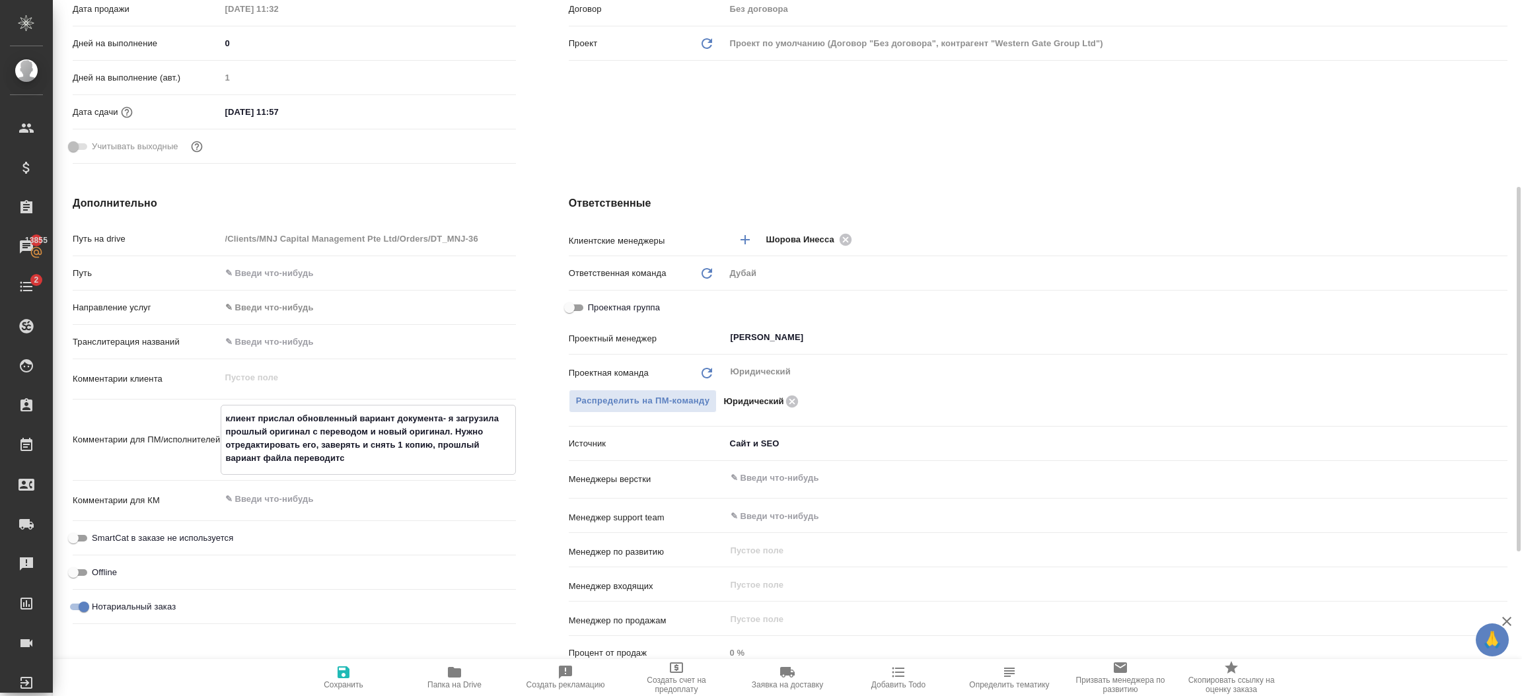
type textarea "x"
type textarea "клиент прислал обновленный вариант документа- я загрузила прошлый оригинал с пе…"
type textarea "x"
type textarea "клиент прислал обновленный вариант документа- я загрузила прошлый оригинал с пе…"
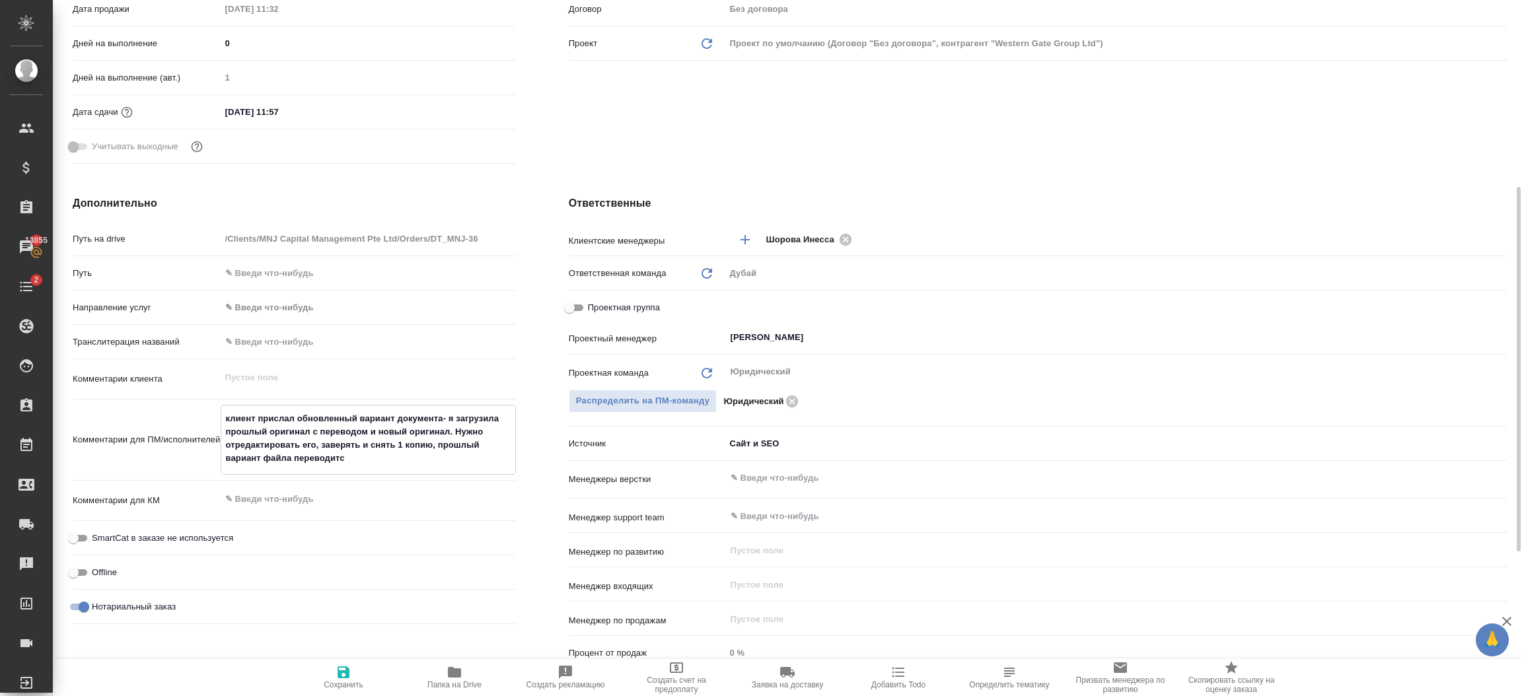
type textarea "x"
type textarea "клиент прислал обновленный вариант документа- я загрузила прошлый оригинал с пе…"
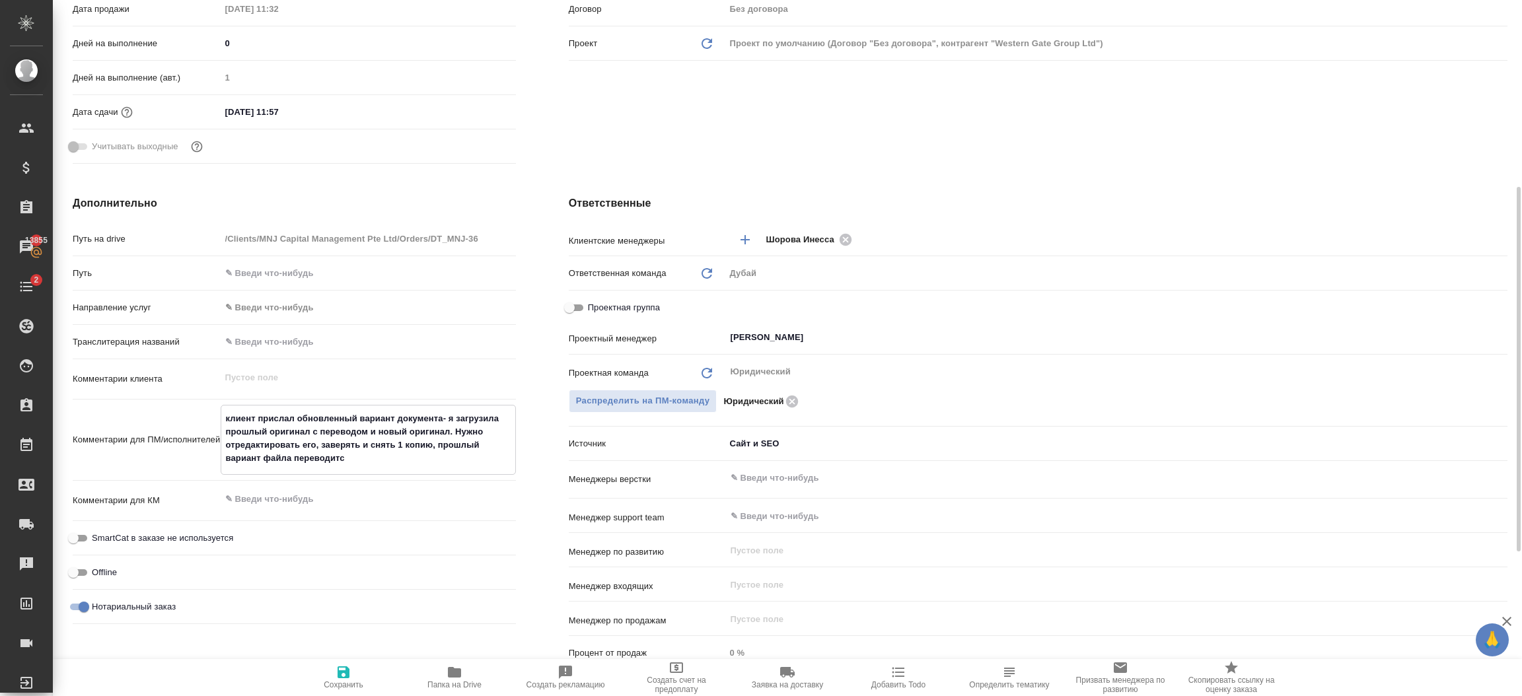
type textarea "x"
type textarea "клиент прислал обновленный вариант документа- я загрузила прошлый оригинал с пе…"
type textarea "x"
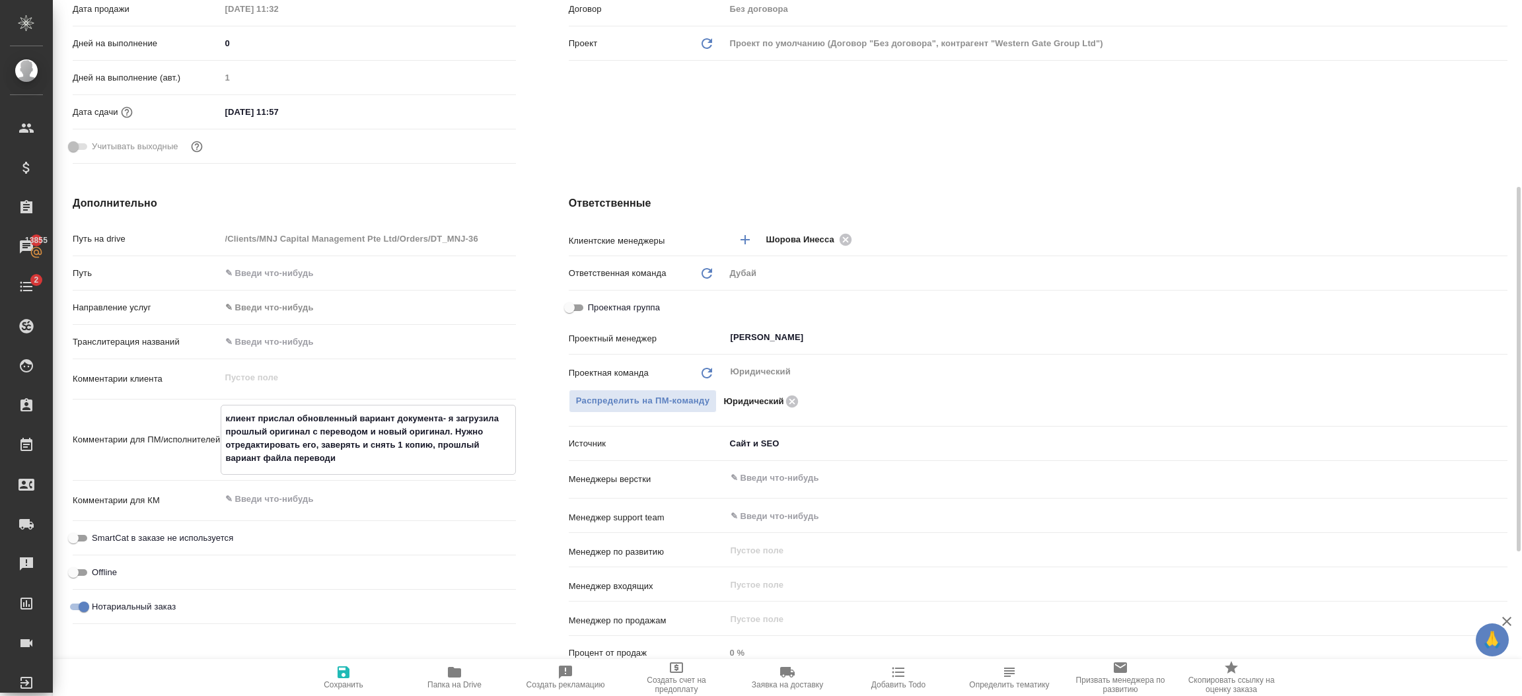
type textarea "x"
type textarea "клиент прислал обновленный вариант документа- я загрузила прошлый оригинал с пе…"
type textarea "x"
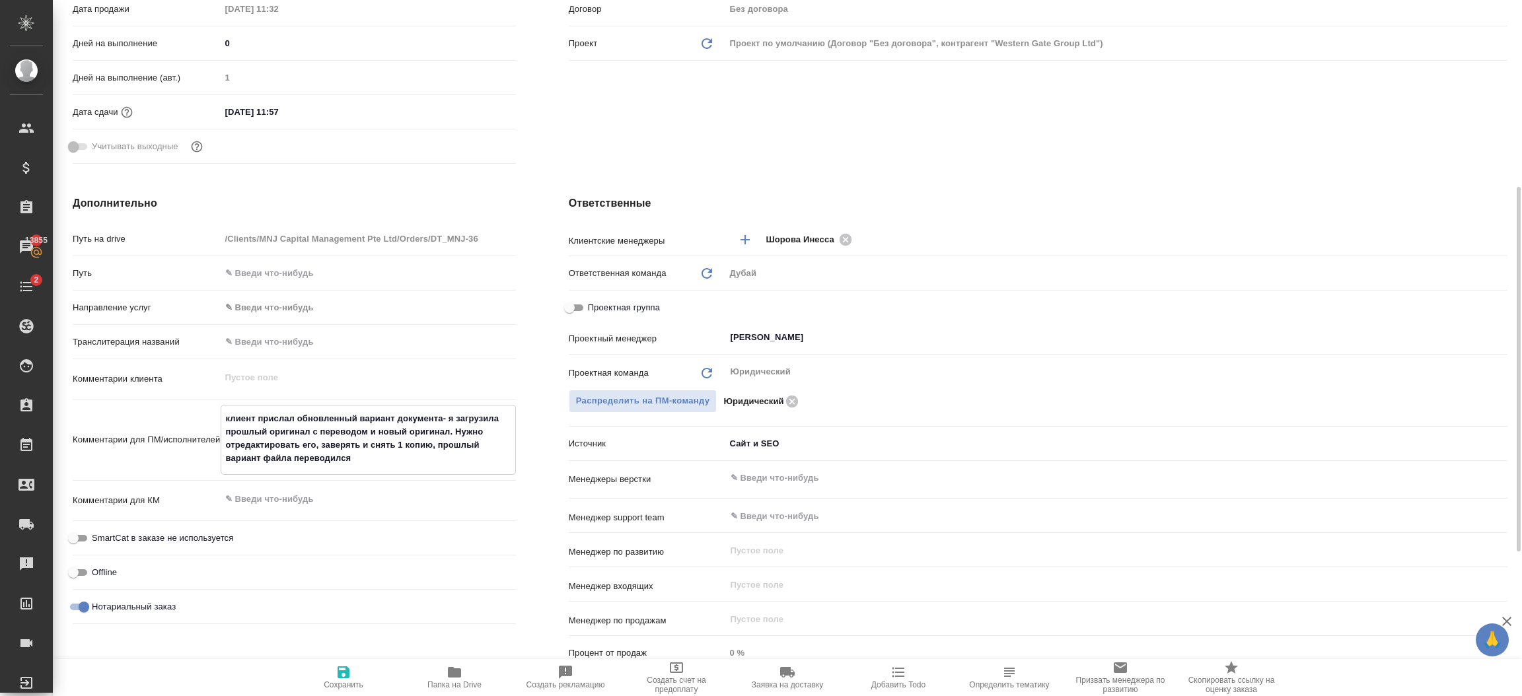
type textarea "клиент прислал обновленный вариант документа- я загрузила прошлый оригинал с пе…"
type textarea "x"
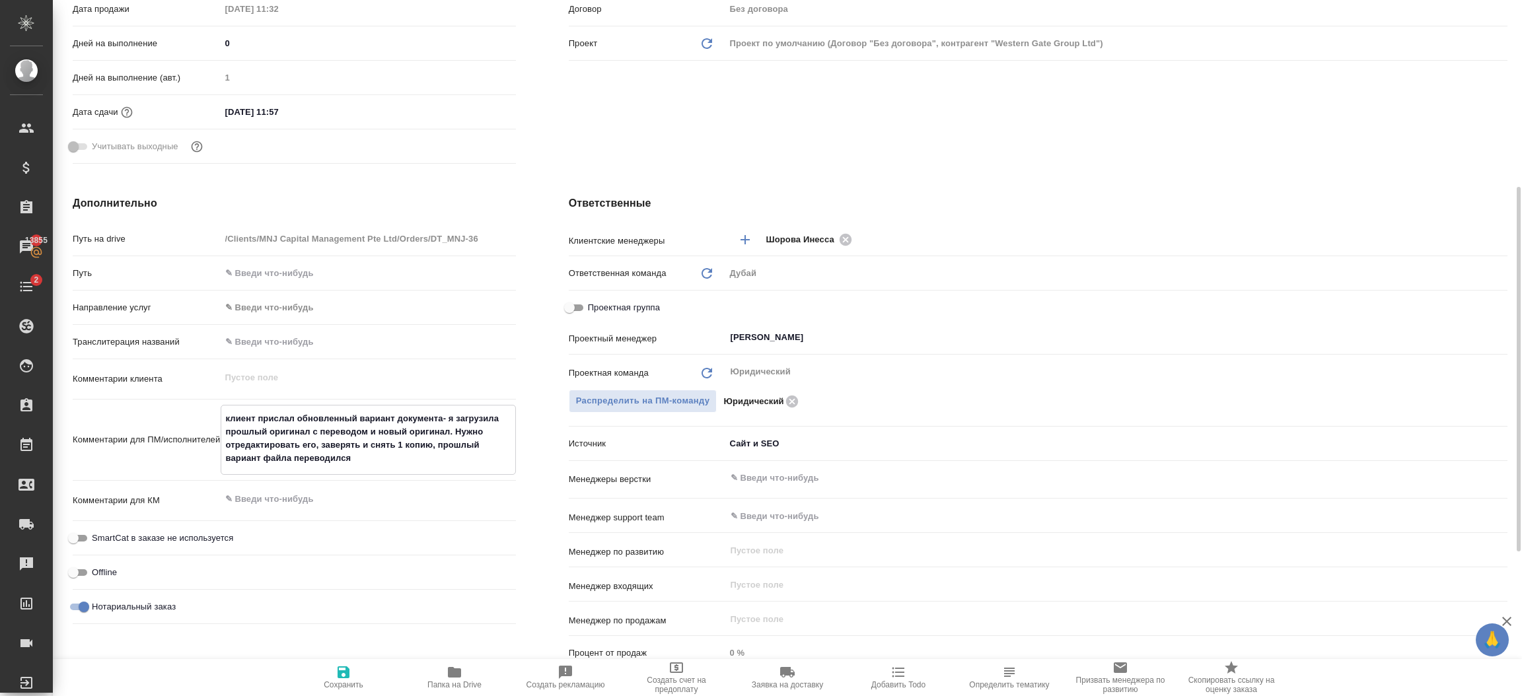
type textarea "клиент прислал обновленный вариант документа- я загрузила прошлый оригинал с пе…"
type textarea "x"
type textarea "клиент прислал обновленный вариант документа- я загрузила прошлый оригинал с пе…"
type textarea "x"
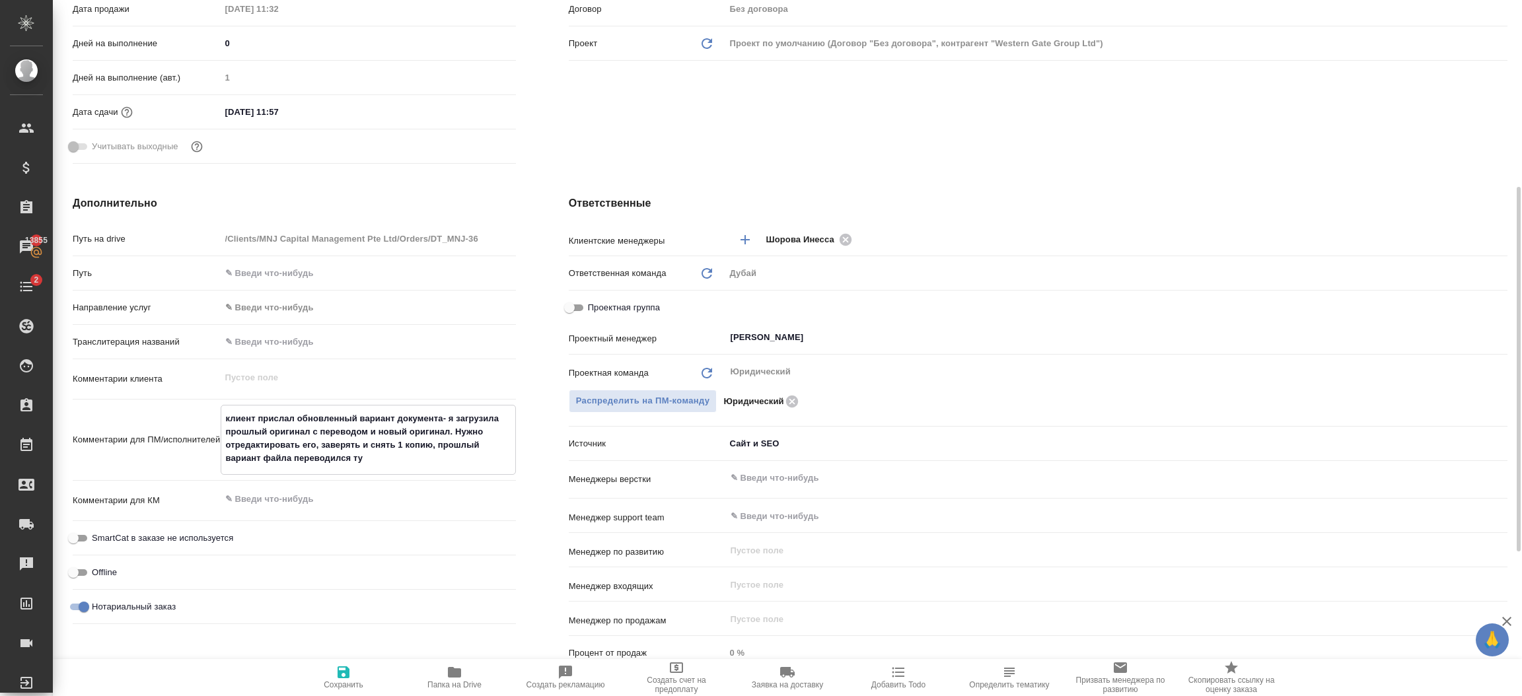
type textarea "x"
type textarea "клиент прислал обновленный вариант документа- я загрузила прошлый оригинал с пе…"
type textarea "x"
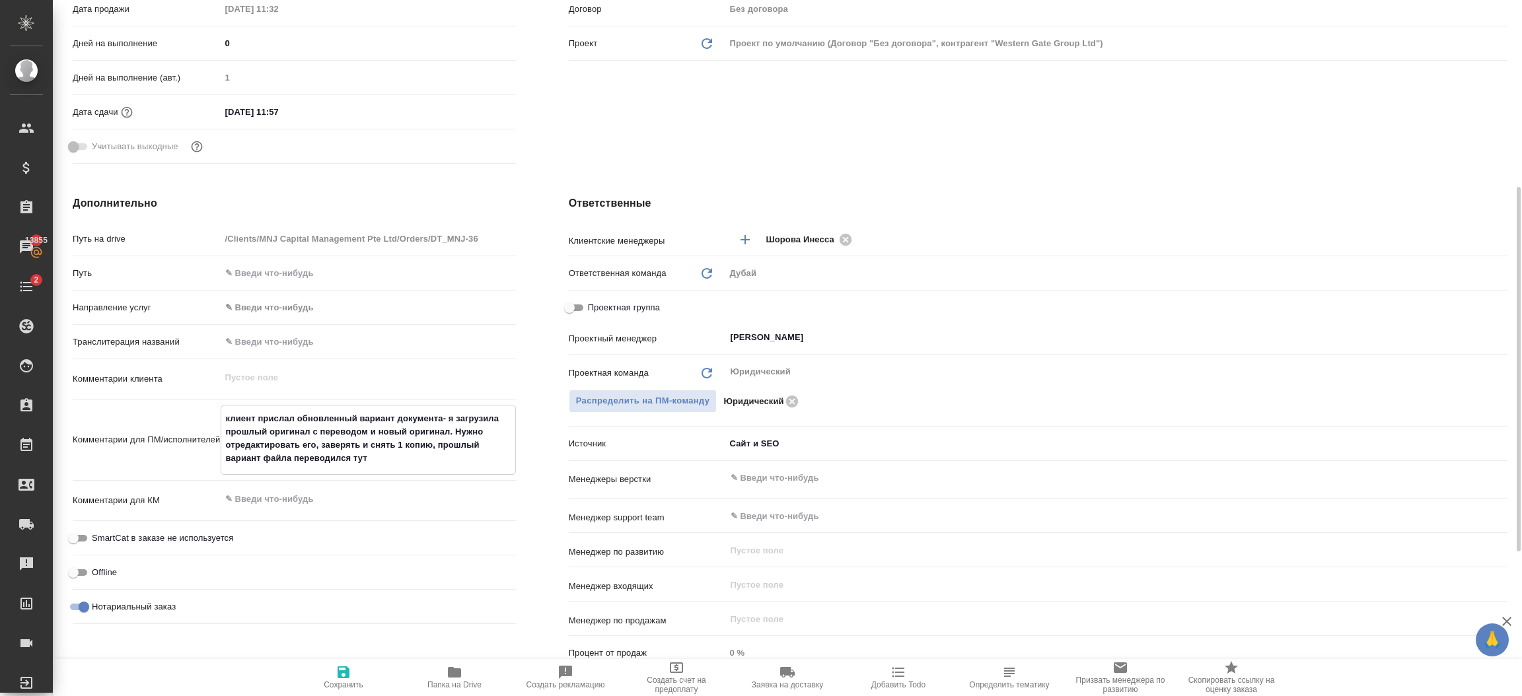
type textarea "x"
type textarea "клиент прислал обновленный вариант документа- я загрузила прошлый оригинал с пе…"
type textarea "x"
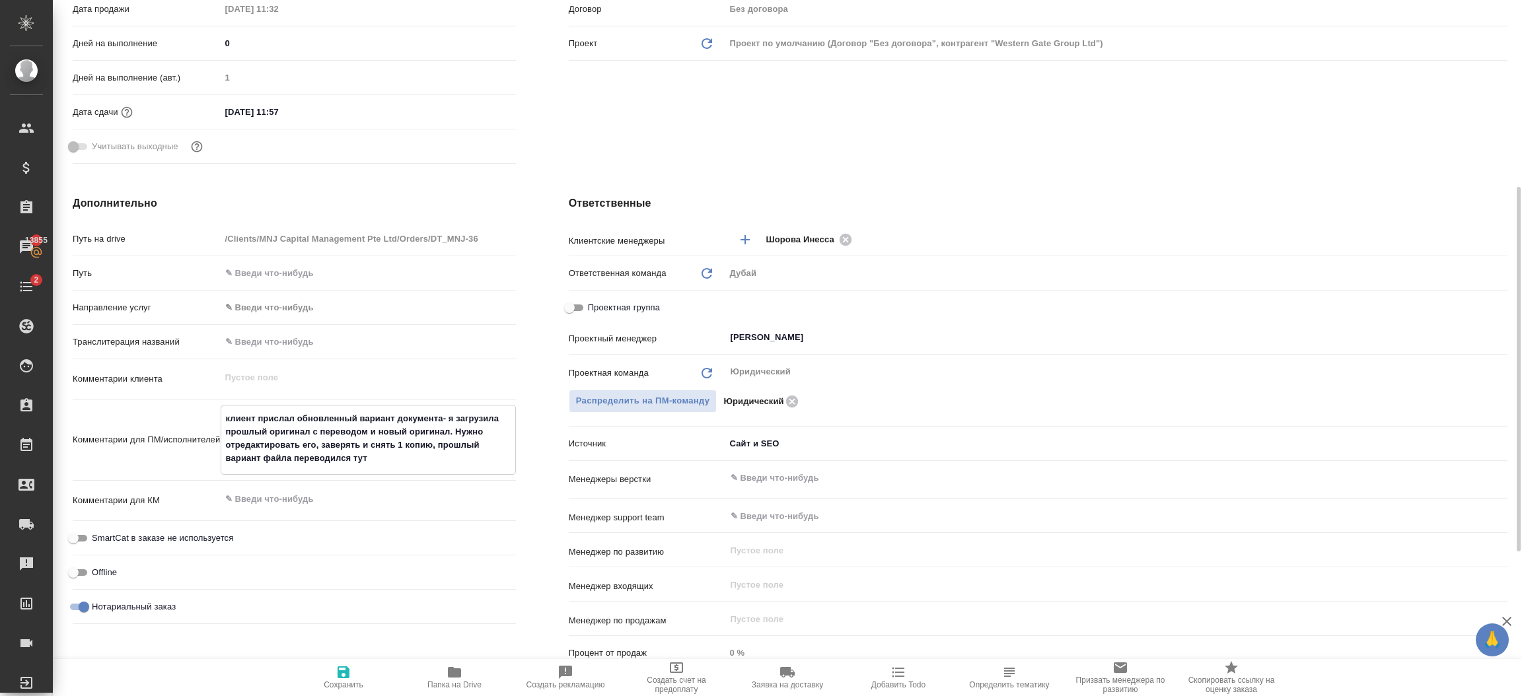
paste textarea "DT_MNJ-31"
type textarea "x"
type textarea "клиент прислал обновленный вариант документа- я загрузила прошлый оригинал с пе…"
type textarea "x"
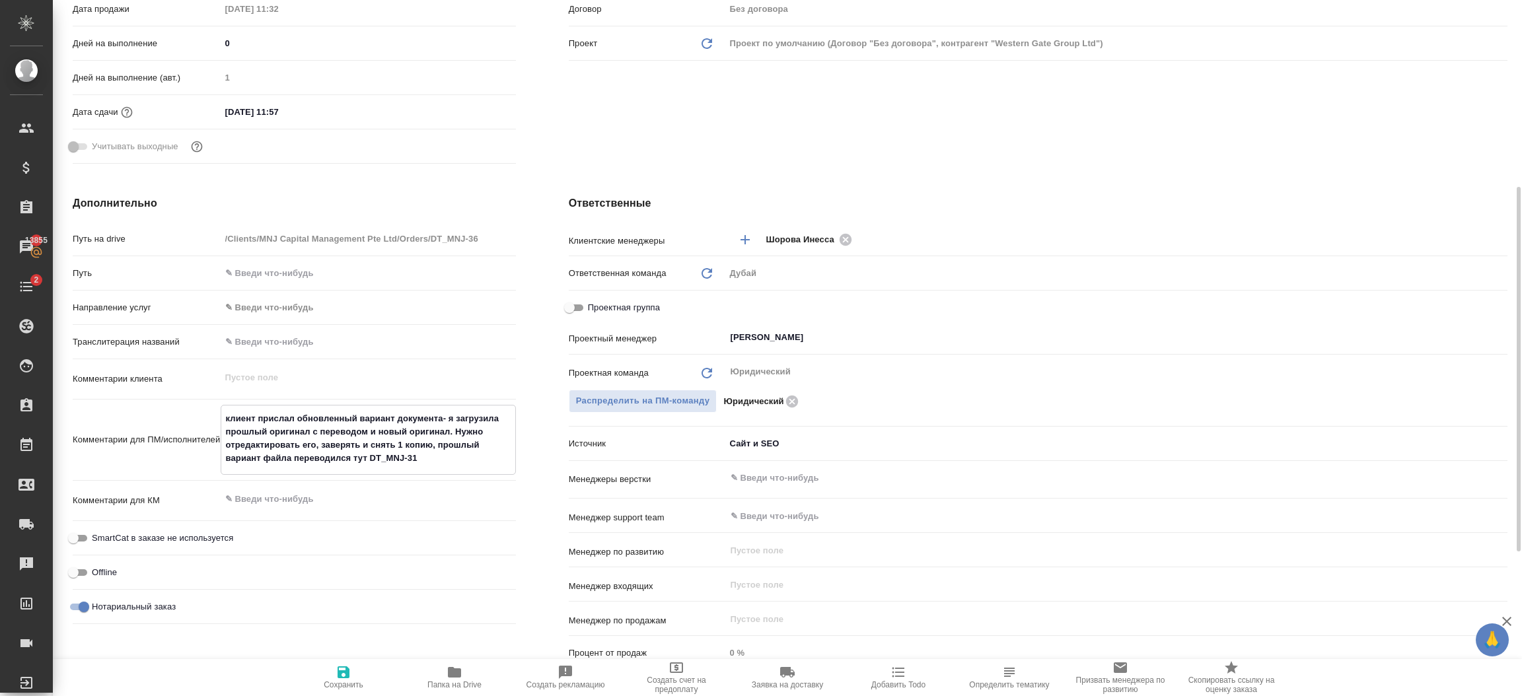
type textarea "клиент прислал обновленный вариант документа- я загрузила прошлый оригинал с пе…"
type textarea "x"
click at [340, 665] on icon "button" at bounding box center [344, 673] width 16 height 16
type textarea "x"
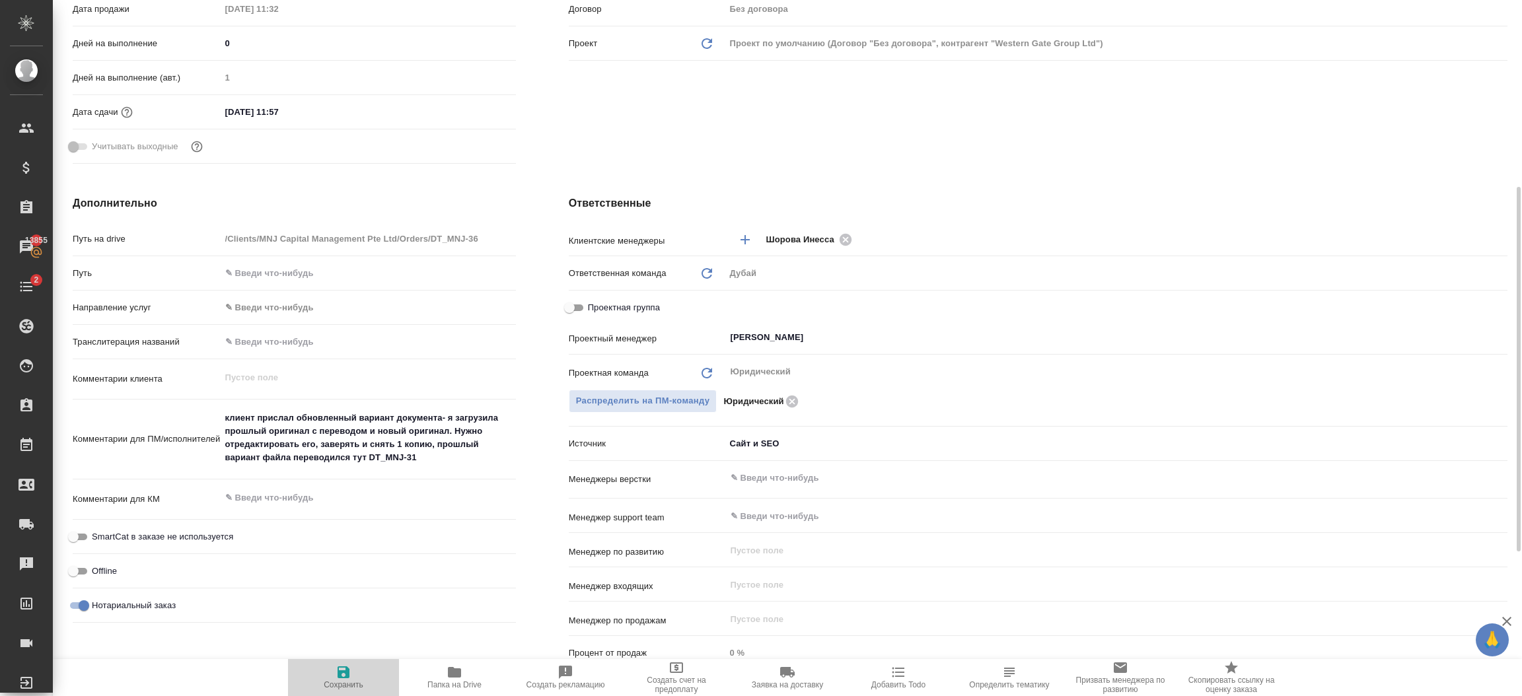
type textarea "x"
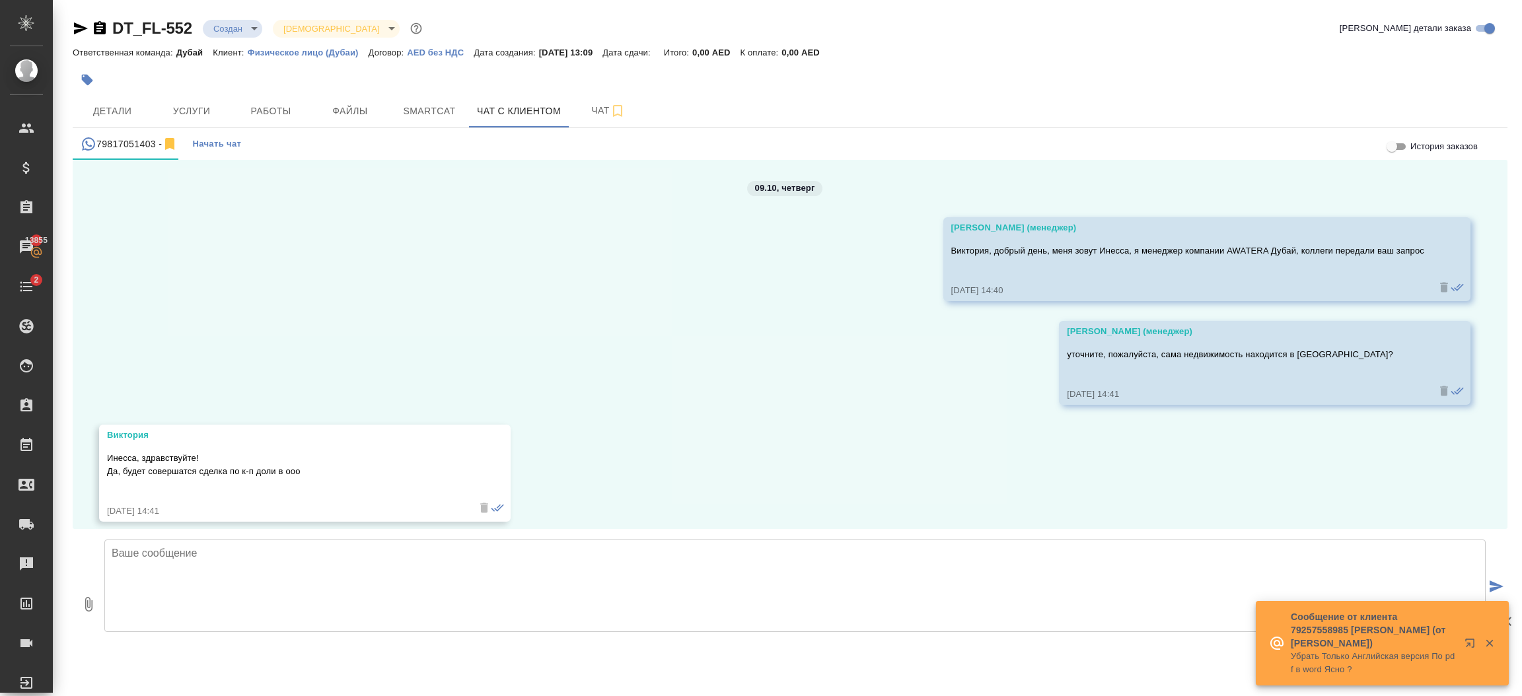
scroll to position [2808, 0]
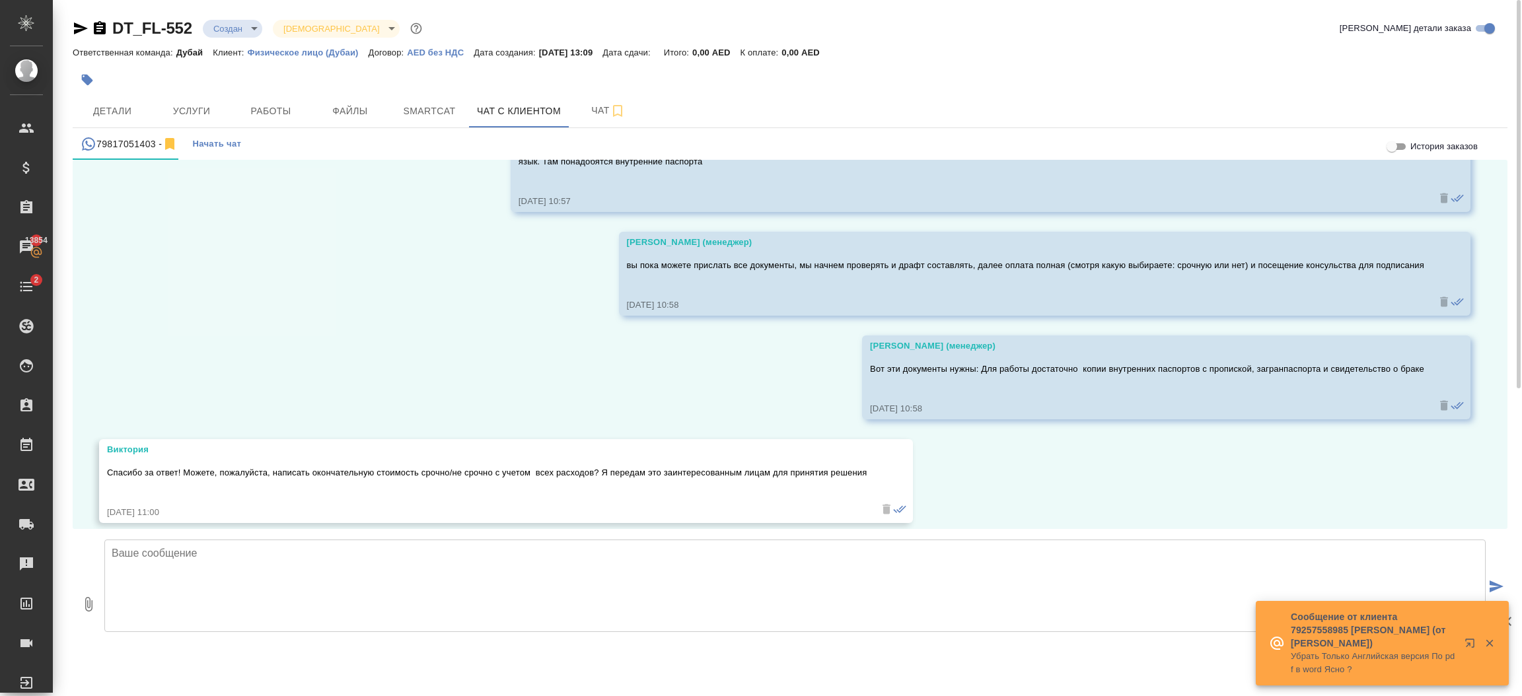
click at [425, 575] on textarea at bounding box center [795, 586] width 1382 height 93
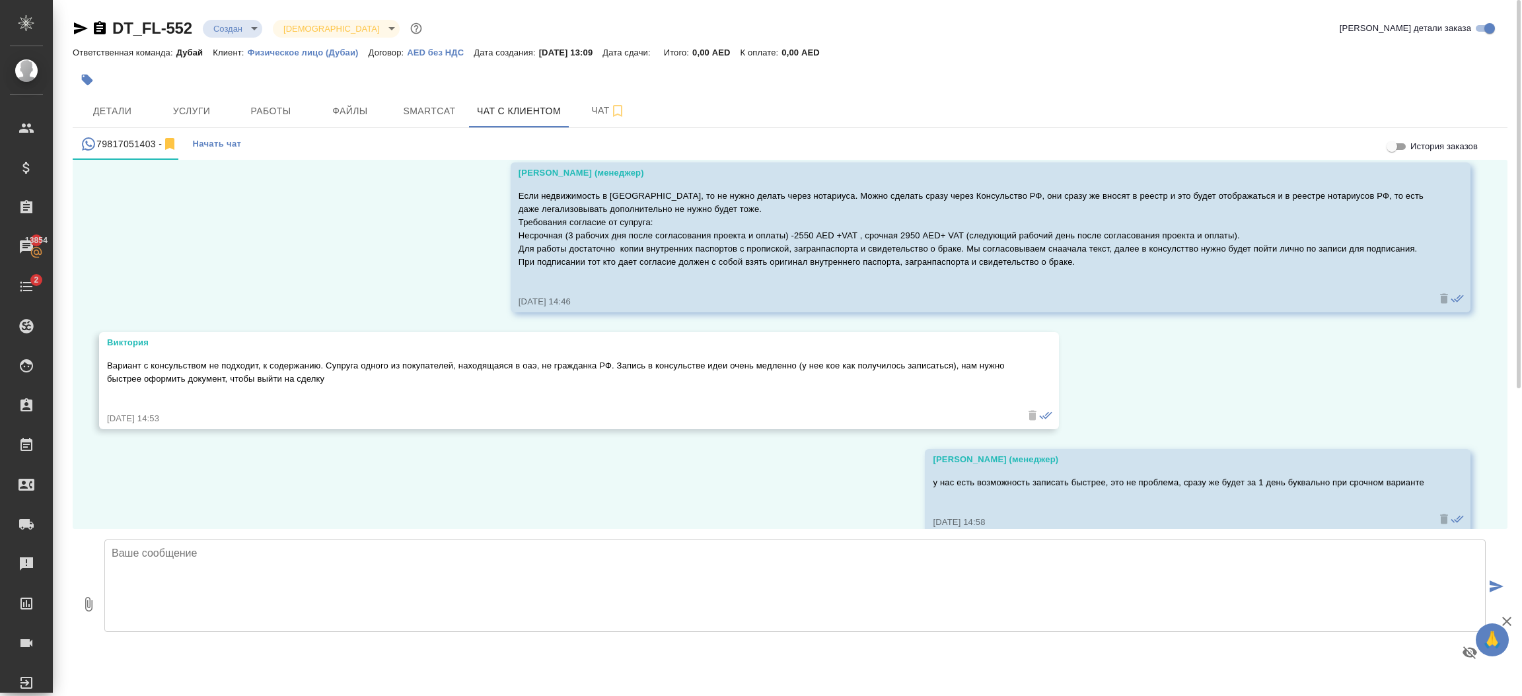
scroll to position [546, 0]
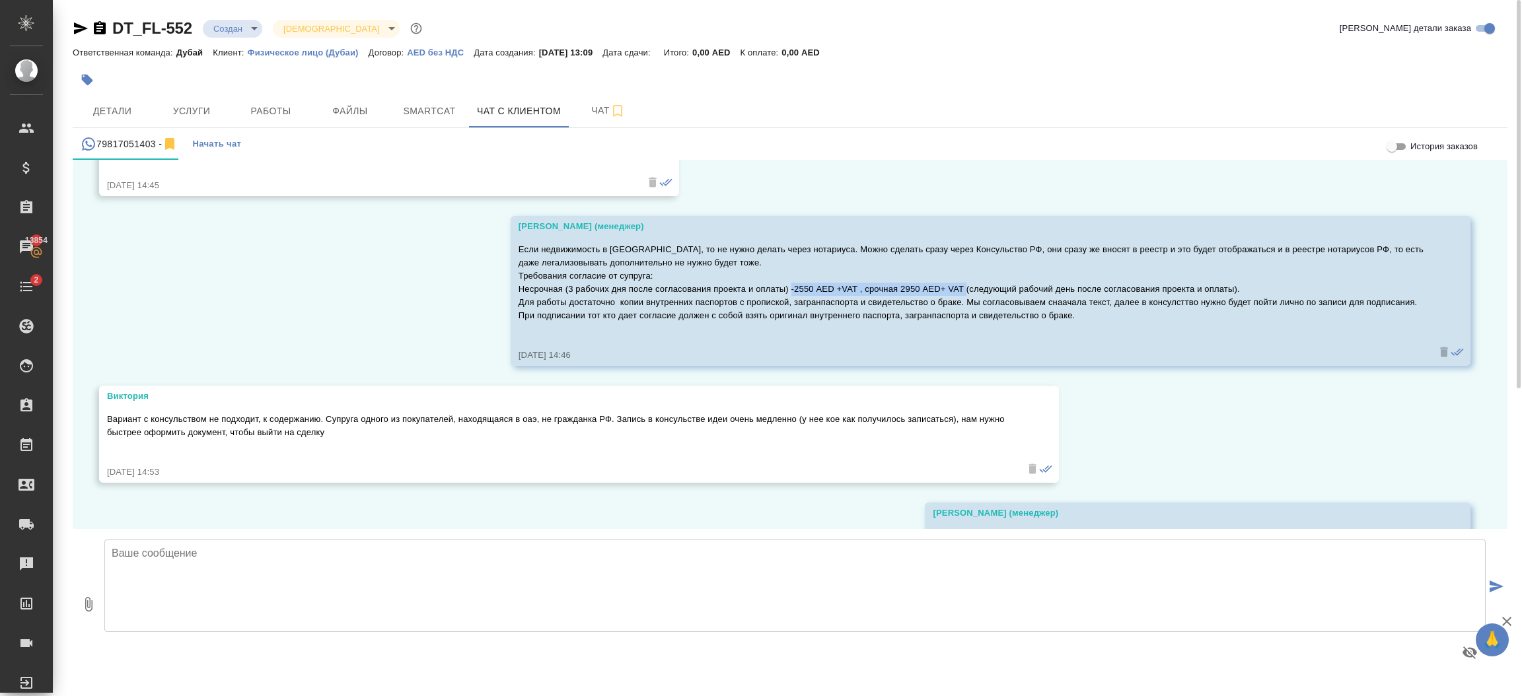
drag, startPoint x: 961, startPoint y: 287, endPoint x: 788, endPoint y: 287, distance: 173.1
click at [788, 287] on p "Если недвижимость в РФ, то не нужно делать через нотариуса. Можно сделать сразу…" at bounding box center [972, 282] width 906 height 79
copy p "-2550 AED +VAT , срочная 2950 AED+ VAT"
click at [576, 566] on textarea at bounding box center [795, 586] width 1382 height 93
paste textarea "-2550 AED +VAT , срочная 2950 AED+ VAT"
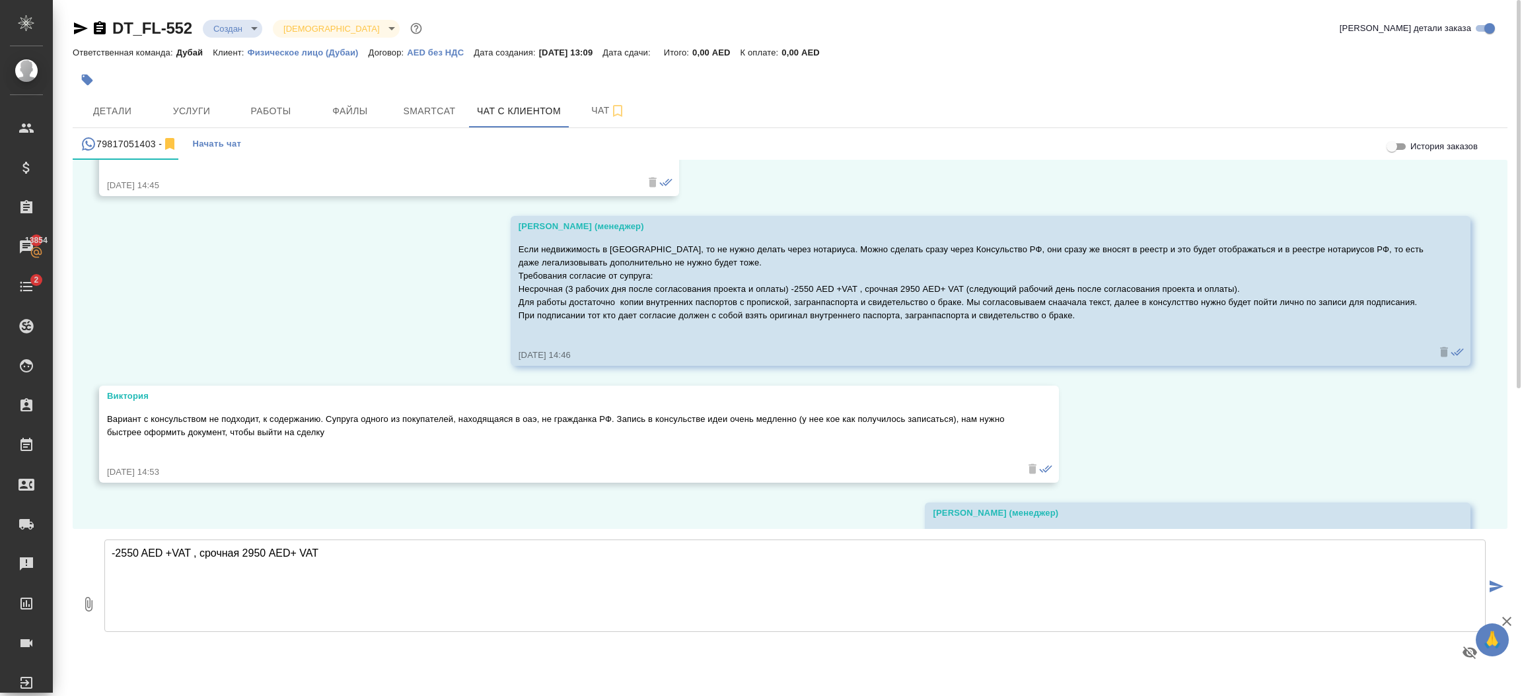
click at [128, 555] on textarea "-2550 AED +VAT , срочная 2950 AED+ VAT" at bounding box center [795, 586] width 1382 height 93
click at [254, 551] on textarea "-2950 AED +VAT , срочная 2950 AED+ VAT" at bounding box center [795, 586] width 1382 height 93
click at [371, 558] on textarea "-2950 AED +VAT , срочная 3350 AED+ VAT" at bounding box center [795, 586] width 1382 height 93
click at [190, 556] on textarea "-2950 AED +VAT , срочная 3350 AED+ VAT (срок 1 день)" at bounding box center [795, 586] width 1382 height 93
click at [535, 550] on textarea "-2950 AED +VAT (срок 3 дня) , срочная 3350 AED+ VAT (срок 1 день)" at bounding box center [795, 586] width 1382 height 93
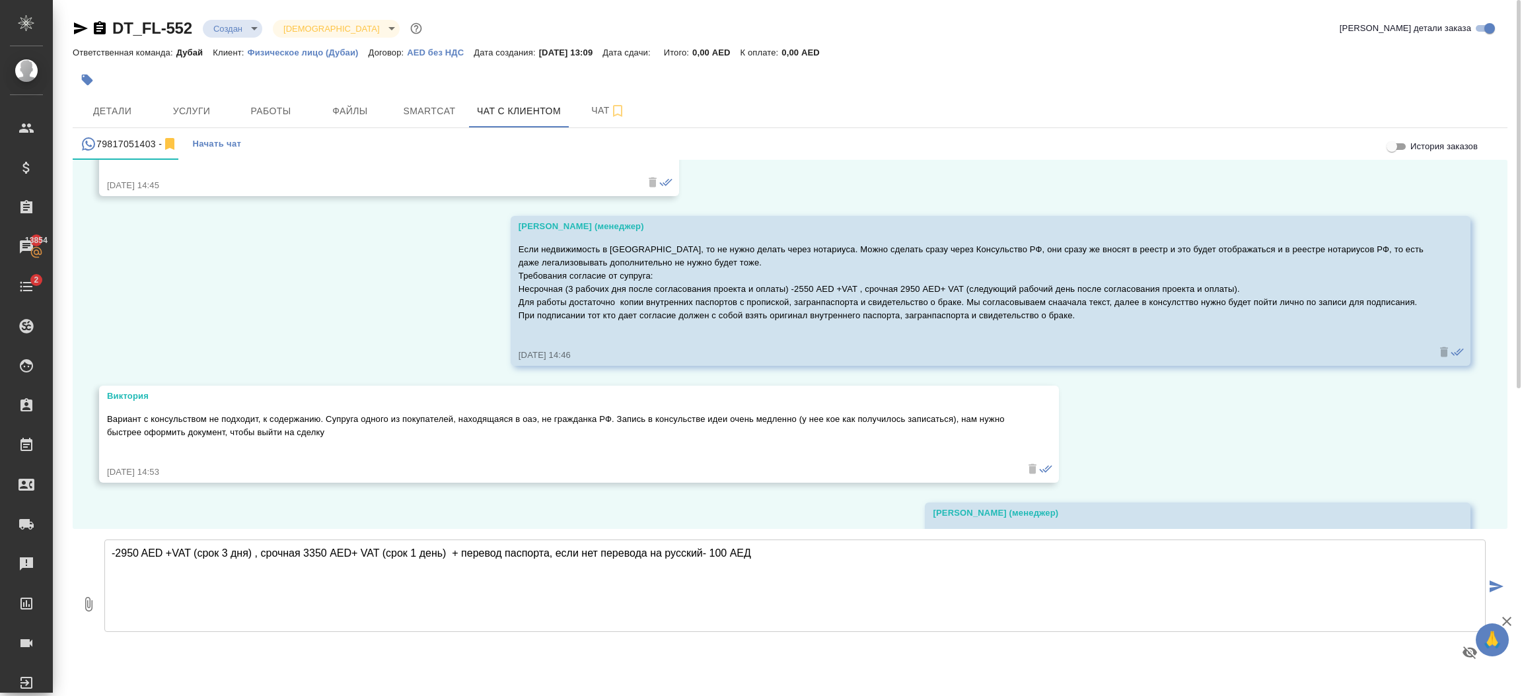
type textarea "-2950 AED +VAT (срок 3 дня) , срочная 3350 AED+ VAT (срок 1 день) + перевод пас…"
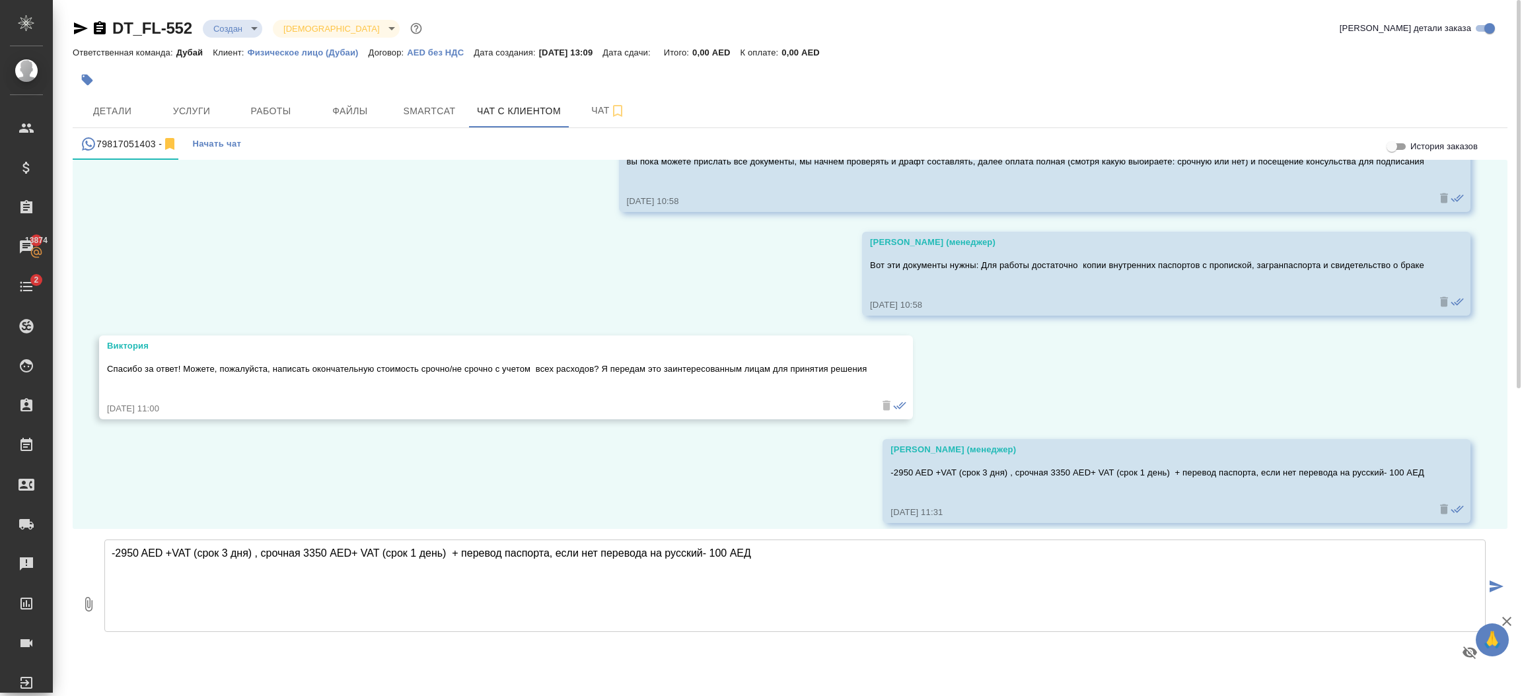
scroll to position [3015, 0]
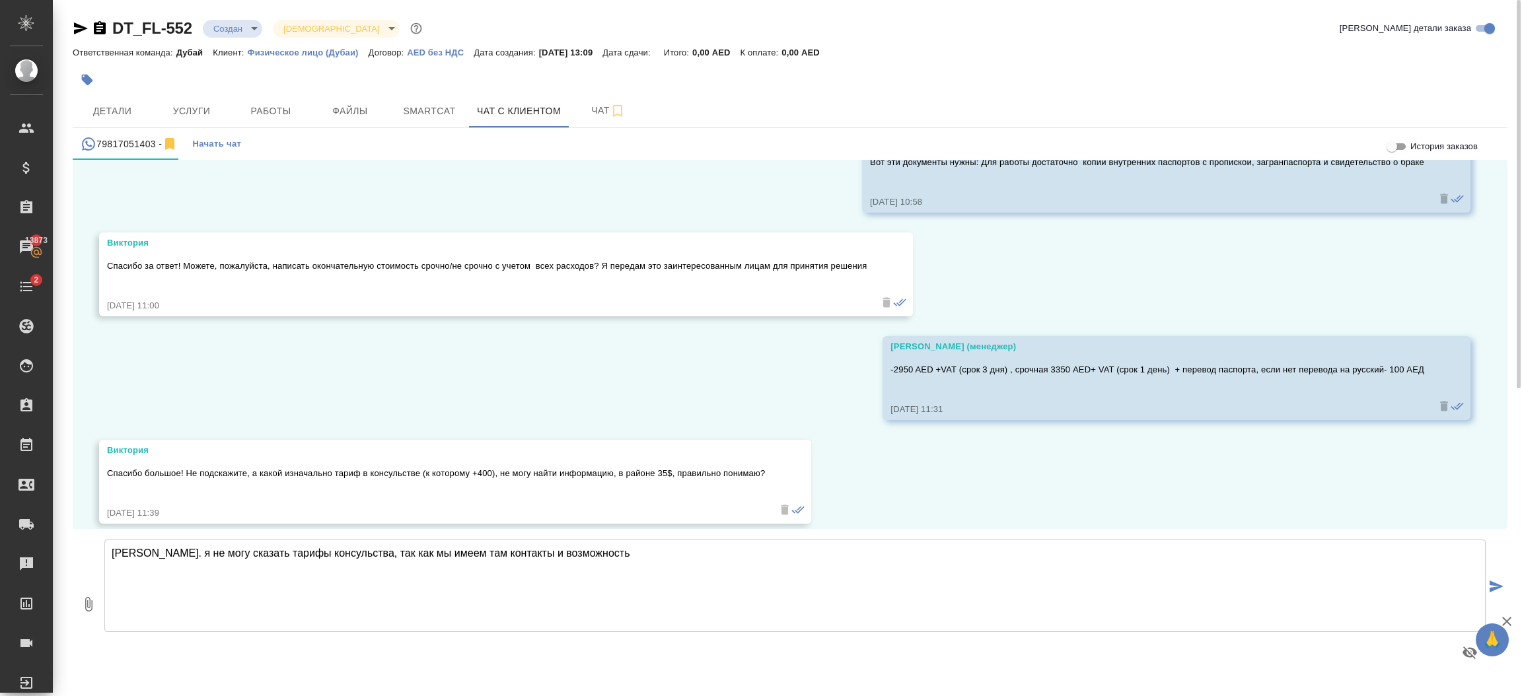
click at [157, 555] on textarea "Виктория. я не могу сказать тарифы консульства, так как мы имеем там контакты и…" at bounding box center [795, 586] width 1382 height 93
click at [352, 552] on textarea "Виктория, я не могу сказать тарифы консульства, так как мы имеем там контакты и…" at bounding box center [795, 586] width 1382 height 93
click at [746, 570] on textarea "Виктория, я не могу сказать тарифы консульства на доверенность, так как мы имее…" at bounding box center [795, 586] width 1382 height 93
click at [446, 553] on textarea "Виктория, я не могу сказать тарифы консульства на доверенность, так как мы имее…" at bounding box center [795, 586] width 1382 height 93
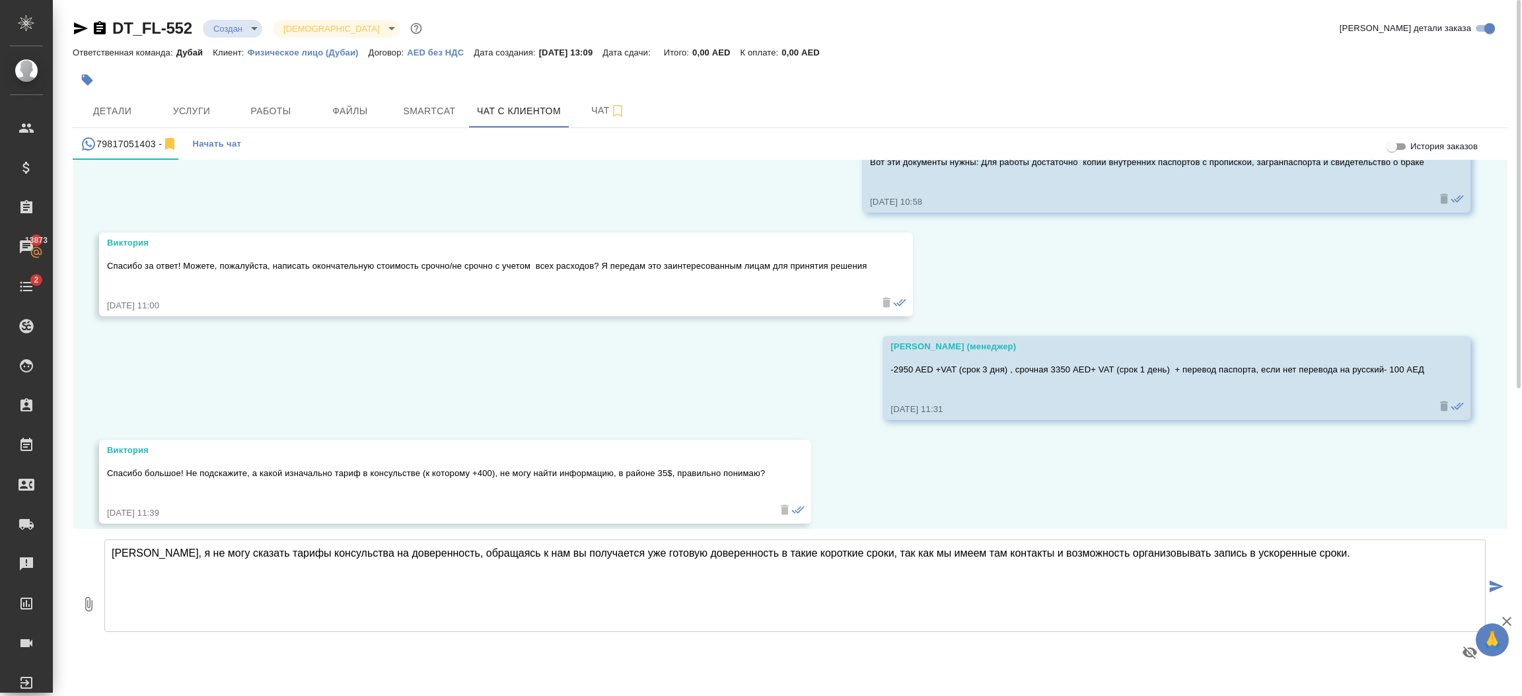
click at [1322, 555] on textarea "Виктория, я не могу сказать тарифы консульства на доверенность, обращаясь к нам…" at bounding box center [795, 586] width 1382 height 93
type textarea "Виктория, я не могу сказать тарифы консульства на доверенность, обращаясь к нам…"
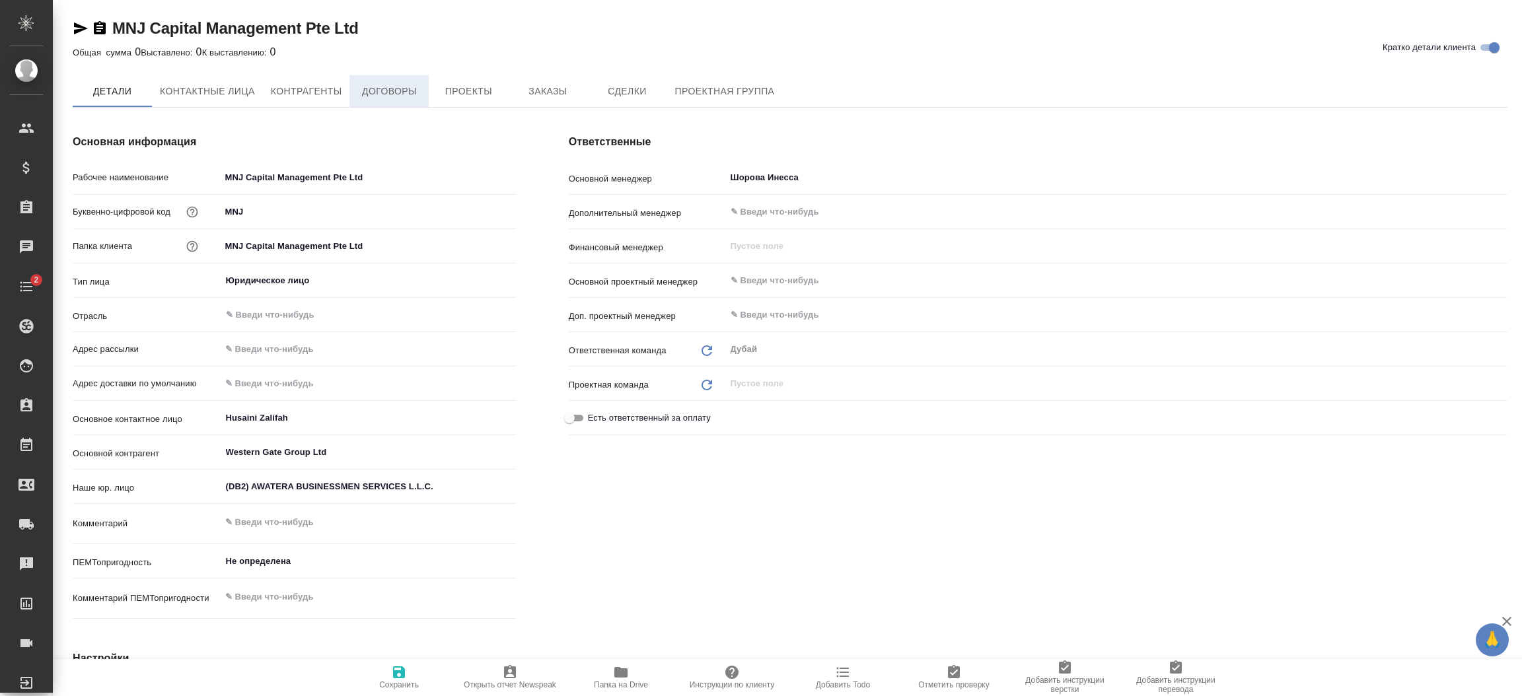
type textarea "x"
click at [540, 94] on span "Заказы" at bounding box center [547, 92] width 63 height 17
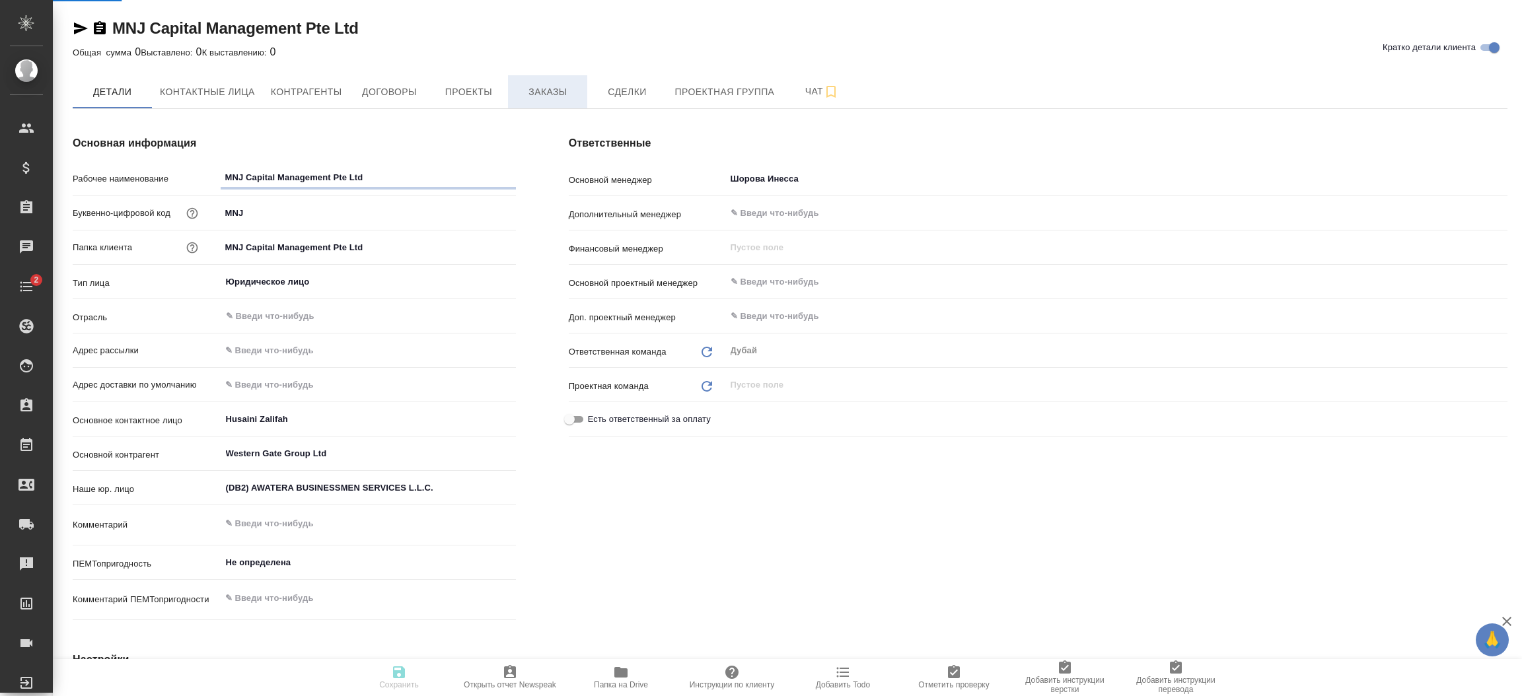
type textarea "x"
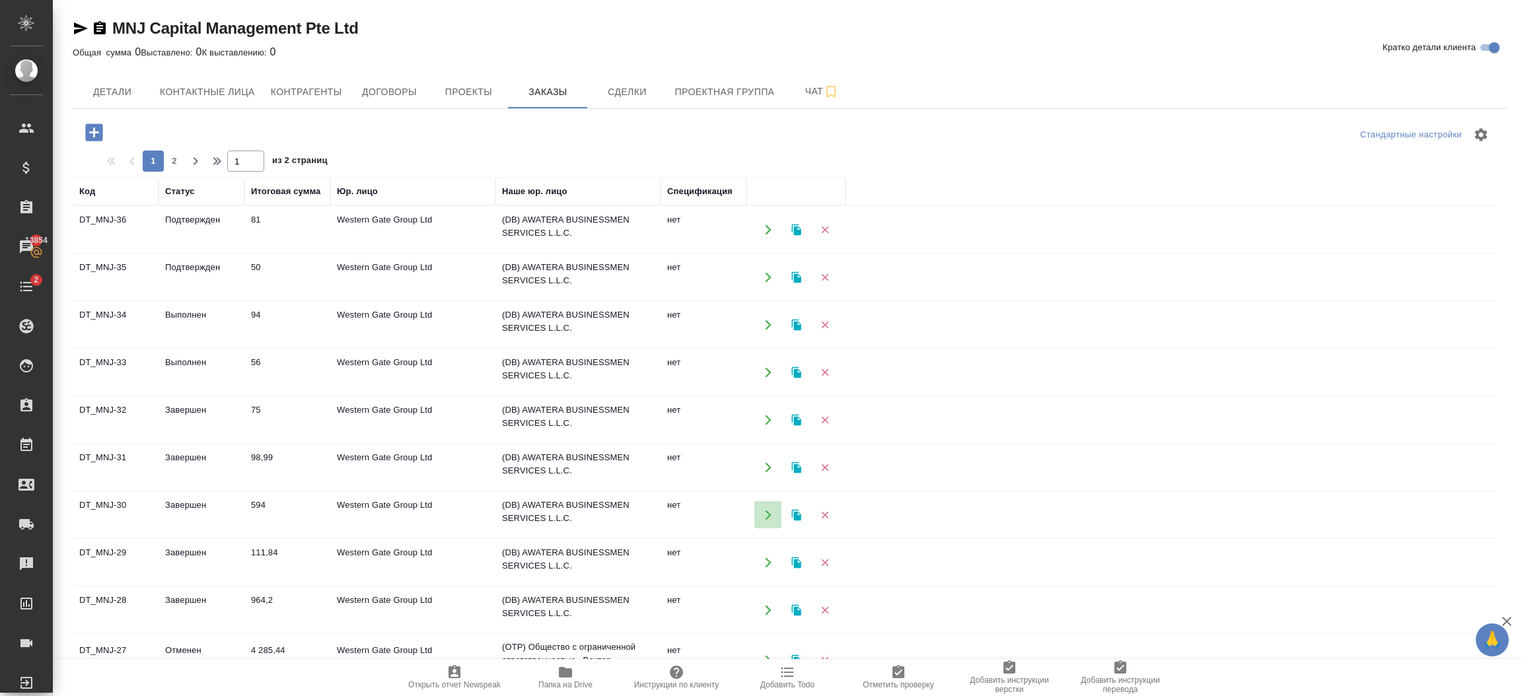
click at [764, 510] on icon "button" at bounding box center [769, 515] width 12 height 12
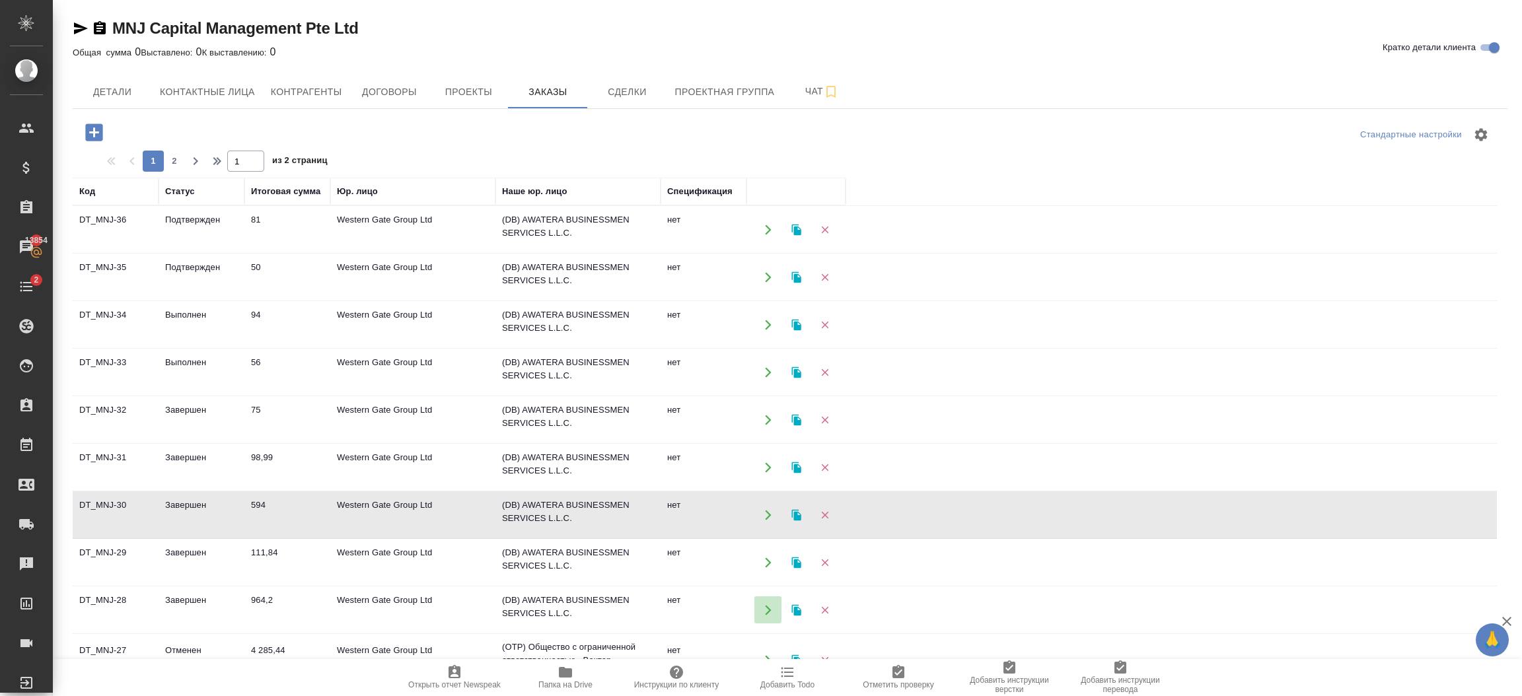
click at [767, 607] on icon "button" at bounding box center [769, 611] width 12 height 12
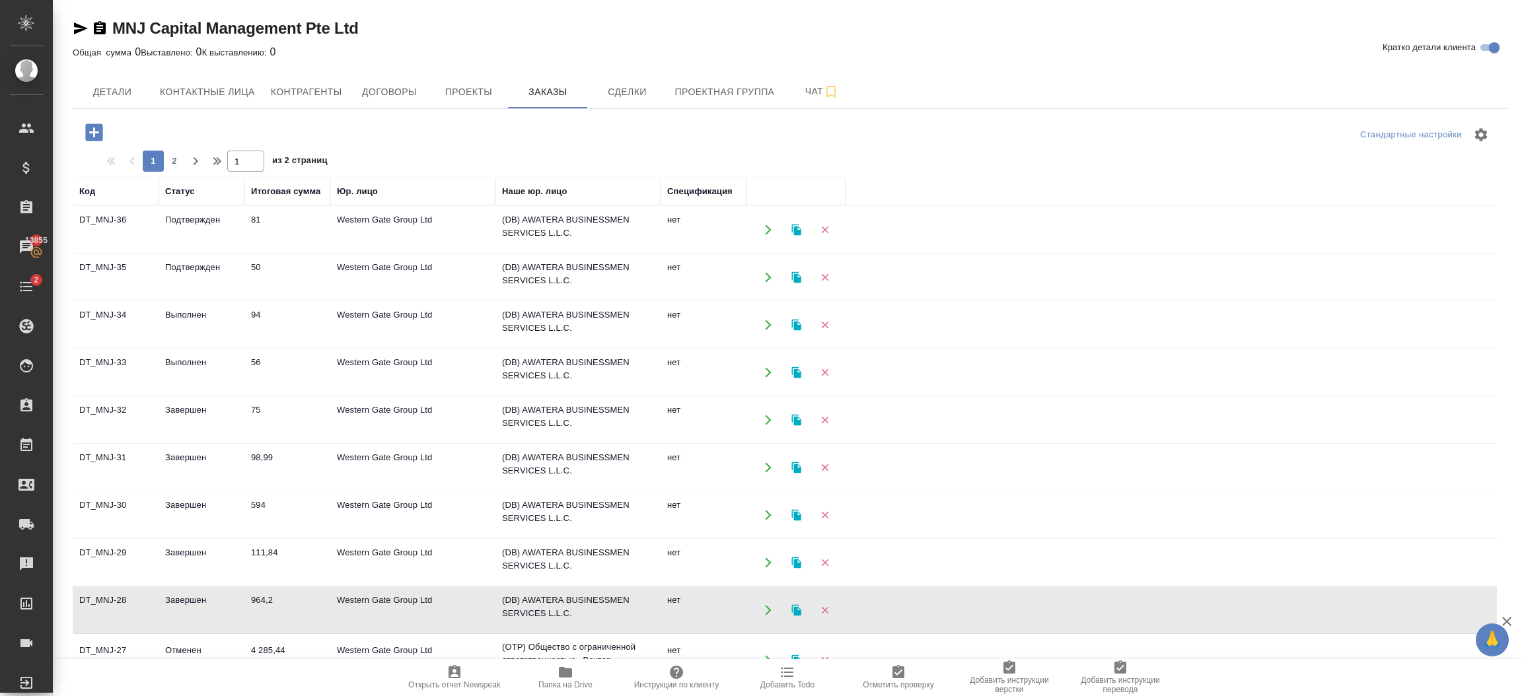
click at [764, 565] on icon "button" at bounding box center [769, 563] width 12 height 12
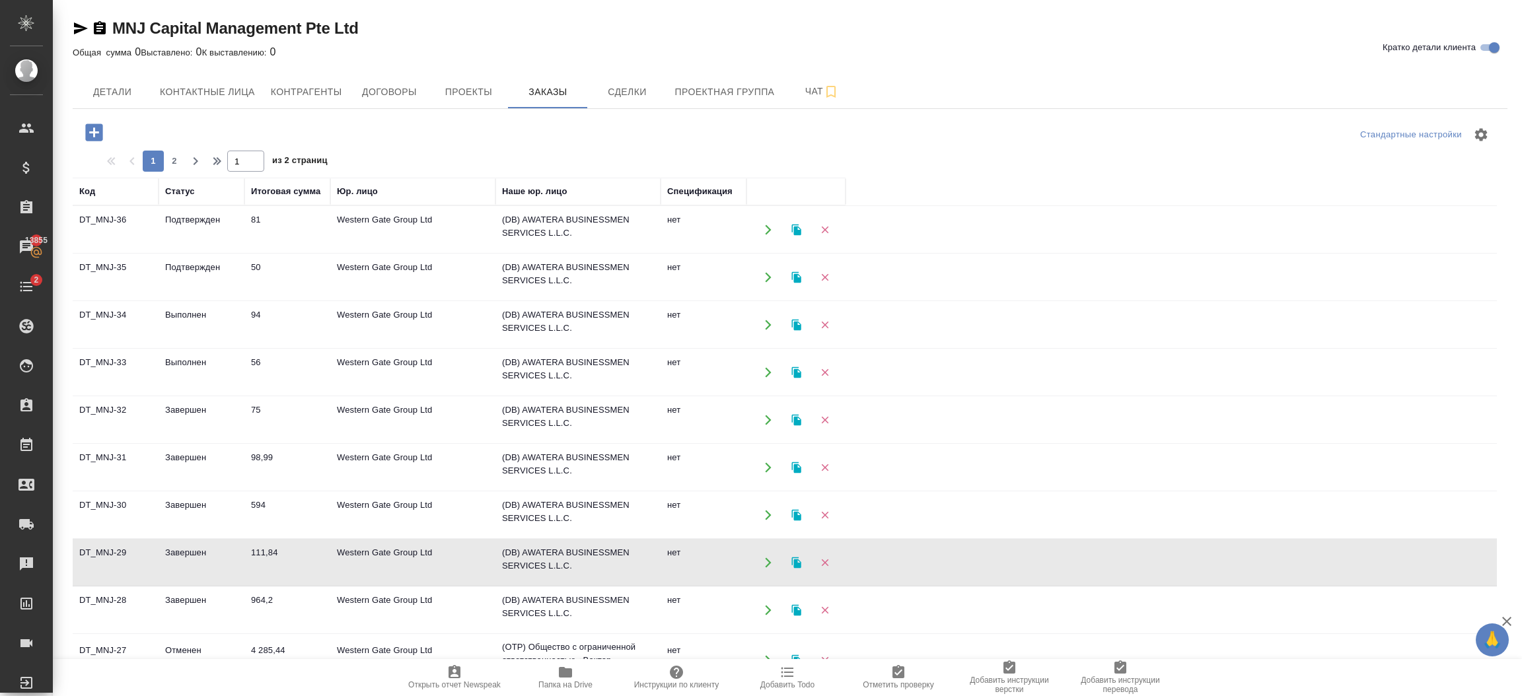
click at [764, 466] on icon "button" at bounding box center [769, 468] width 12 height 12
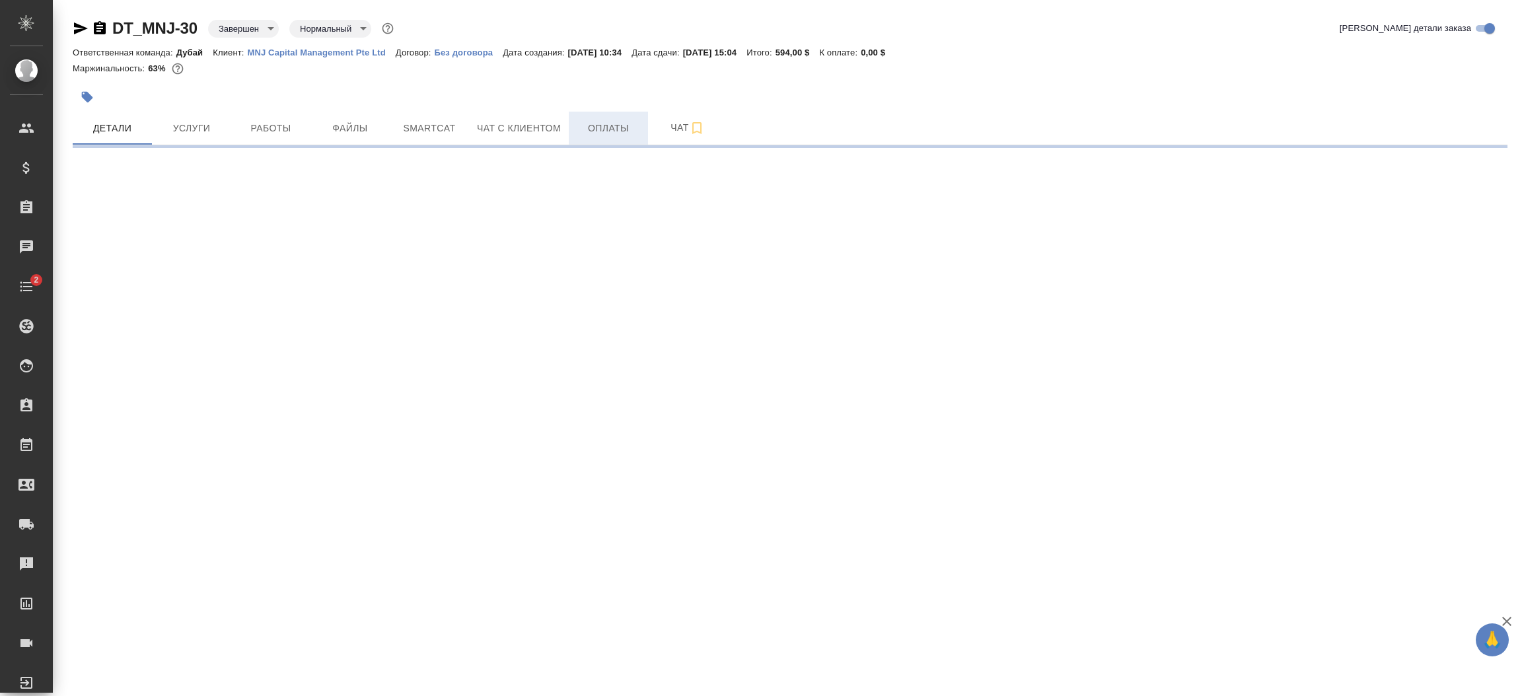
select select "RU"
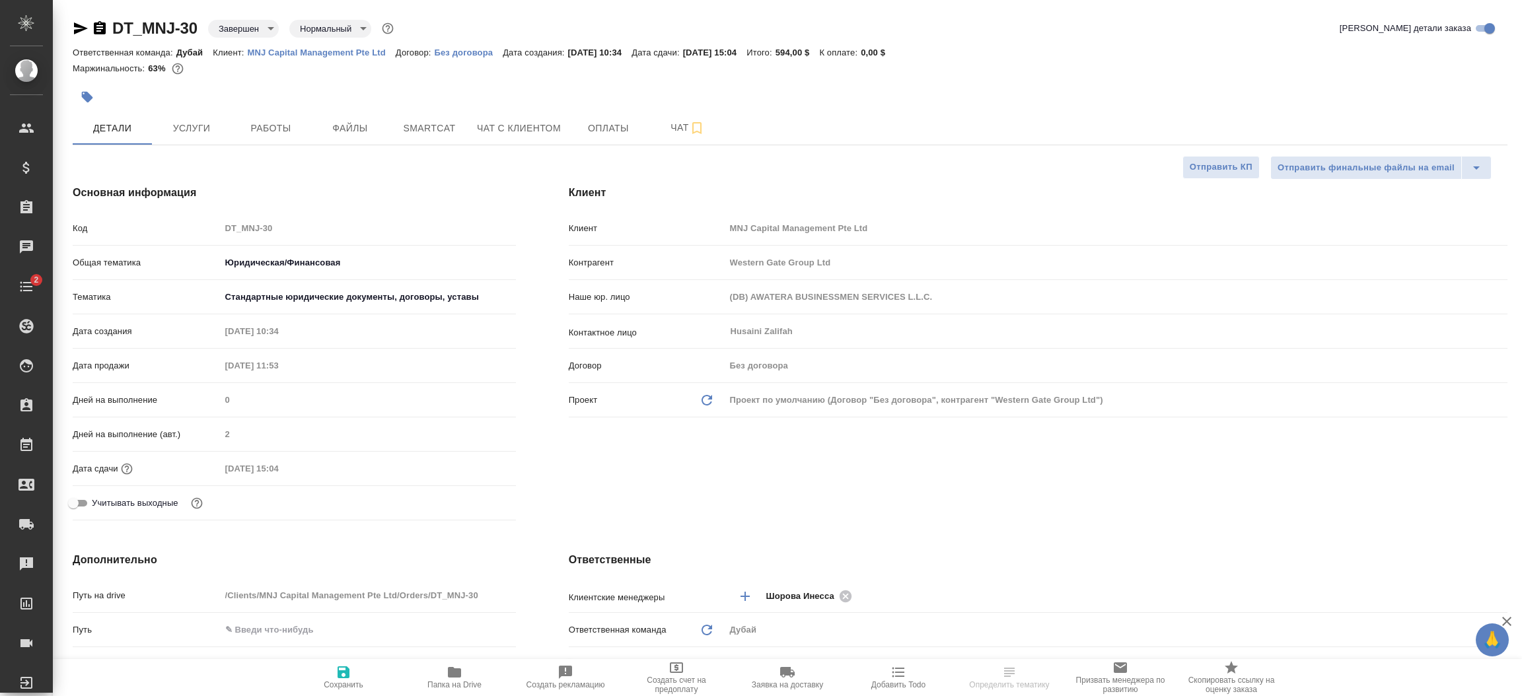
type textarea "x"
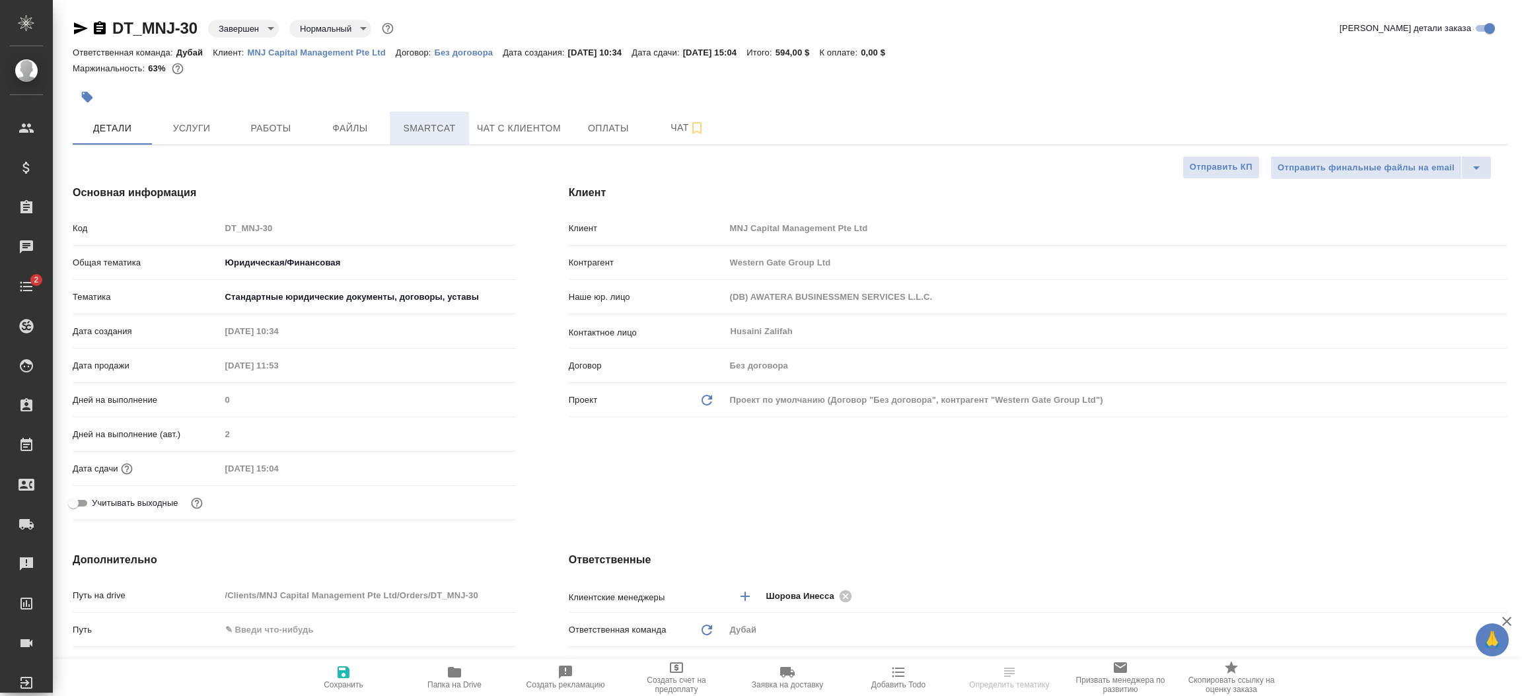
type textarea "x"
click at [377, 136] on span "Файлы" at bounding box center [349, 128] width 63 height 17
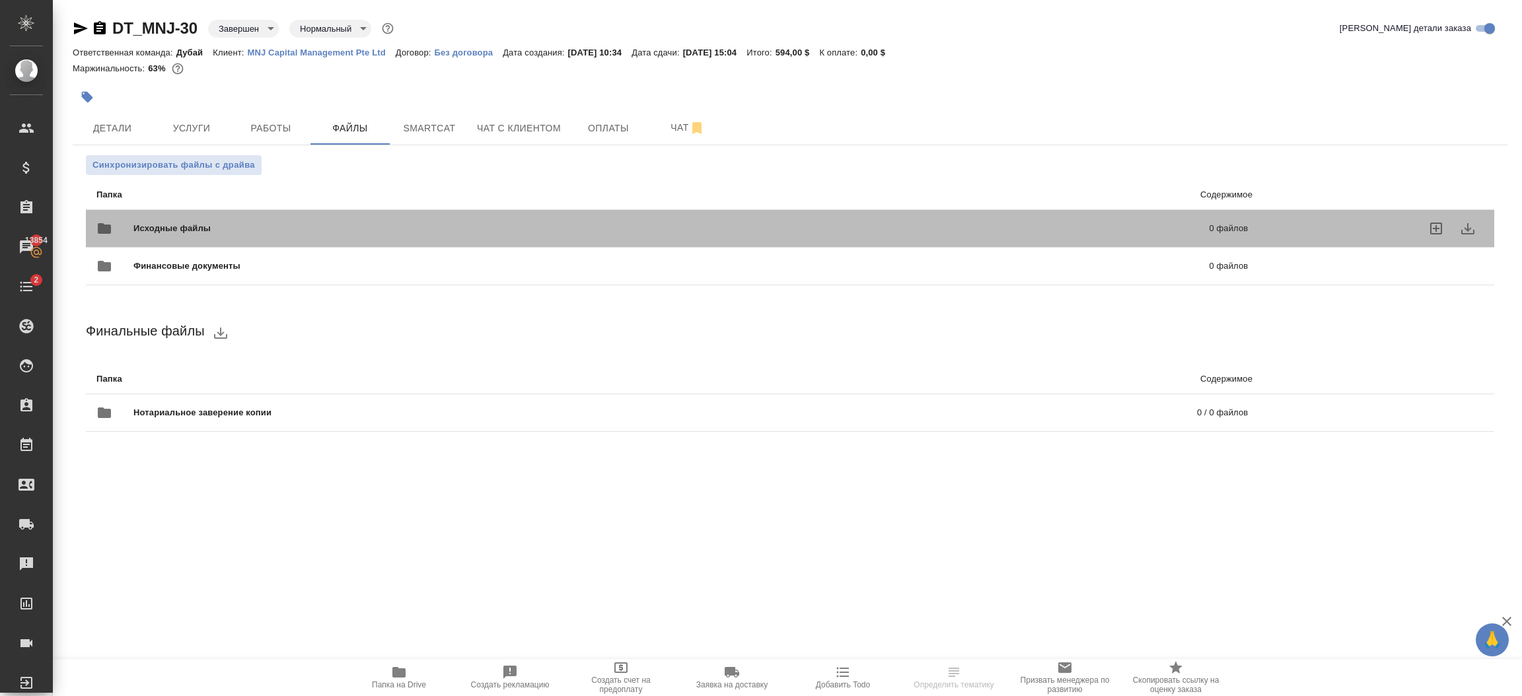
click at [357, 219] on div "Исходные файлы 0 файлов" at bounding box center [672, 229] width 1152 height 32
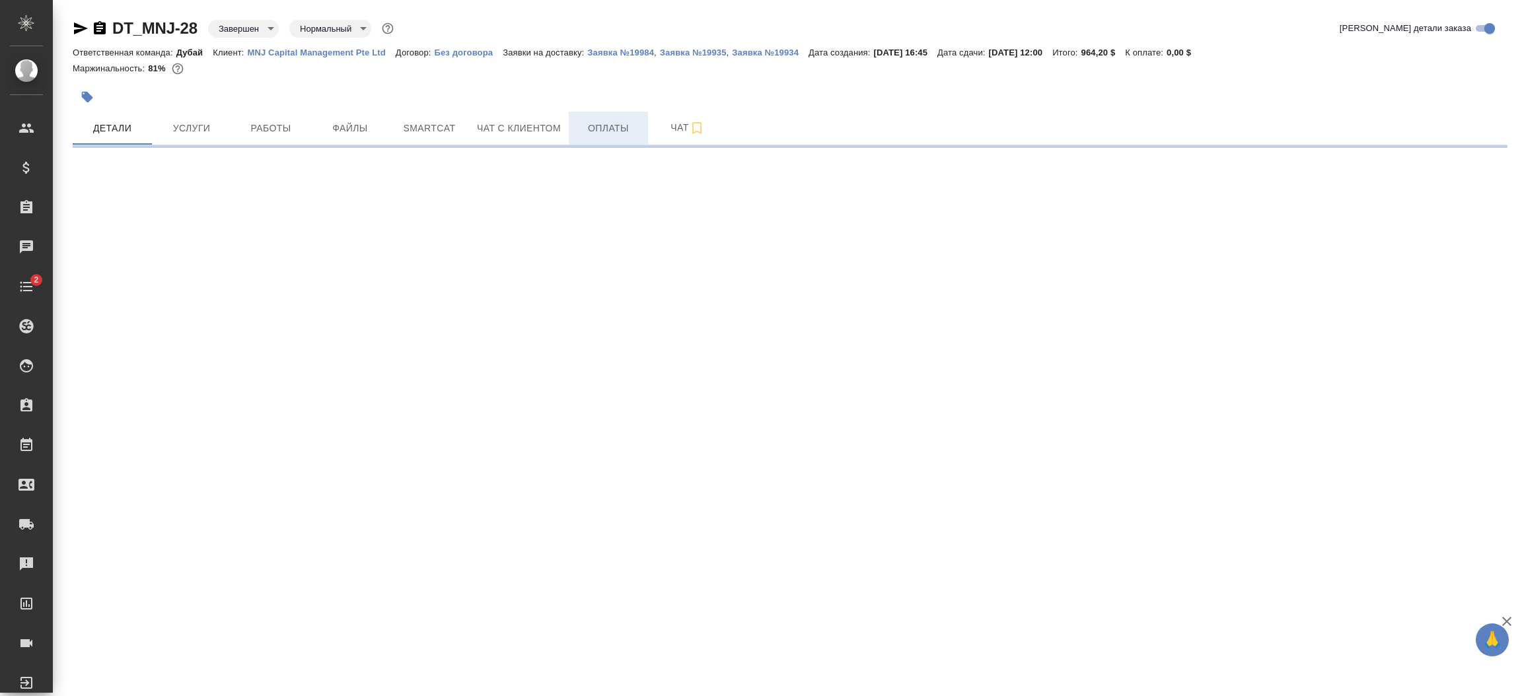
select select "RU"
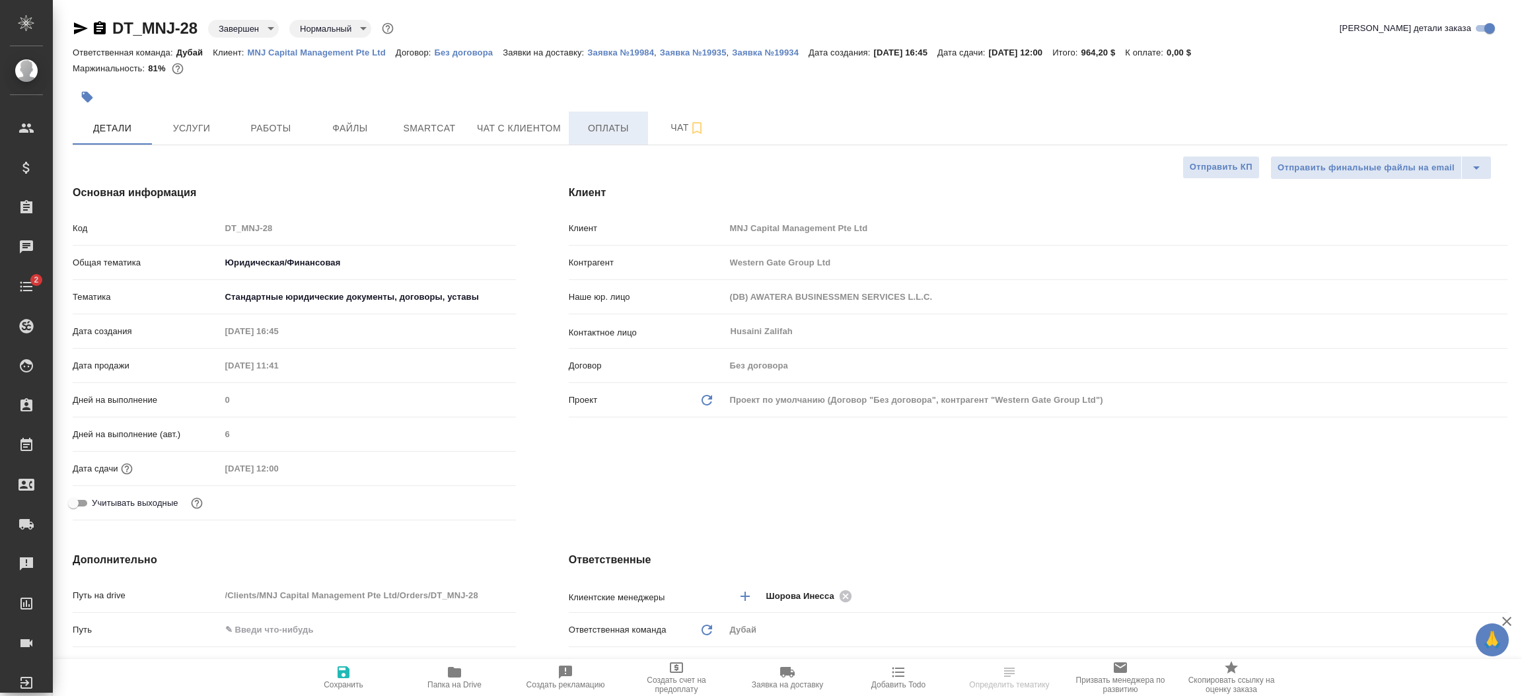
type textarea "x"
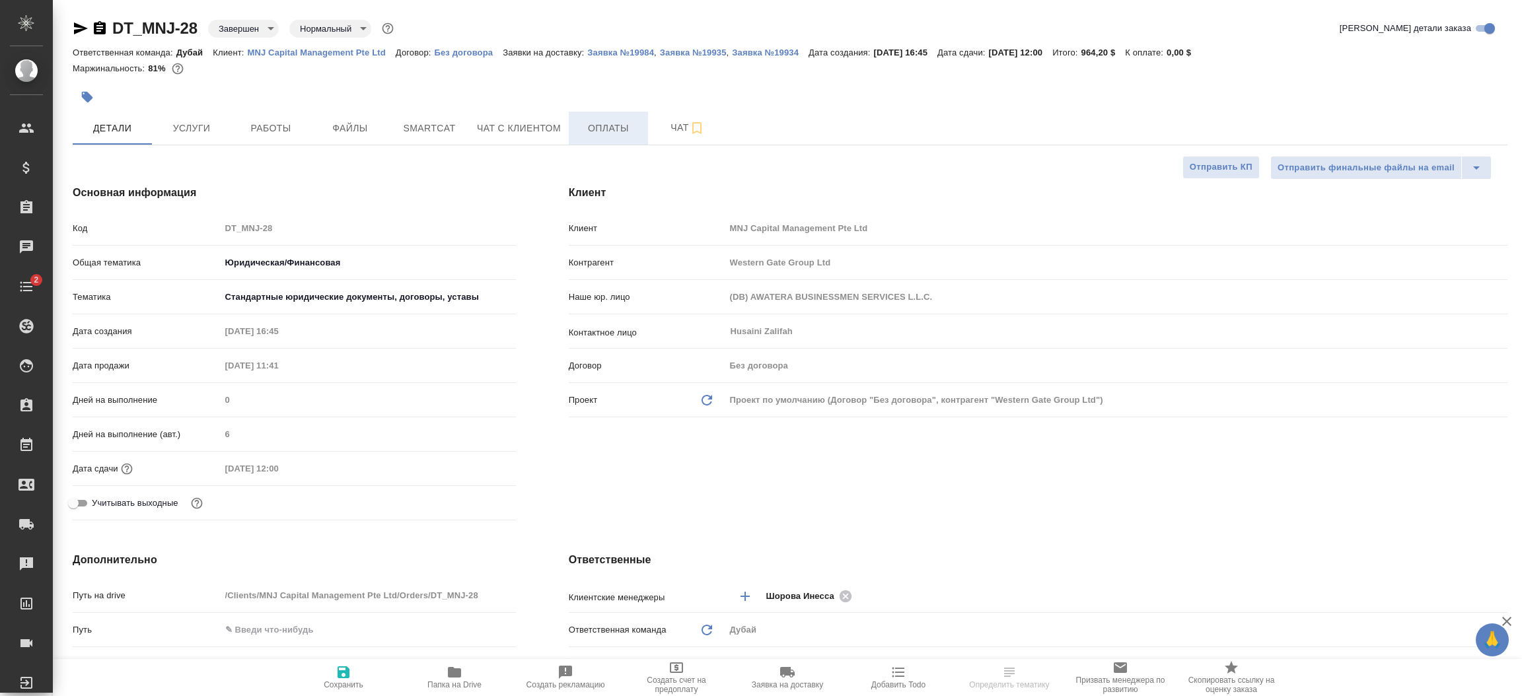
type textarea "x"
click at [334, 123] on span "Файлы" at bounding box center [349, 128] width 63 height 17
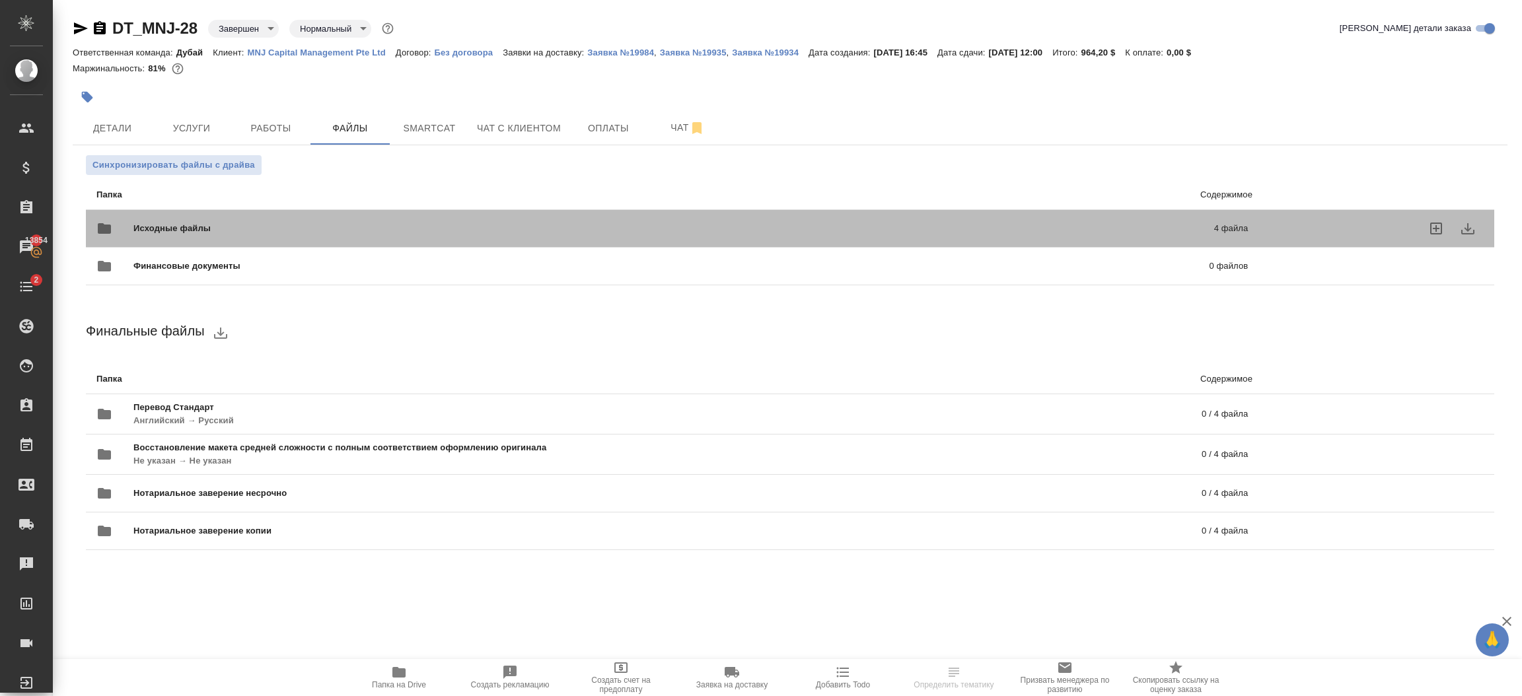
click at [578, 224] on span "Исходные файлы" at bounding box center [422, 228] width 579 height 13
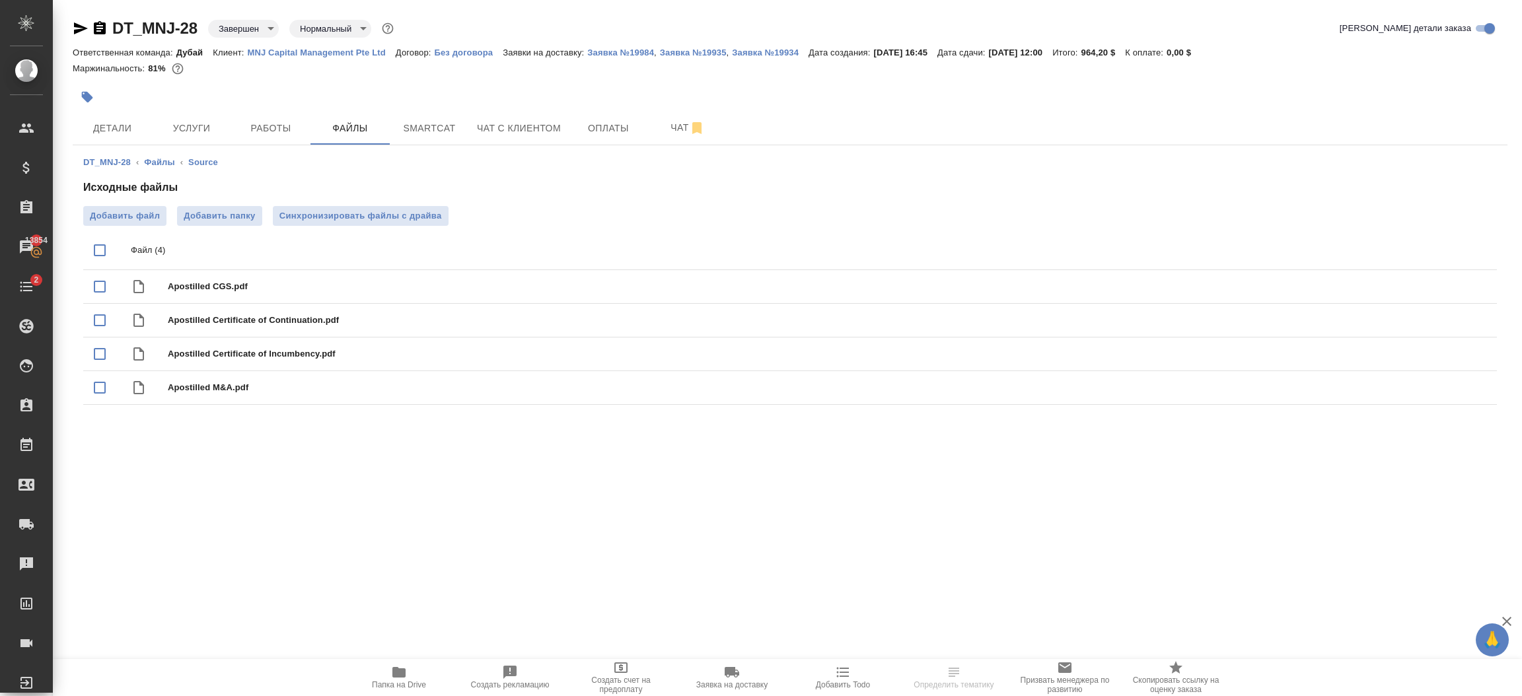
click at [94, 29] on icon "button" at bounding box center [100, 27] width 12 height 13
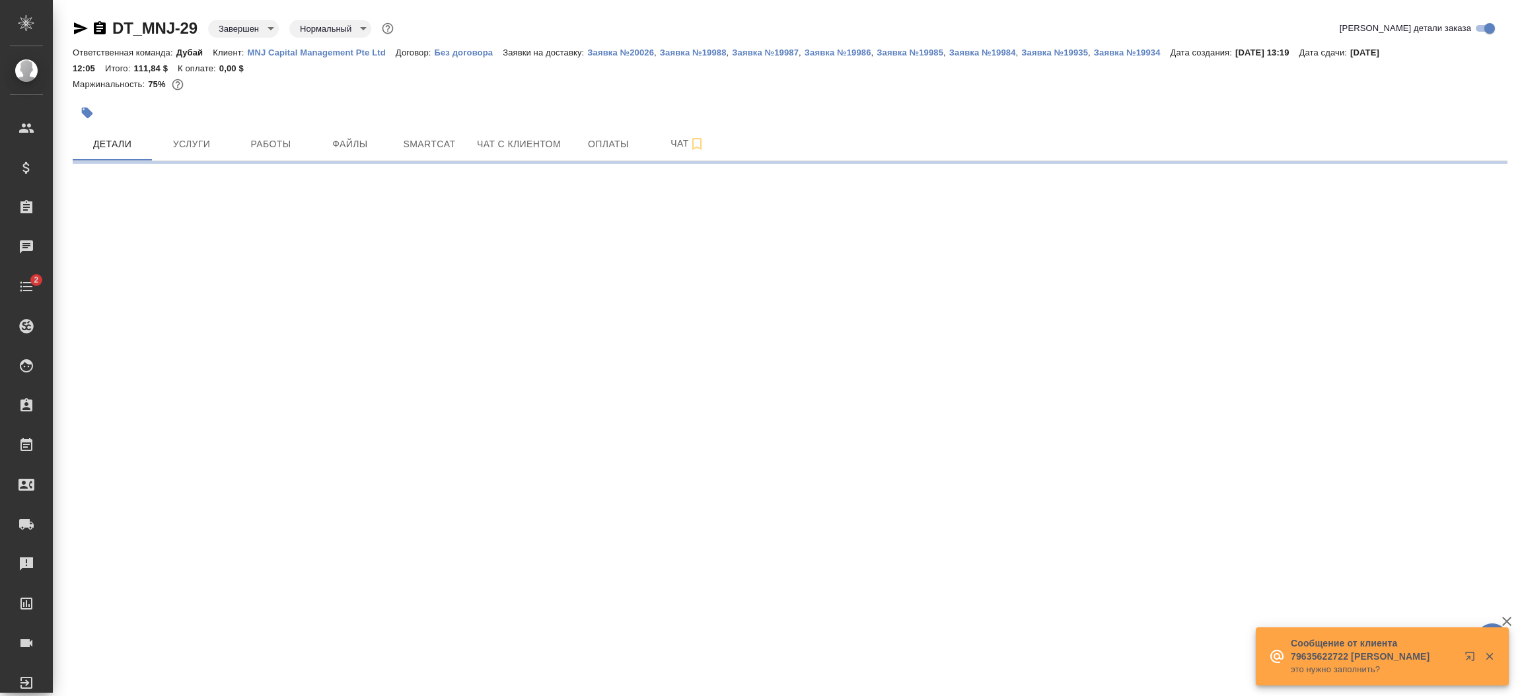
select select "RU"
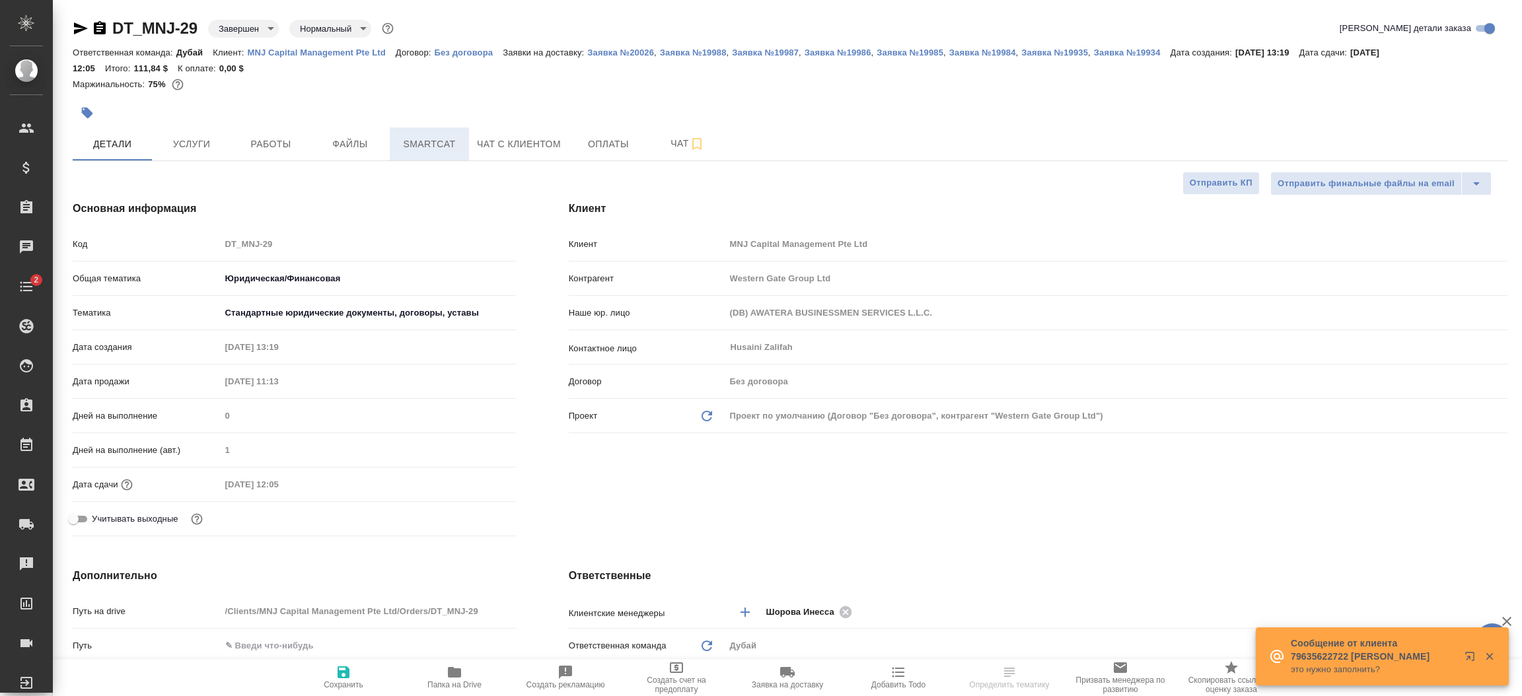
type textarea "x"
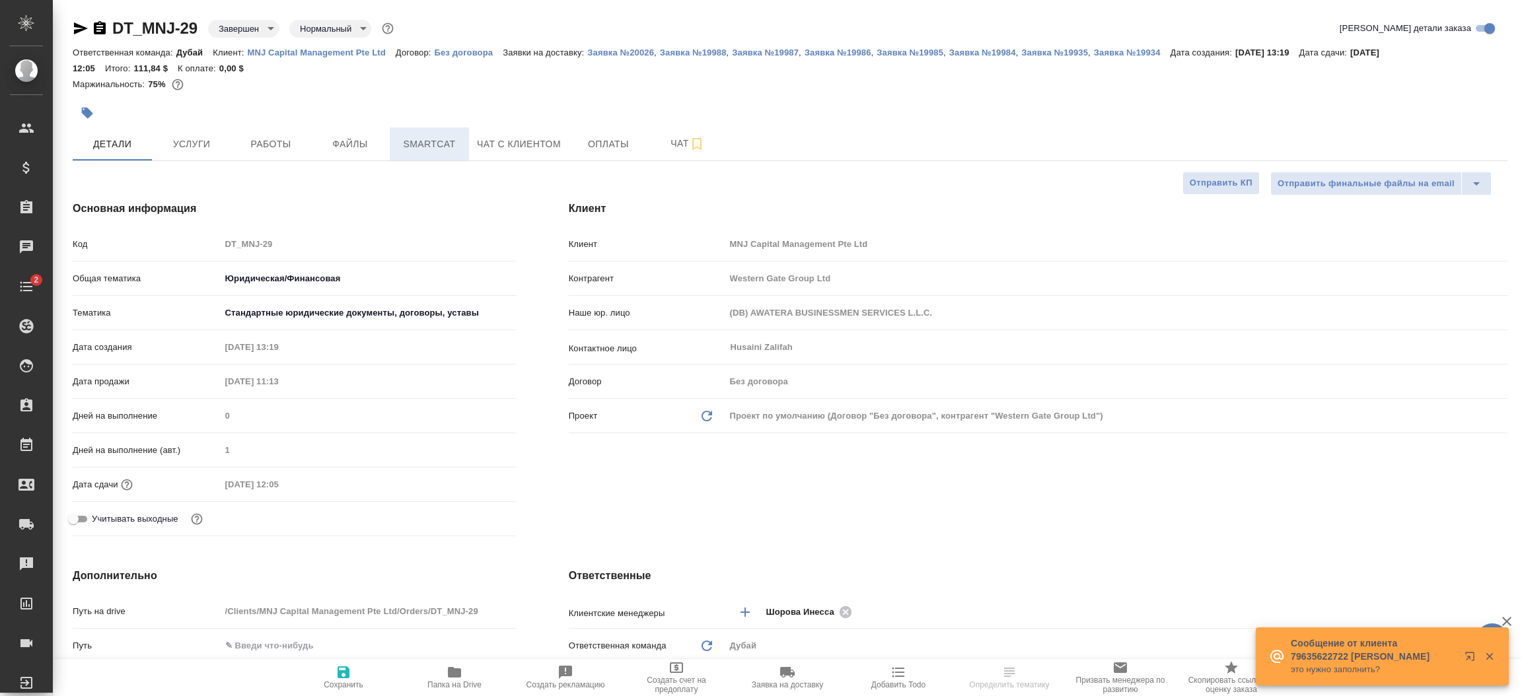
type textarea "x"
click at [352, 147] on span "Файлы" at bounding box center [349, 144] width 63 height 17
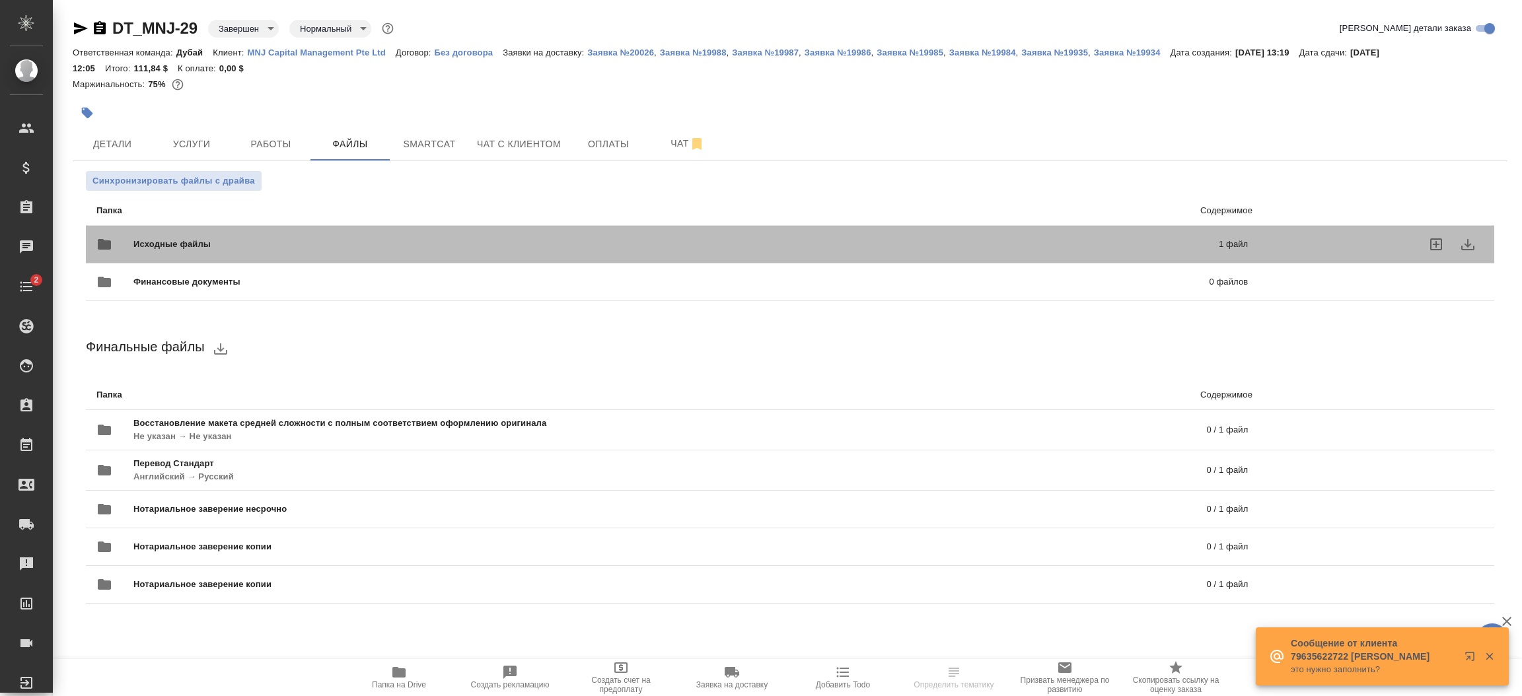
click at [364, 233] on div "Исходные файлы 1 файл" at bounding box center [672, 245] width 1152 height 32
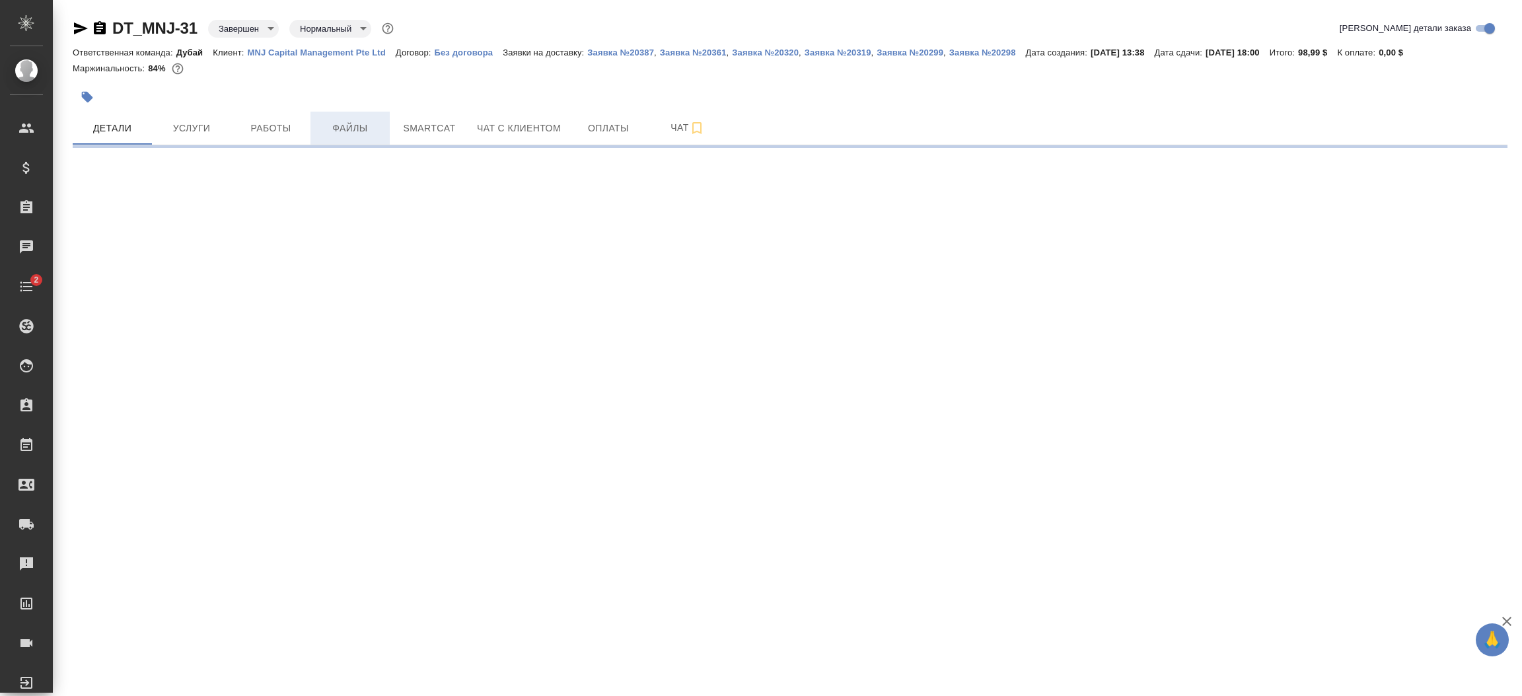
click at [359, 126] on span "Файлы" at bounding box center [349, 128] width 63 height 17
select select "RU"
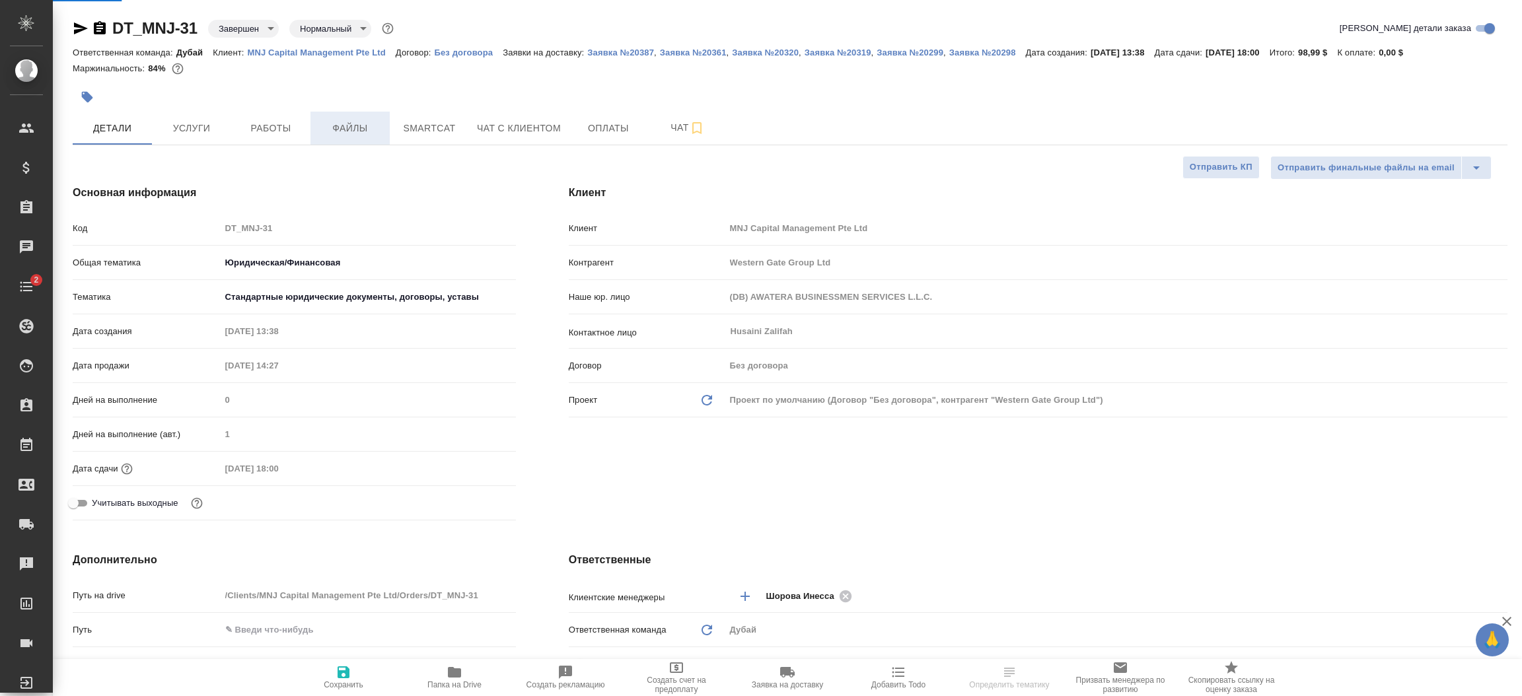
type textarea "x"
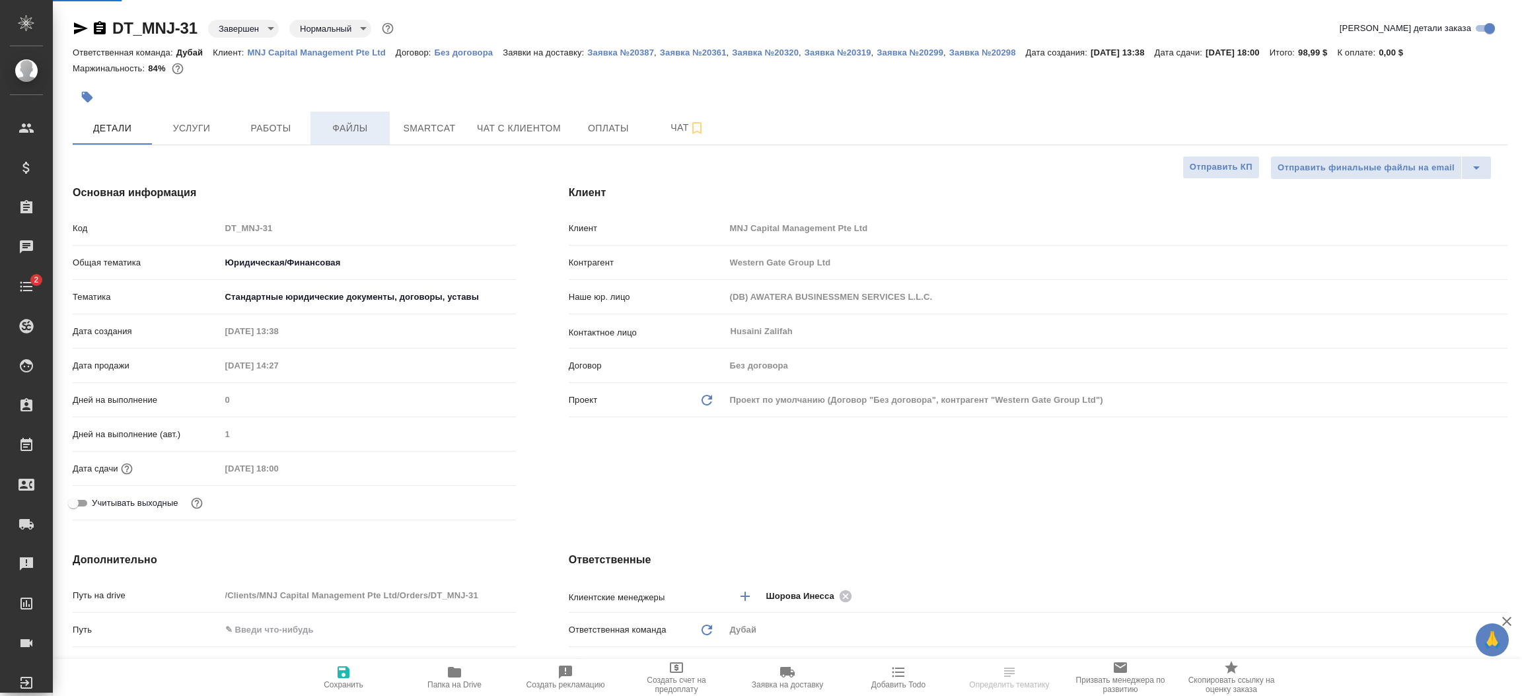
type textarea "x"
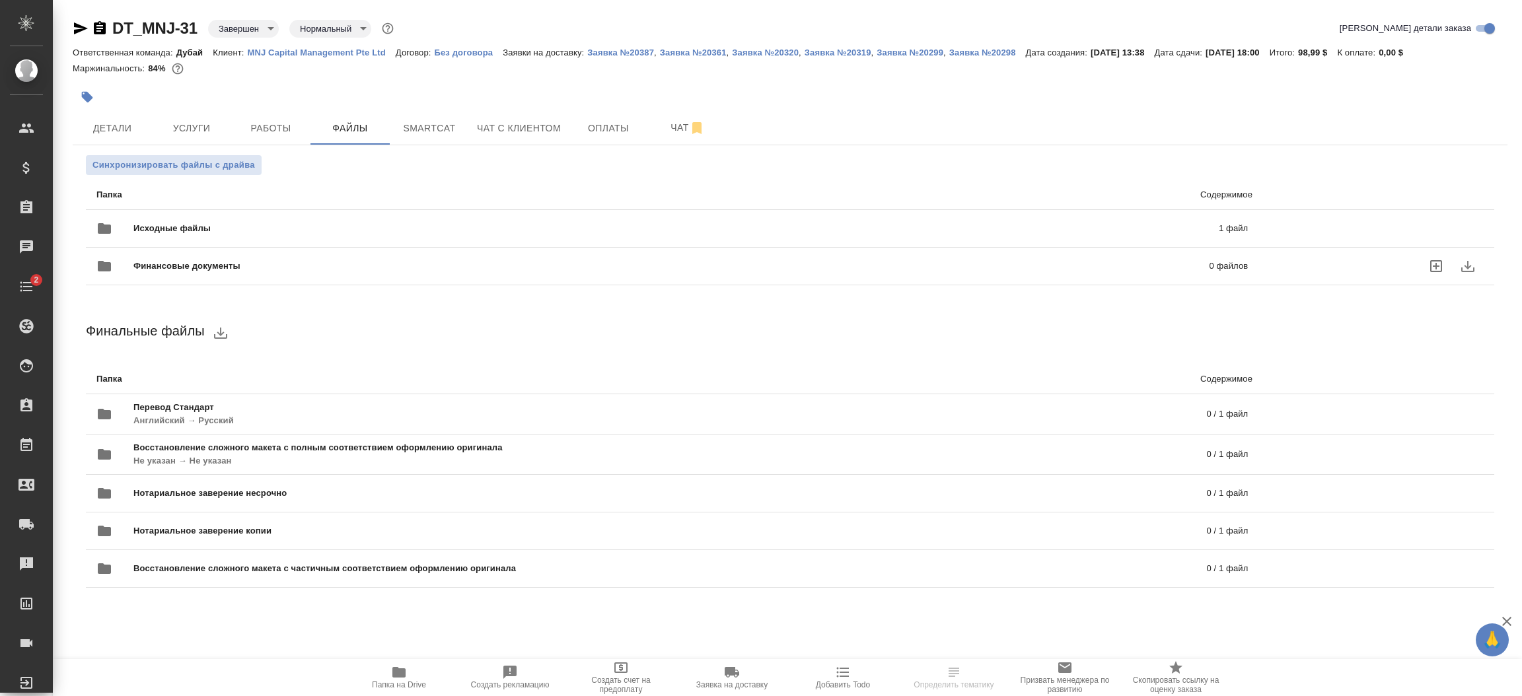
click at [328, 239] on div "Финансовые документы 0 файлов" at bounding box center [672, 266] width 1178 height 58
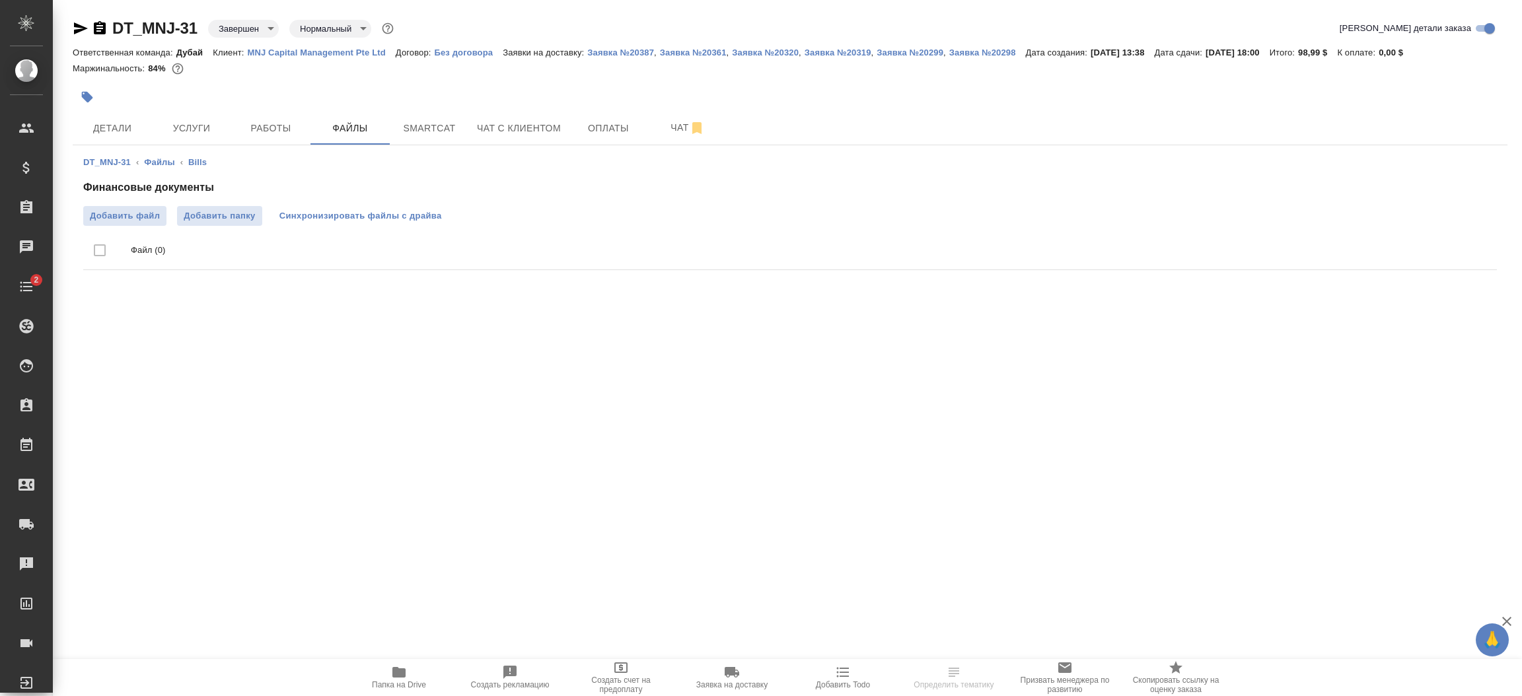
click at [305, 224] on button "Синхронизировать файлы с драйва" at bounding box center [361, 216] width 176 height 20
click at [168, 165] on link "Файлы" at bounding box center [159, 162] width 30 height 10
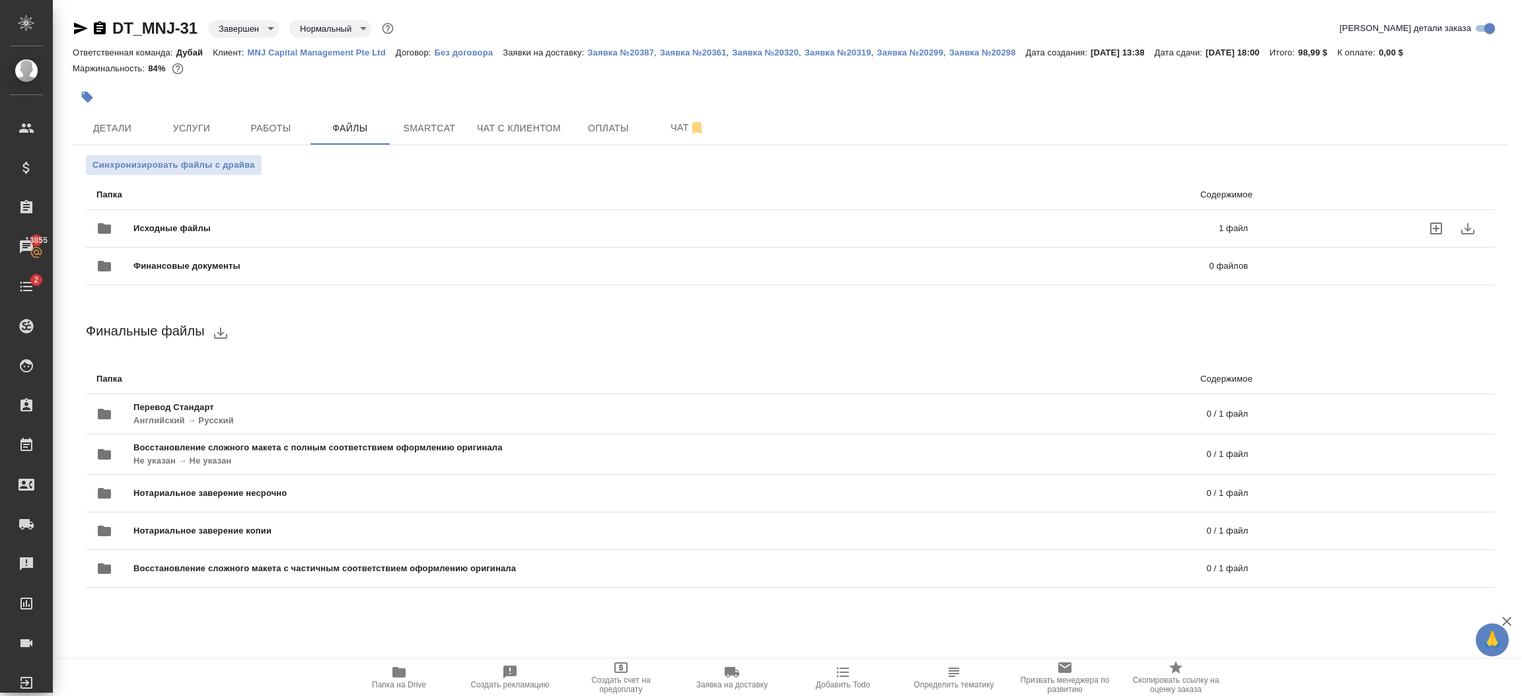
click at [221, 233] on span "Исходные файлы" at bounding box center [423, 228] width 581 height 13
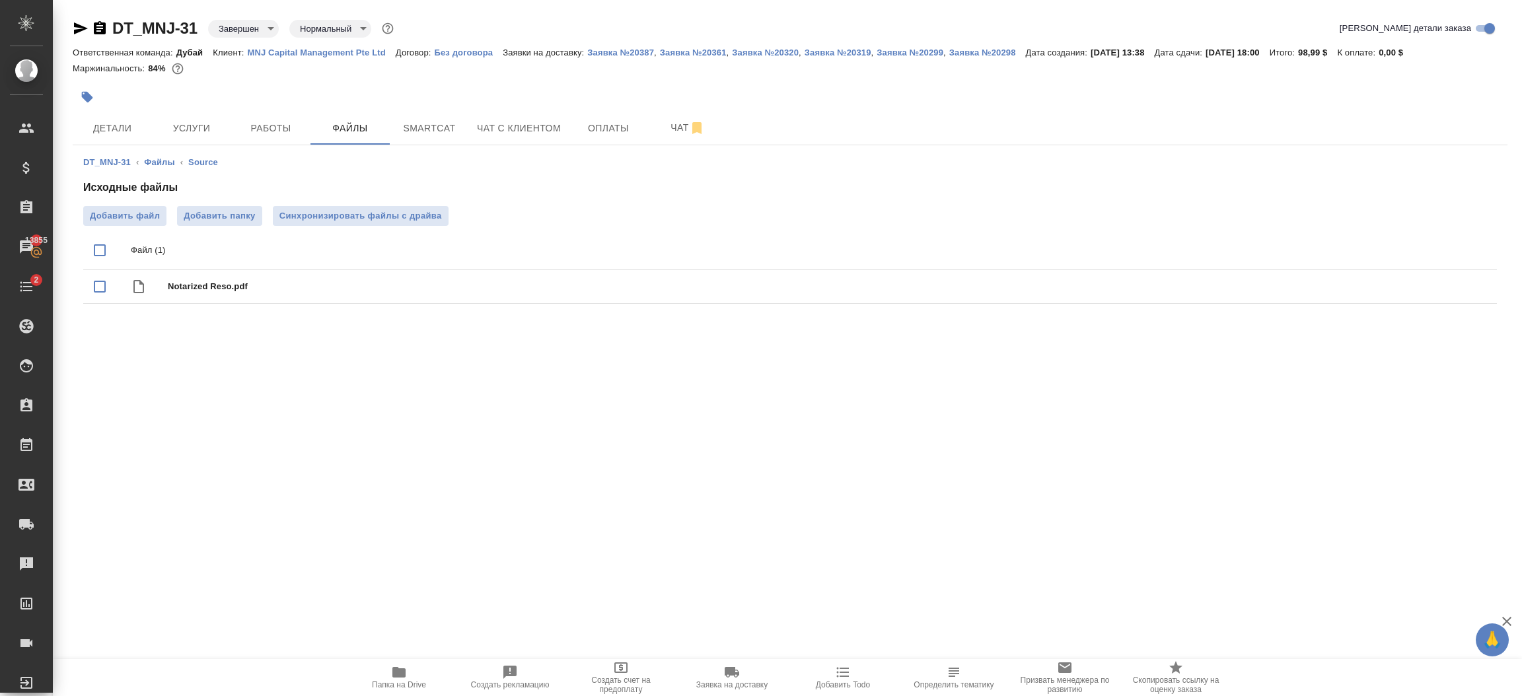
click at [96, 29] on icon "button" at bounding box center [100, 27] width 12 height 13
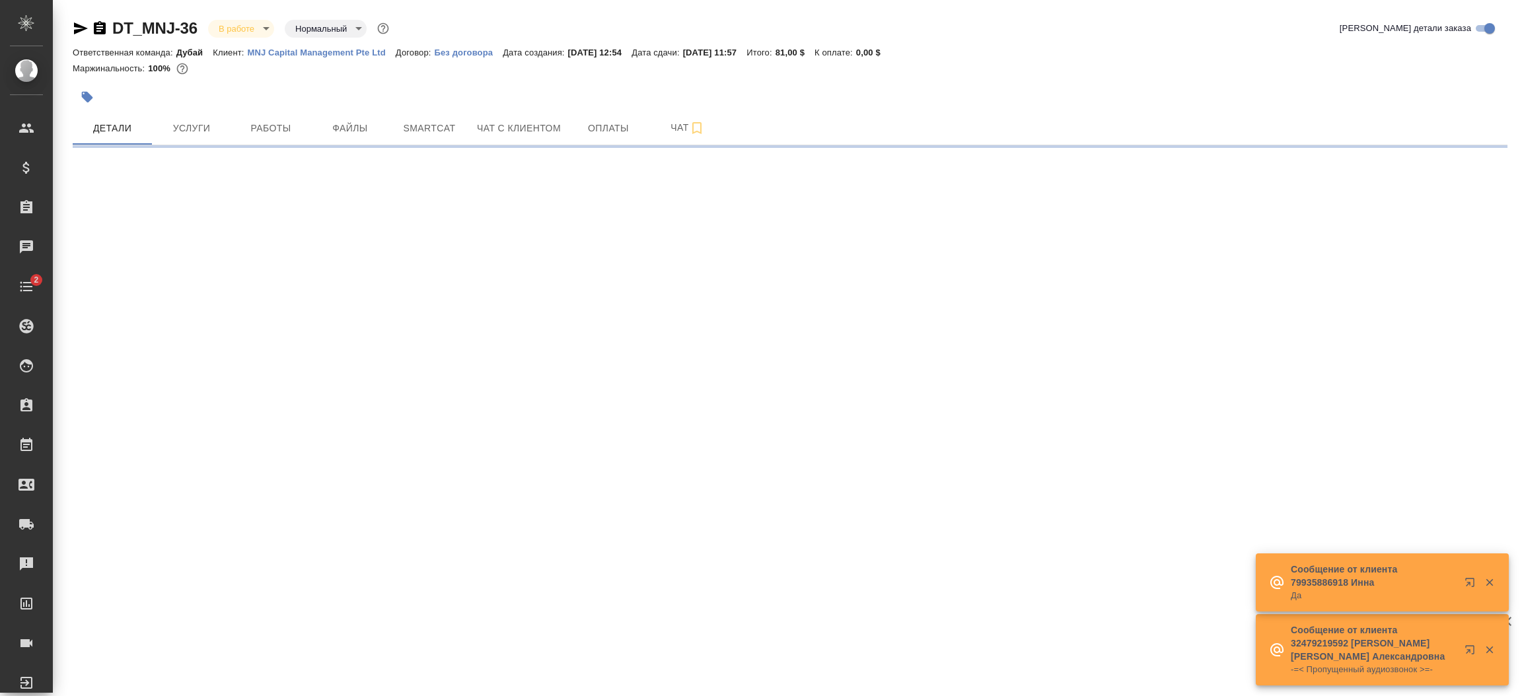
select select "RU"
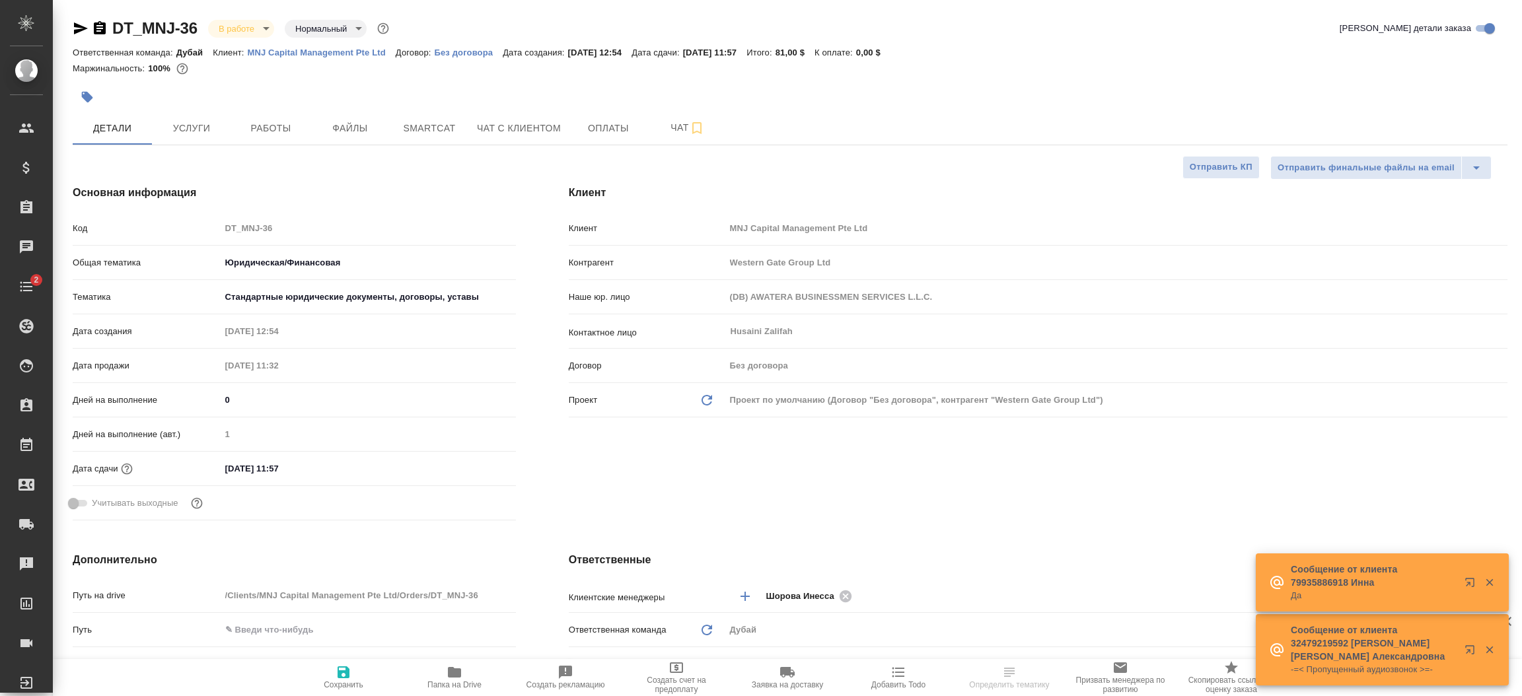
type textarea "x"
click at [303, 460] on input "[DATE] 11:57" at bounding box center [279, 468] width 116 height 19
click at [483, 468] on icon "button" at bounding box center [478, 468] width 16 height 16
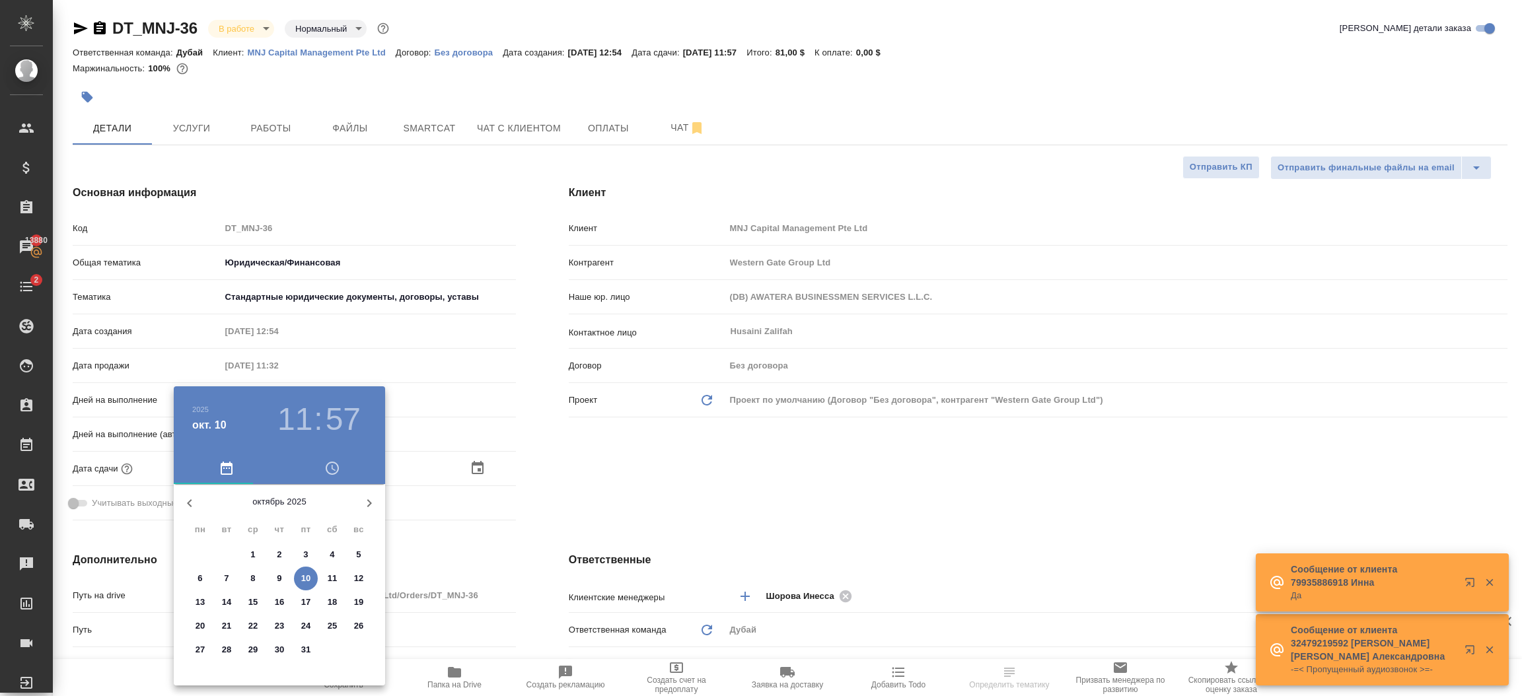
click at [207, 598] on span "13" at bounding box center [200, 602] width 24 height 13
type input "[DATE] 11:57"
type textarea "x"
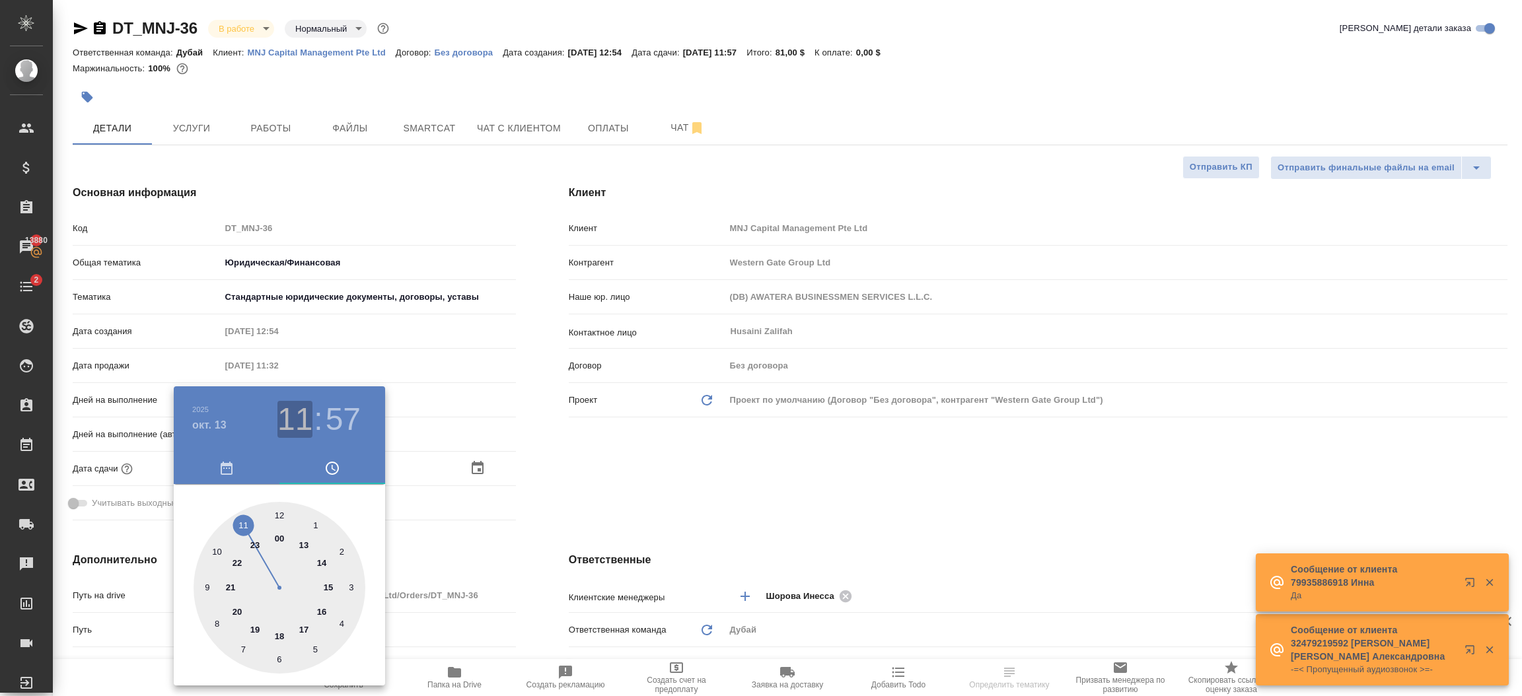
click at [298, 414] on h3 "11" at bounding box center [295, 419] width 35 height 37
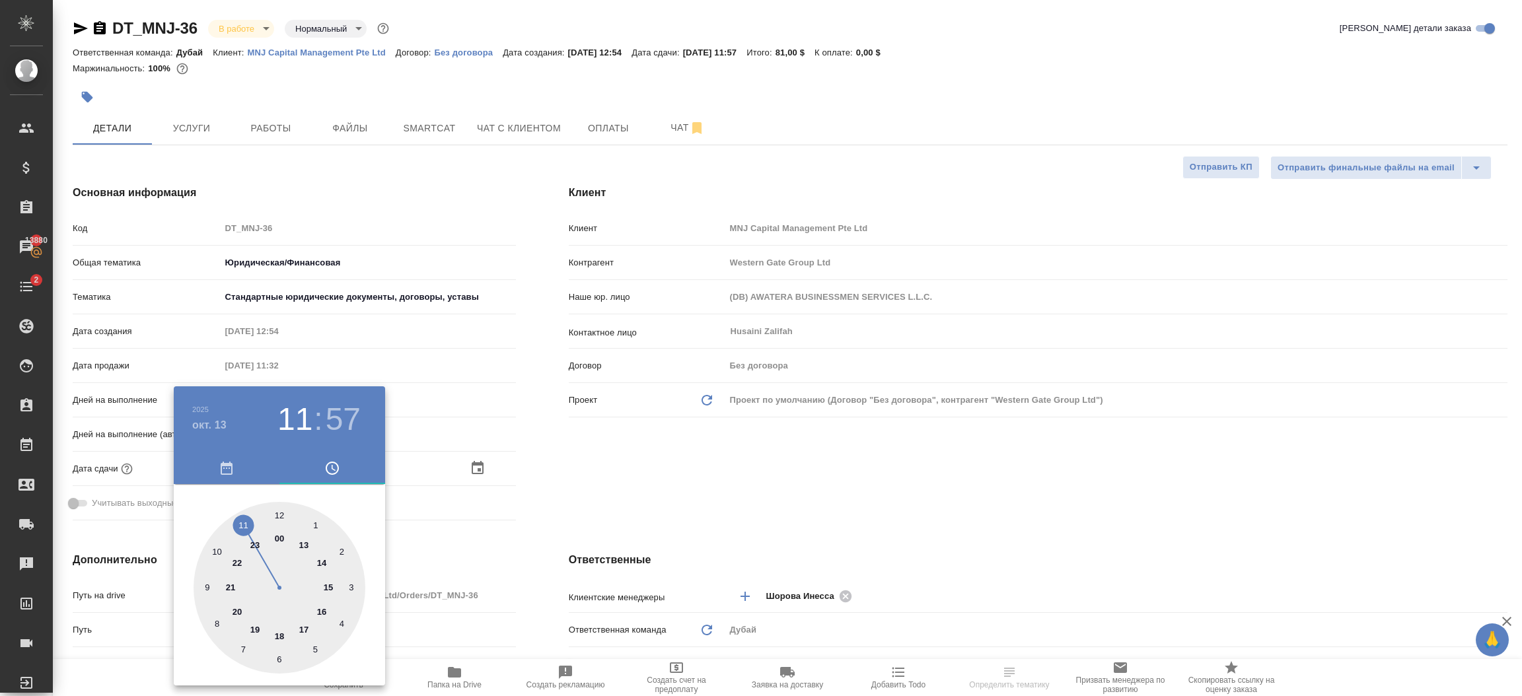
click at [273, 521] on div at bounding box center [280, 588] width 172 height 172
type input "[DATE] 12:57"
type textarea "x"
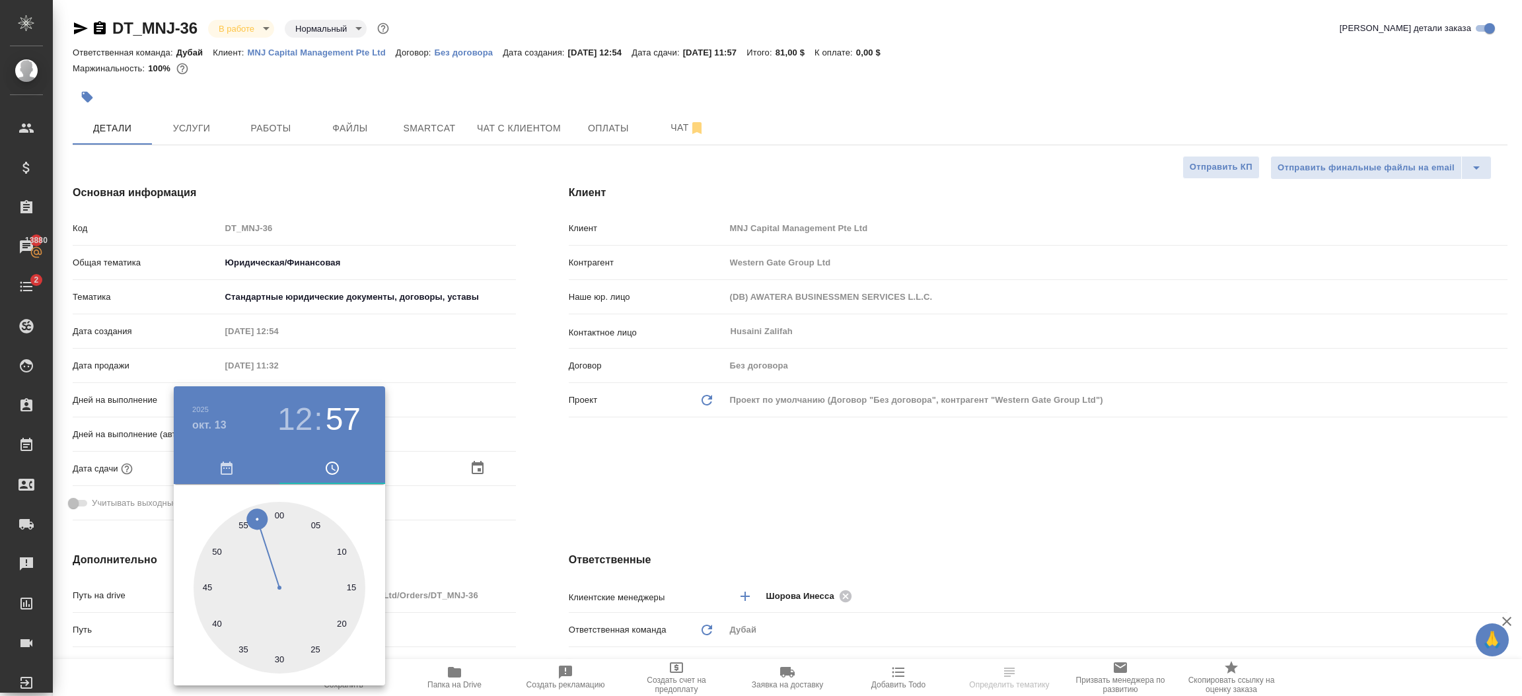
click at [276, 515] on div at bounding box center [280, 588] width 172 height 172
type input "[DATE] 12:00"
type textarea "x"
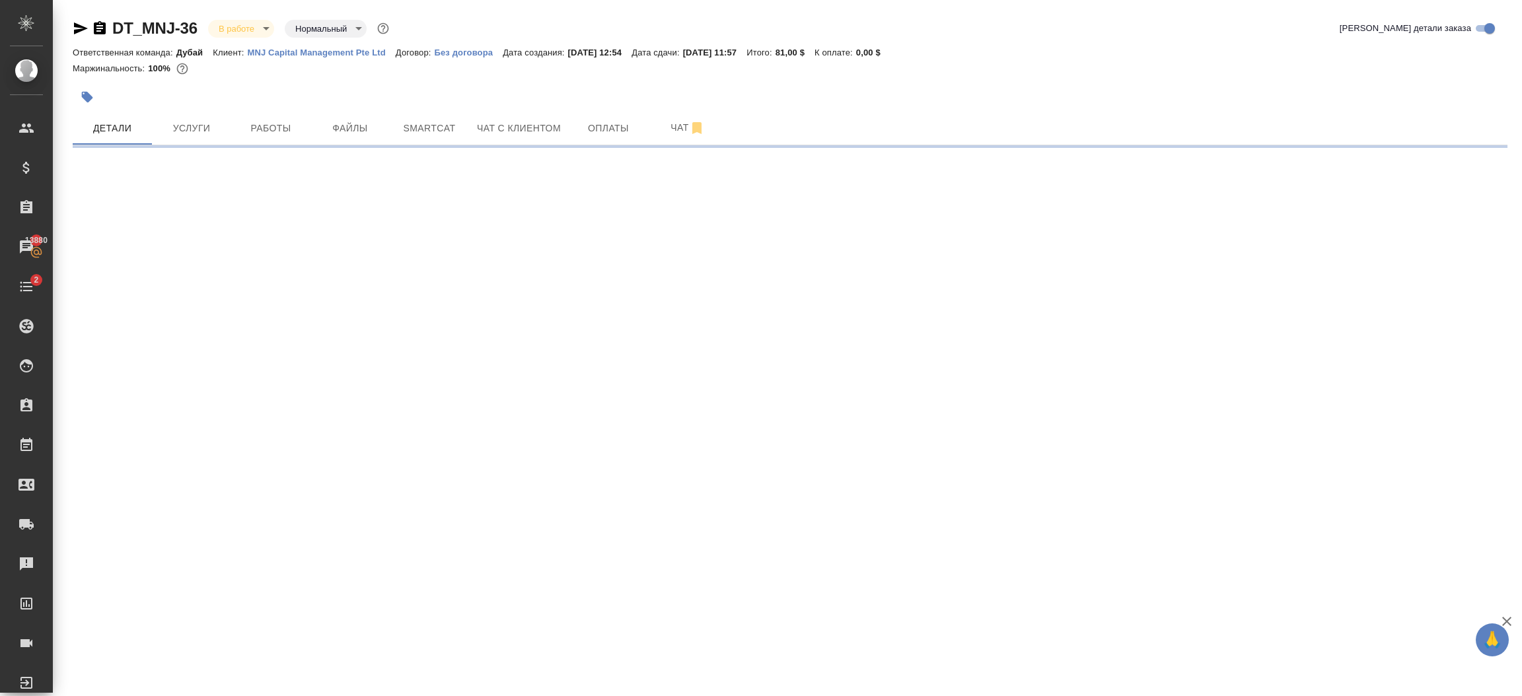
select select "RU"
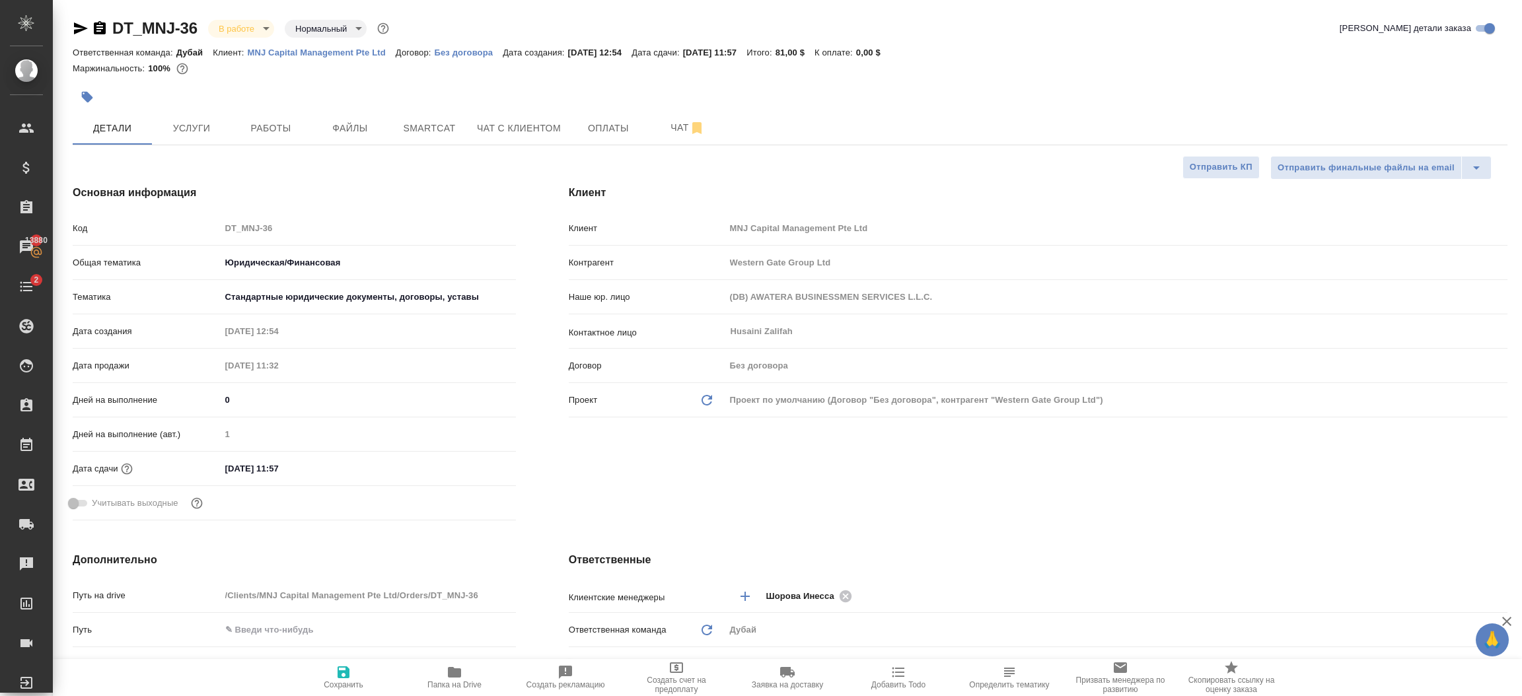
type textarea "x"
click at [280, 460] on input "[DATE] 11:57" at bounding box center [279, 468] width 116 height 19
click at [478, 464] on icon "button" at bounding box center [478, 467] width 12 height 13
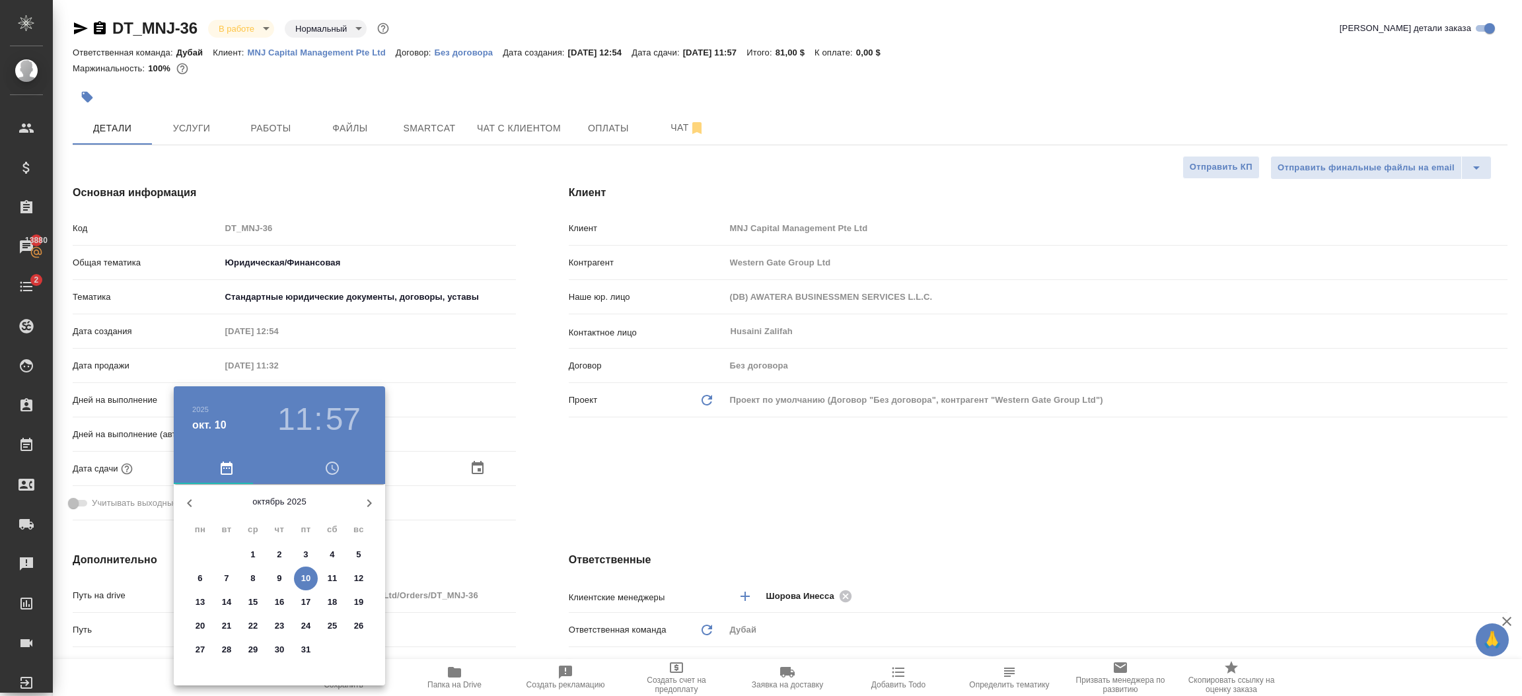
click at [197, 604] on p "13" at bounding box center [201, 602] width 10 height 13
type input "[DATE] 11:57"
type textarea "x"
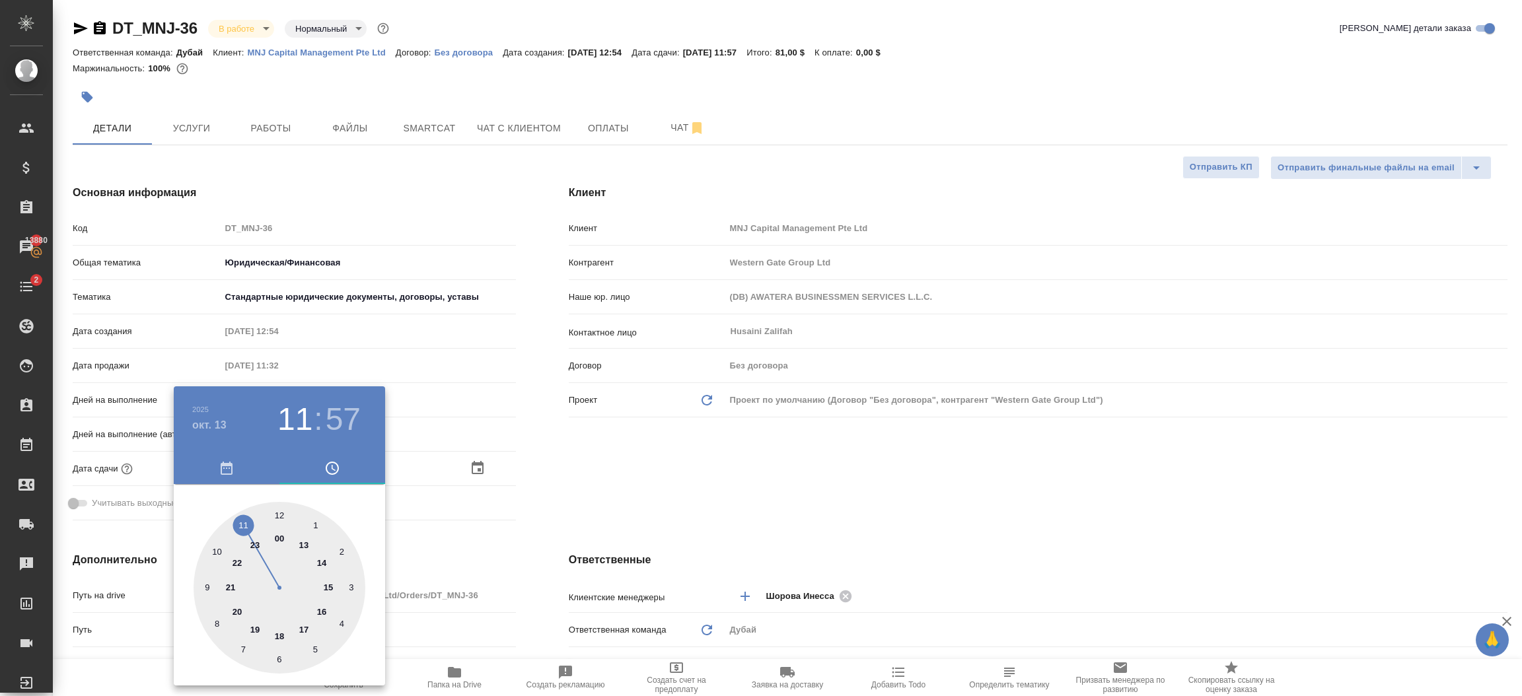
click at [292, 422] on h3 "11" at bounding box center [295, 419] width 35 height 37
click at [278, 513] on div at bounding box center [280, 588] width 172 height 172
type input "[DATE] 12:57"
type textarea "x"
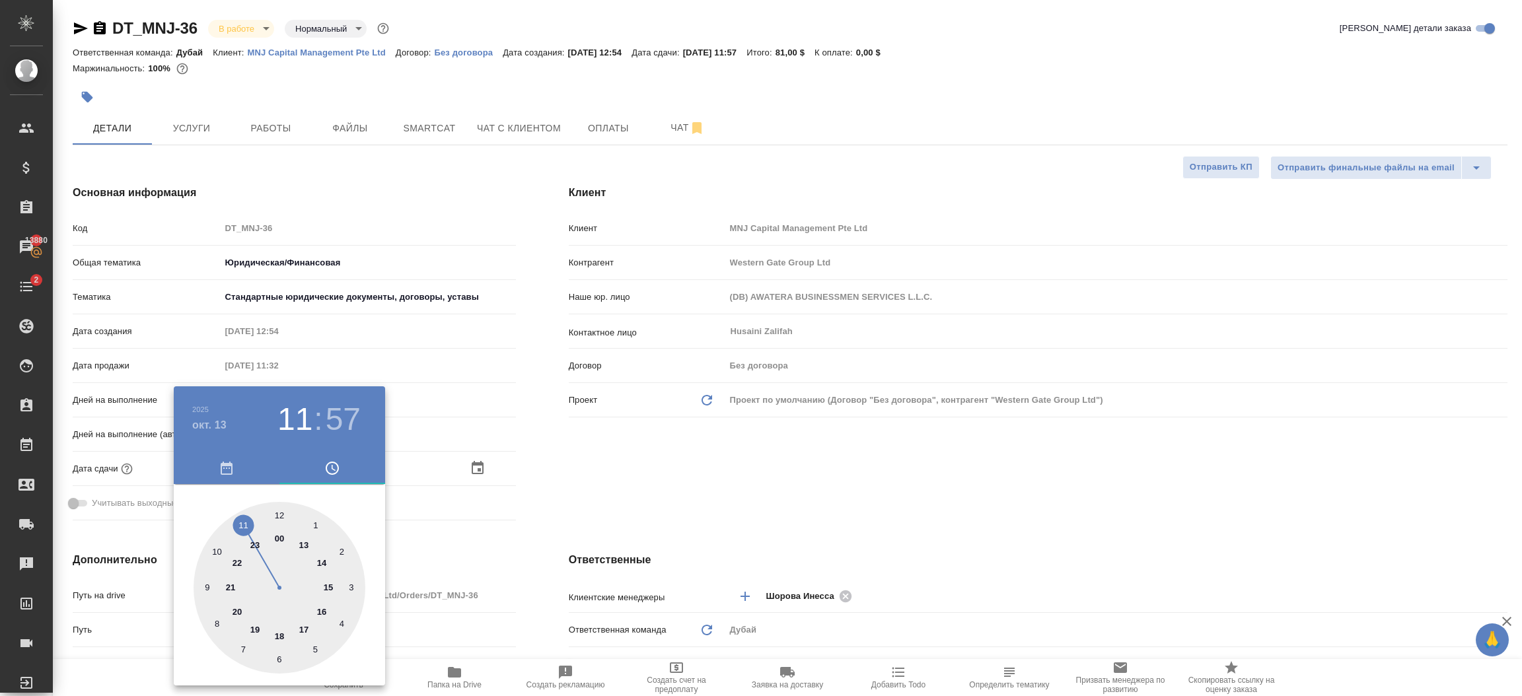
type textarea "x"
click at [277, 513] on div at bounding box center [280, 588] width 172 height 172
type input "[DATE] 12:00"
type textarea "x"
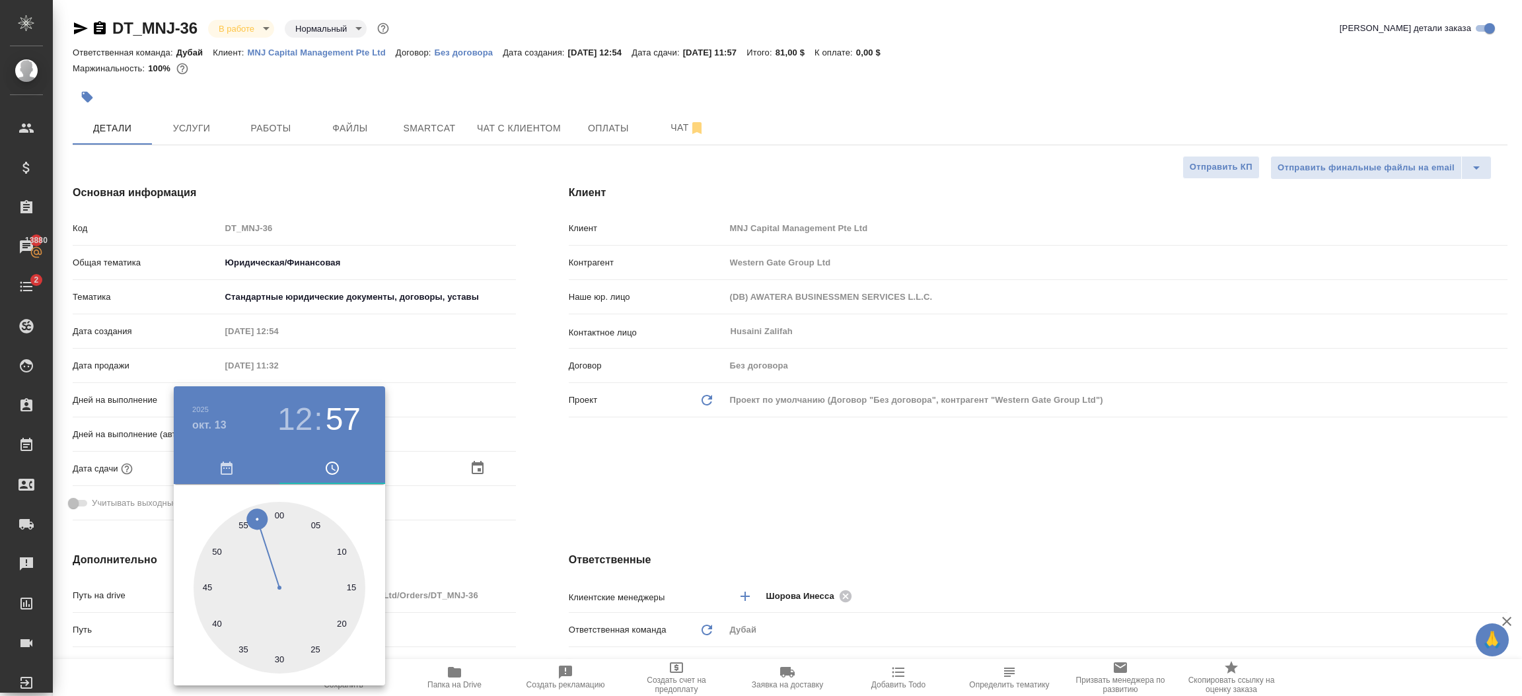
type textarea "x"
click at [517, 515] on div at bounding box center [761, 348] width 1522 height 696
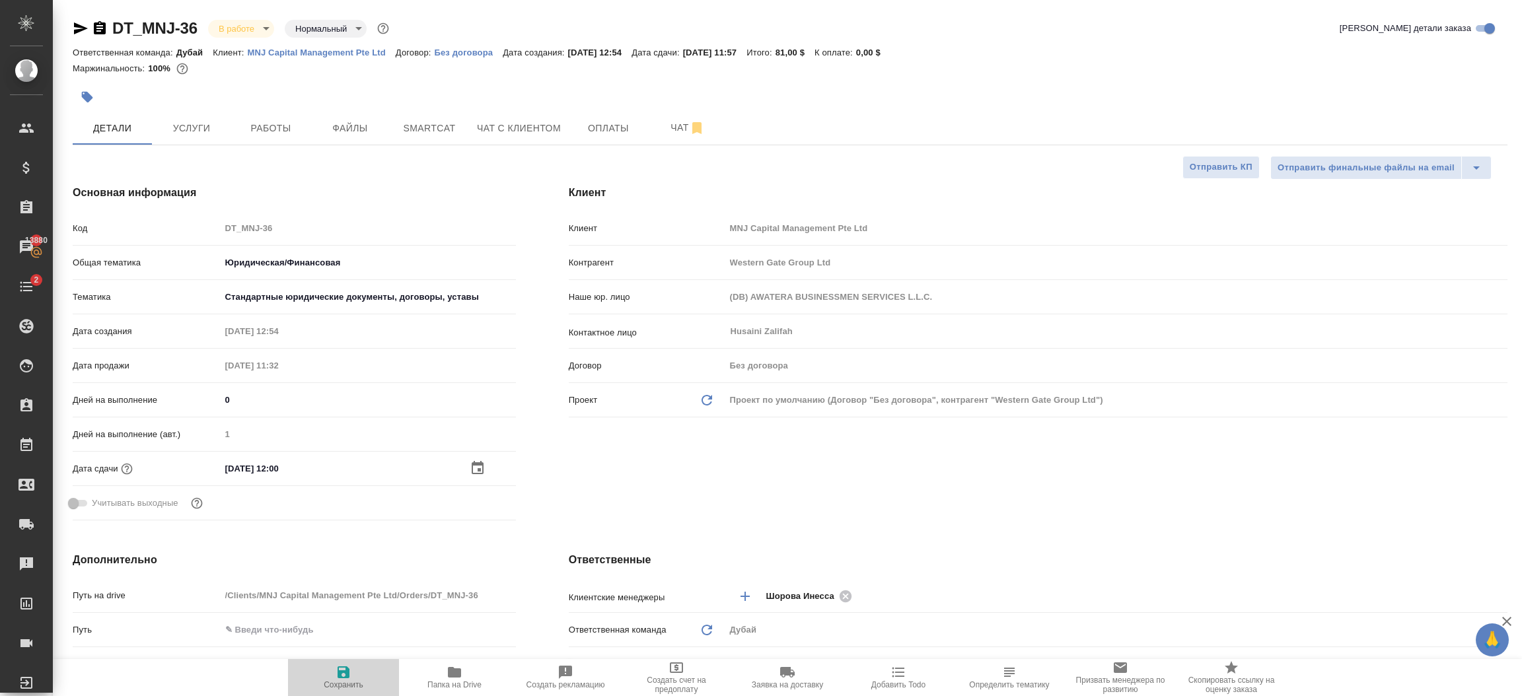
click at [339, 671] on icon "button" at bounding box center [344, 673] width 16 height 16
type textarea "x"
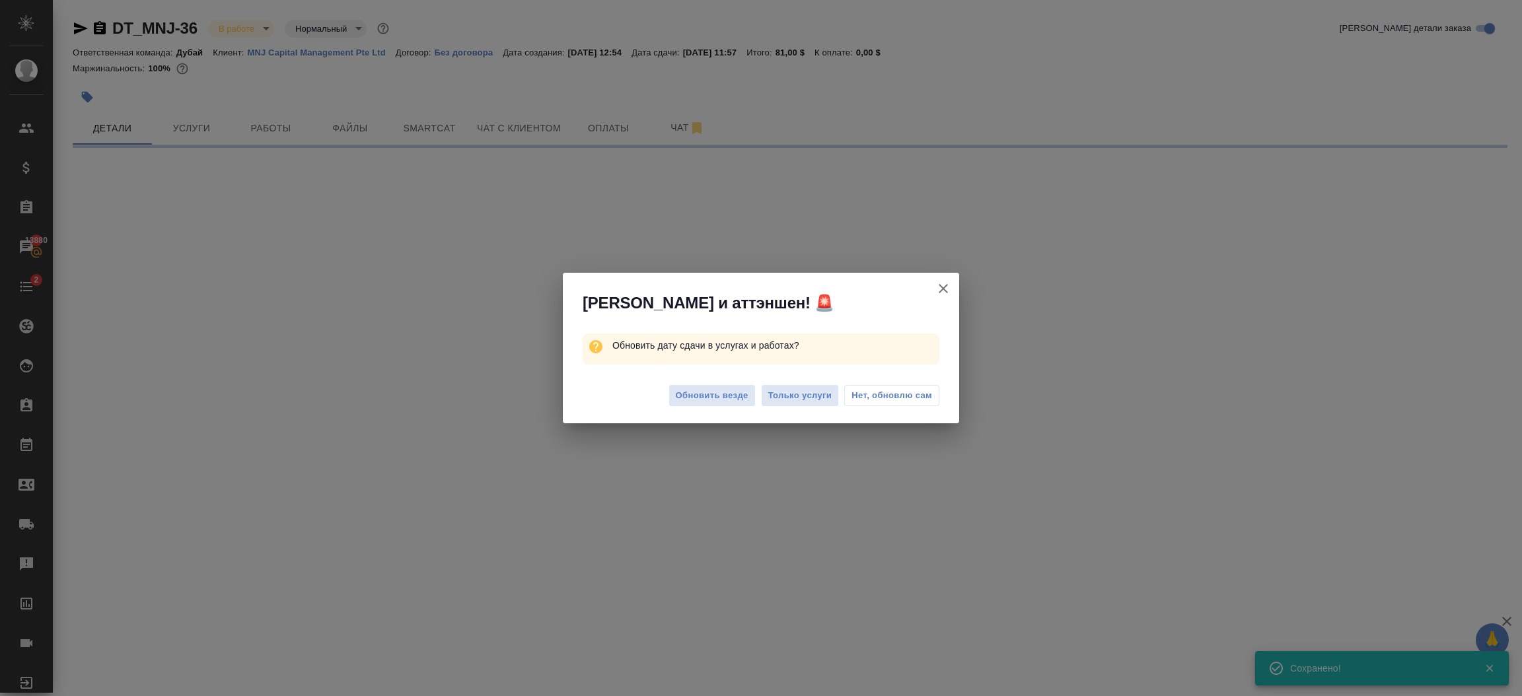
select select "RU"
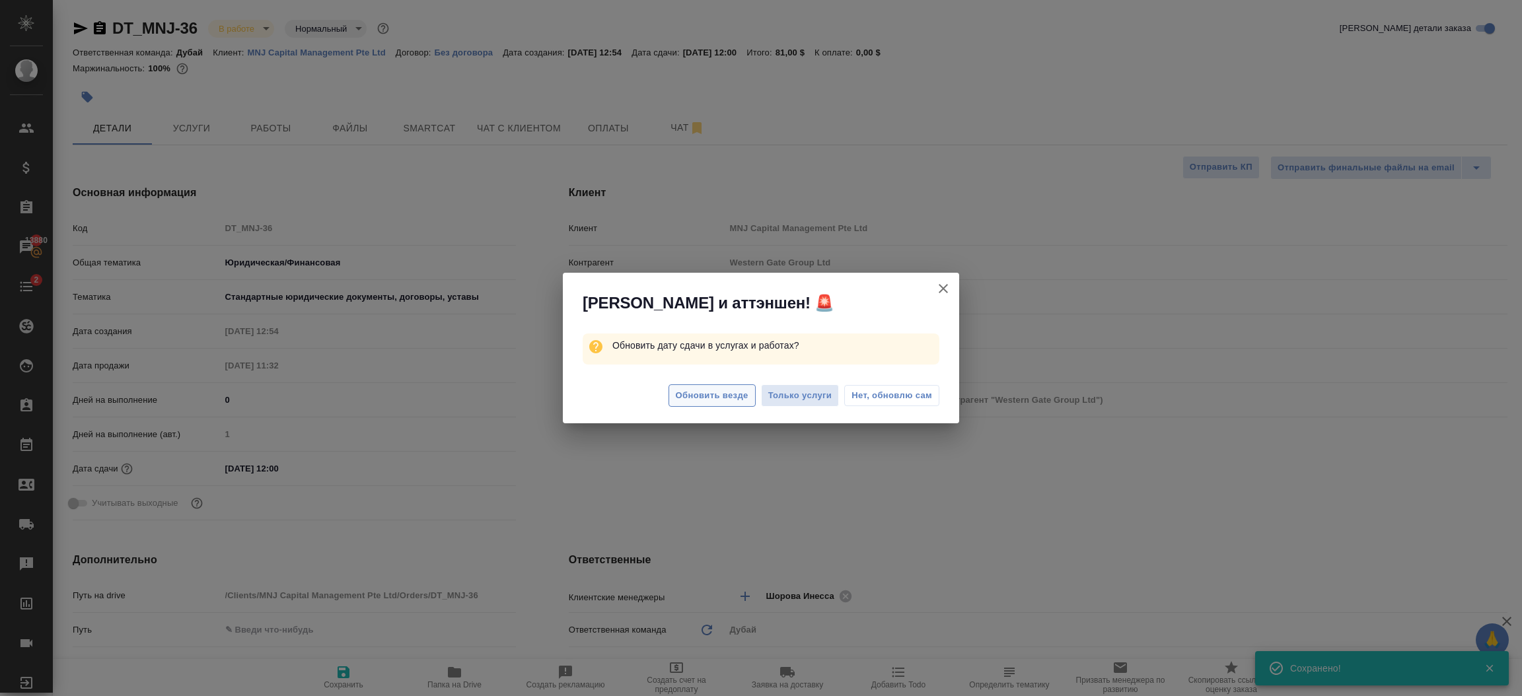
type textarea "x"
click at [731, 392] on span "Обновить везде" at bounding box center [712, 396] width 73 height 15
type textarea "x"
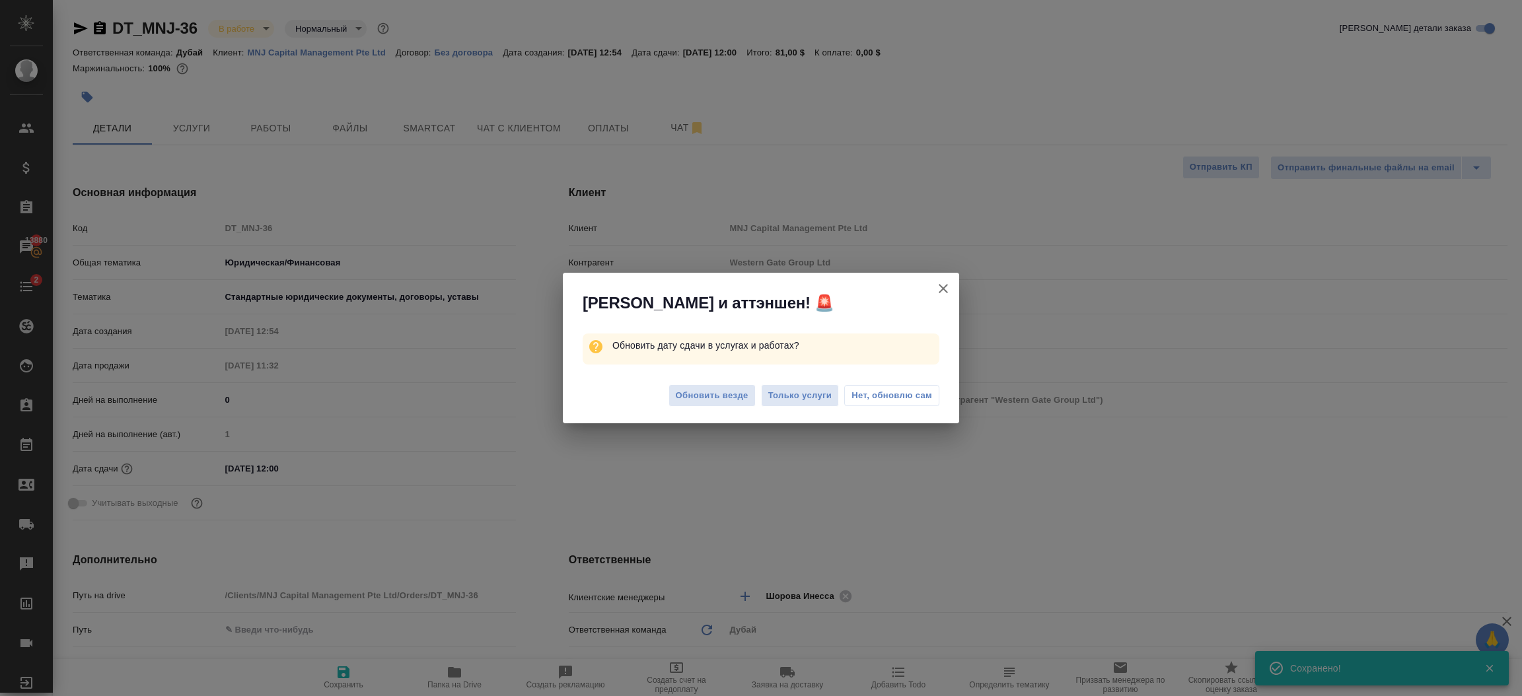
type textarea "x"
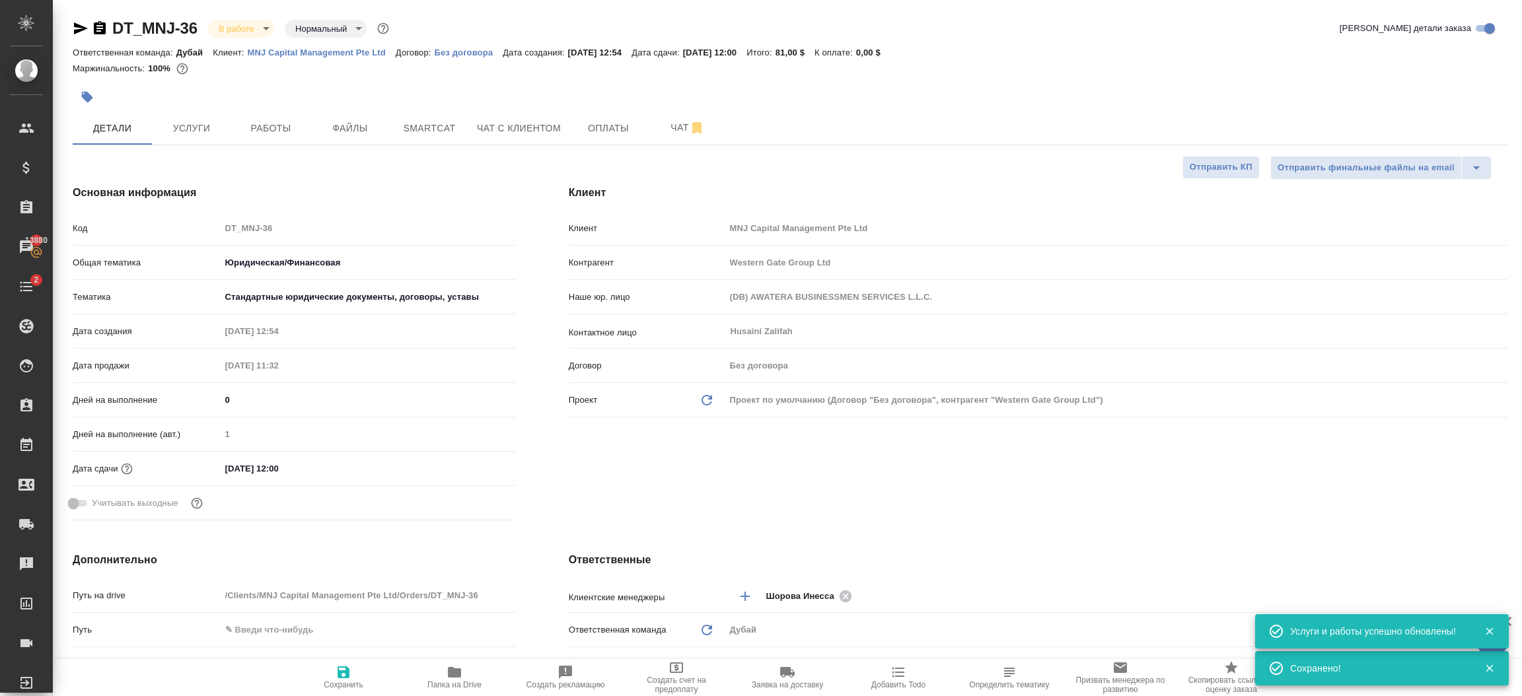
type textarea "x"
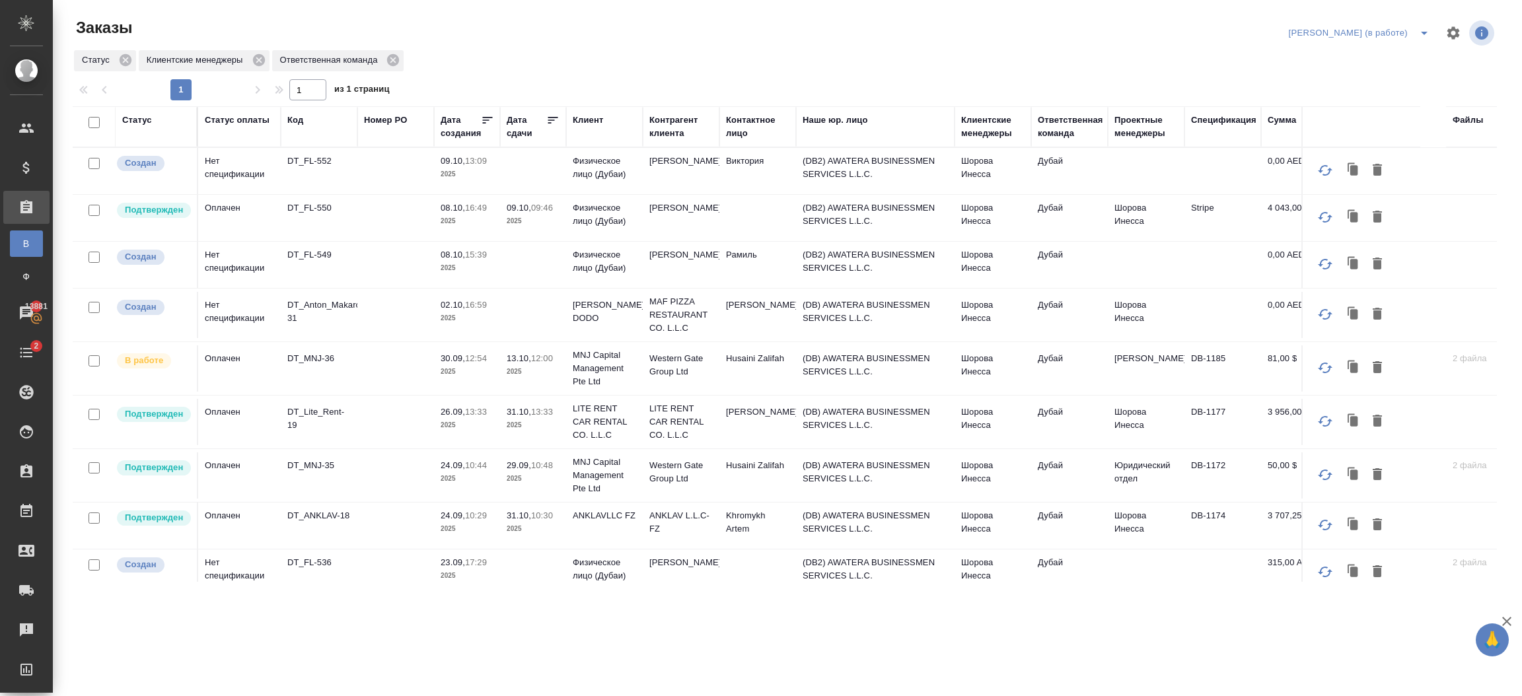
click at [806, 474] on td "(DB) AWATERA BUSINESSMEN SERVICES L.L.C." at bounding box center [875, 476] width 159 height 46
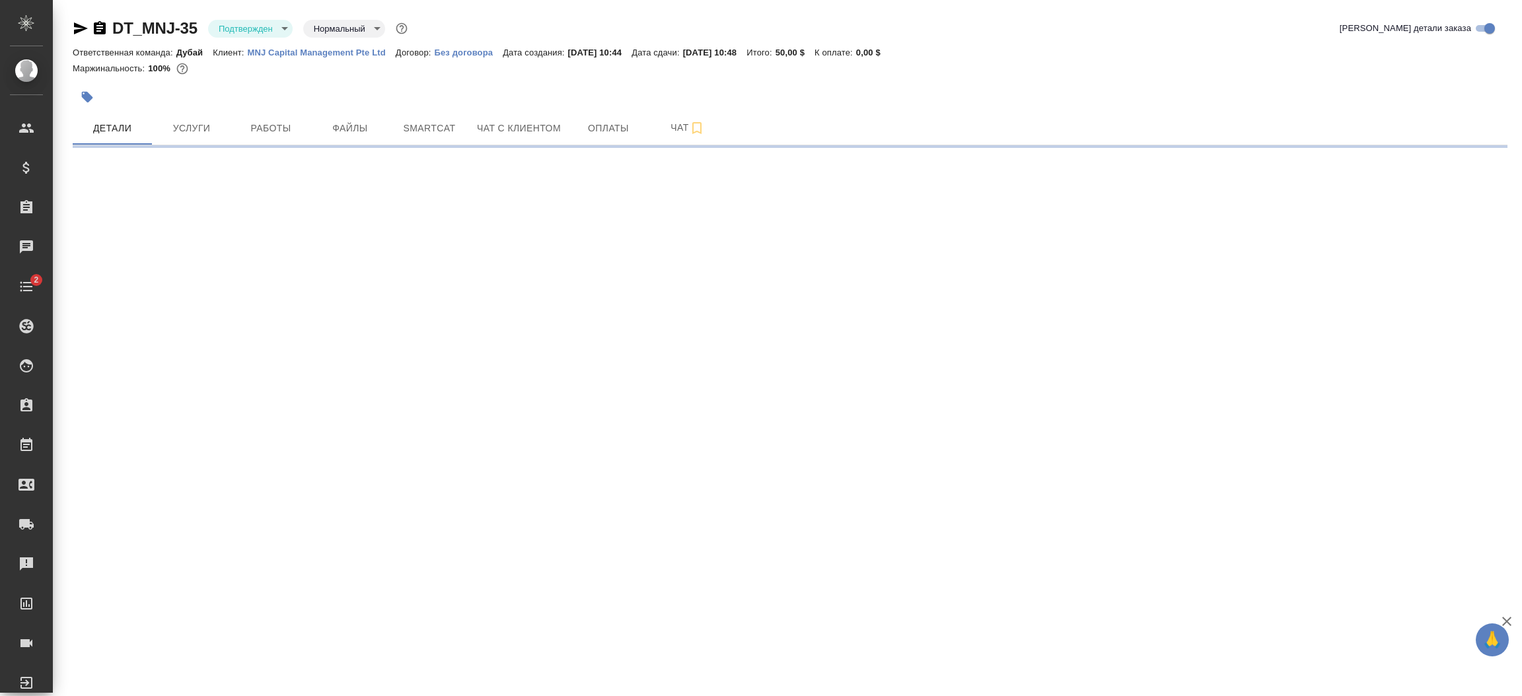
select select "RU"
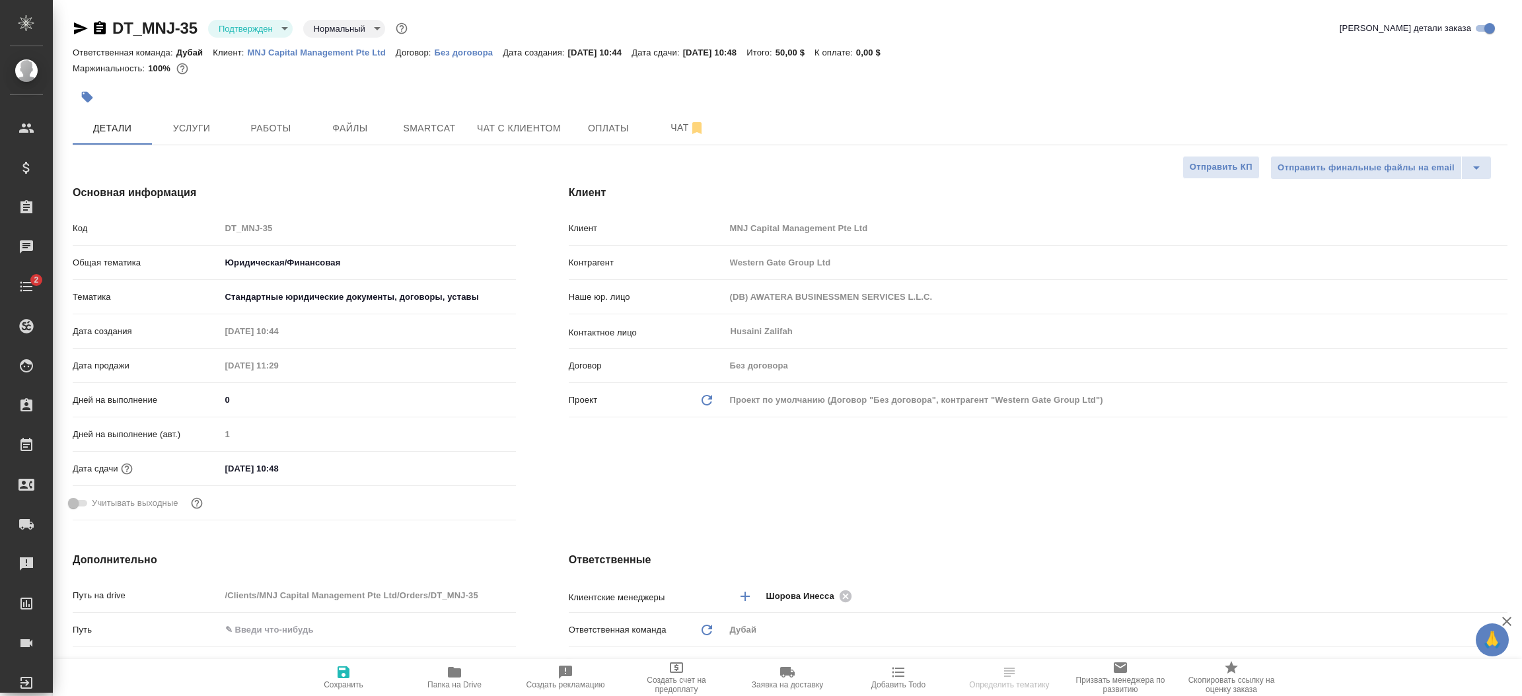
type textarea "x"
click at [403, 466] on div "[DATE] 10:48" at bounding box center [368, 468] width 295 height 19
click at [295, 464] on input "[DATE] 10:48" at bounding box center [279, 468] width 116 height 19
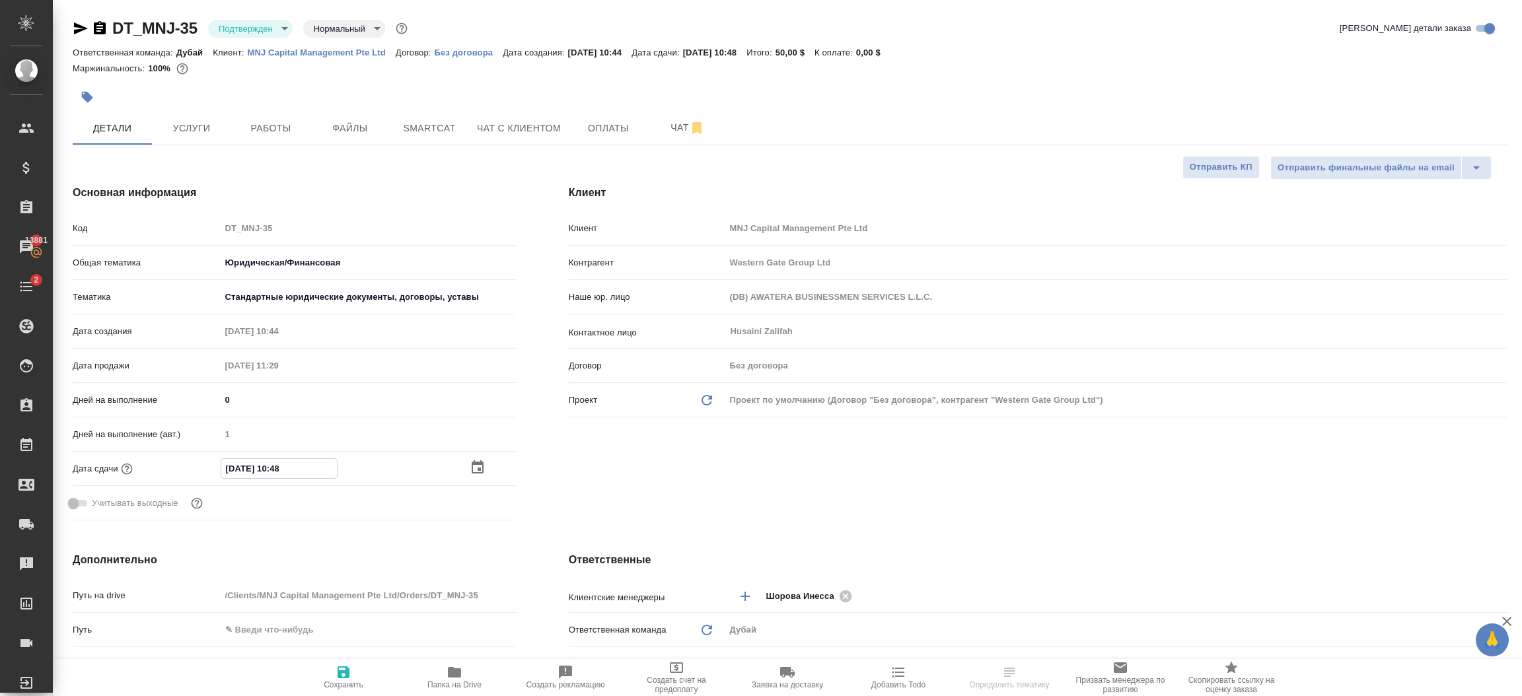
click at [476, 467] on icon "button" at bounding box center [478, 468] width 16 height 16
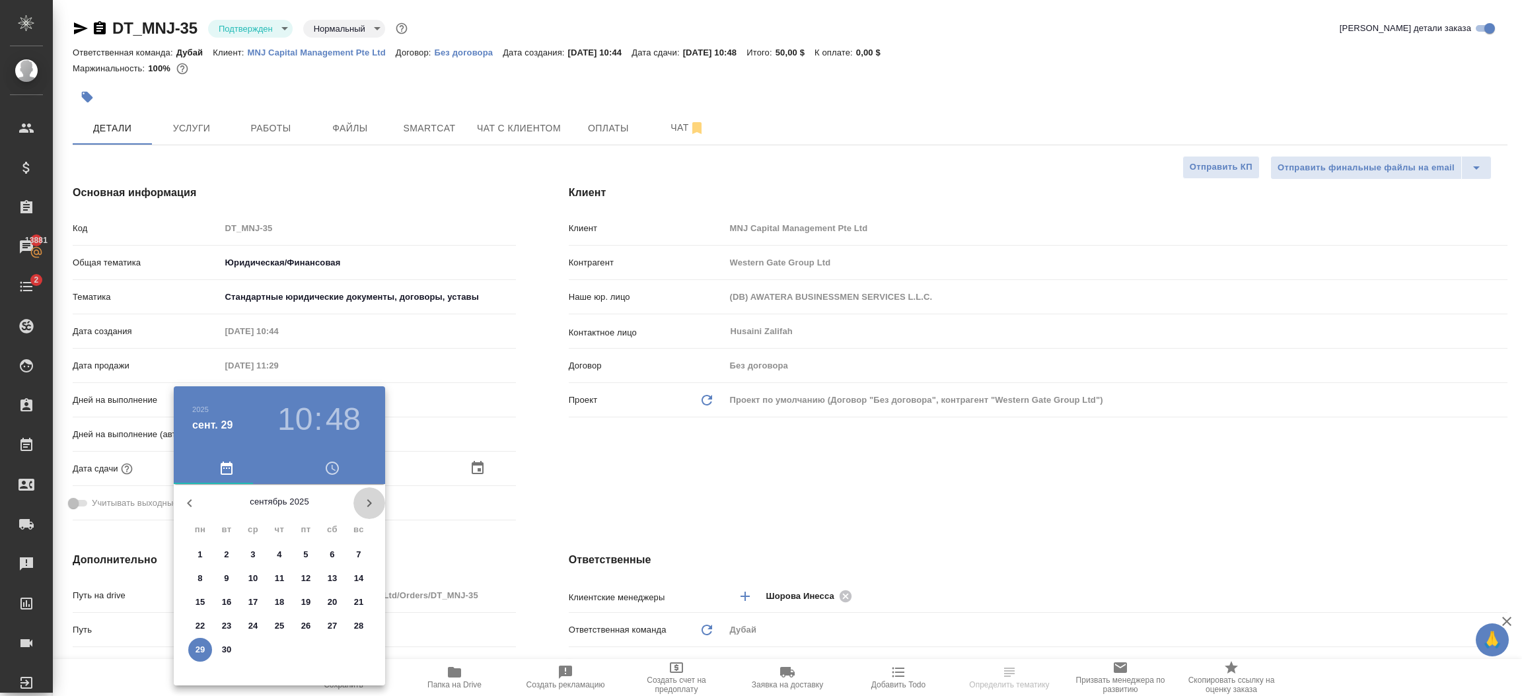
click at [376, 502] on icon "button" at bounding box center [369, 504] width 16 height 16
click at [198, 599] on p "13" at bounding box center [201, 602] width 10 height 13
type input "13.10.2025 10:48"
type textarea "x"
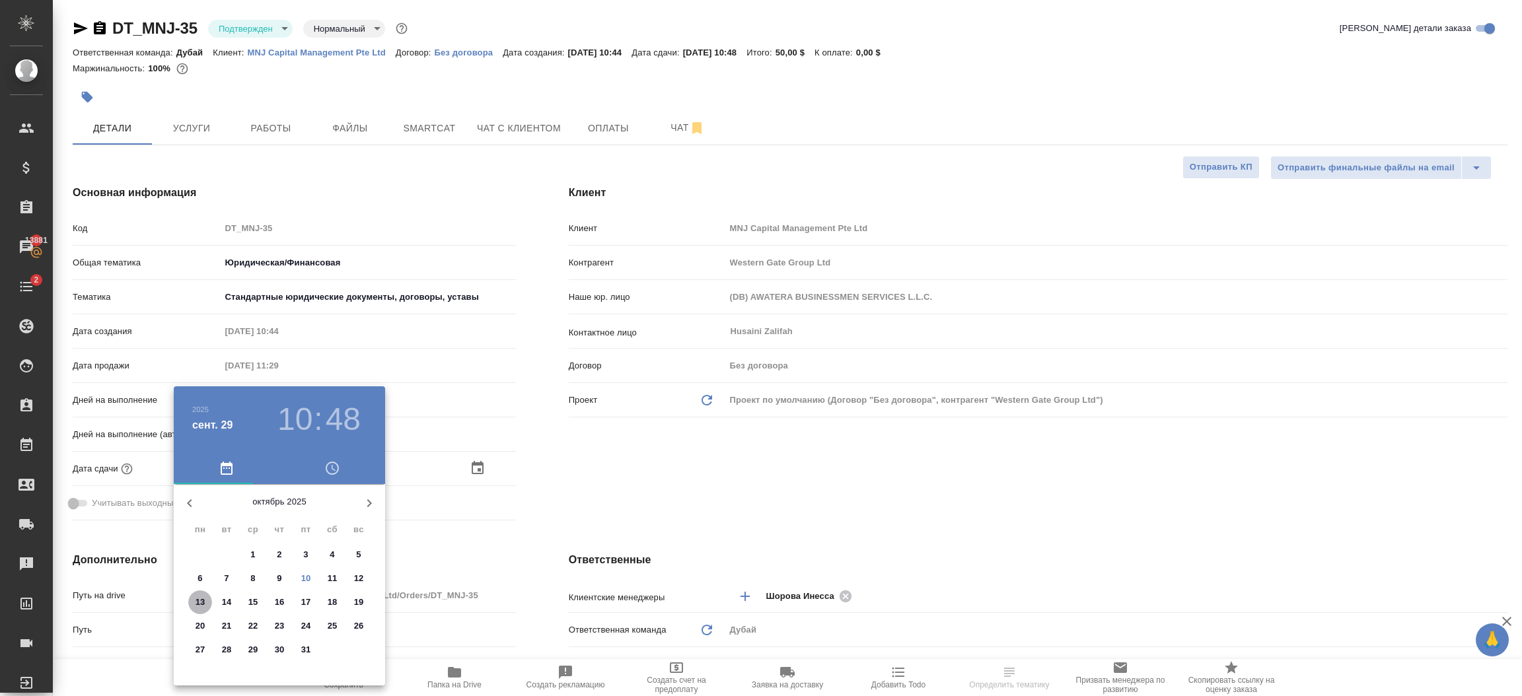
type textarea "x"
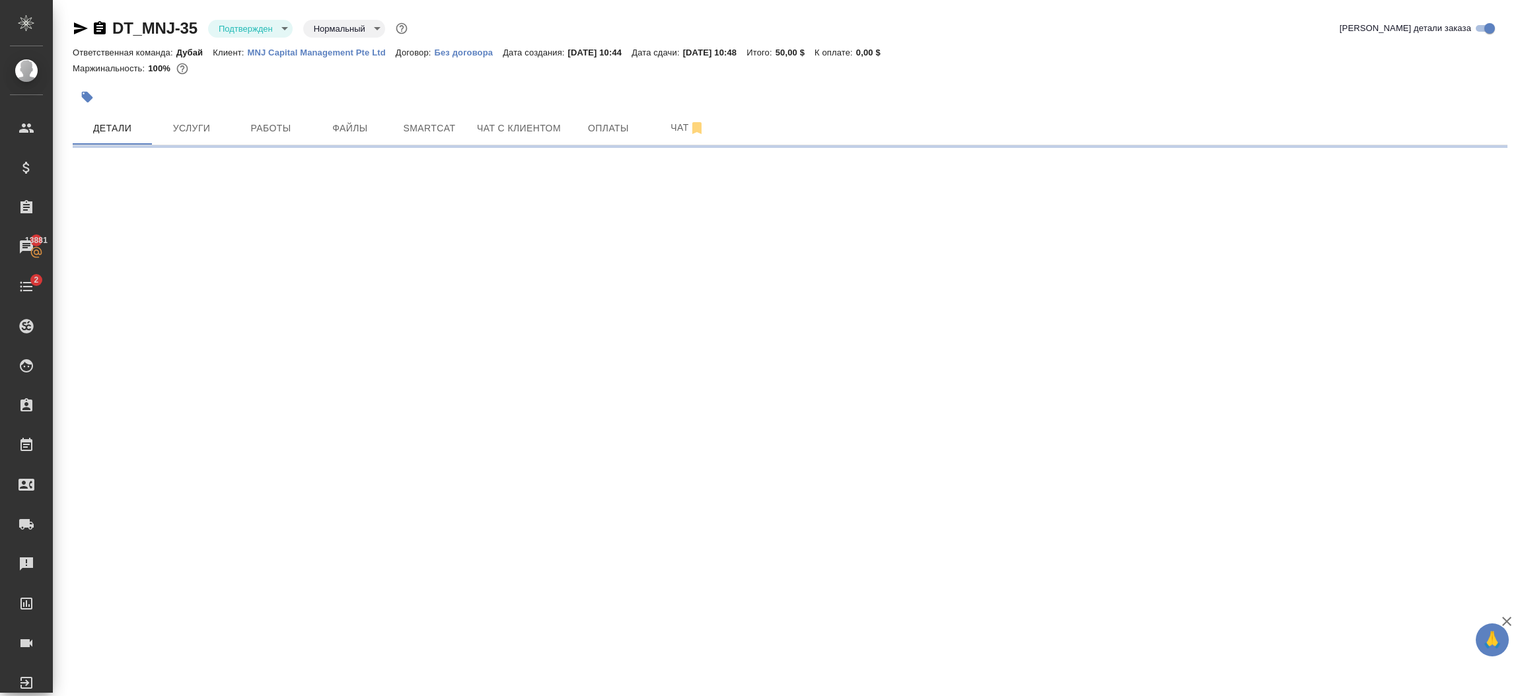
select select "RU"
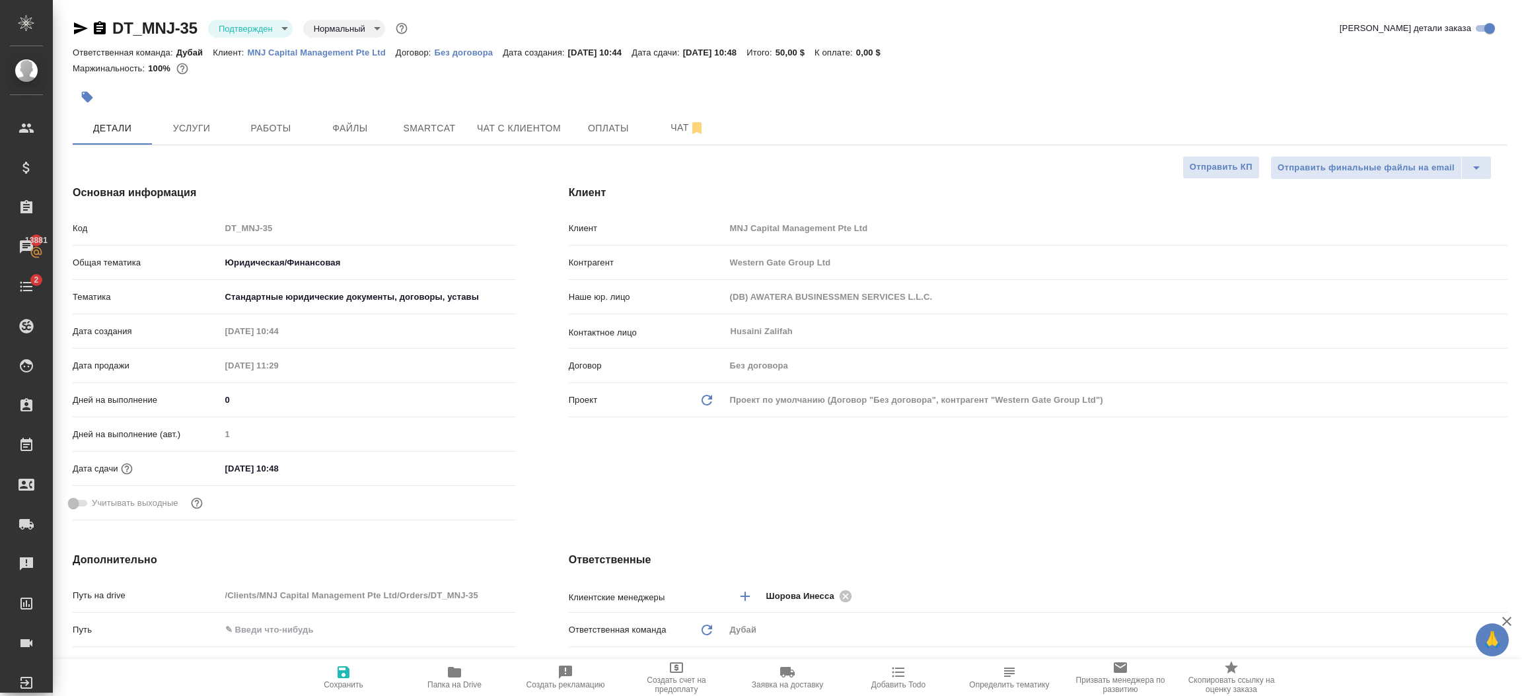
type textarea "x"
drag, startPoint x: 276, startPoint y: 452, endPoint x: 287, endPoint y: 464, distance: 16.8
click at [287, 464] on div "Код DT_MNJ-35 Общая тематика Юридическая/Финансовая yr-fn Тематика Стандартные …" at bounding box center [294, 371] width 443 height 309
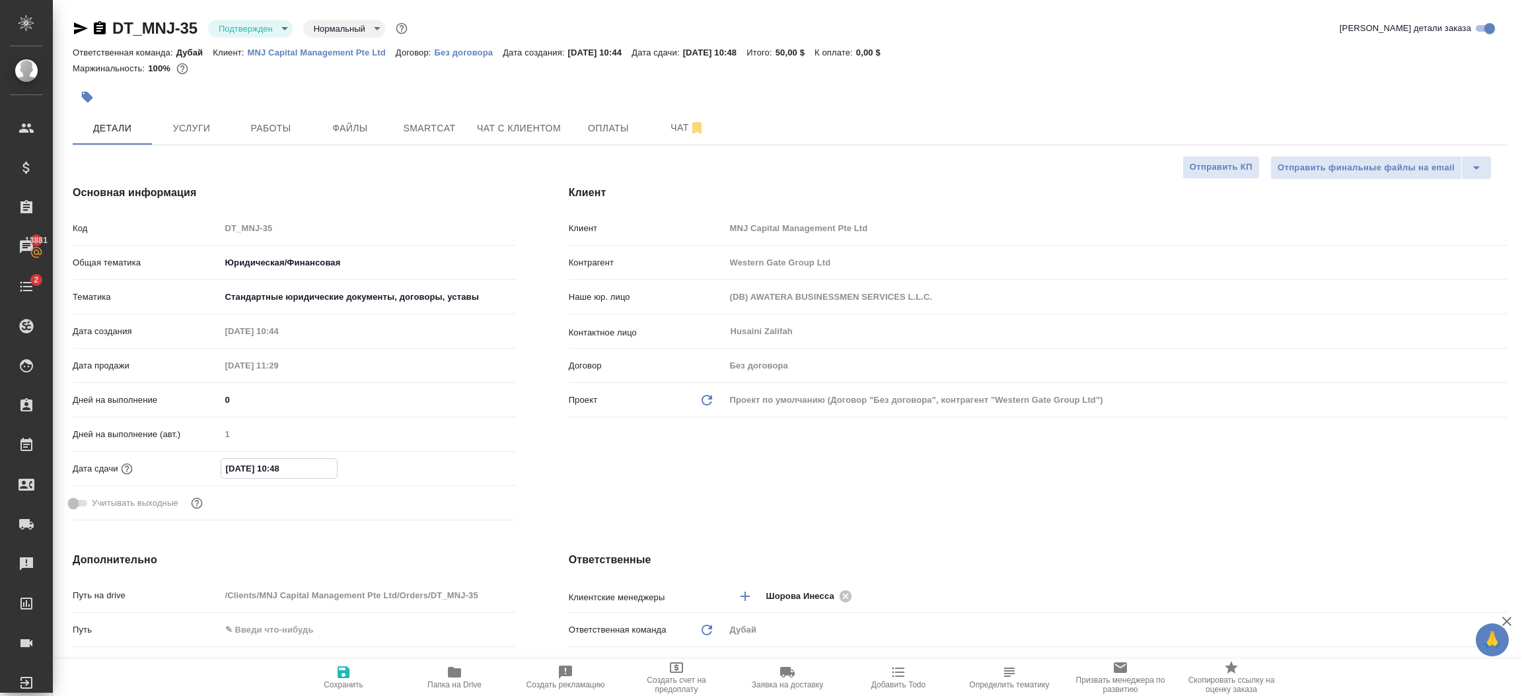
drag, startPoint x: 287, startPoint y: 464, endPoint x: 466, endPoint y: 466, distance: 178.4
click at [466, 466] on div "29.09.2025 10:48" at bounding box center [368, 469] width 295 height 20
click at [466, 466] on div "29.09.2025 10:48" at bounding box center [368, 468] width 295 height 19
click at [284, 466] on input "29.09.2025 10:48" at bounding box center [279, 468] width 116 height 19
click at [478, 466] on icon "button" at bounding box center [478, 468] width 16 height 16
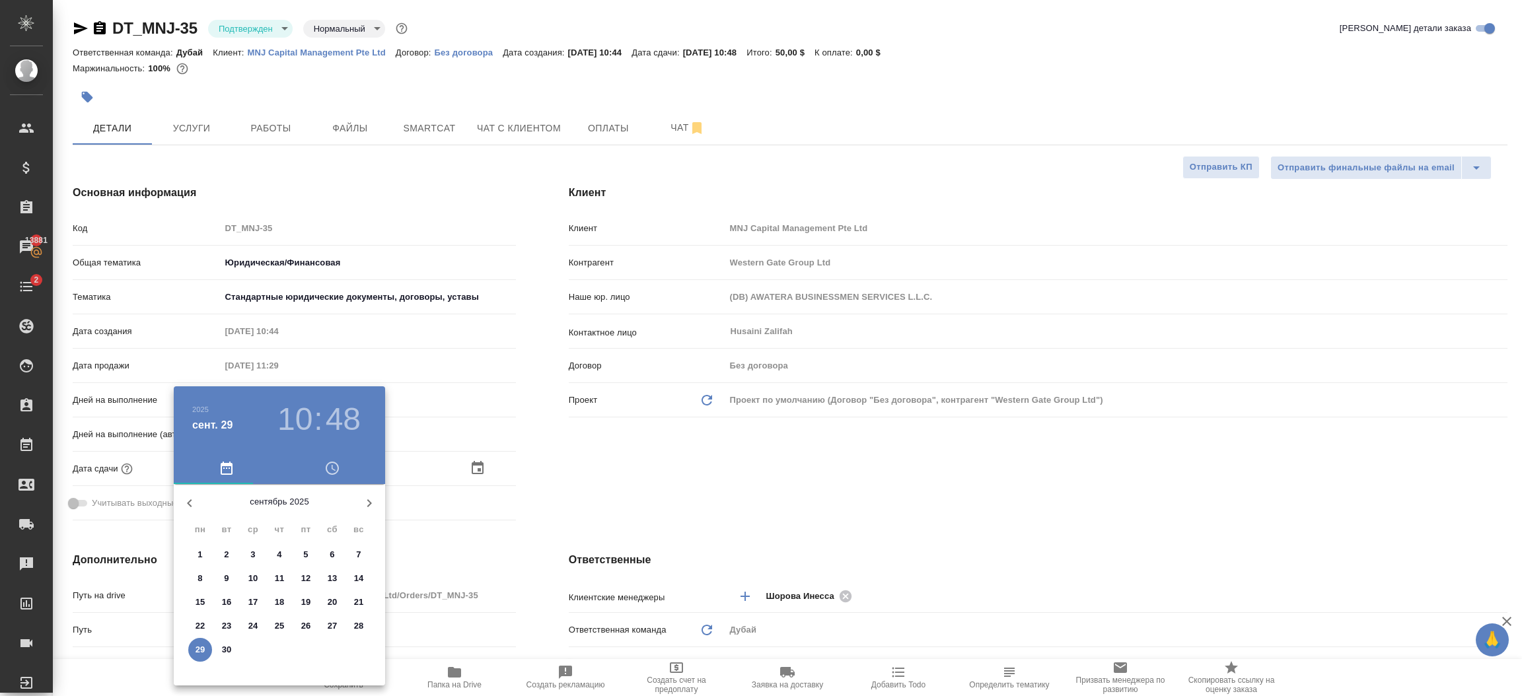
click at [367, 498] on icon "button" at bounding box center [369, 504] width 16 height 16
click at [204, 600] on p "13" at bounding box center [201, 602] width 10 height 13
type input "13.10.2025 10:48"
type textarea "x"
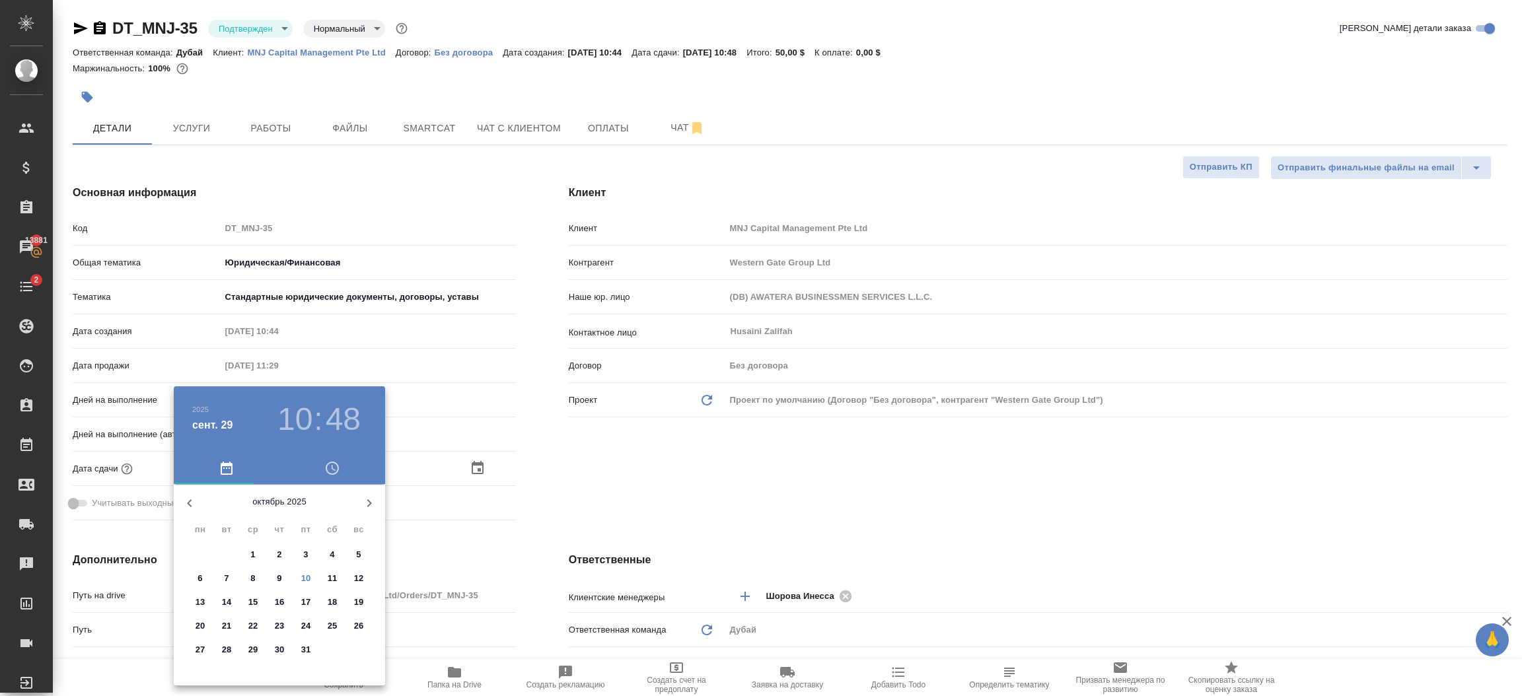
type textarea "x"
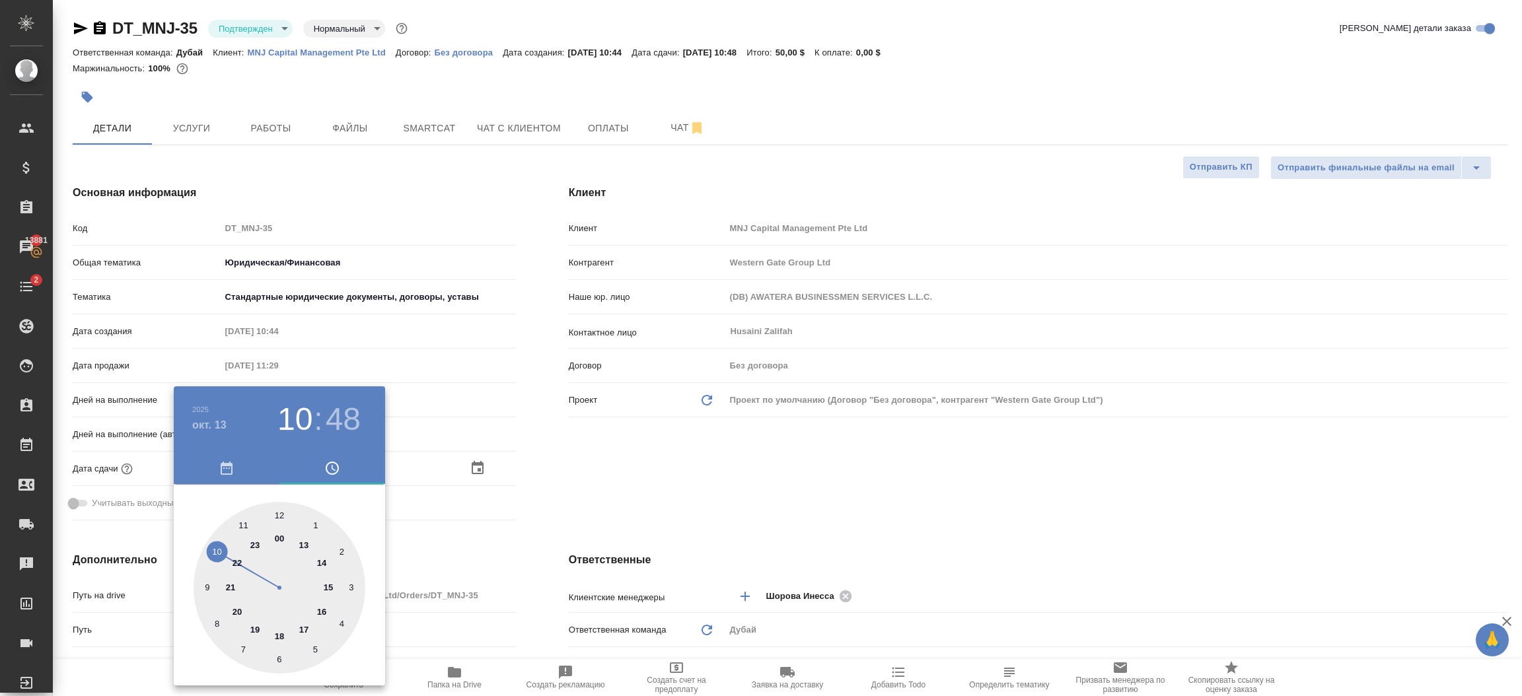
click at [320, 522] on div at bounding box center [280, 588] width 172 height 172
type input "13.10.2025 01:48"
type textarea "x"
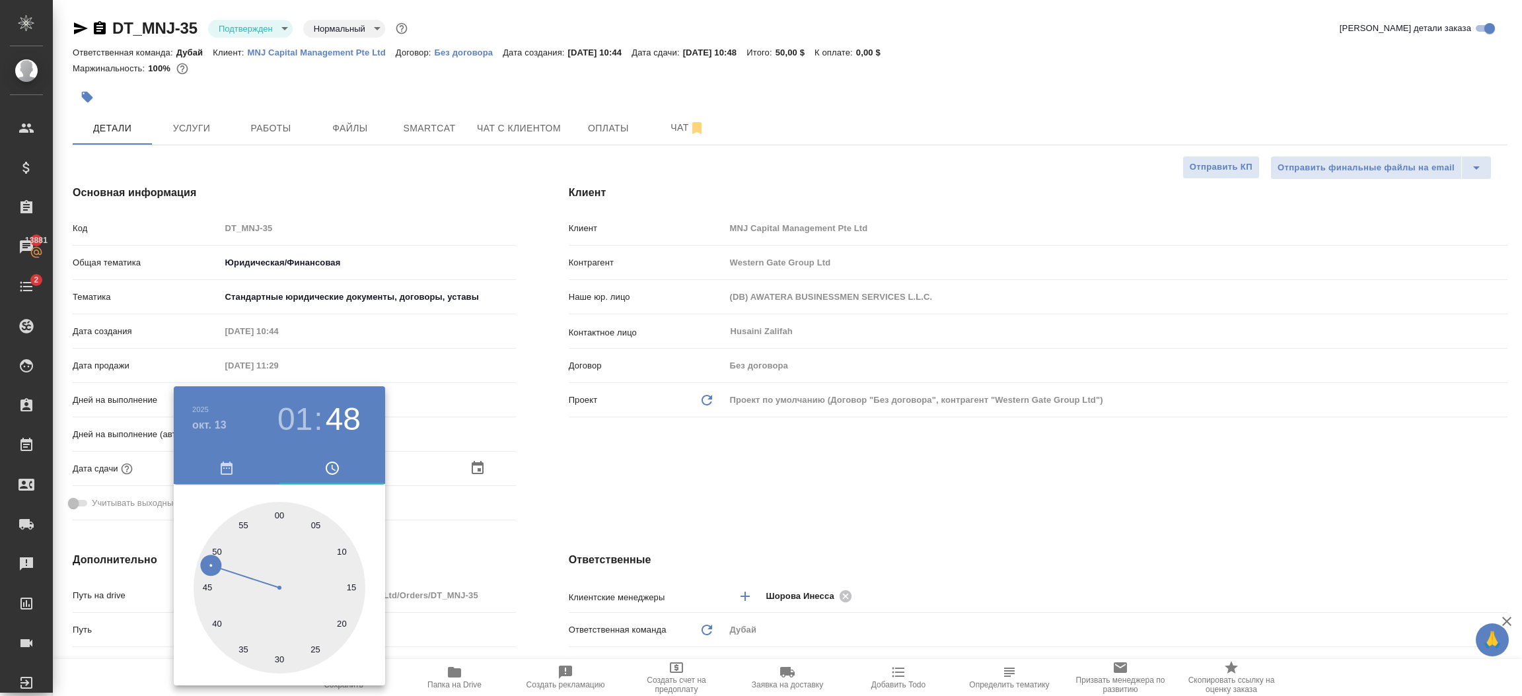
click at [283, 511] on div at bounding box center [280, 588] width 172 height 172
type input "13.10.2025 01:00"
type textarea "x"
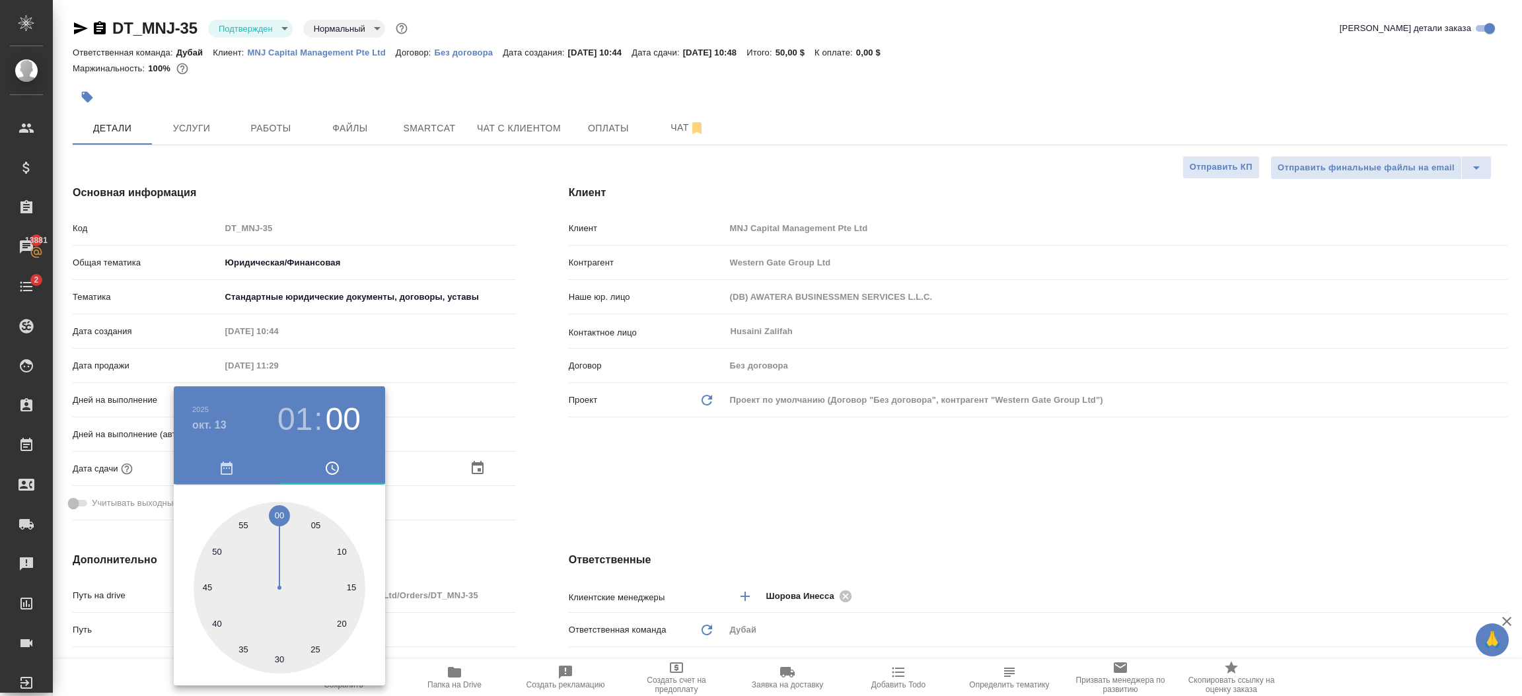
click at [295, 414] on h3 "01" at bounding box center [295, 419] width 35 height 37
click at [320, 563] on div at bounding box center [280, 588] width 172 height 172
type input "13.10.2025 14:00"
type textarea "x"
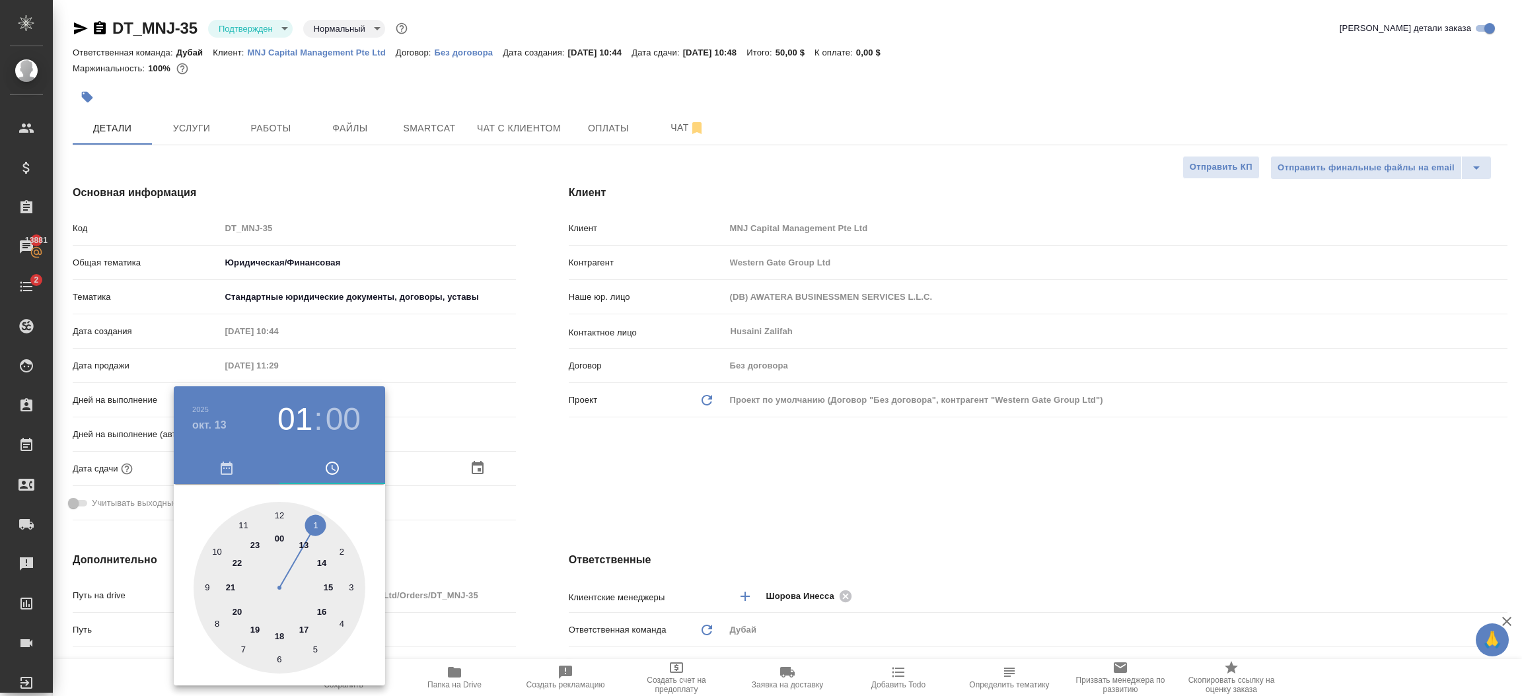
type textarea "x"
click at [457, 537] on div at bounding box center [761, 348] width 1522 height 696
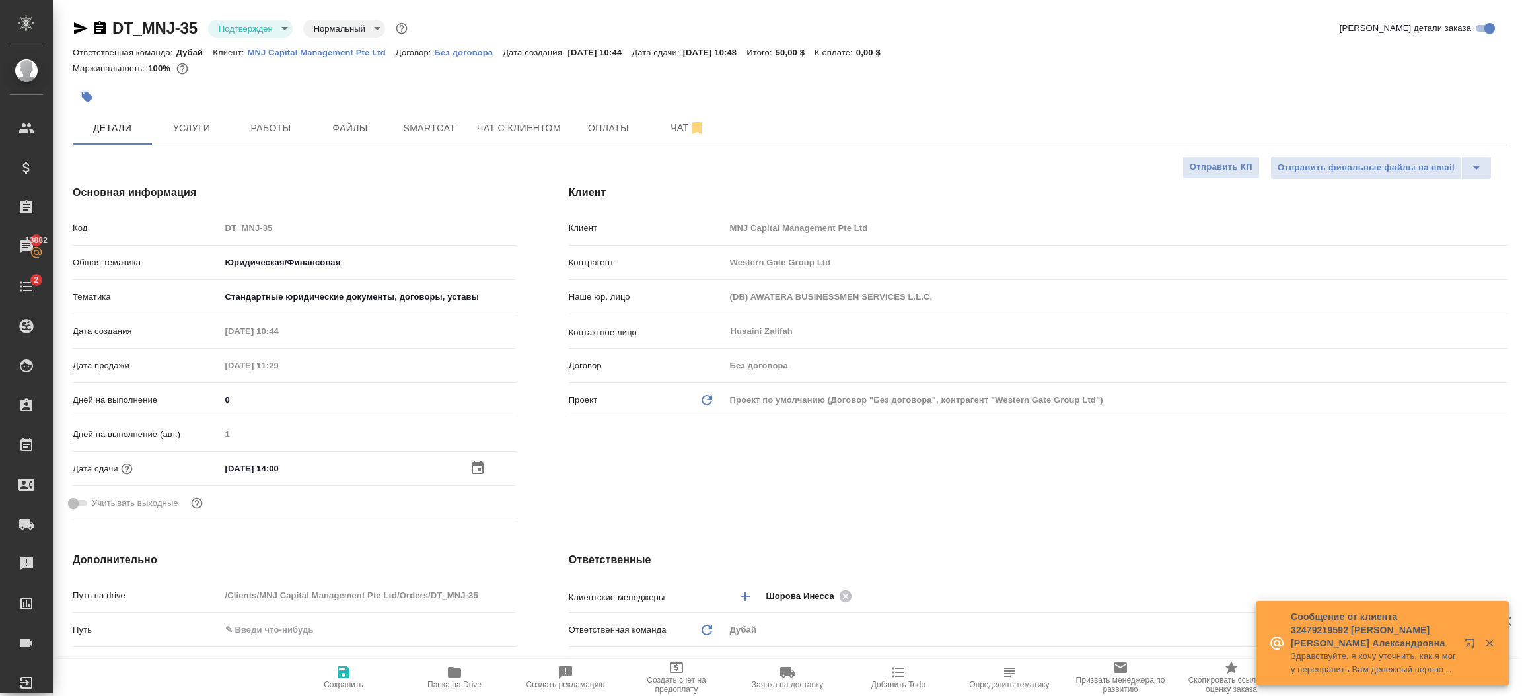
click at [340, 667] on icon "button" at bounding box center [344, 673] width 16 height 16
type textarea "x"
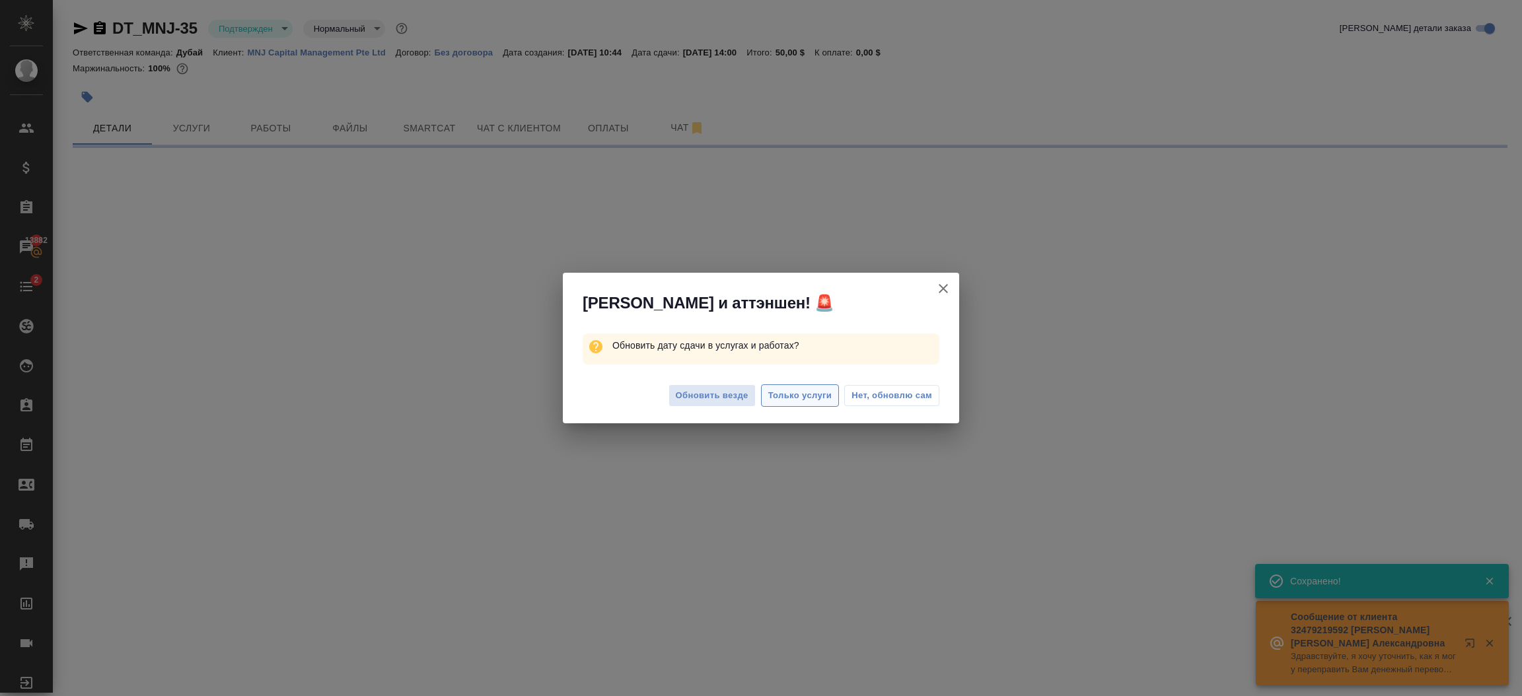
select select "RU"
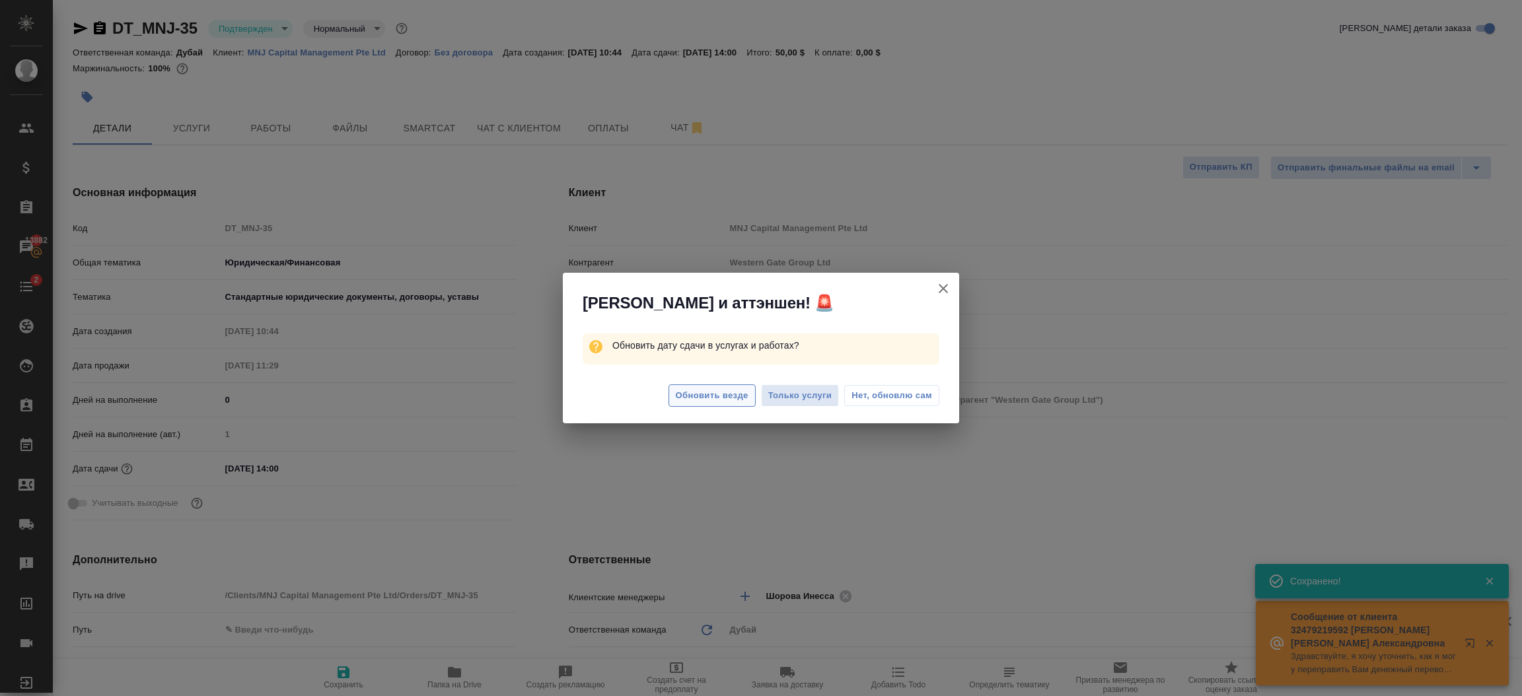
click at [733, 400] on span "Обновить везде" at bounding box center [712, 396] width 73 height 15
type textarea "x"
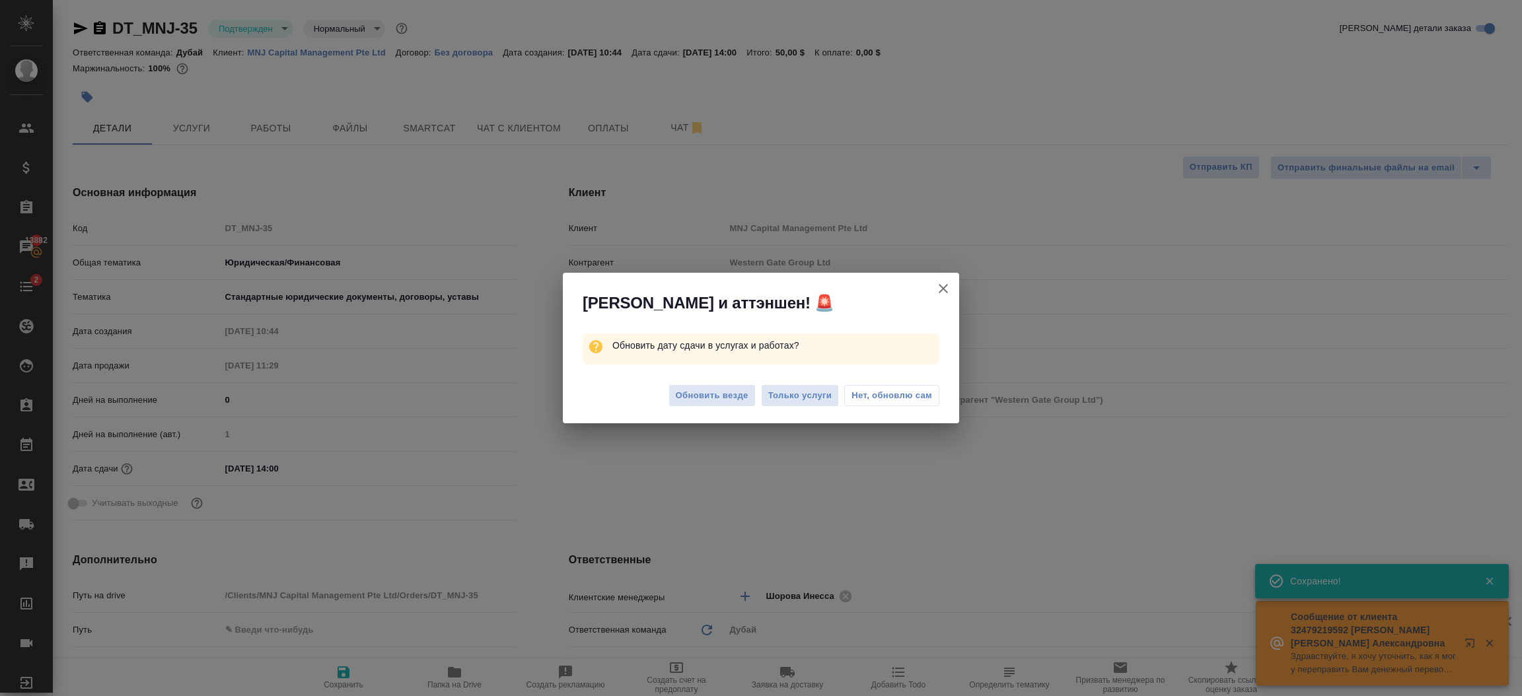
type textarea "x"
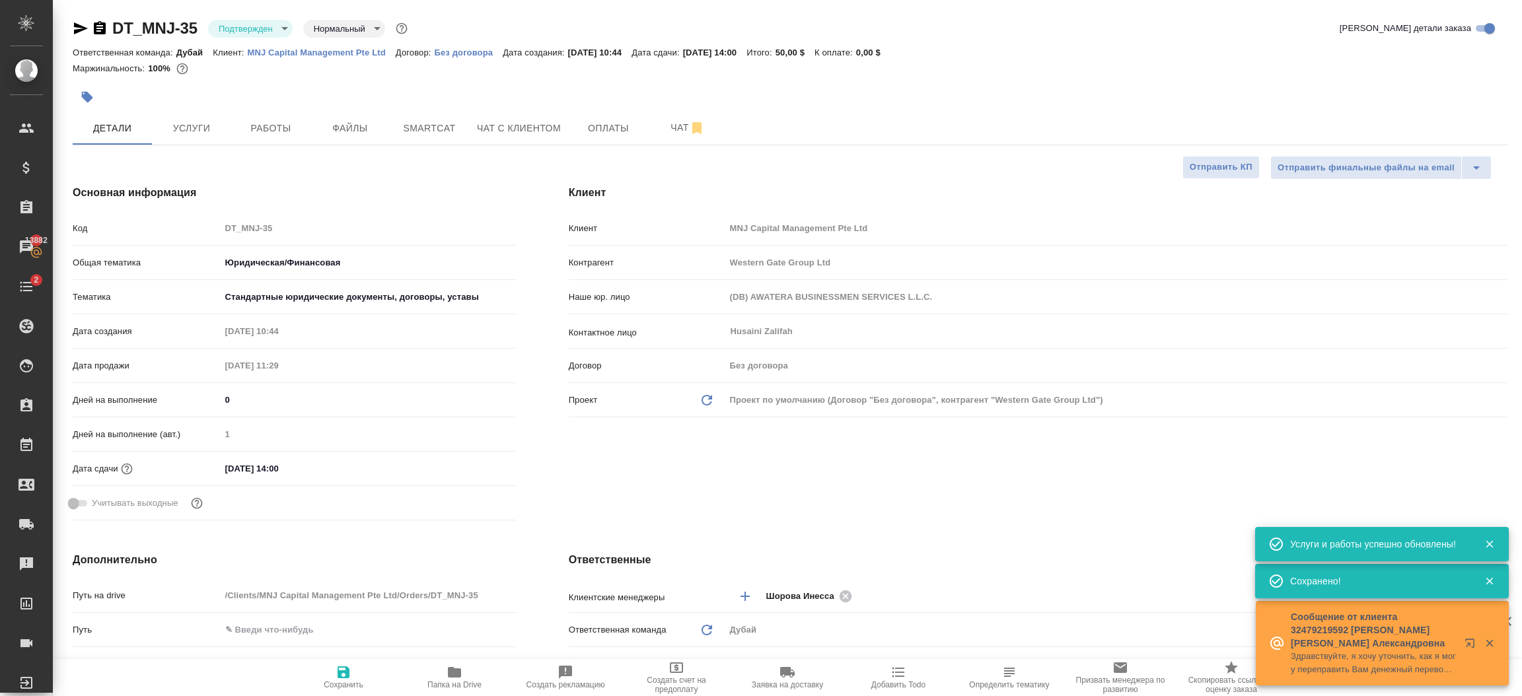
click at [822, 481] on div "Клиент Клиент MNJ Capital Management Pte Ltd Контрагент Western Gate Group Ltd …" at bounding box center [1038, 356] width 992 height 394
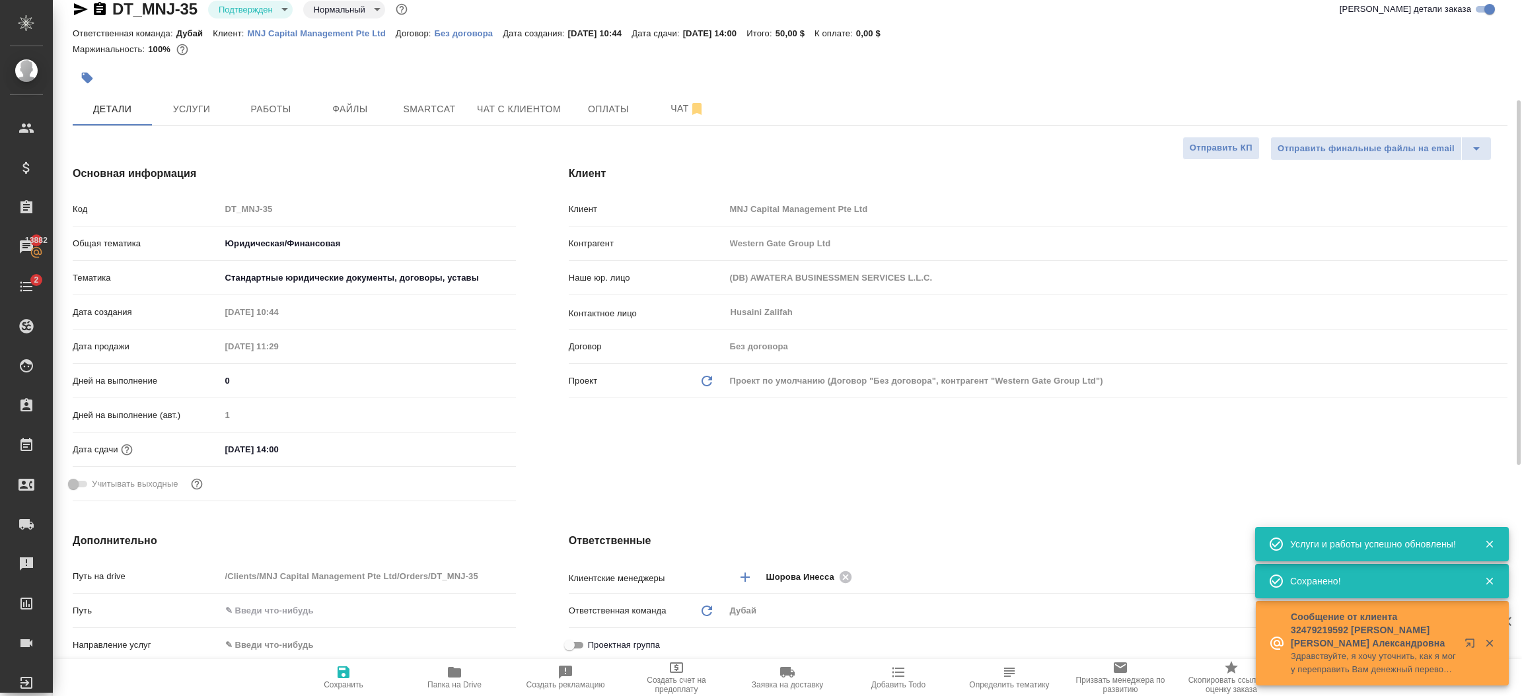
scroll to position [178, 0]
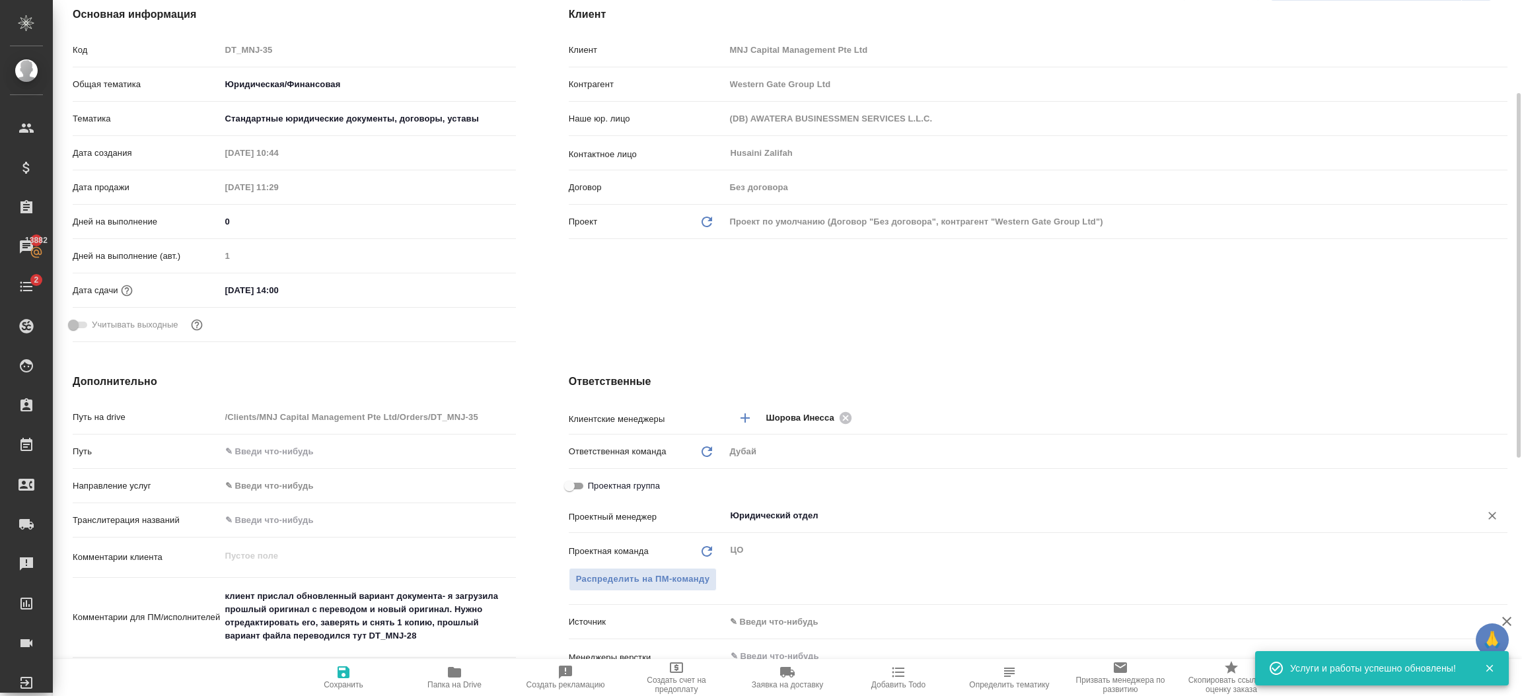
click at [1493, 521] on icon "Очистить" at bounding box center [1492, 515] width 13 height 13
type textarea "x"
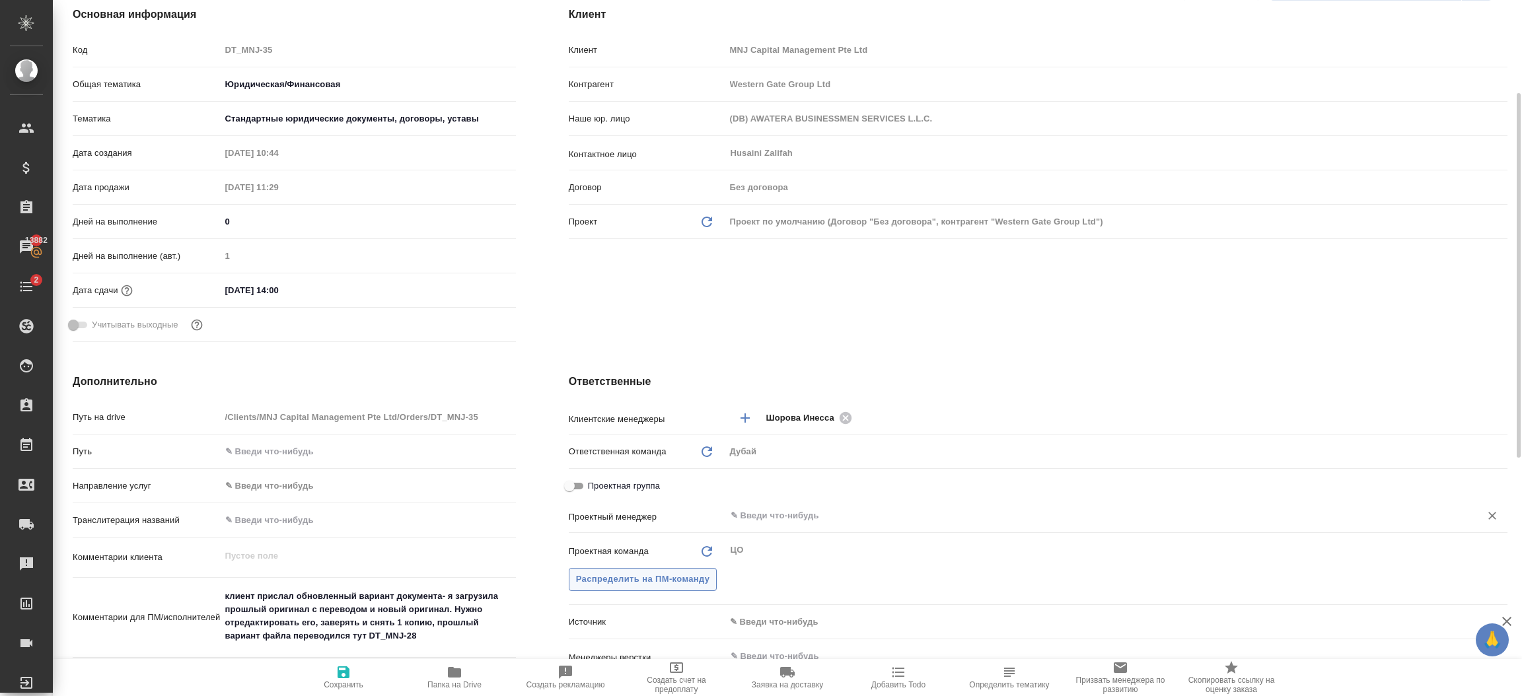
click at [688, 570] on button "Распределить на ПМ-команду" at bounding box center [643, 579] width 149 height 23
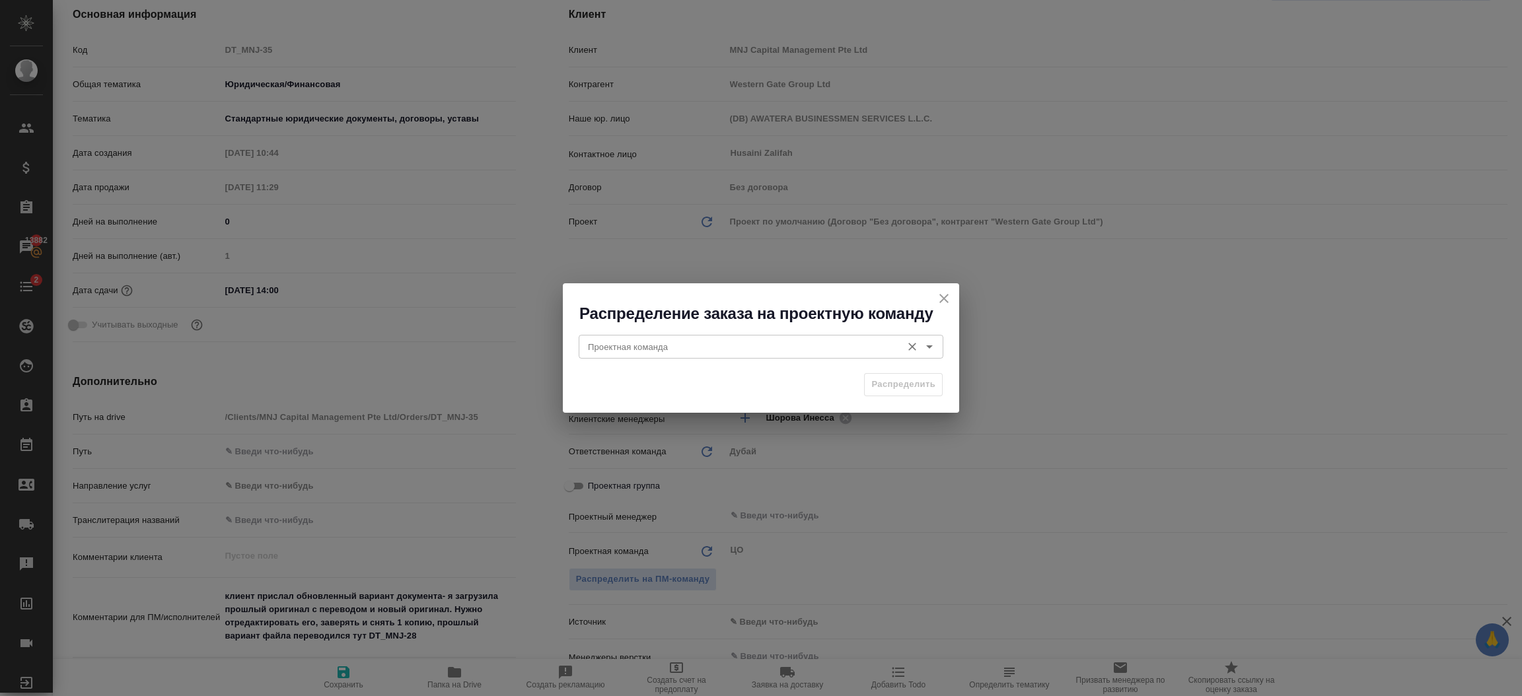
click at [687, 354] on input "Проектная команда" at bounding box center [739, 347] width 313 height 16
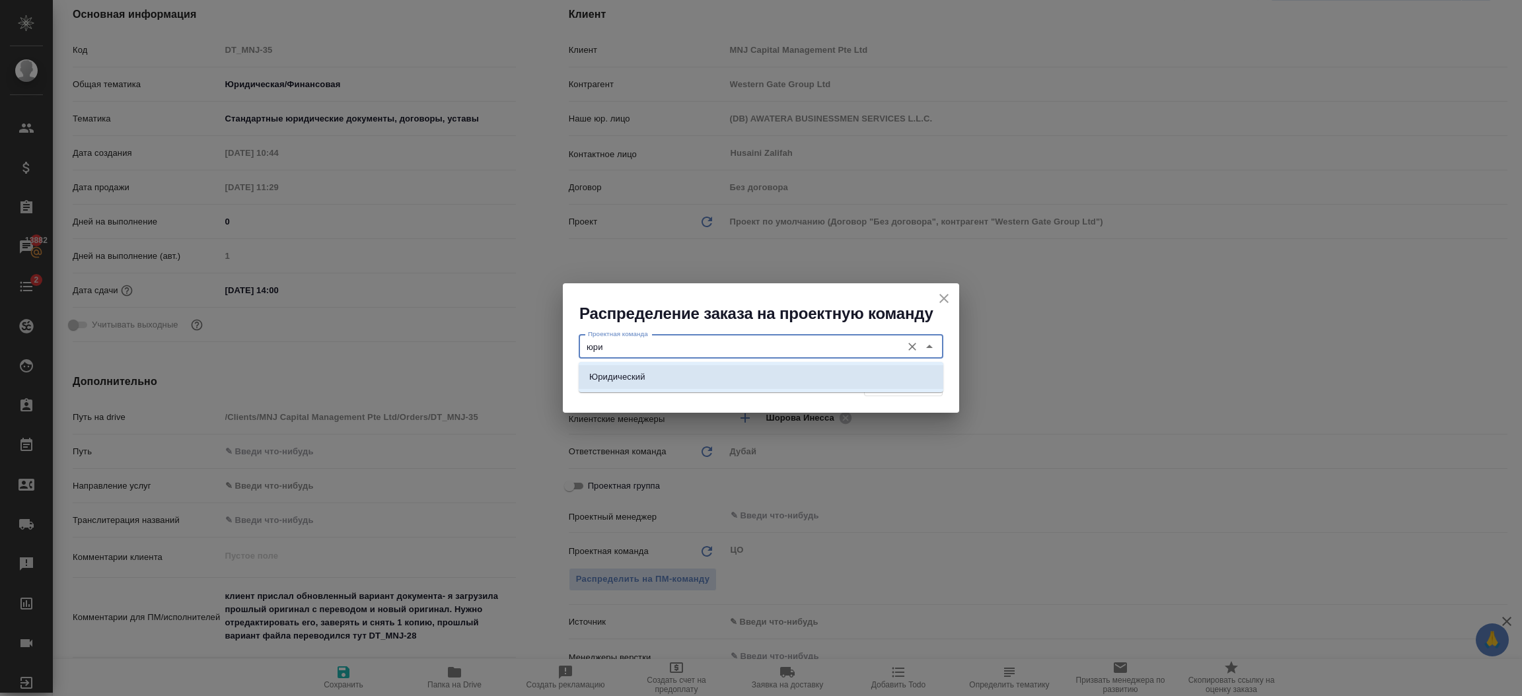
click at [690, 379] on li "Юридический" at bounding box center [761, 377] width 365 height 24
type input "Юридический"
click at [934, 388] on span "Распределить" at bounding box center [904, 384] width 64 height 15
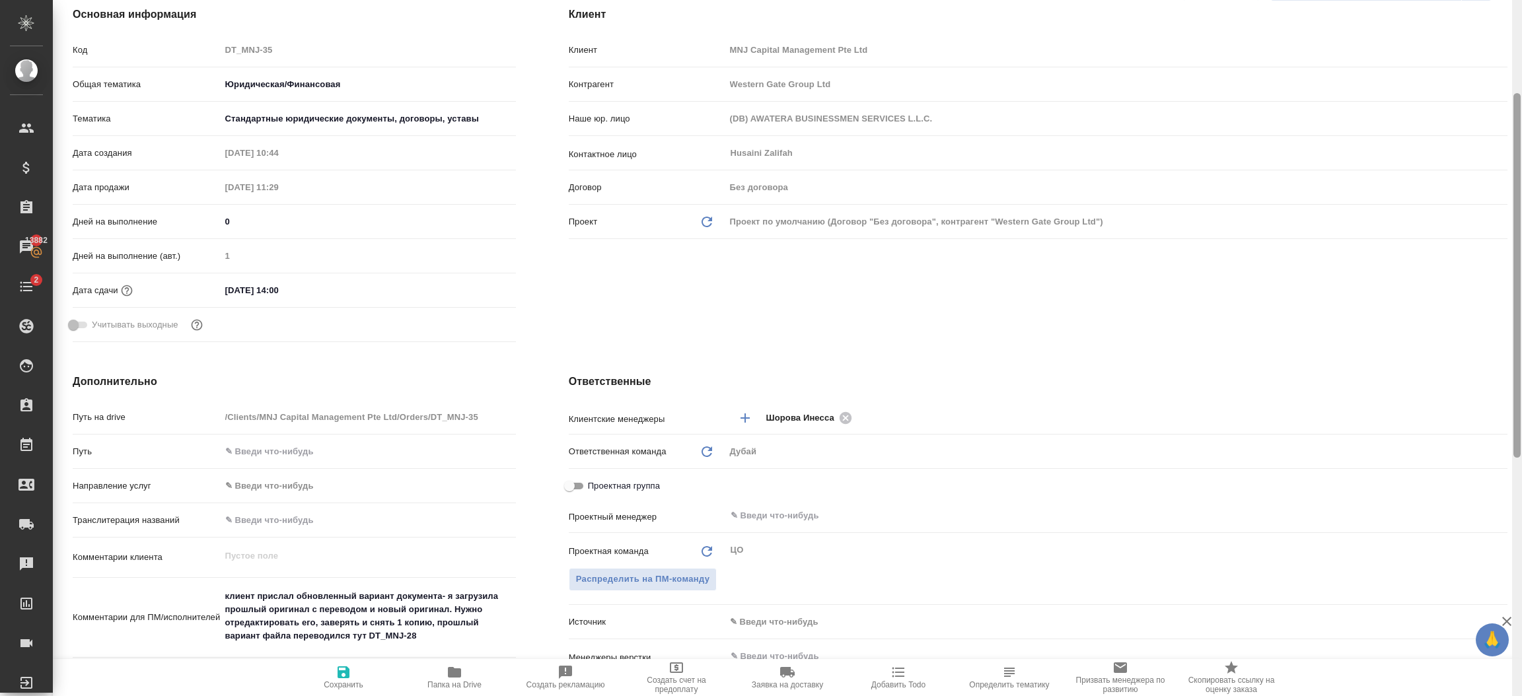
type textarea "x"
type input "Юридический отдел"
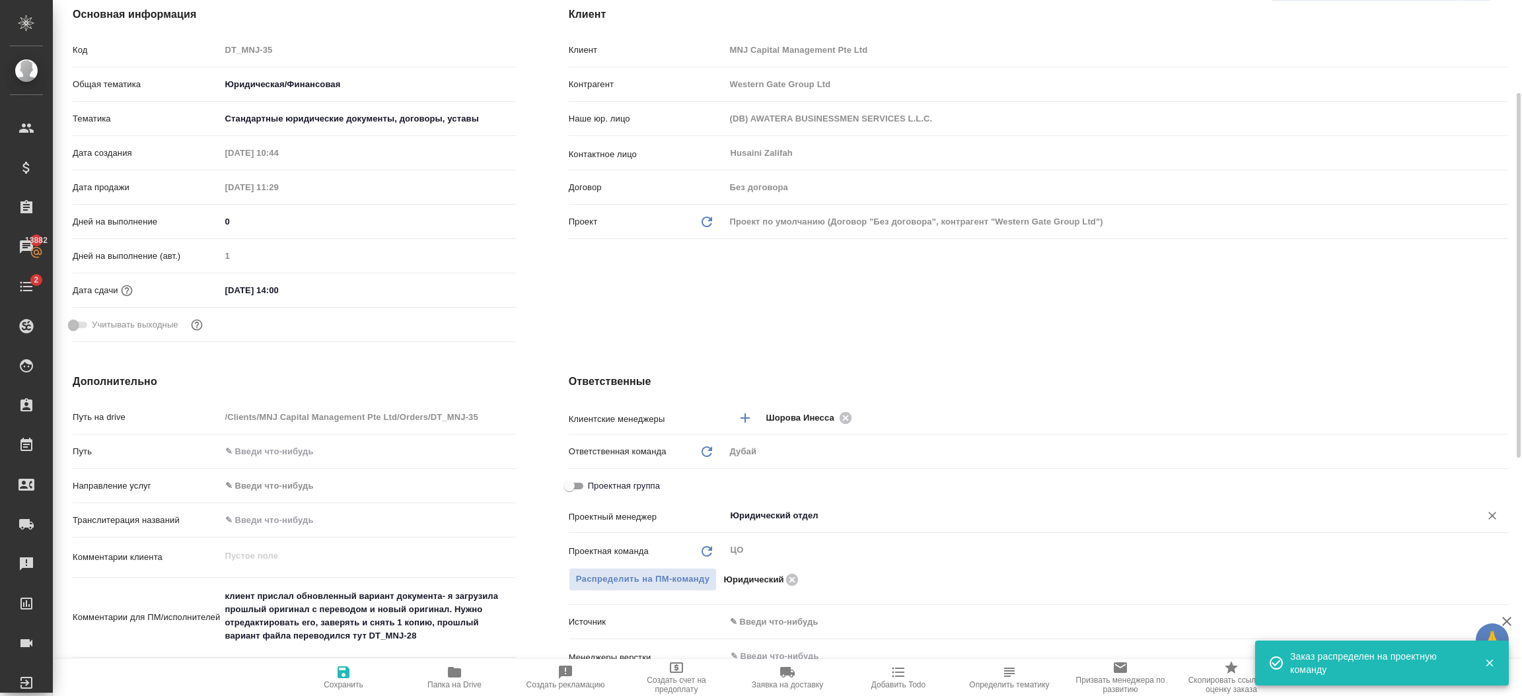
click at [1493, 517] on icon "Очистить" at bounding box center [1493, 516] width 8 height 8
type textarea "x"
click at [344, 677] on icon "button" at bounding box center [344, 673] width 12 height 12
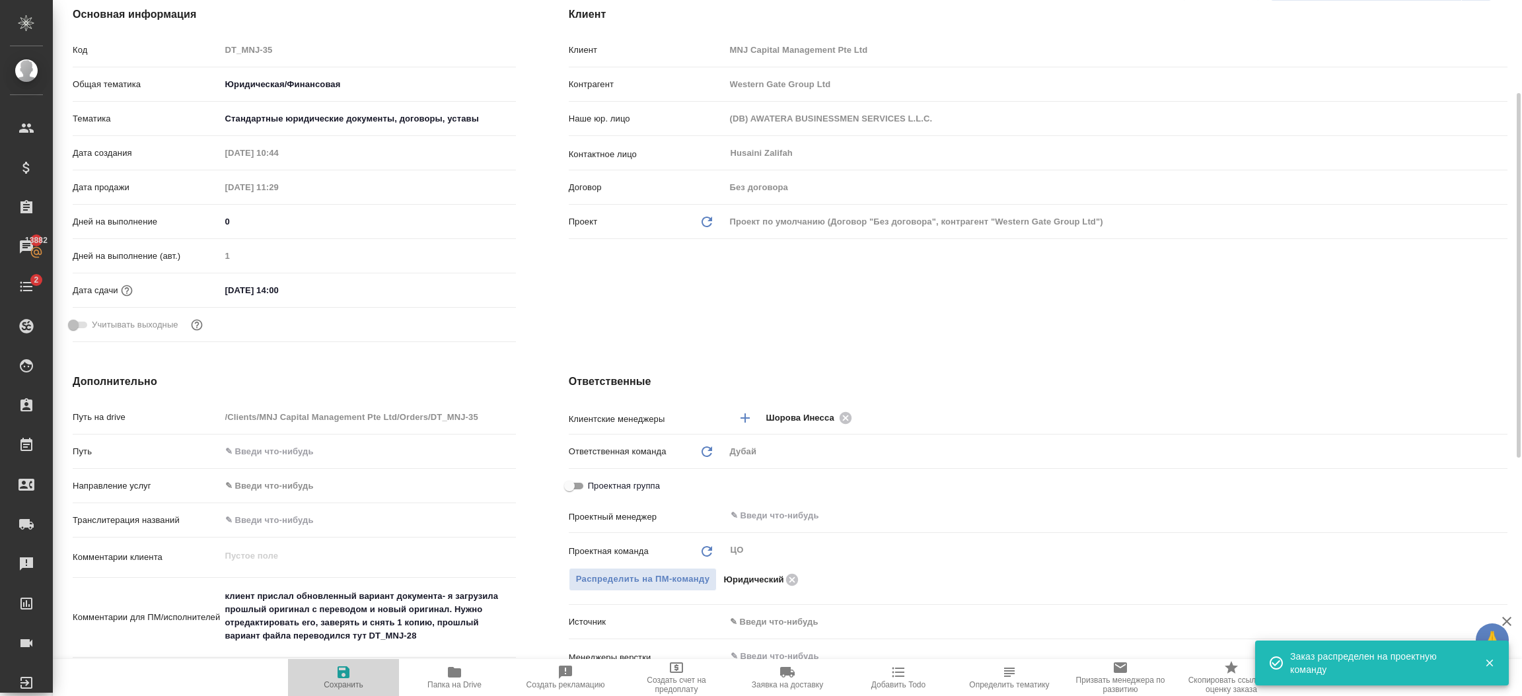
type textarea "x"
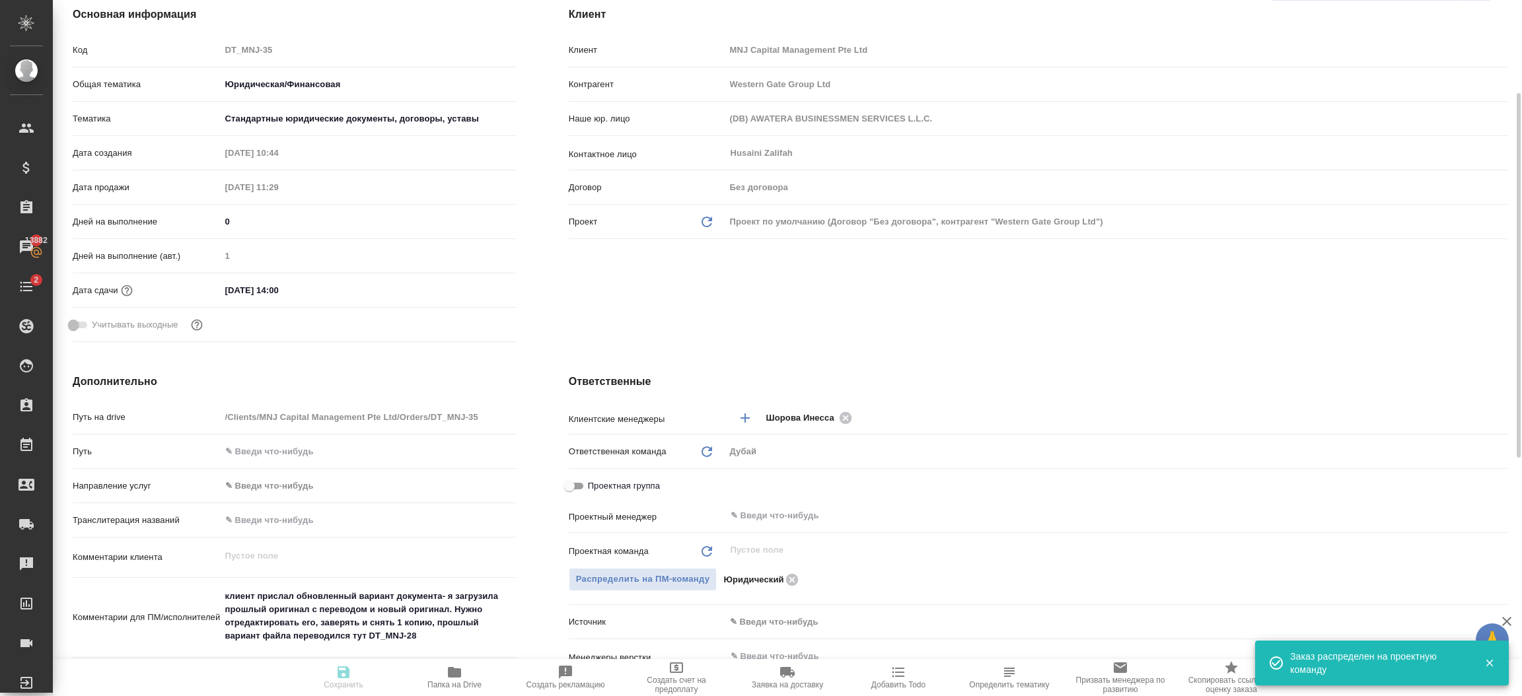
type textarea "x"
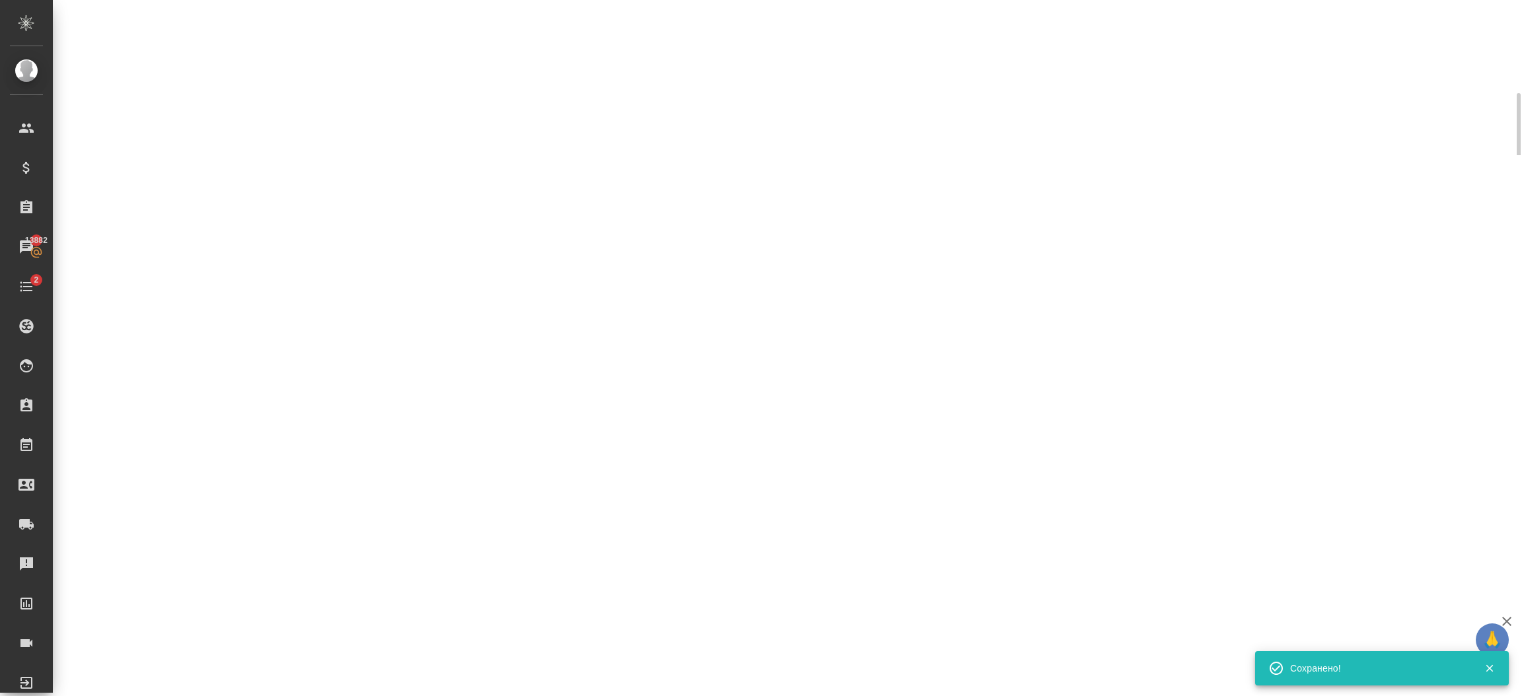
select select "RU"
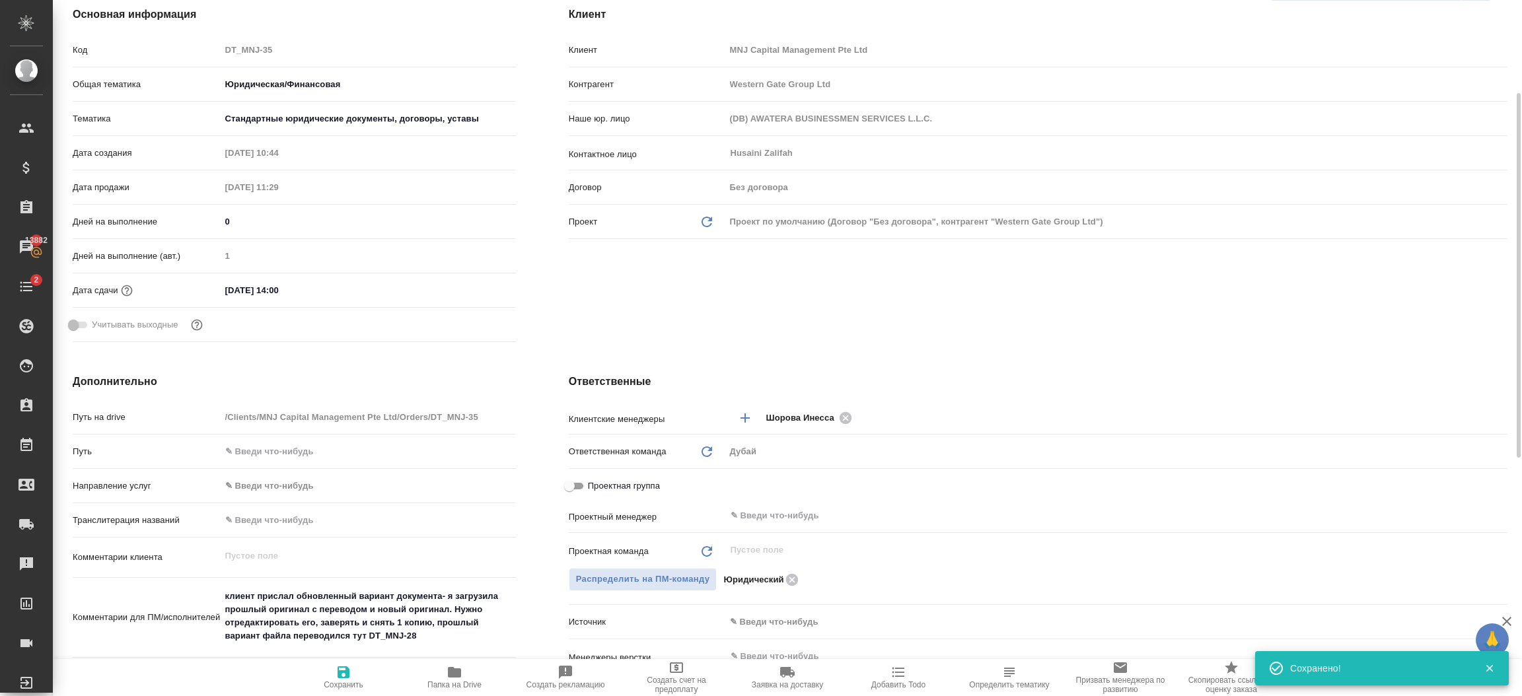
type textarea "x"
